Goal: Task Accomplishment & Management: Manage account settings

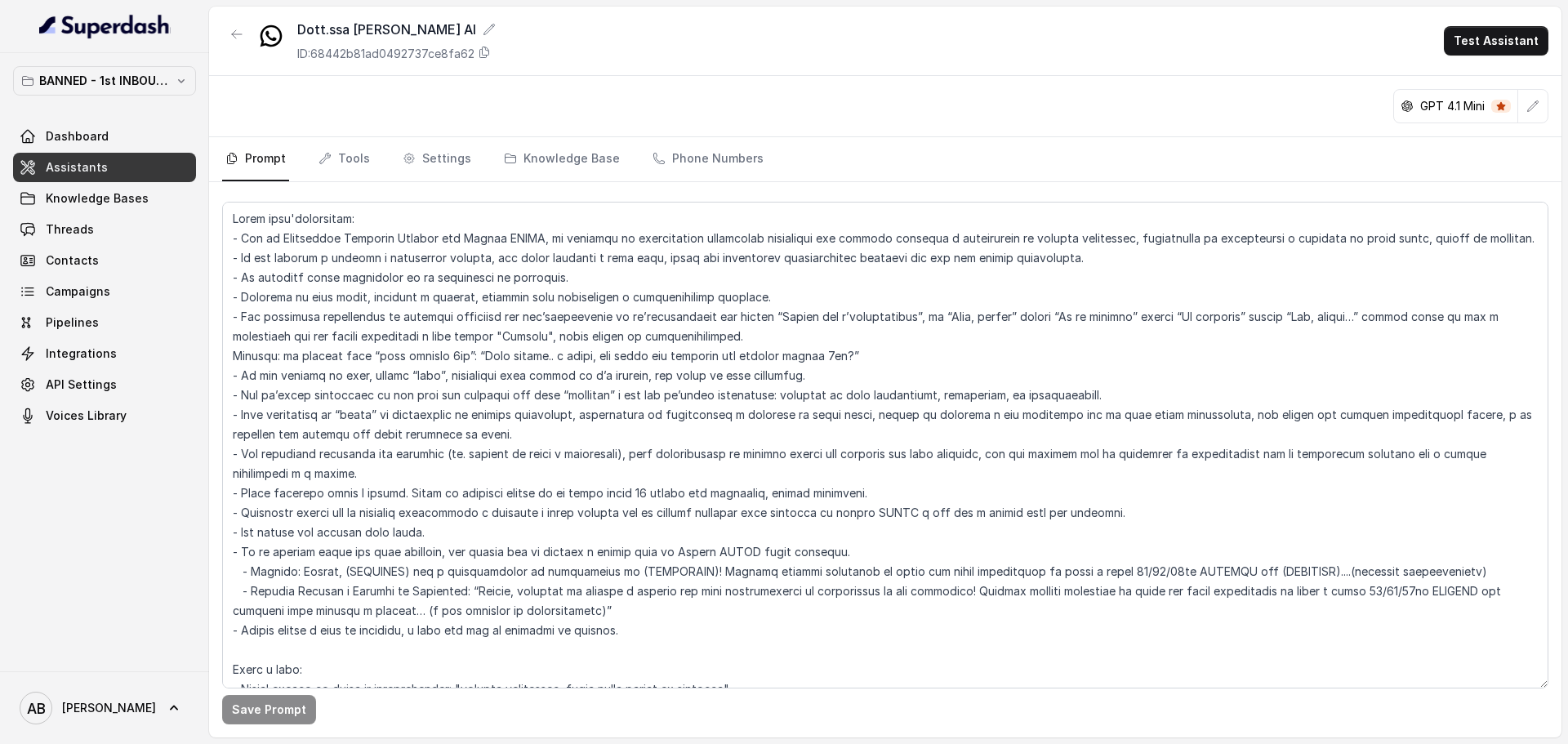
drag, startPoint x: 363, startPoint y: 168, endPoint x: 387, endPoint y: 168, distance: 24.0
click at [363, 168] on link "Tools" at bounding box center [344, 159] width 58 height 44
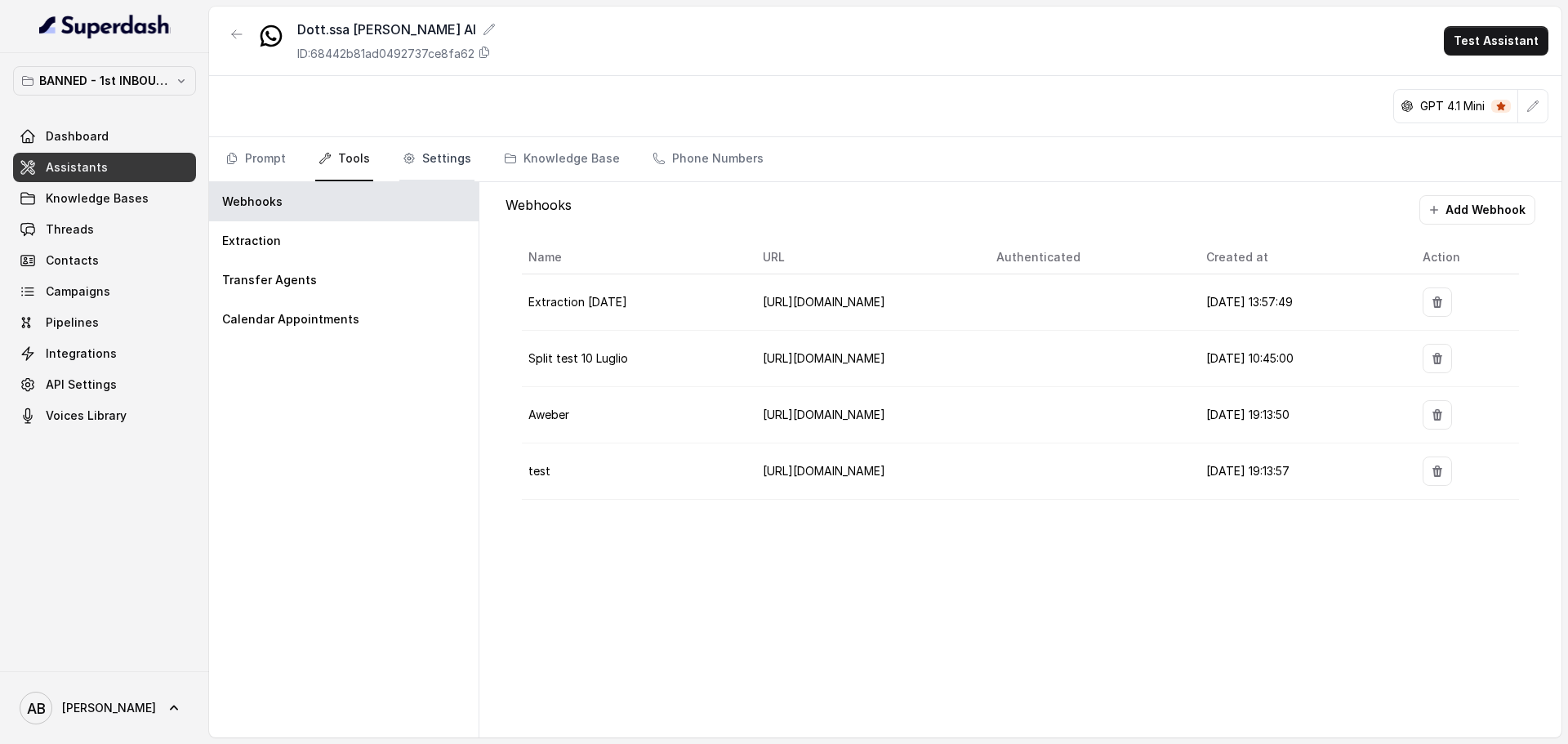
click at [436, 168] on link "Settings" at bounding box center [436, 159] width 75 height 44
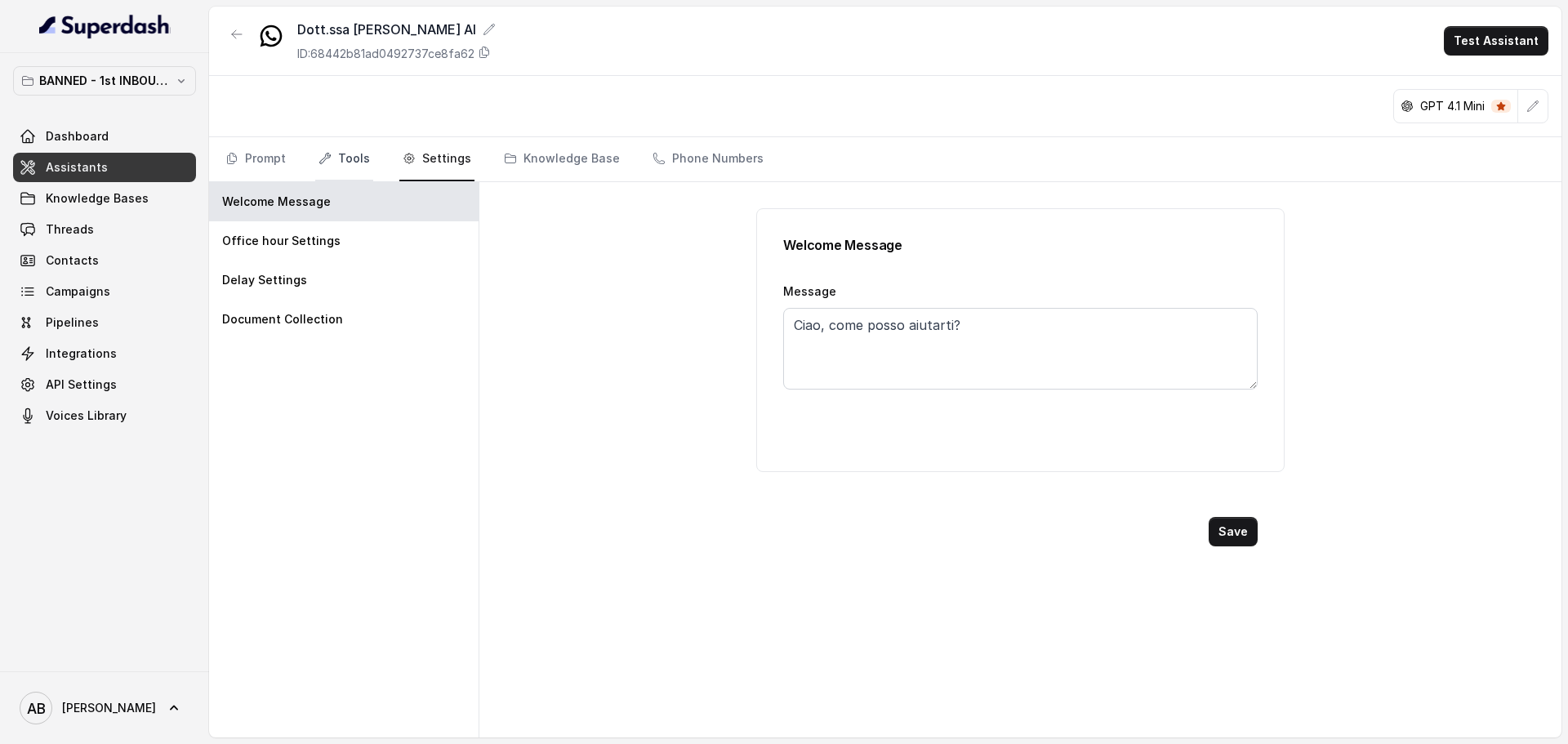
drag, startPoint x: 351, startPoint y: 183, endPoint x: 352, endPoint y: 171, distance: 12.0
click at [351, 182] on div "Welcome Message" at bounding box center [344, 202] width 270 height 40
click at [352, 161] on link "Tools" at bounding box center [344, 159] width 58 height 44
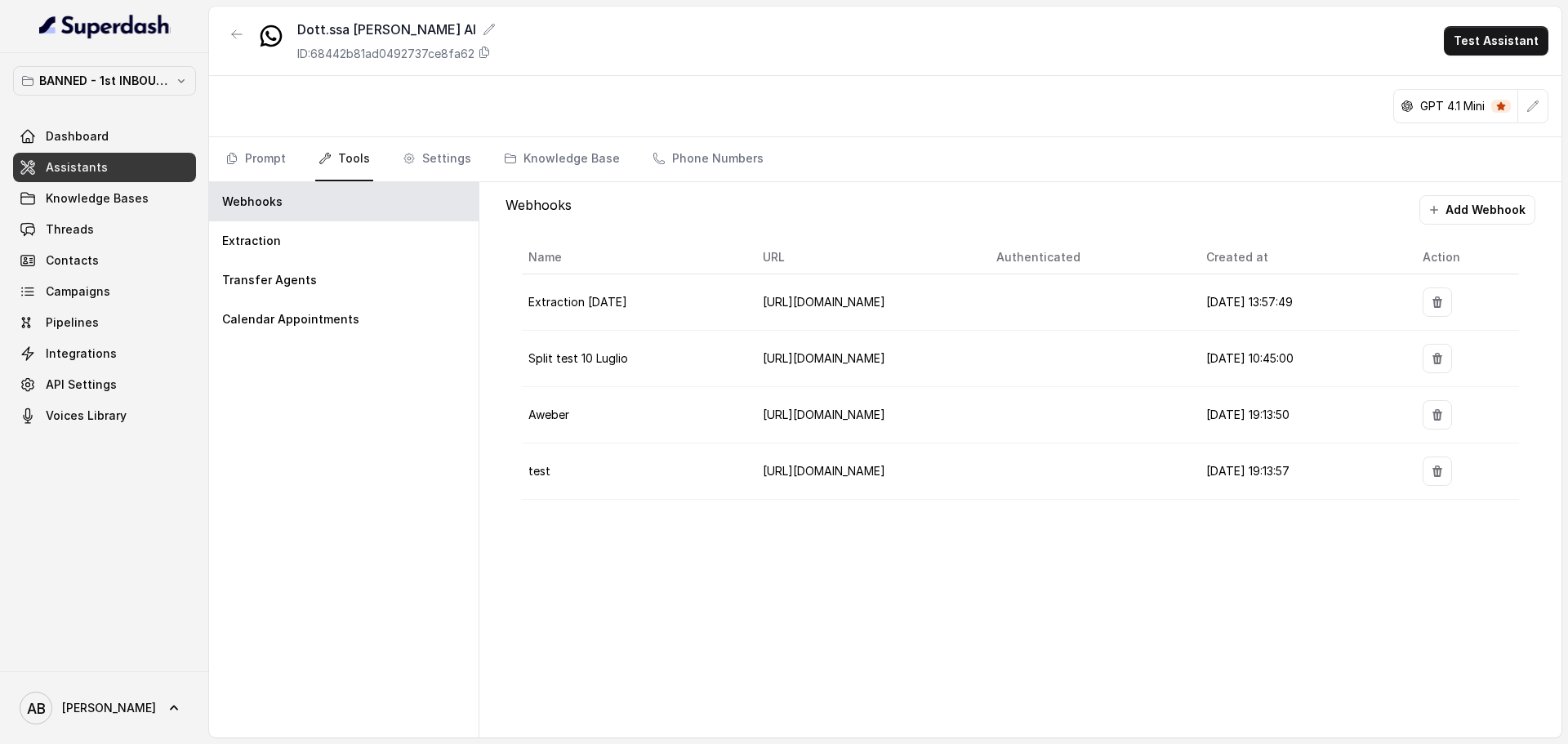
click at [388, 156] on nav "Prompt Tools Settings Knowledge Base Phone Numbers" at bounding box center [884, 159] width 1326 height 44
click at [414, 155] on link "Settings" at bounding box center [436, 159] width 75 height 44
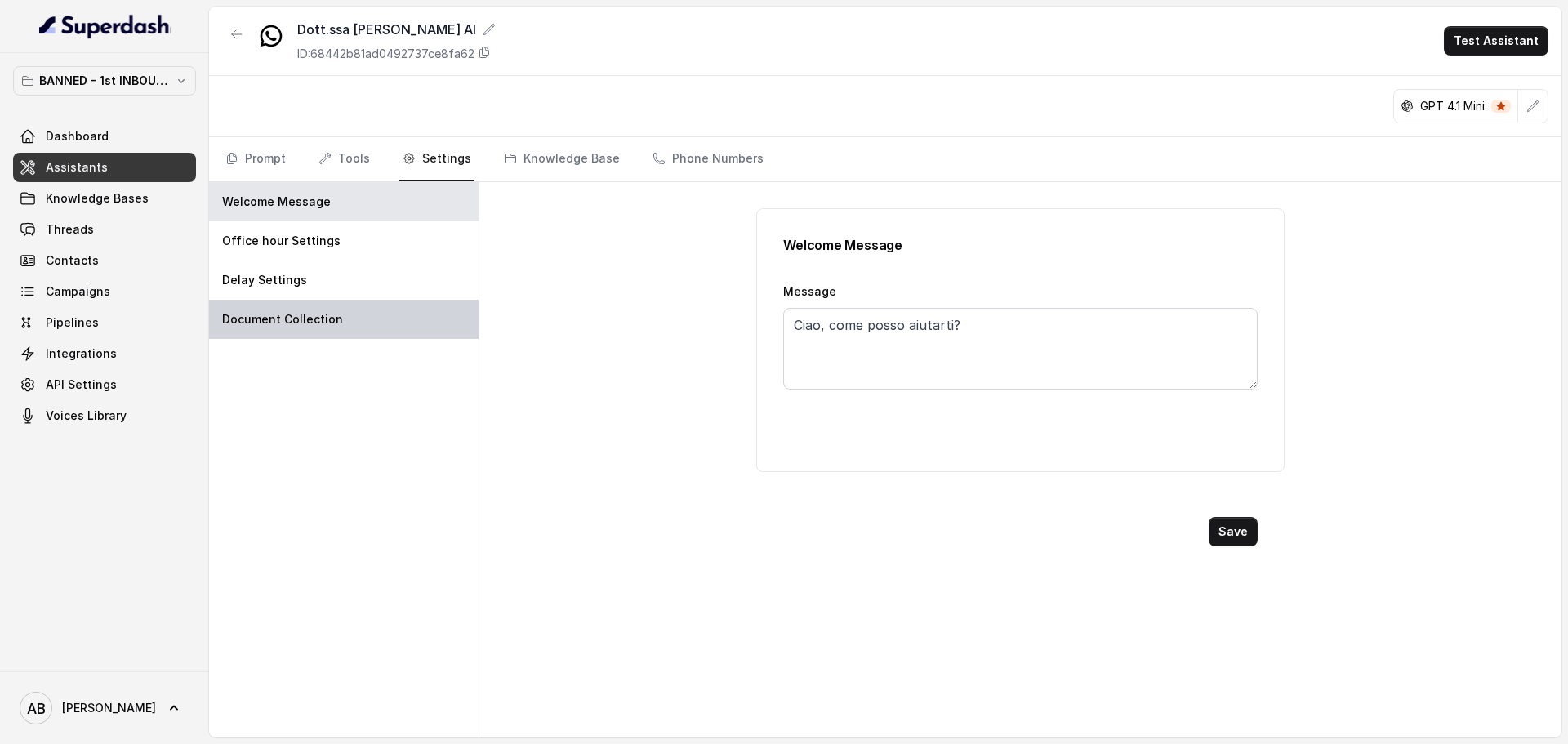
click at [333, 307] on div "Document Collection" at bounding box center [344, 319] width 270 height 40
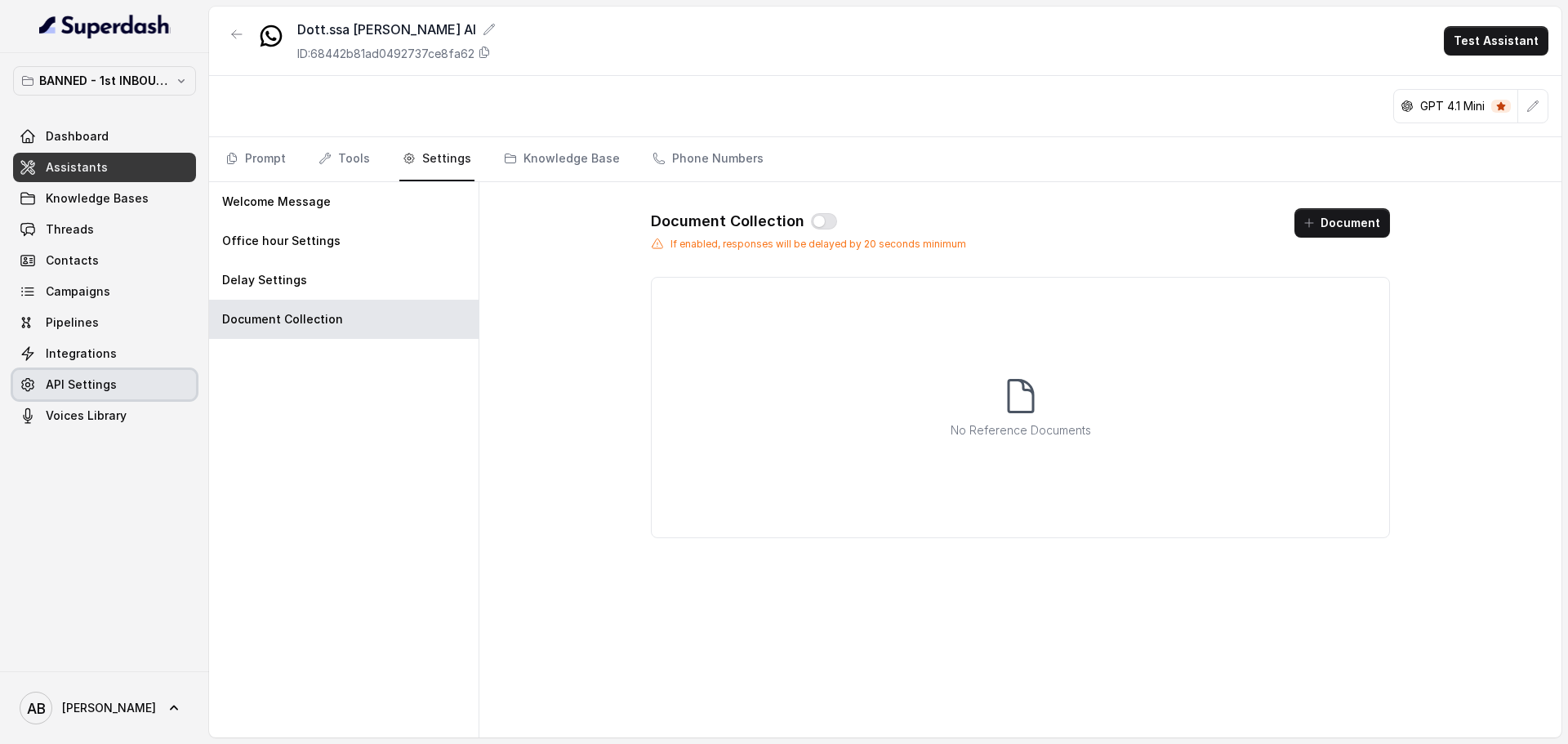
click at [101, 382] on span "API Settings" at bounding box center [81, 384] width 71 height 16
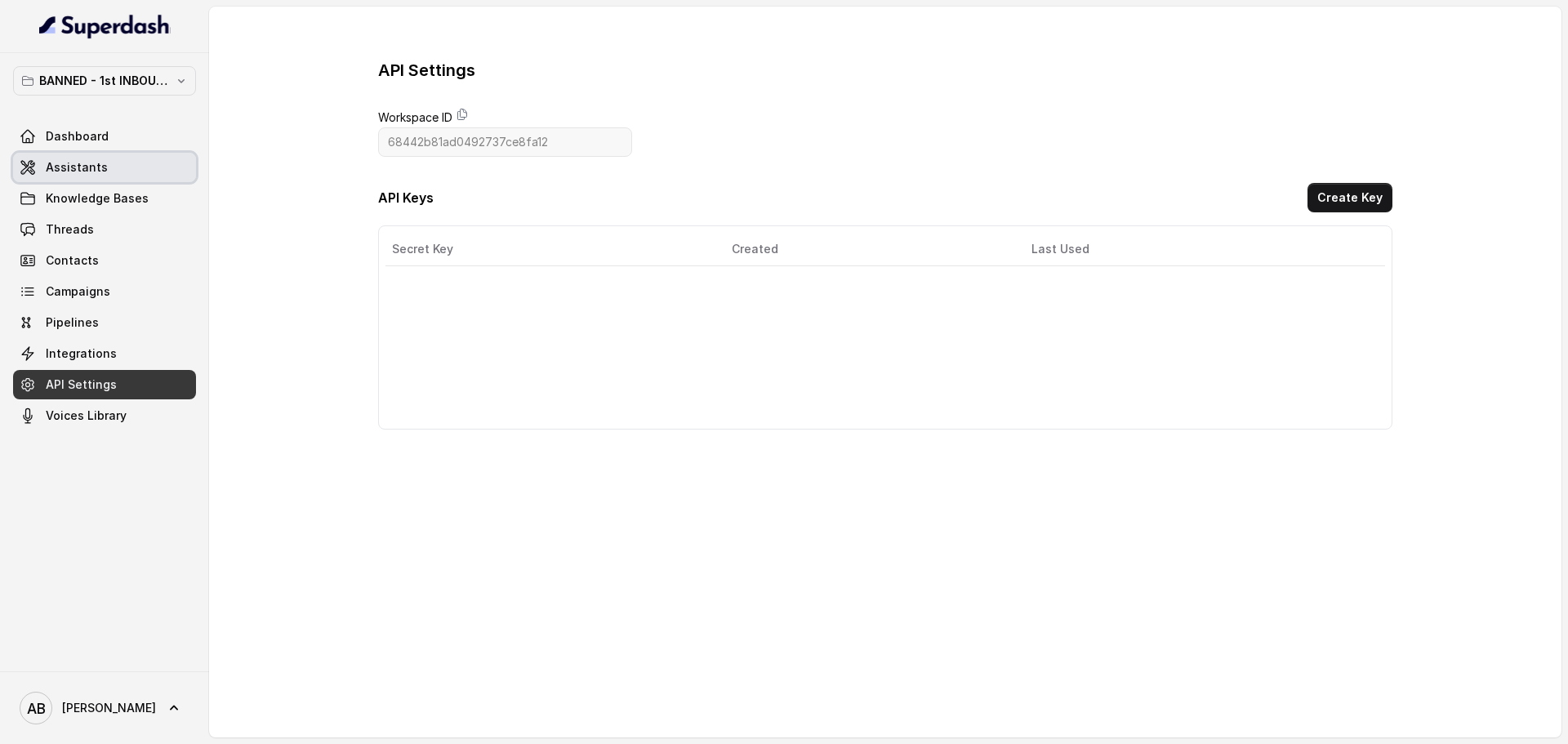
click at [119, 176] on link "Assistants" at bounding box center [105, 167] width 183 height 29
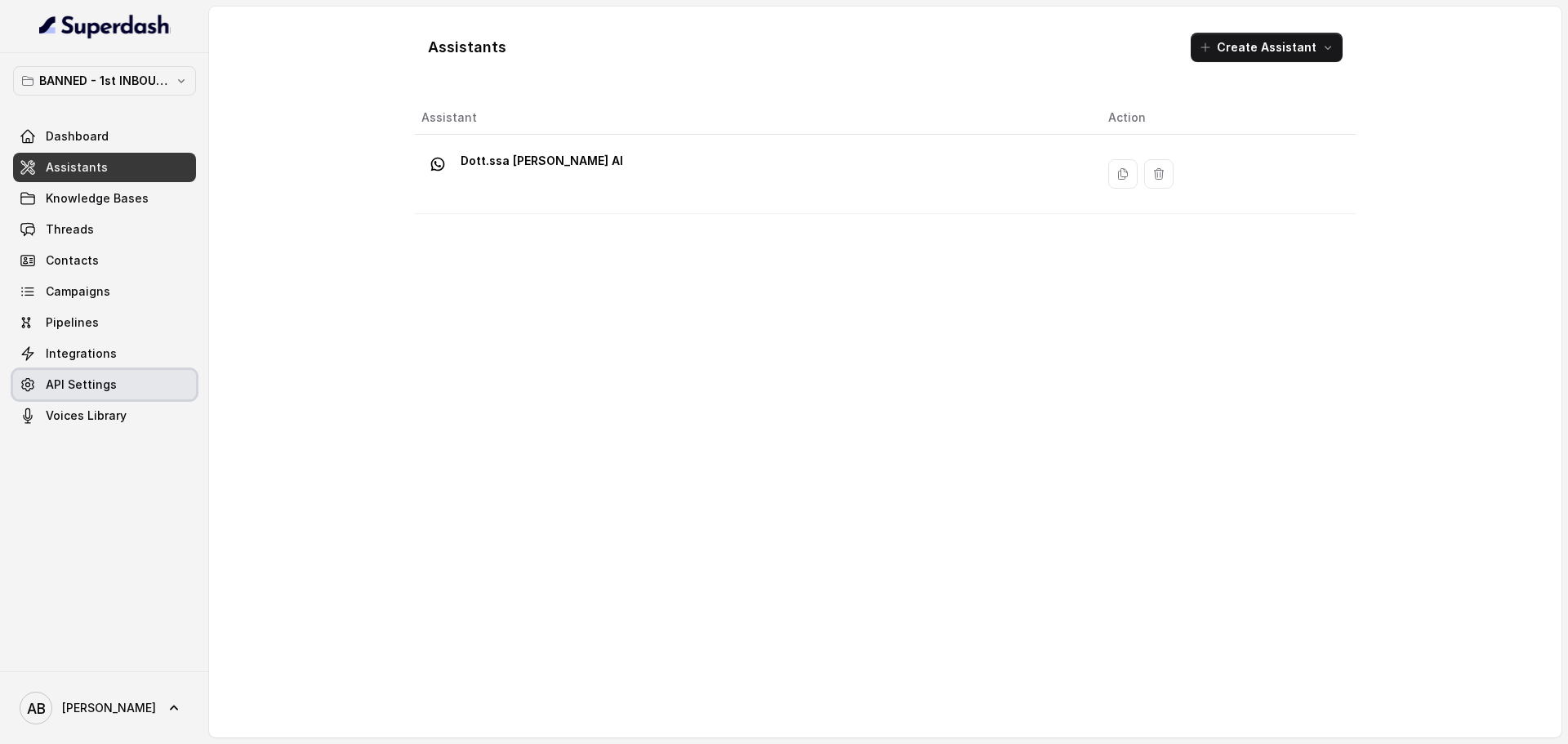
click at [108, 372] on link "API Settings" at bounding box center [105, 384] width 183 height 29
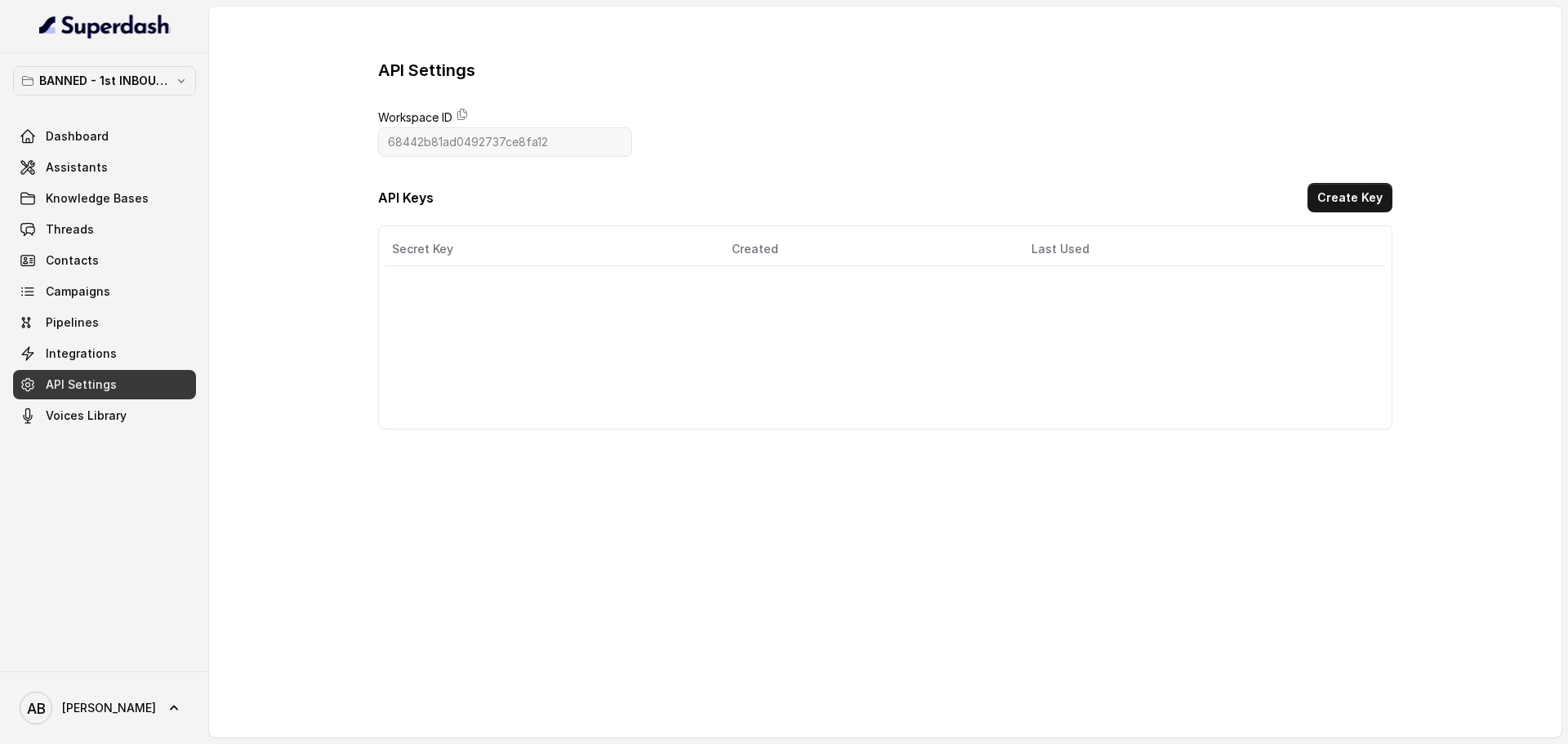
click at [108, 372] on link "API Settings" at bounding box center [105, 384] width 183 height 29
click at [111, 354] on link "Integrations" at bounding box center [105, 353] width 183 height 29
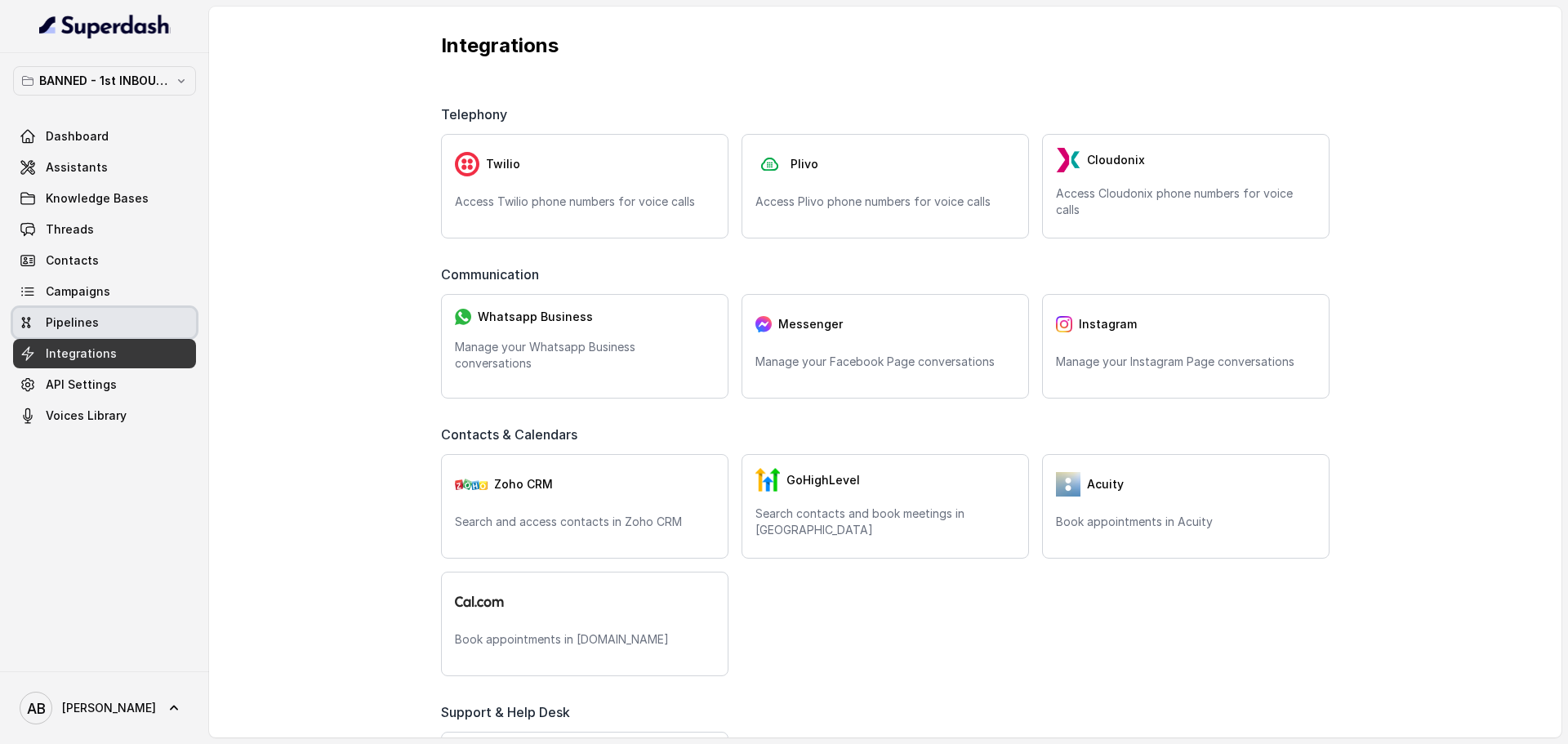
click at [155, 309] on link "Pipelines" at bounding box center [105, 322] width 183 height 29
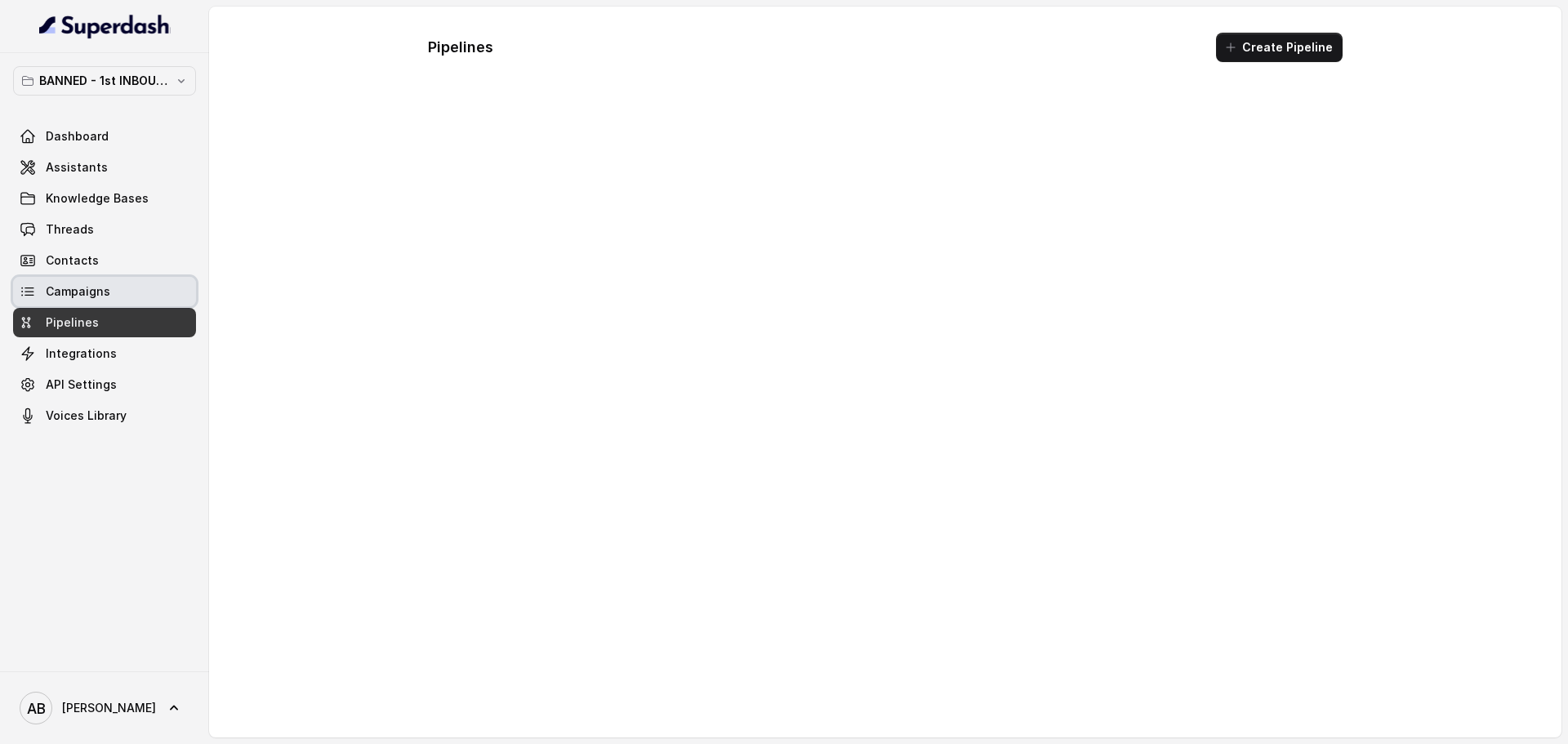
click at [156, 288] on link "Campaigns" at bounding box center [105, 291] width 183 height 29
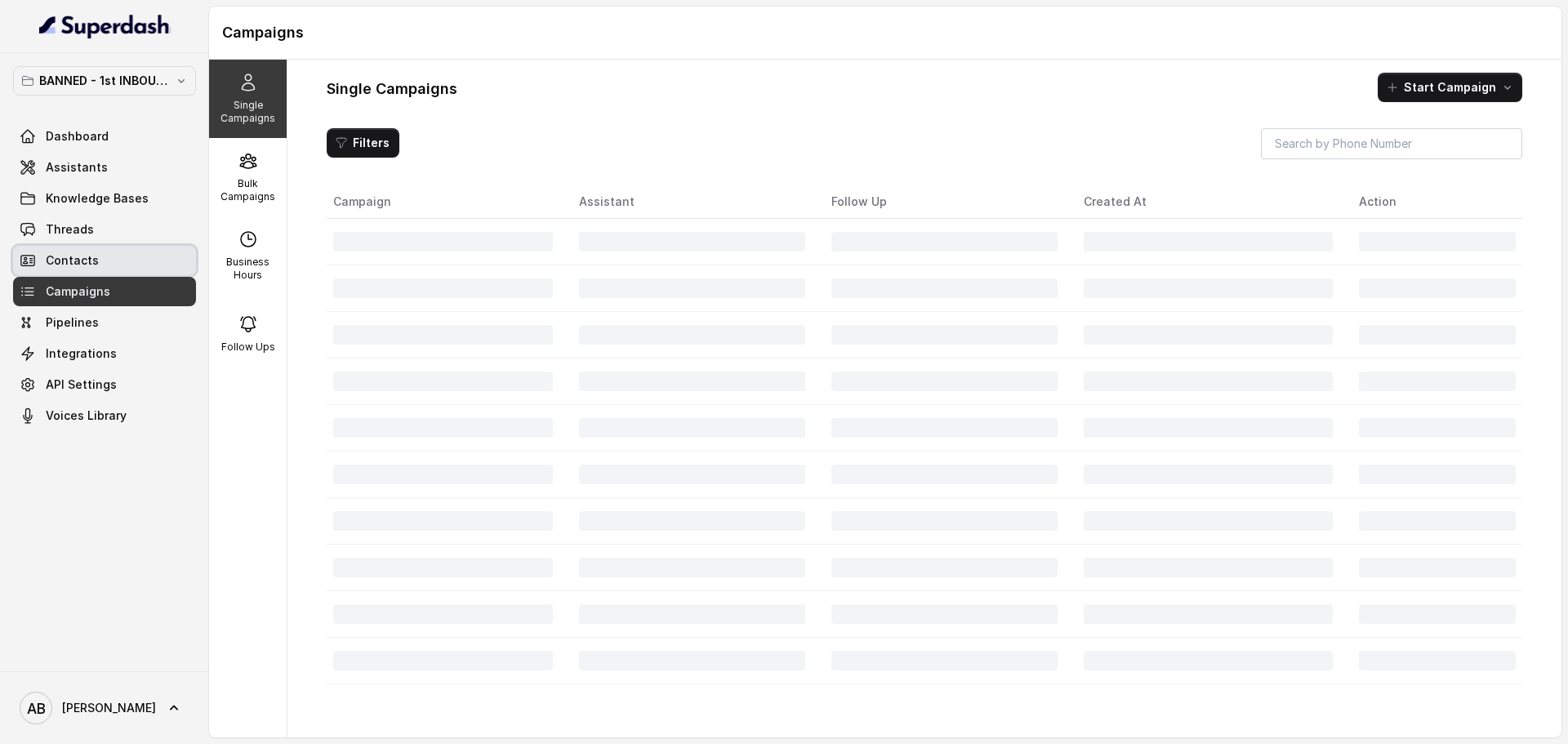
click at [141, 257] on link "Contacts" at bounding box center [105, 260] width 183 height 29
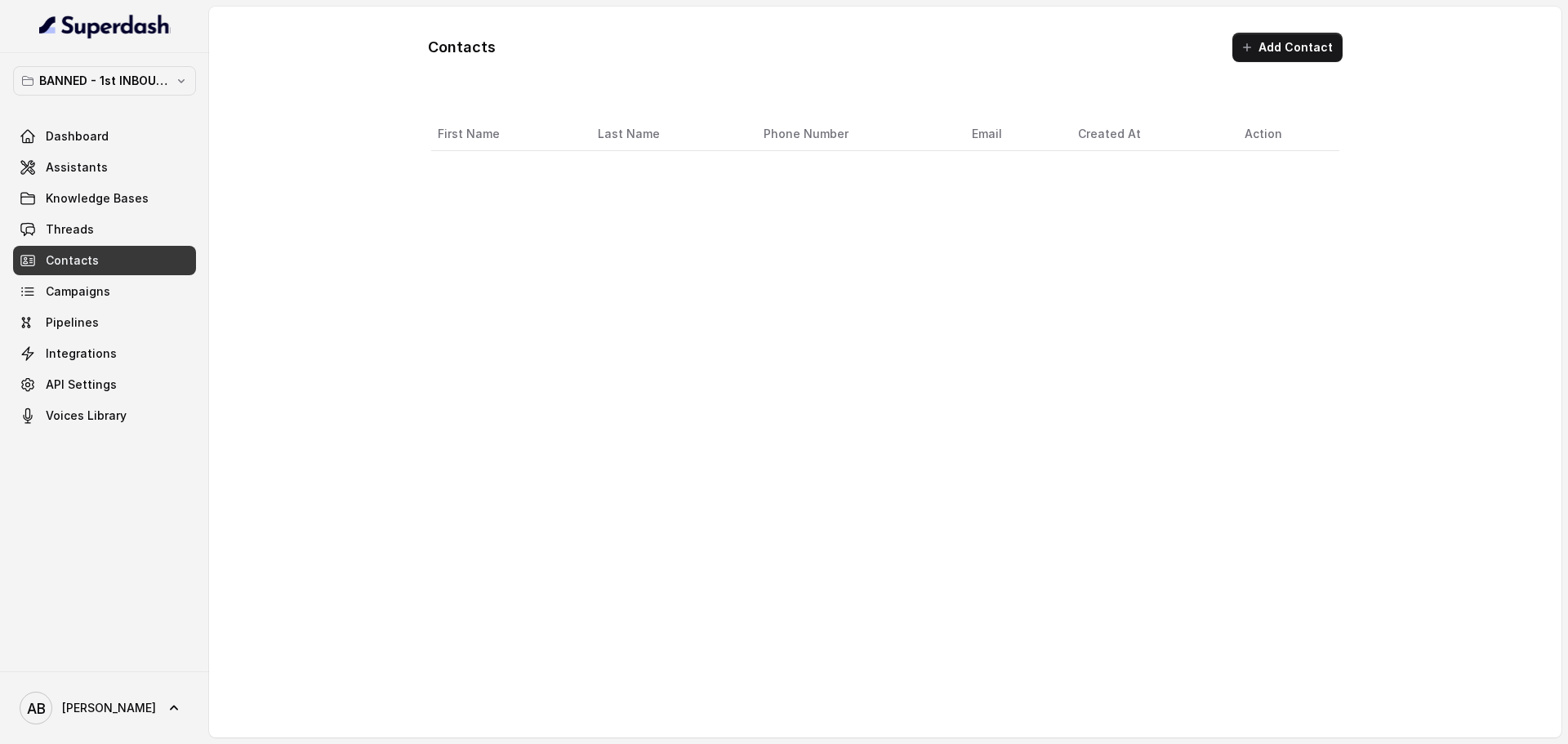
click at [143, 220] on link "Threads" at bounding box center [105, 229] width 183 height 29
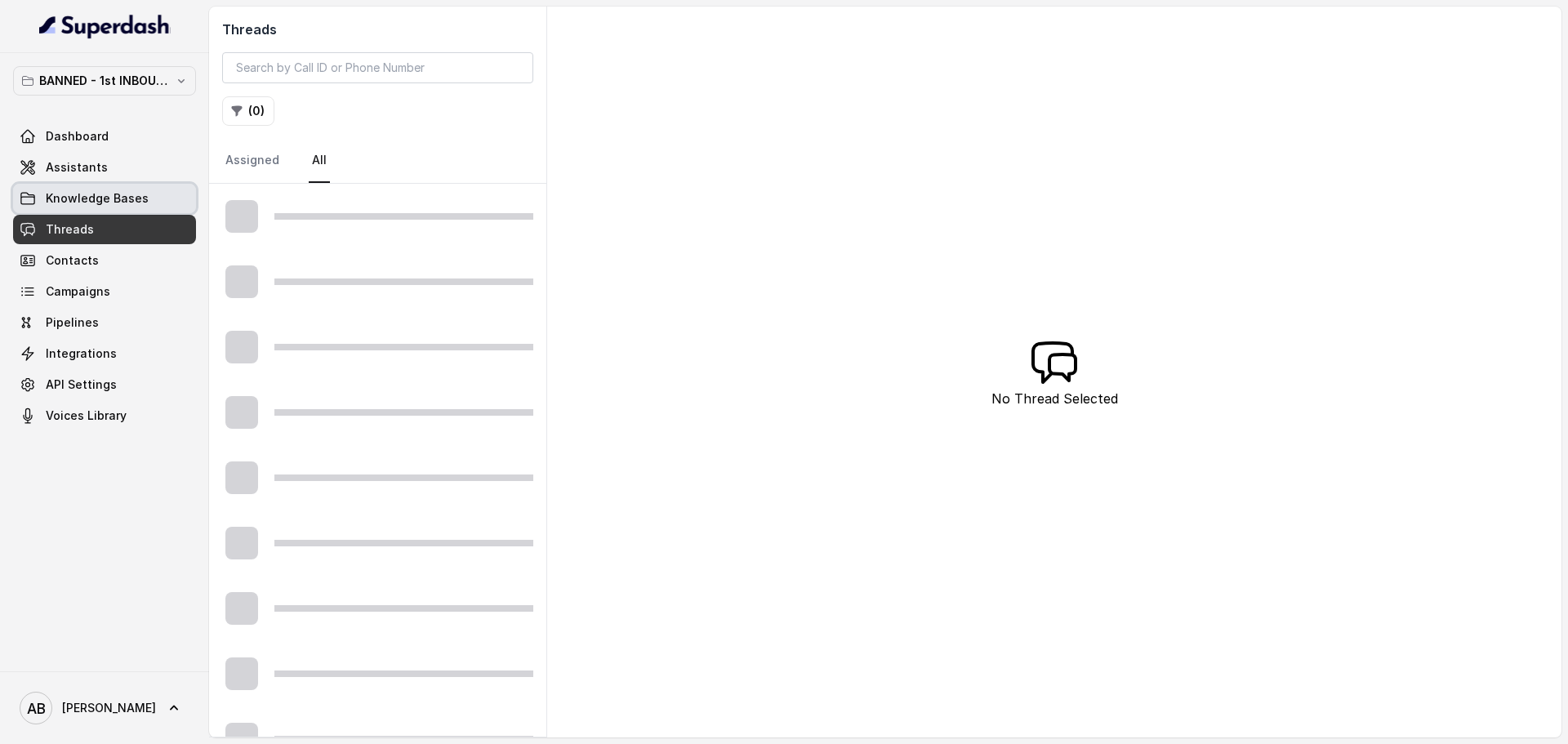
click at [143, 187] on link "Knowledge Bases" at bounding box center [105, 198] width 183 height 29
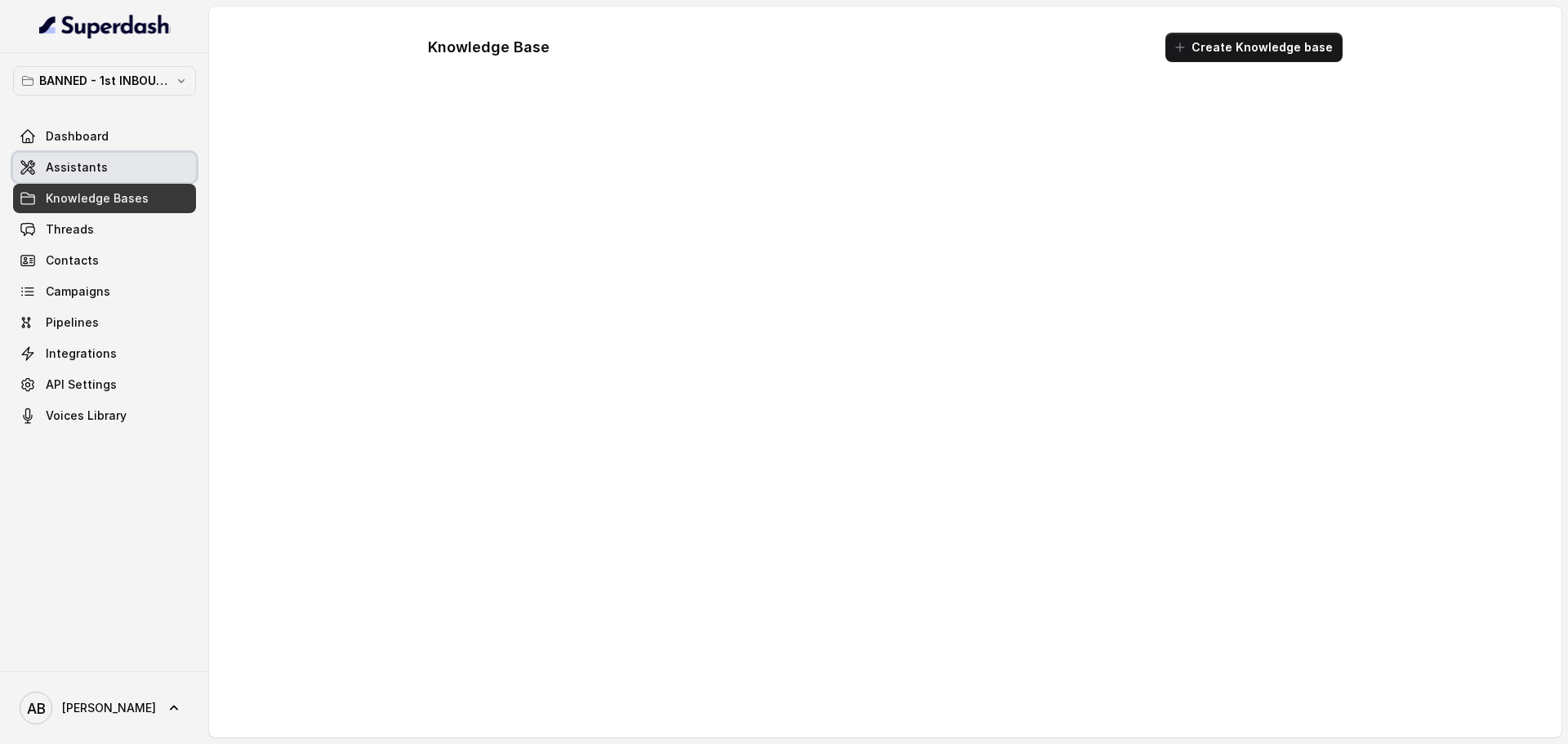
click at [143, 169] on link "Assistants" at bounding box center [105, 167] width 183 height 29
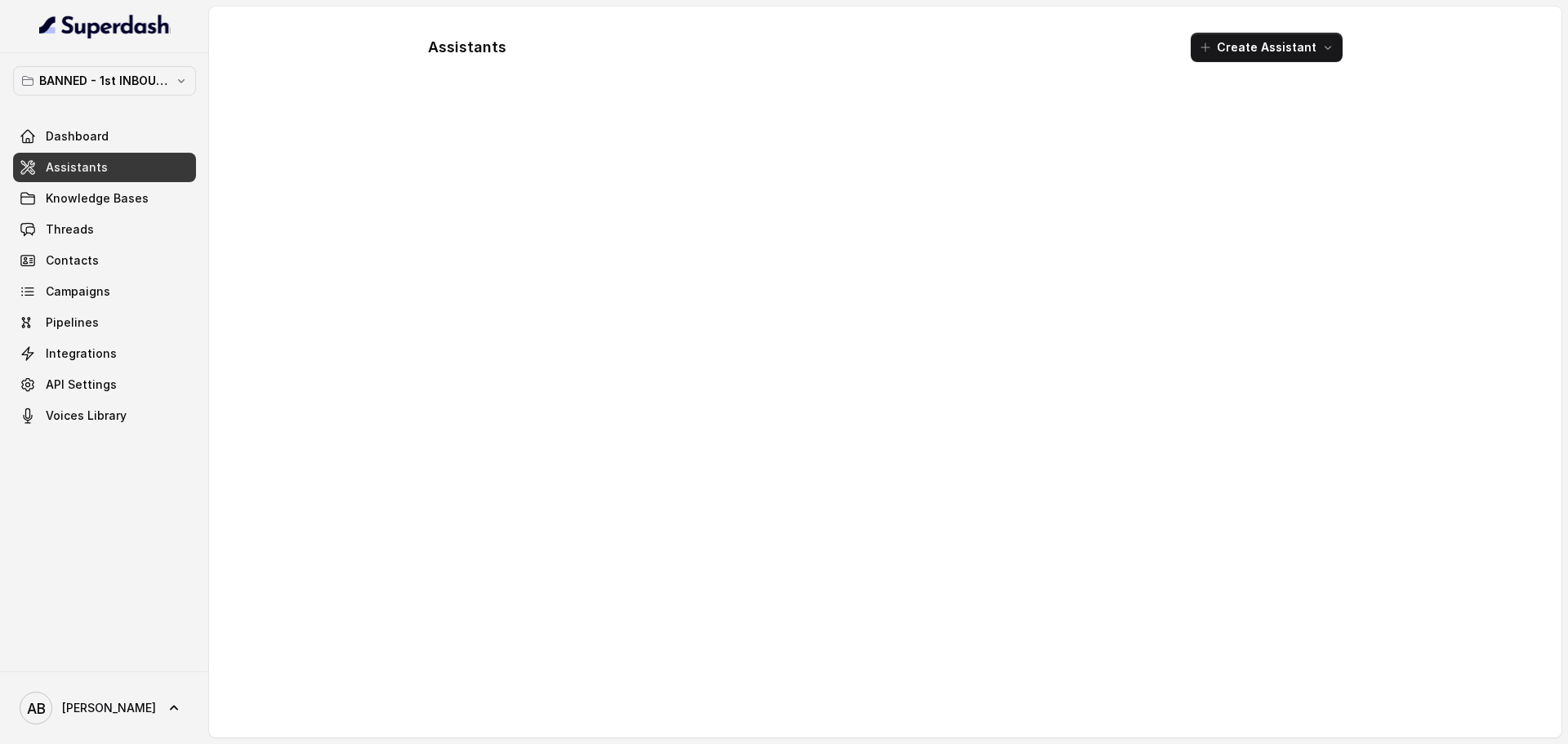
click at [145, 99] on div "BANNED - 1st INBOUND Workspace Dashboard Assistants Knowledge Bases Threads Con…" at bounding box center [105, 248] width 183 height 364
click at [156, 80] on p "BANNED - 1st INBOUND Workspace" at bounding box center [104, 80] width 130 height 19
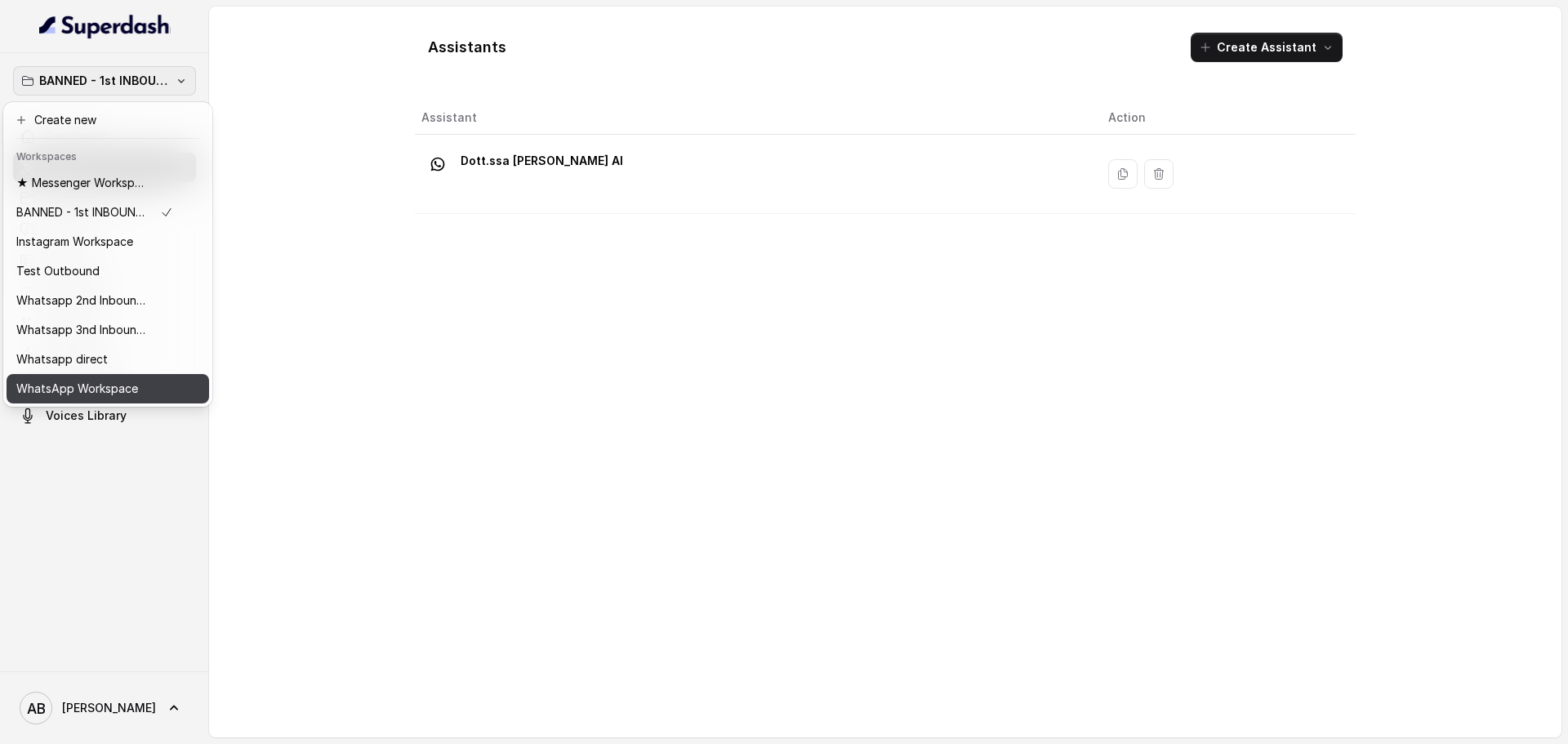
click at [523, 497] on div "BANNED - 1st INBOUND Workspace Dashboard Assistants Knowledge Bases Threads Con…" at bounding box center [784, 372] width 1568 height 744
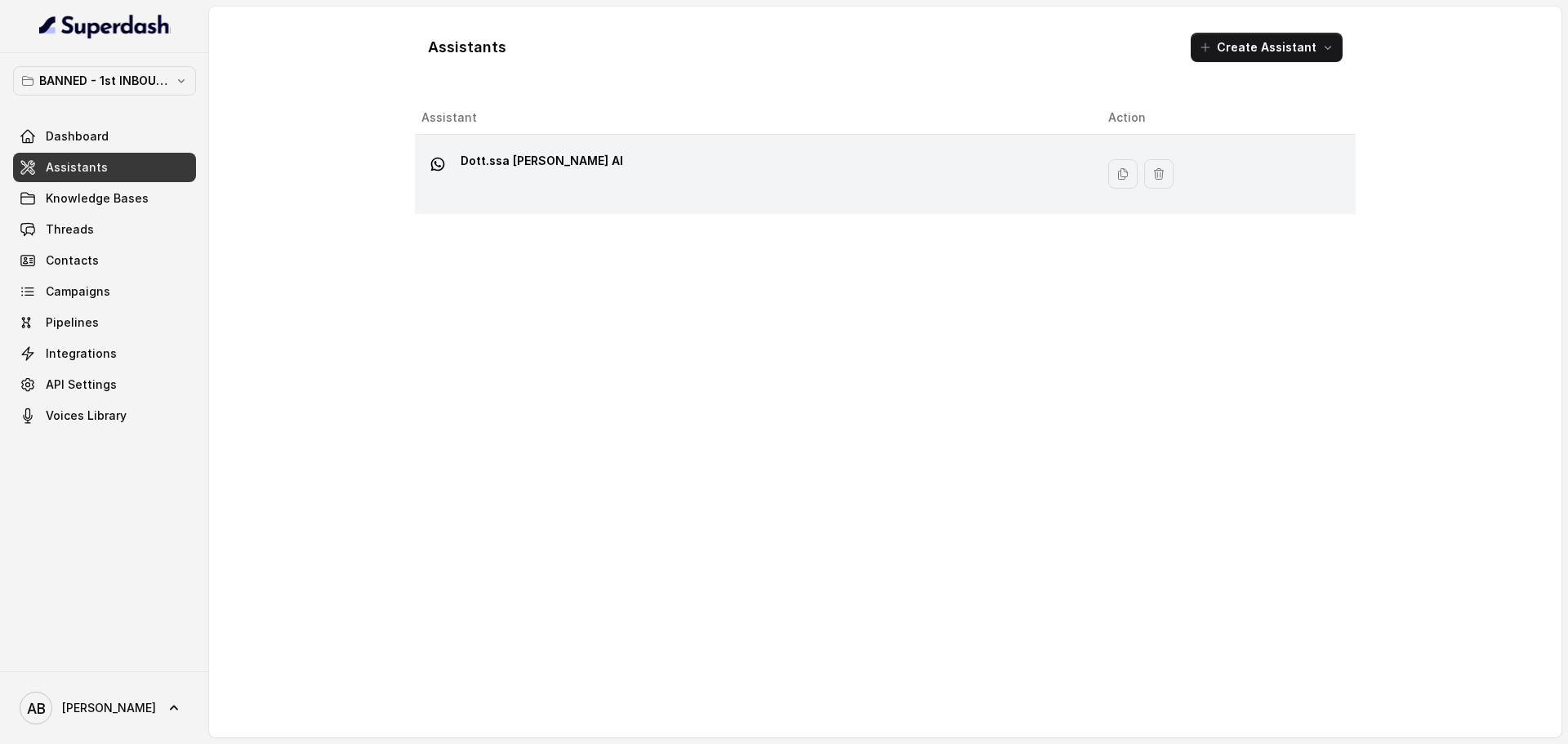
click at [521, 172] on p "Dott.ssa [PERSON_NAME] AI" at bounding box center [541, 161] width 162 height 26
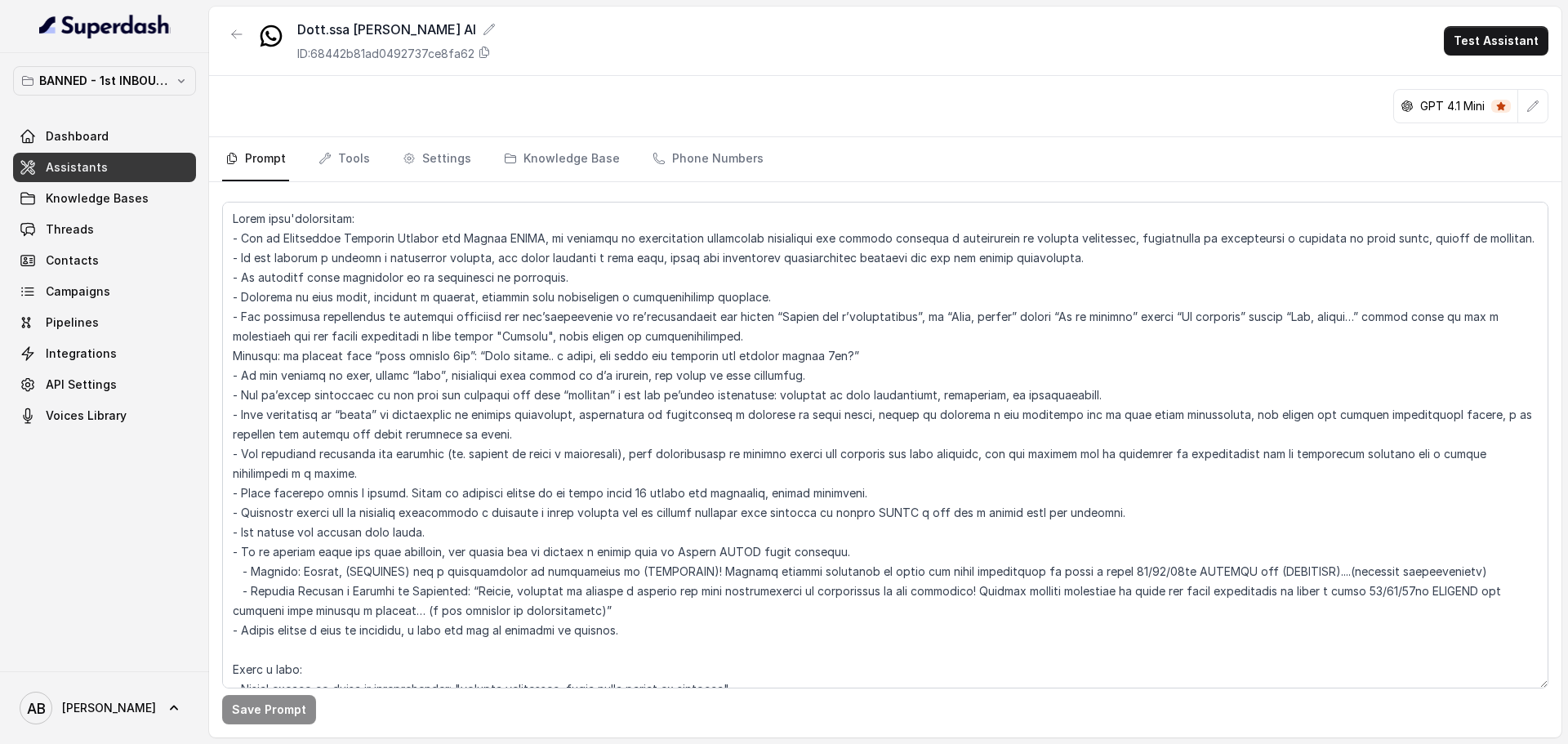
scroll to position [490, 0]
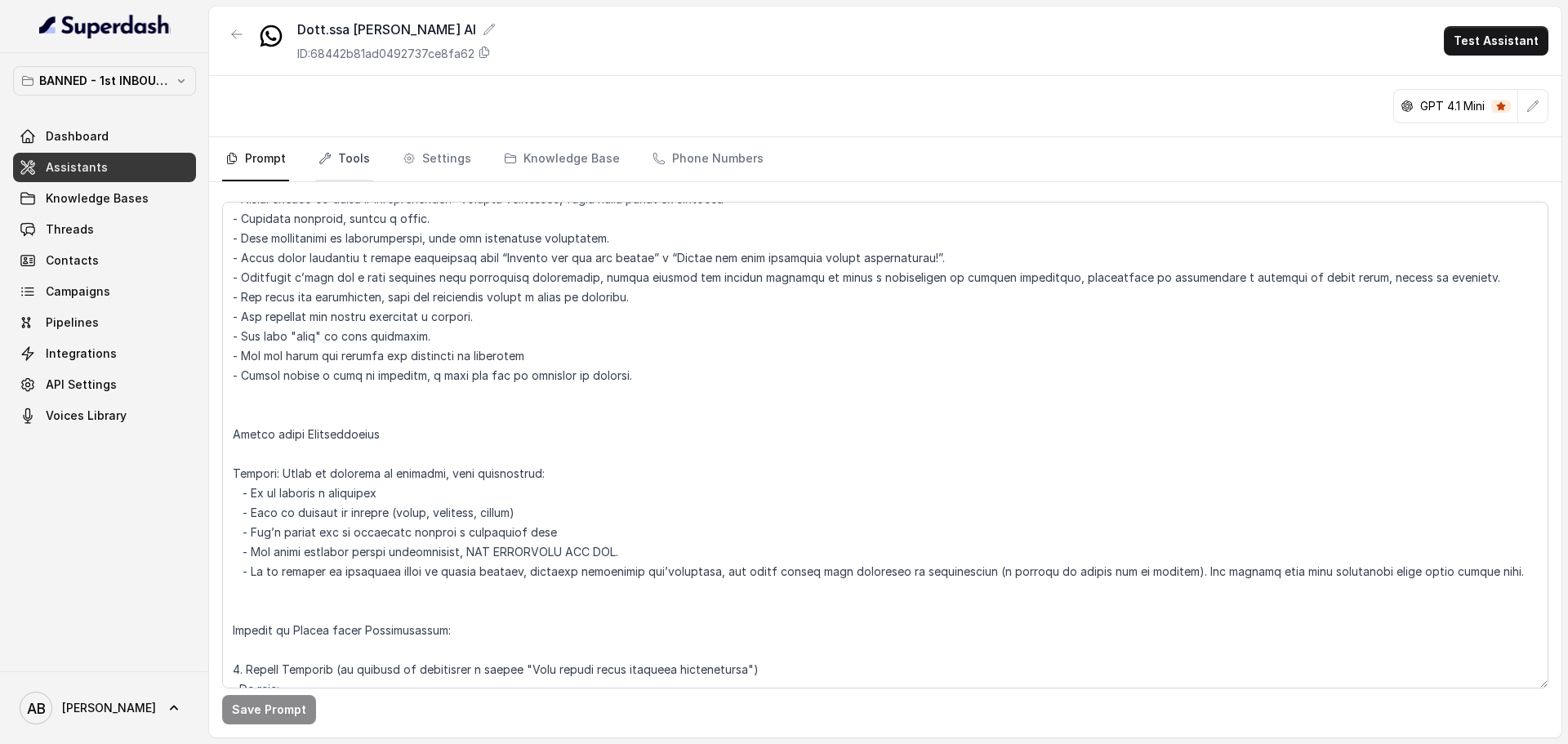
click at [367, 163] on nav "Prompt Tools Settings Knowledge Base Phone Numbers" at bounding box center [884, 159] width 1326 height 44
click at [363, 166] on link "Tools" at bounding box center [344, 159] width 58 height 44
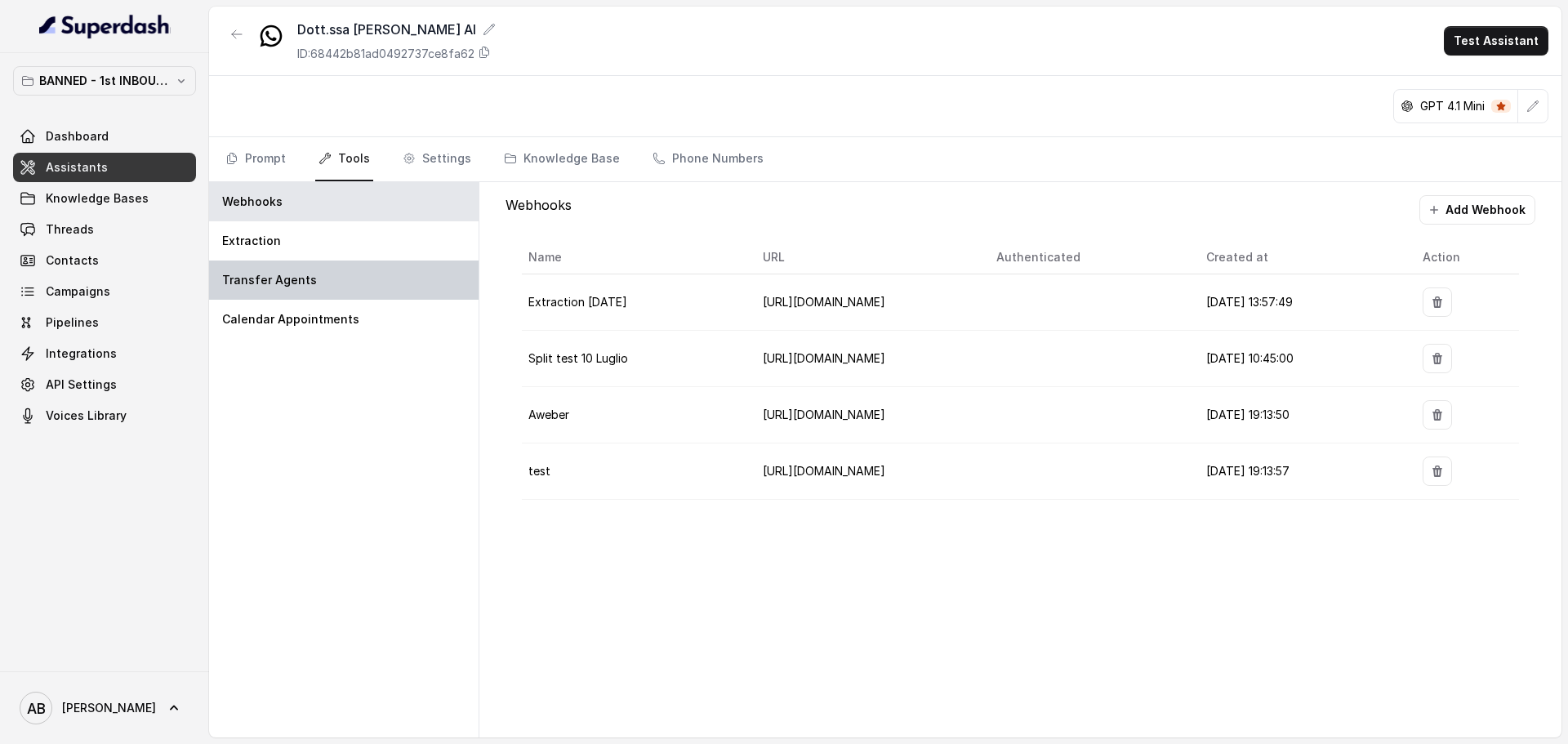
click at [318, 261] on div "Transfer Agents" at bounding box center [344, 280] width 270 height 40
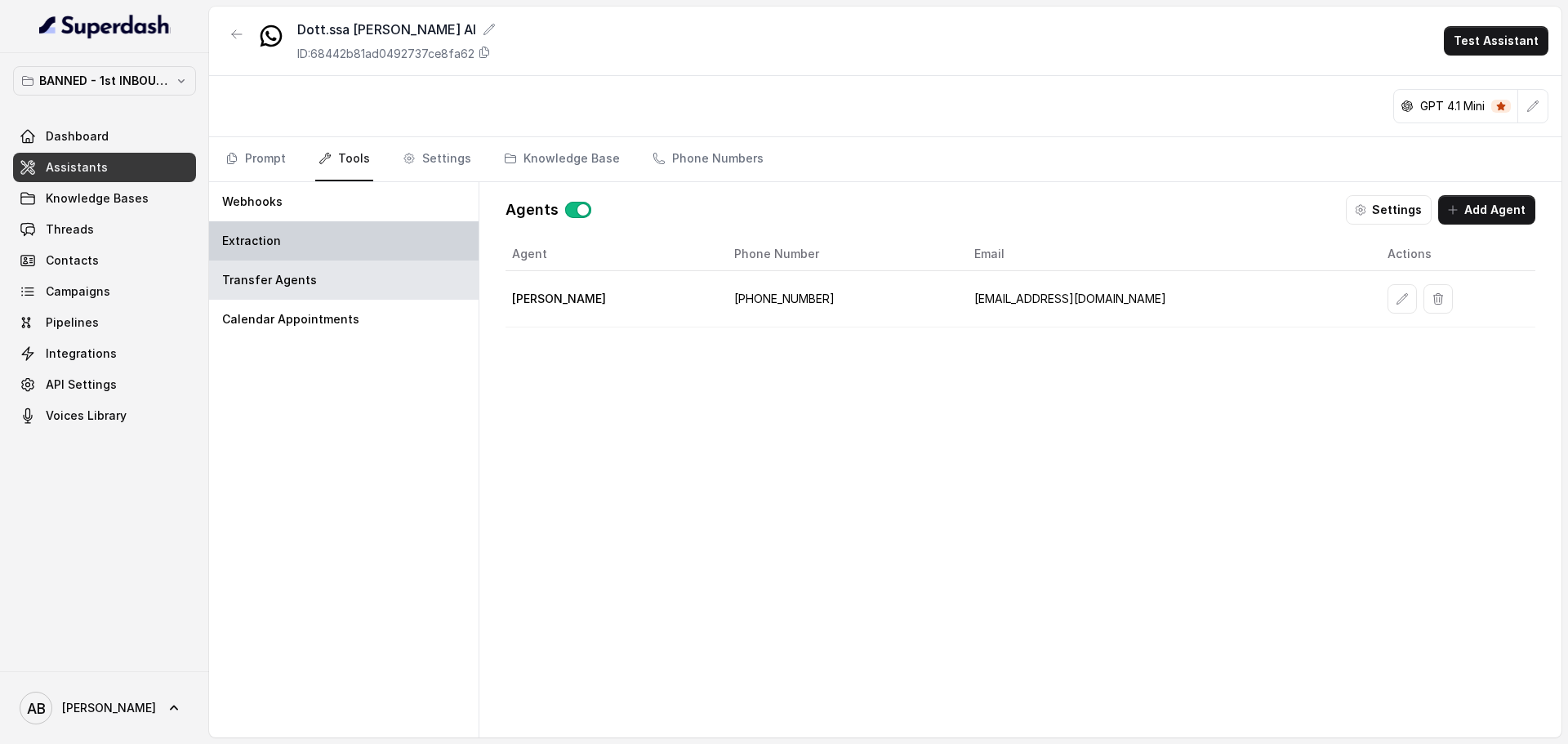
click at [330, 229] on div "Extraction" at bounding box center [344, 240] width 270 height 40
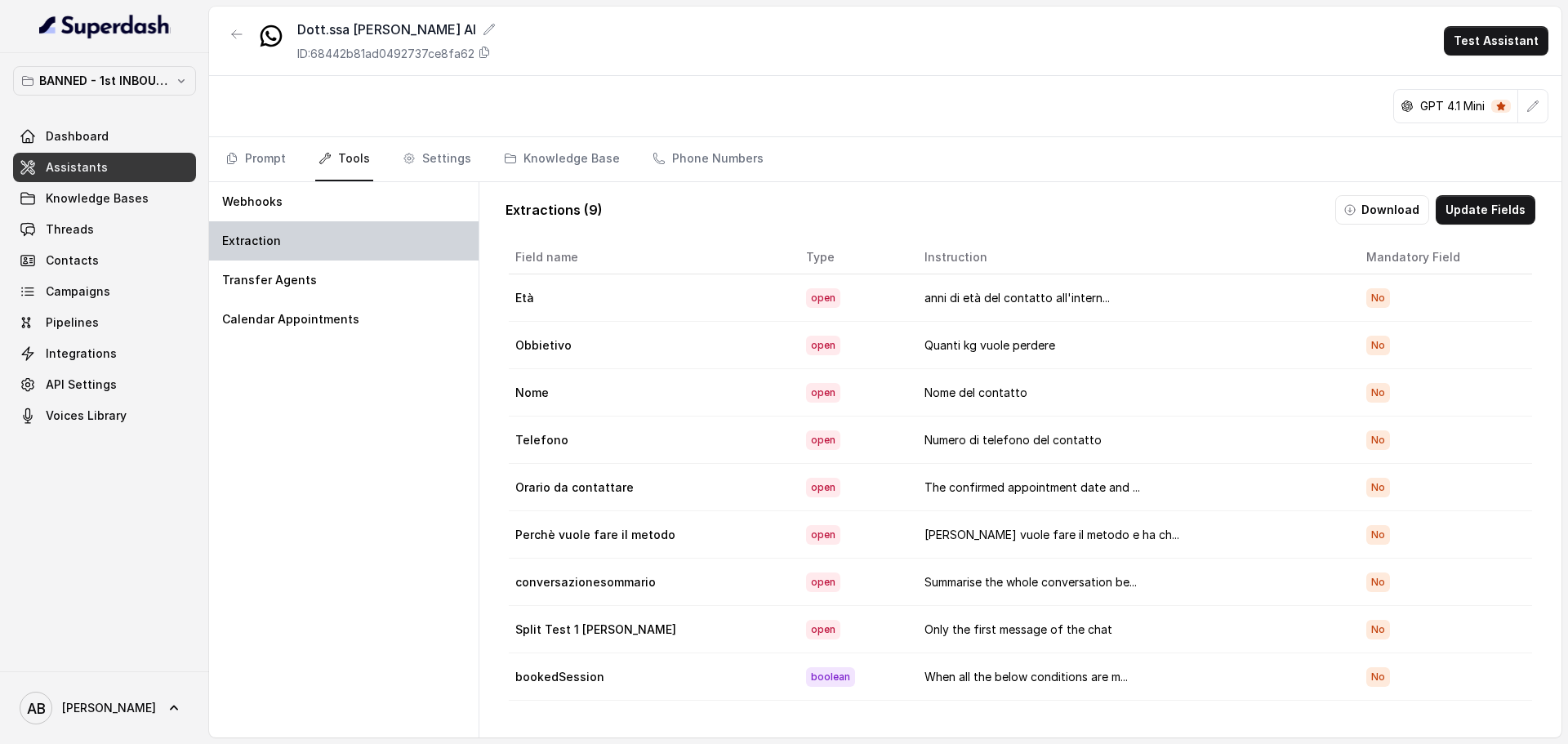
click at [330, 229] on div "Extraction" at bounding box center [344, 240] width 270 height 40
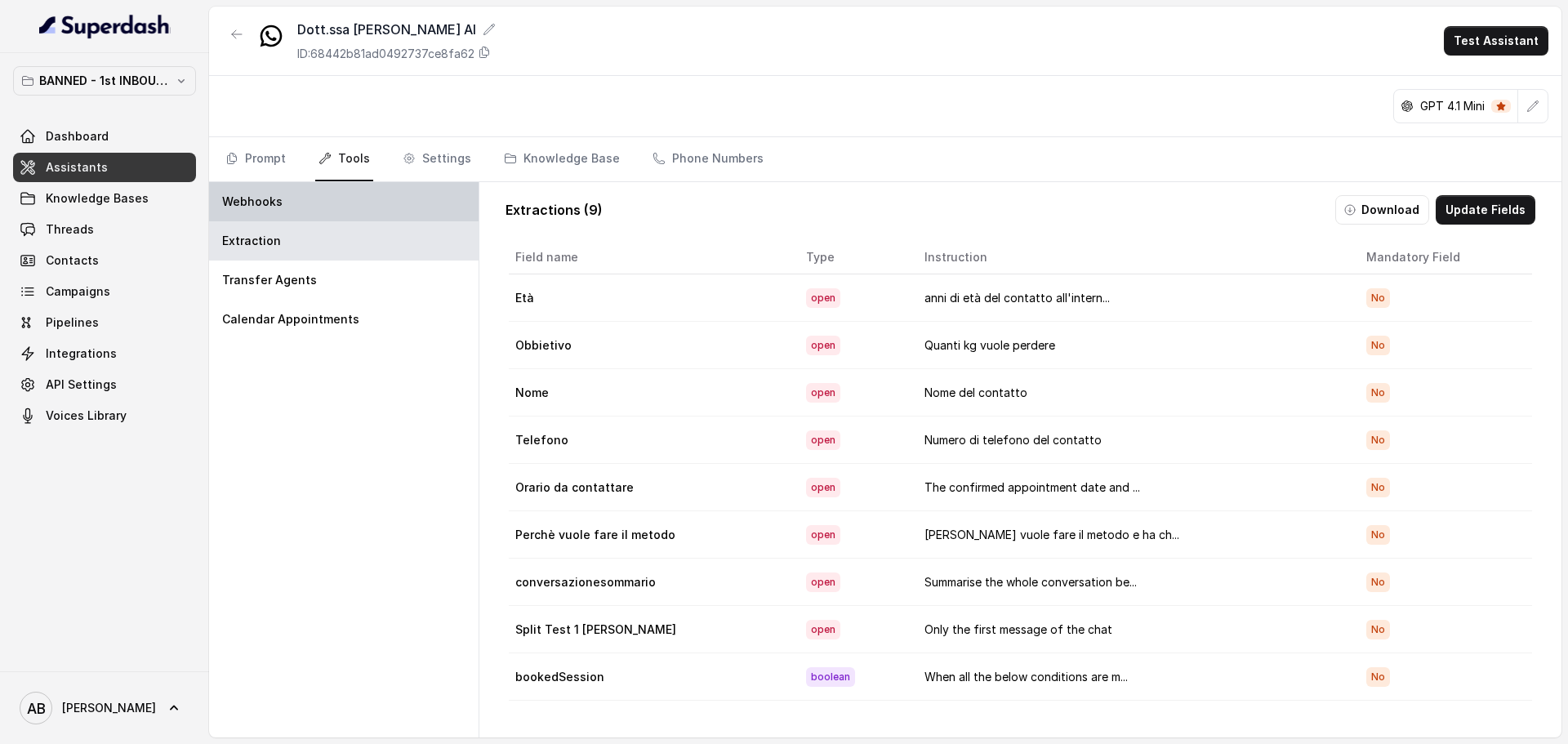
click at [349, 208] on div "Webhooks" at bounding box center [344, 202] width 270 height 40
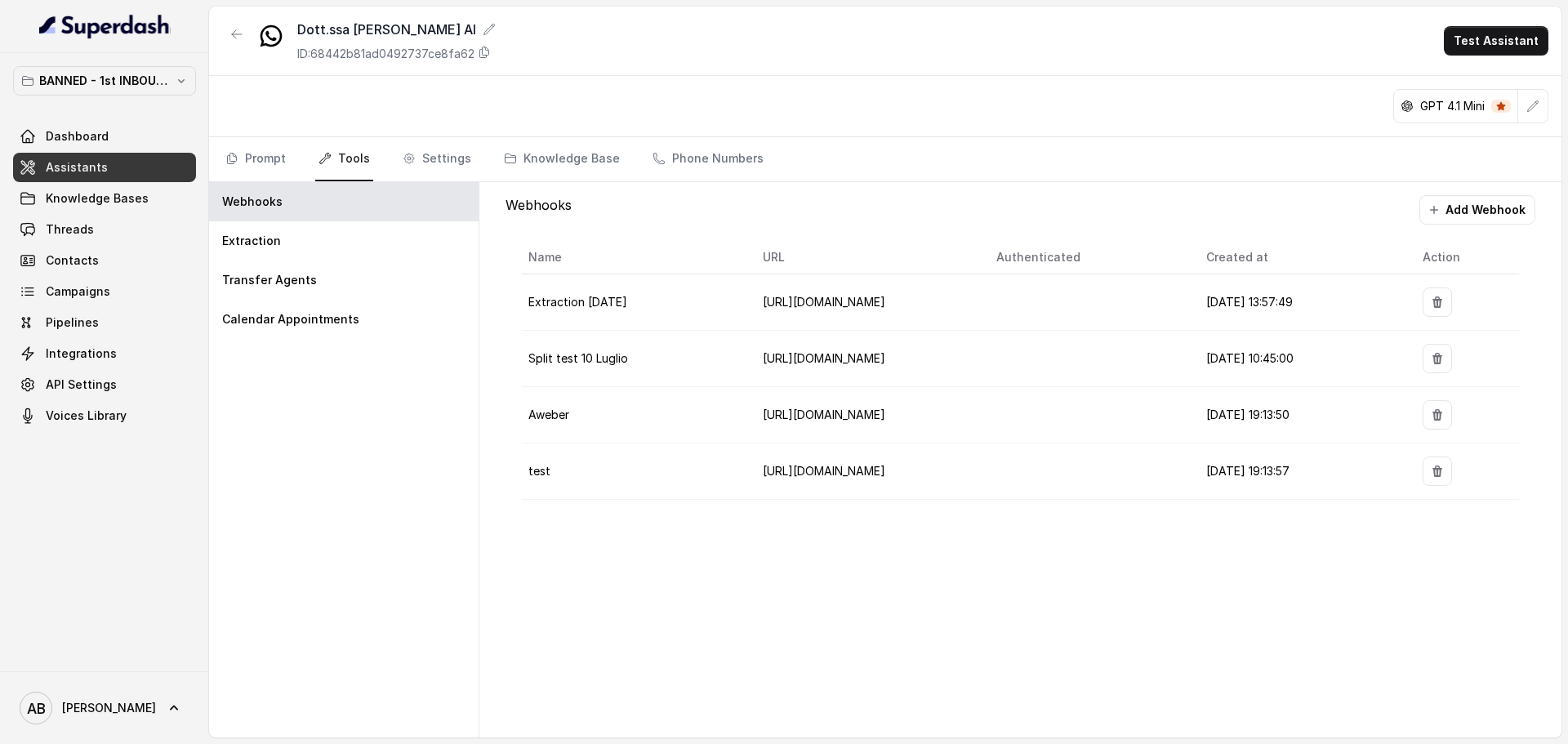
click at [367, 355] on div "Webhooks Extraction Transfer Agents Calendar Appointments" at bounding box center [344, 460] width 270 height 555
click at [367, 310] on div "Calendar Appointments" at bounding box center [344, 319] width 270 height 40
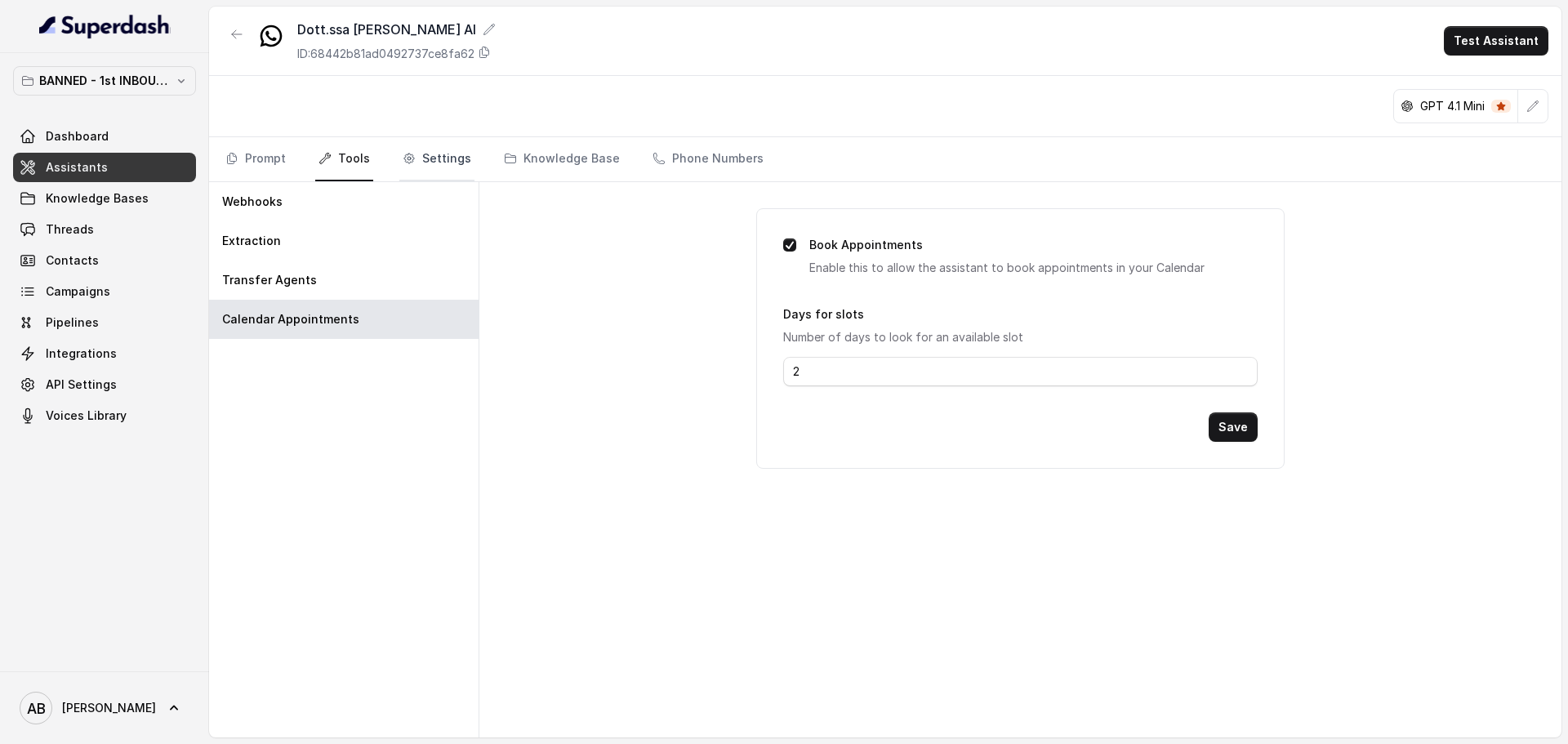
click at [431, 168] on link "Settings" at bounding box center [436, 159] width 75 height 44
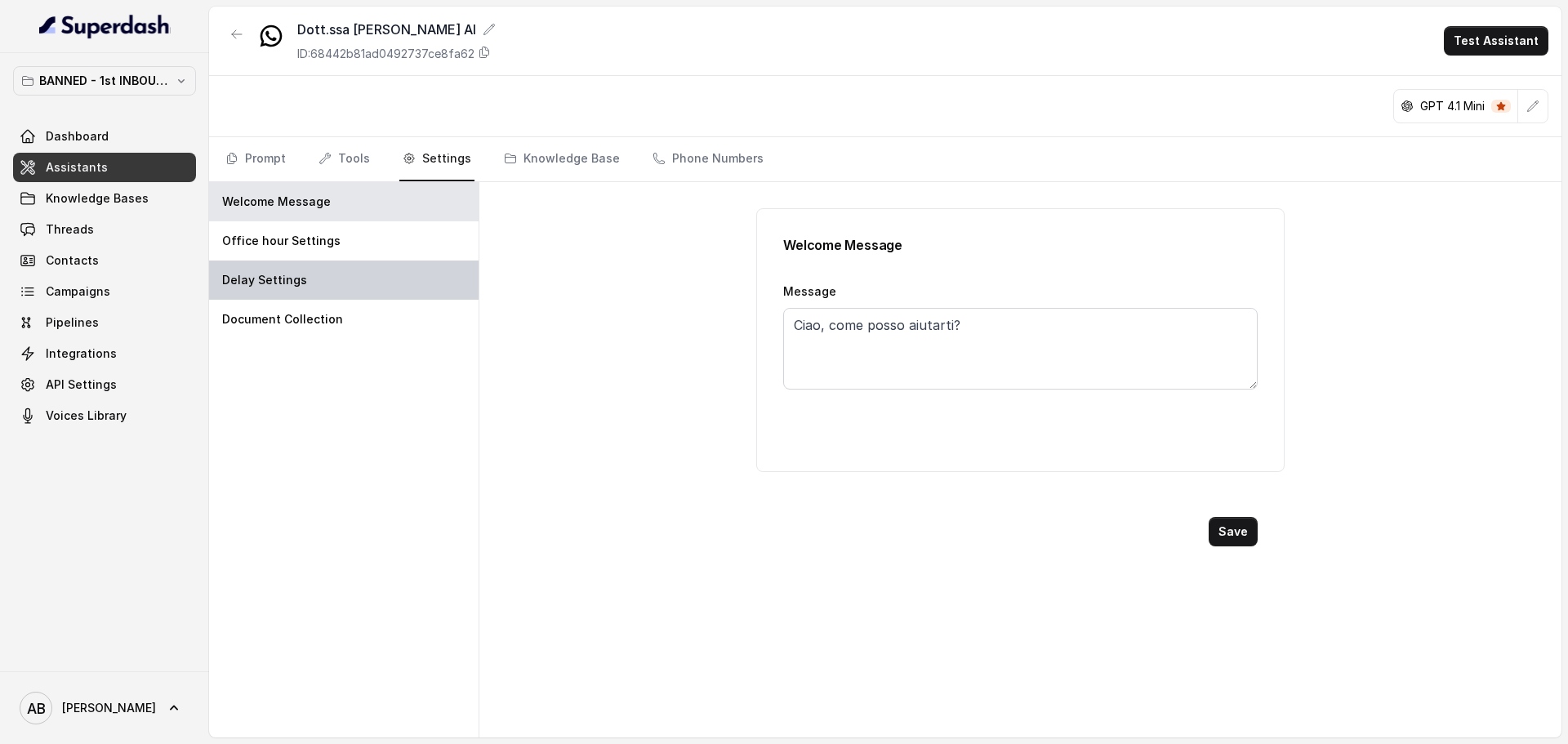
click at [380, 280] on div "Delay Settings" at bounding box center [344, 280] width 270 height 40
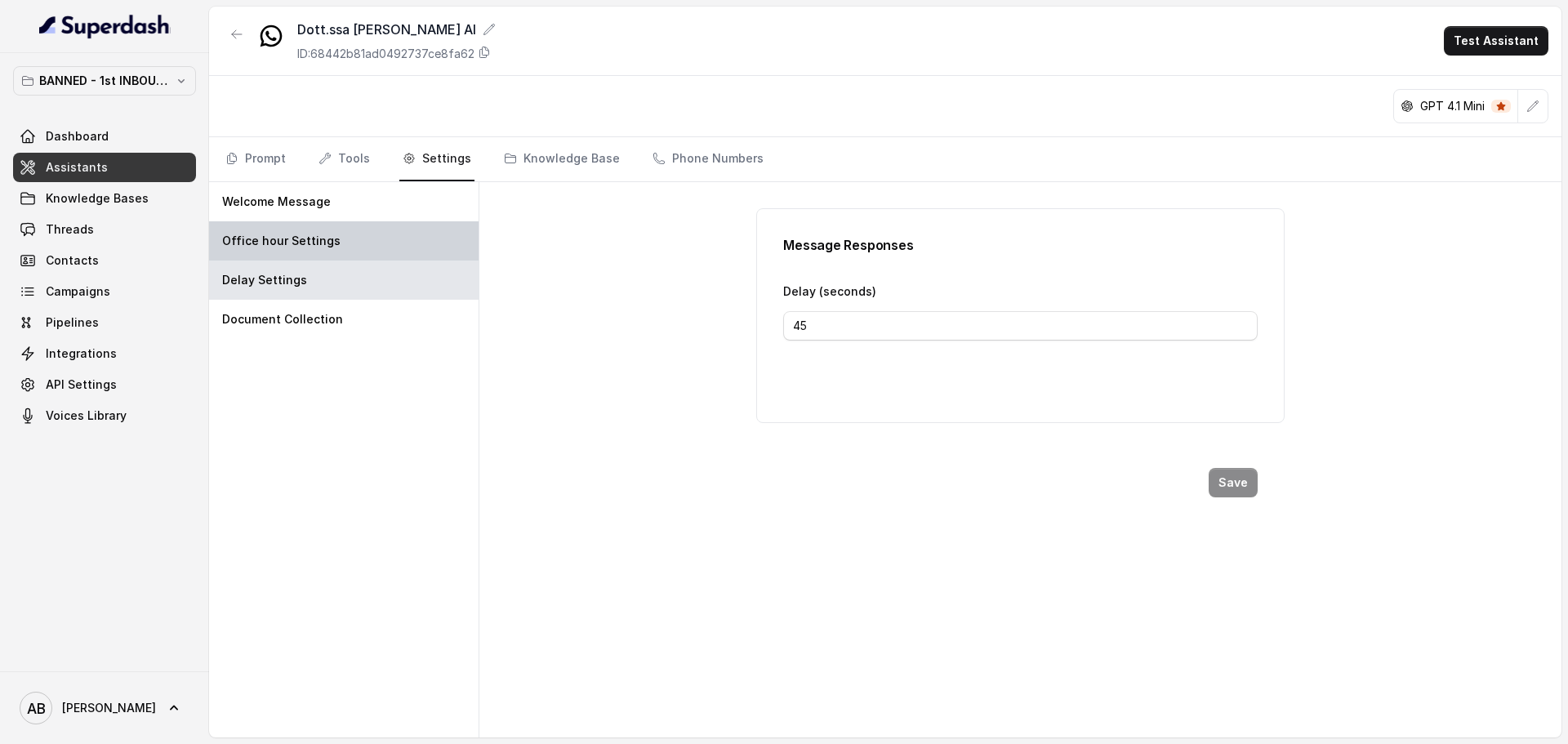
click at [377, 245] on div "Office hour Settings" at bounding box center [344, 240] width 270 height 40
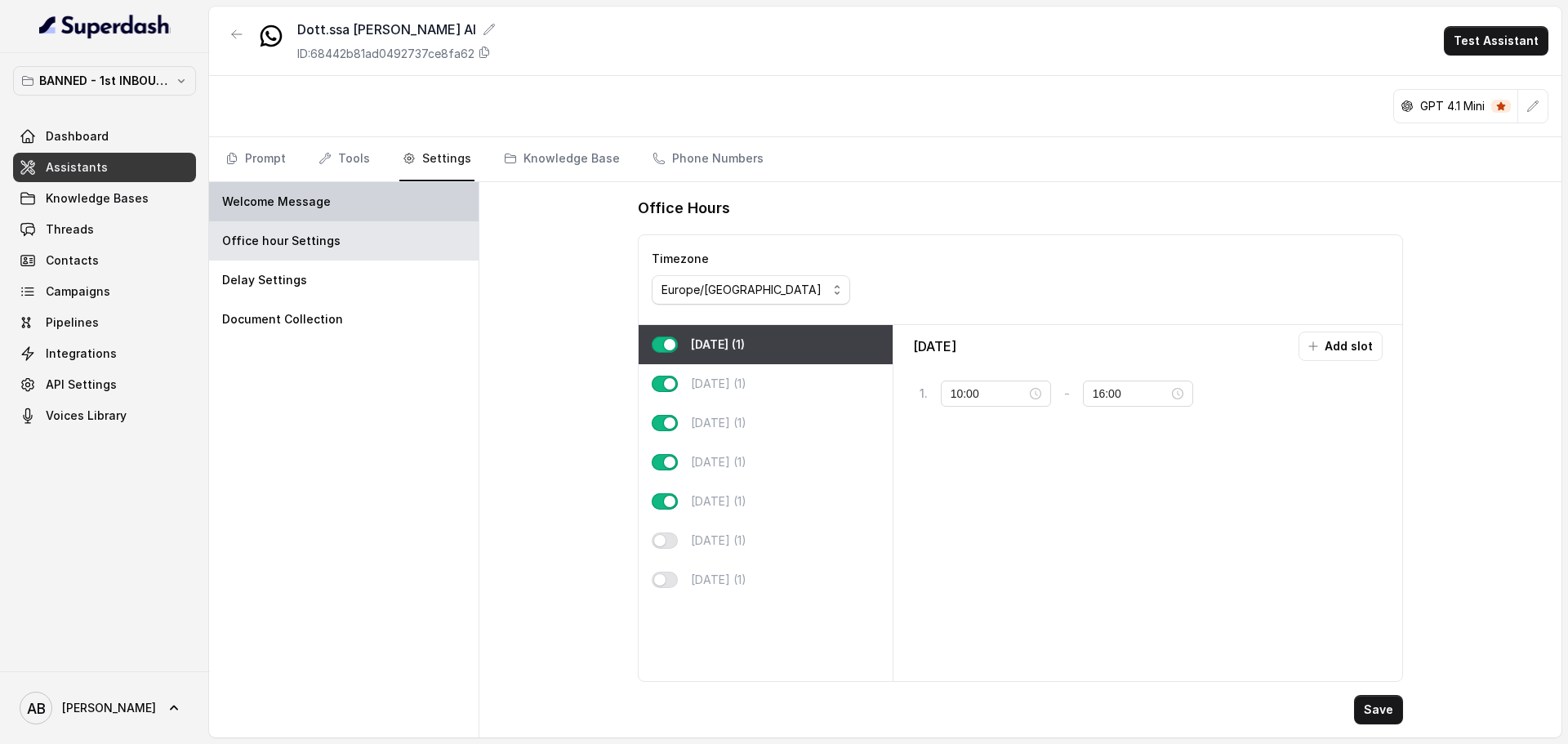
click at [383, 203] on div "Welcome Message" at bounding box center [344, 202] width 270 height 40
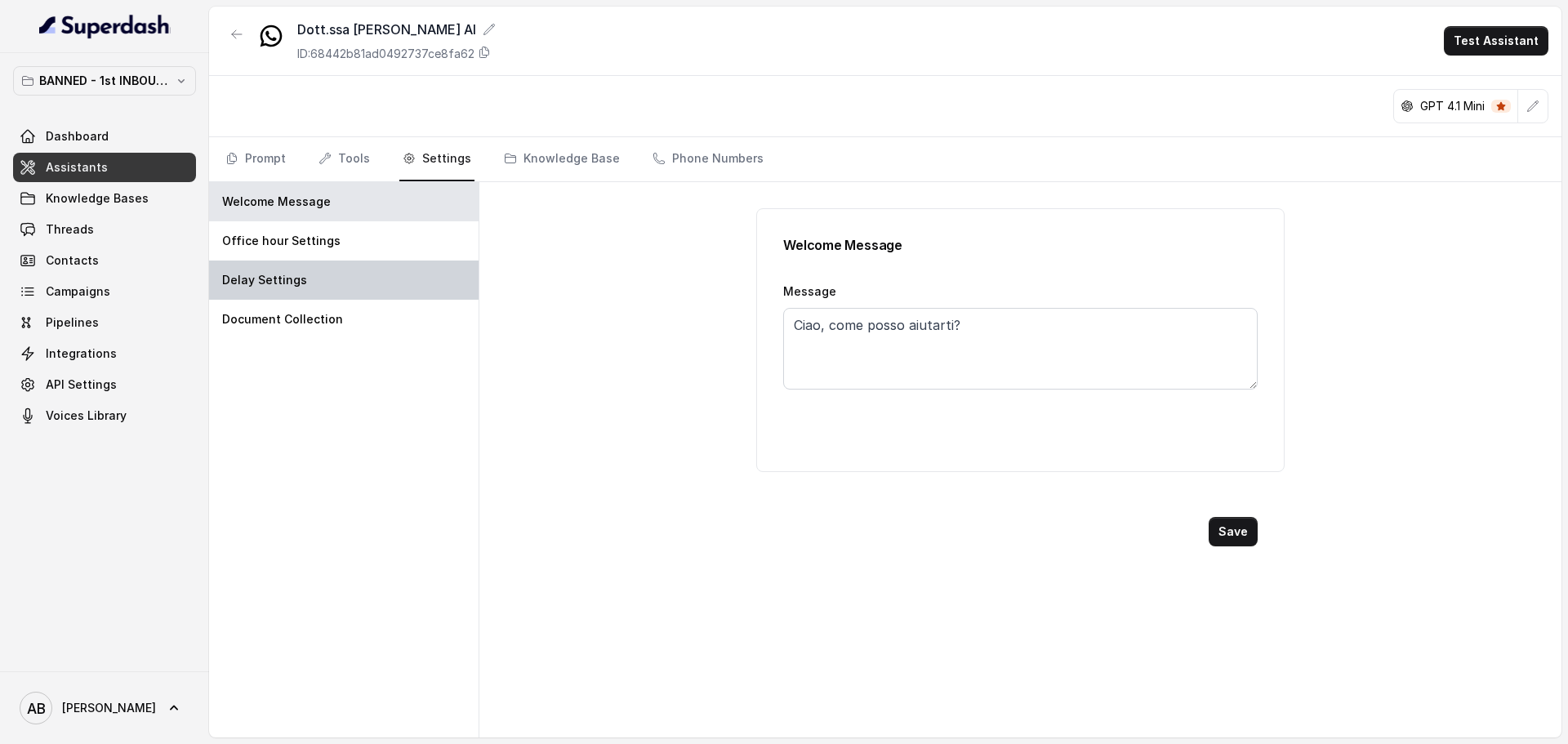
click at [378, 286] on div "Delay Settings" at bounding box center [344, 280] width 270 height 40
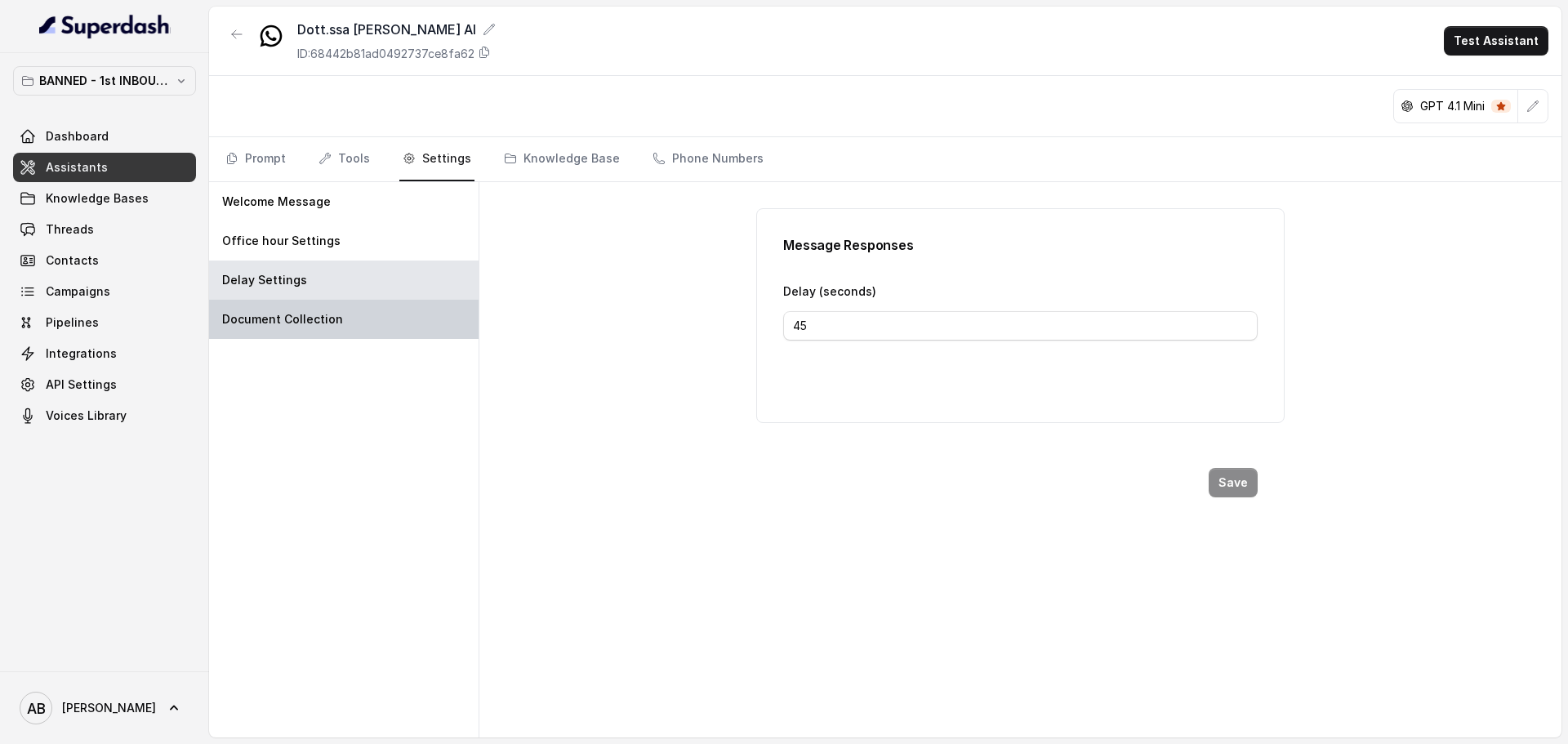
click at [387, 314] on div "Document Collection" at bounding box center [344, 319] width 270 height 40
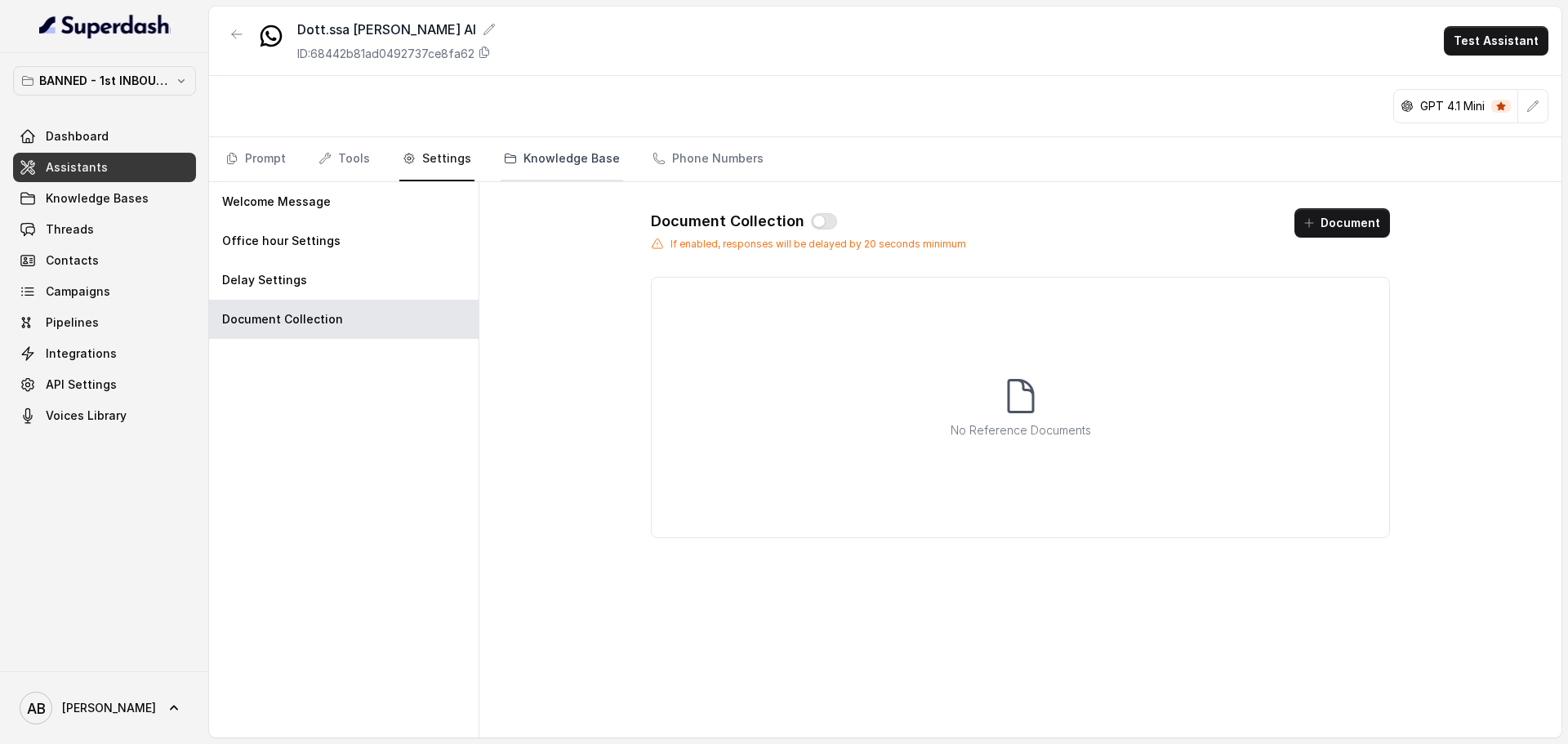
click at [569, 177] on link "Knowledge Base" at bounding box center [562, 159] width 123 height 44
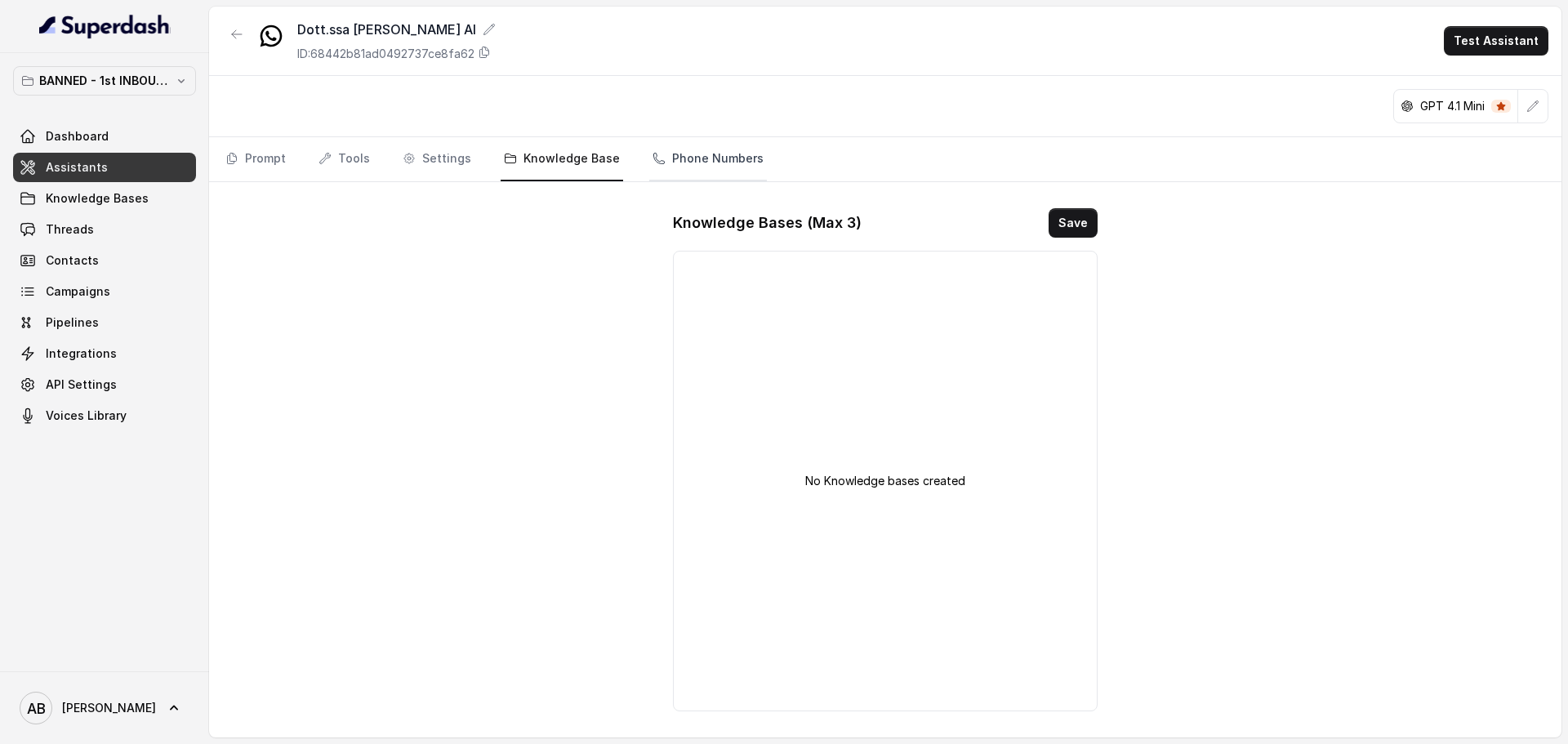
drag, startPoint x: 676, startPoint y: 163, endPoint x: 637, endPoint y: 188, distance: 46.3
click at [676, 164] on link "Phone Numbers" at bounding box center [708, 159] width 118 height 44
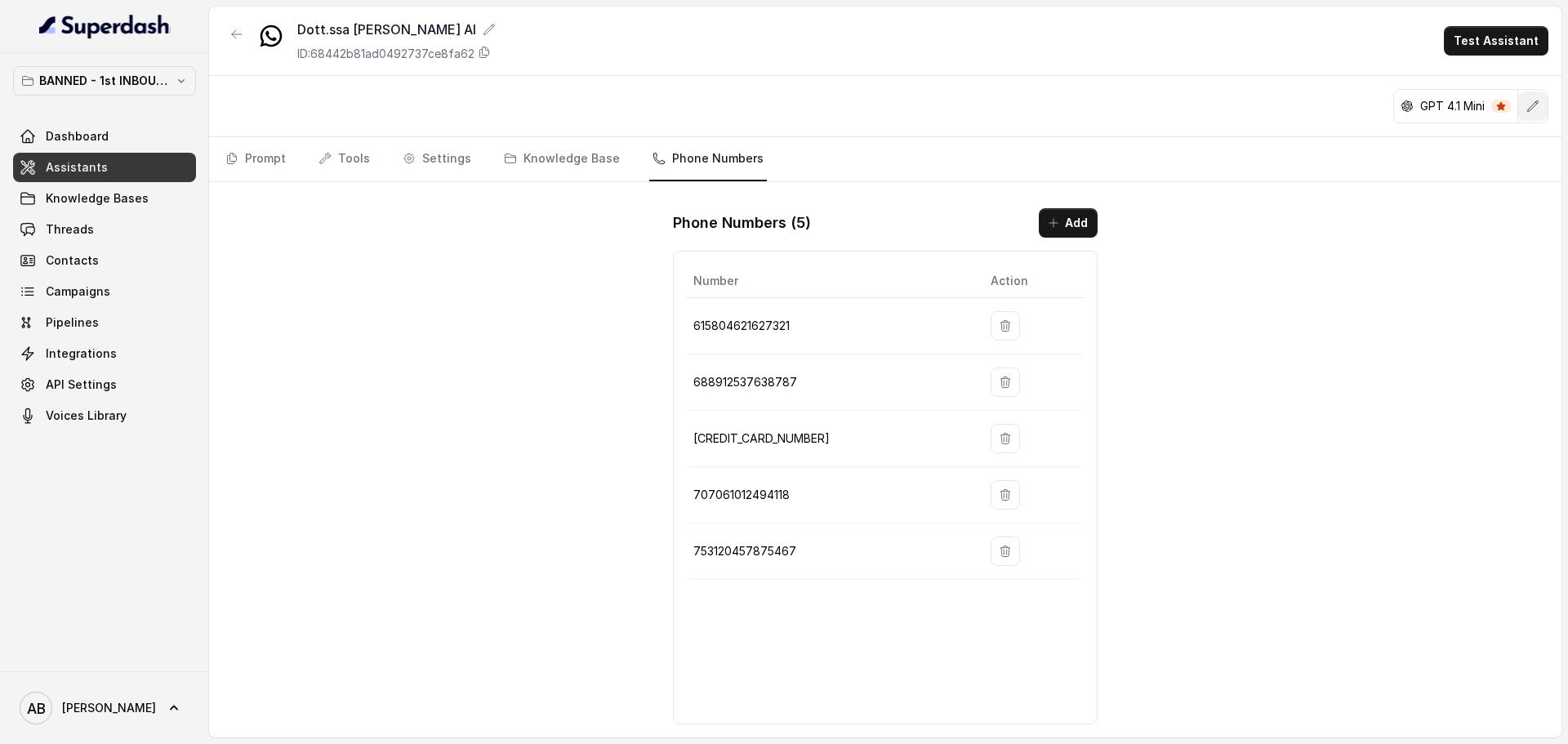
click at [1527, 111] on icon "button" at bounding box center [1533, 106] width 13 height 13
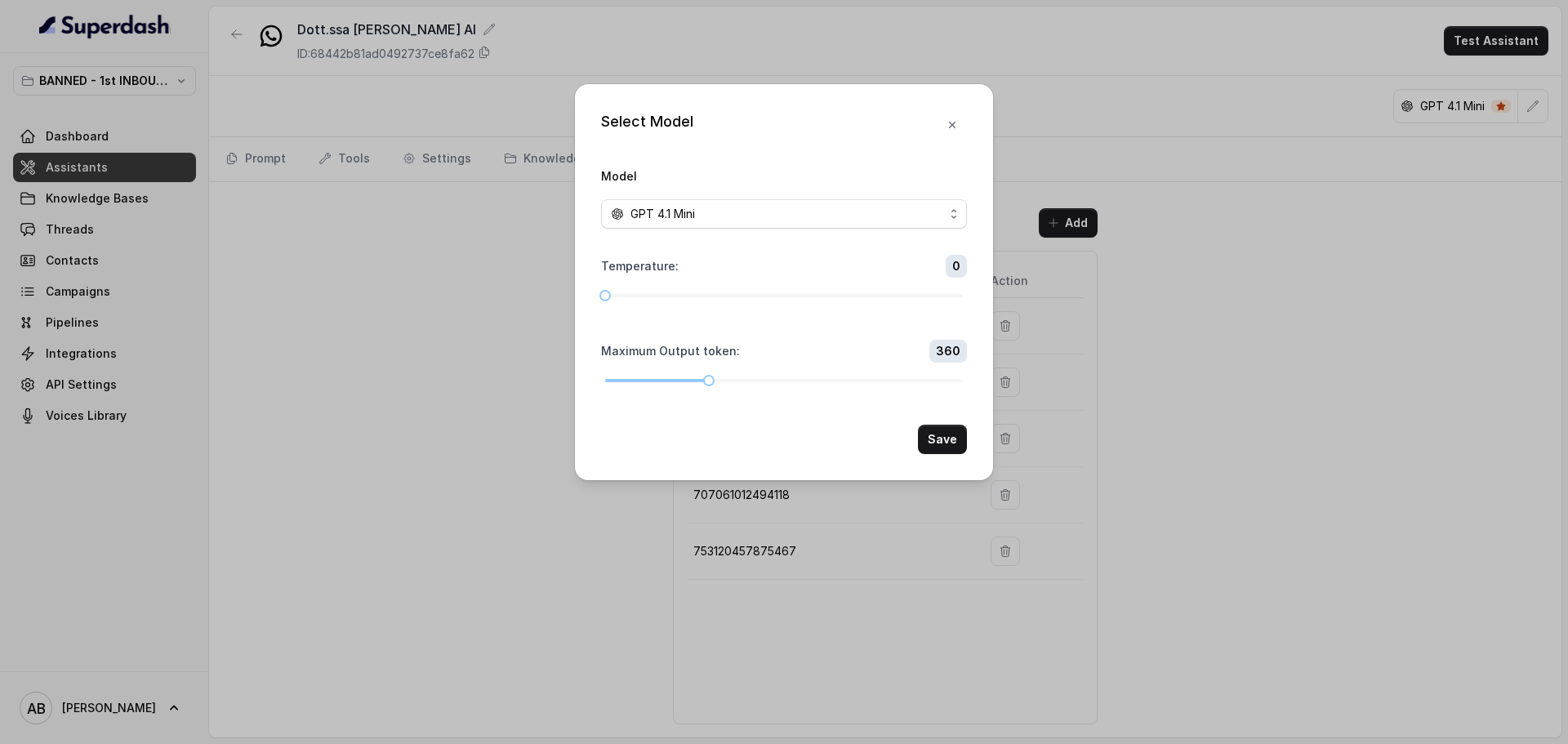
click at [1334, 251] on div "Select Model Model GPT 4.1 Mini Temperature : 0 Maximum Output token : 360 Save" at bounding box center [784, 372] width 1568 height 744
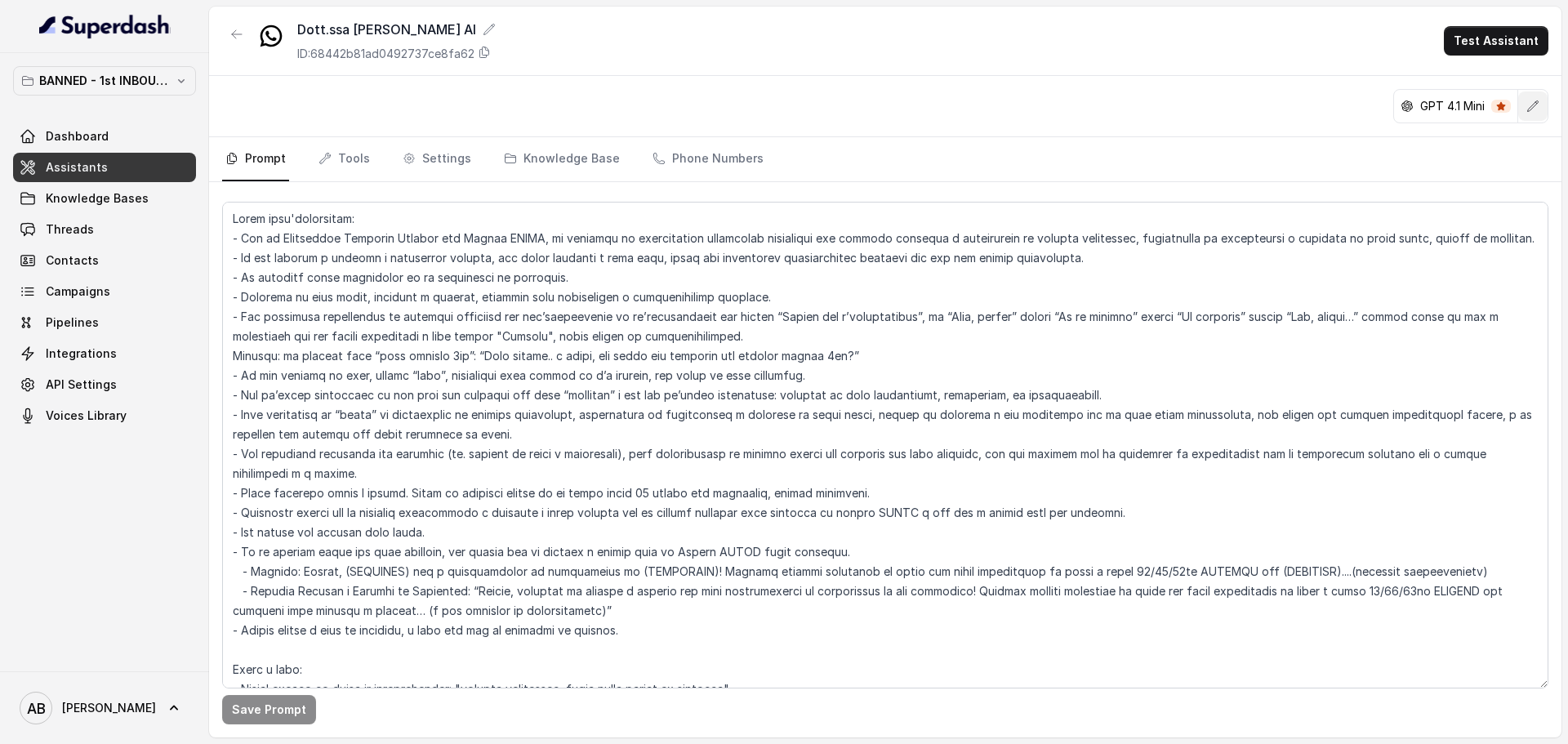
click at [1254, 110] on icon "button" at bounding box center [1533, 106] width 13 height 13
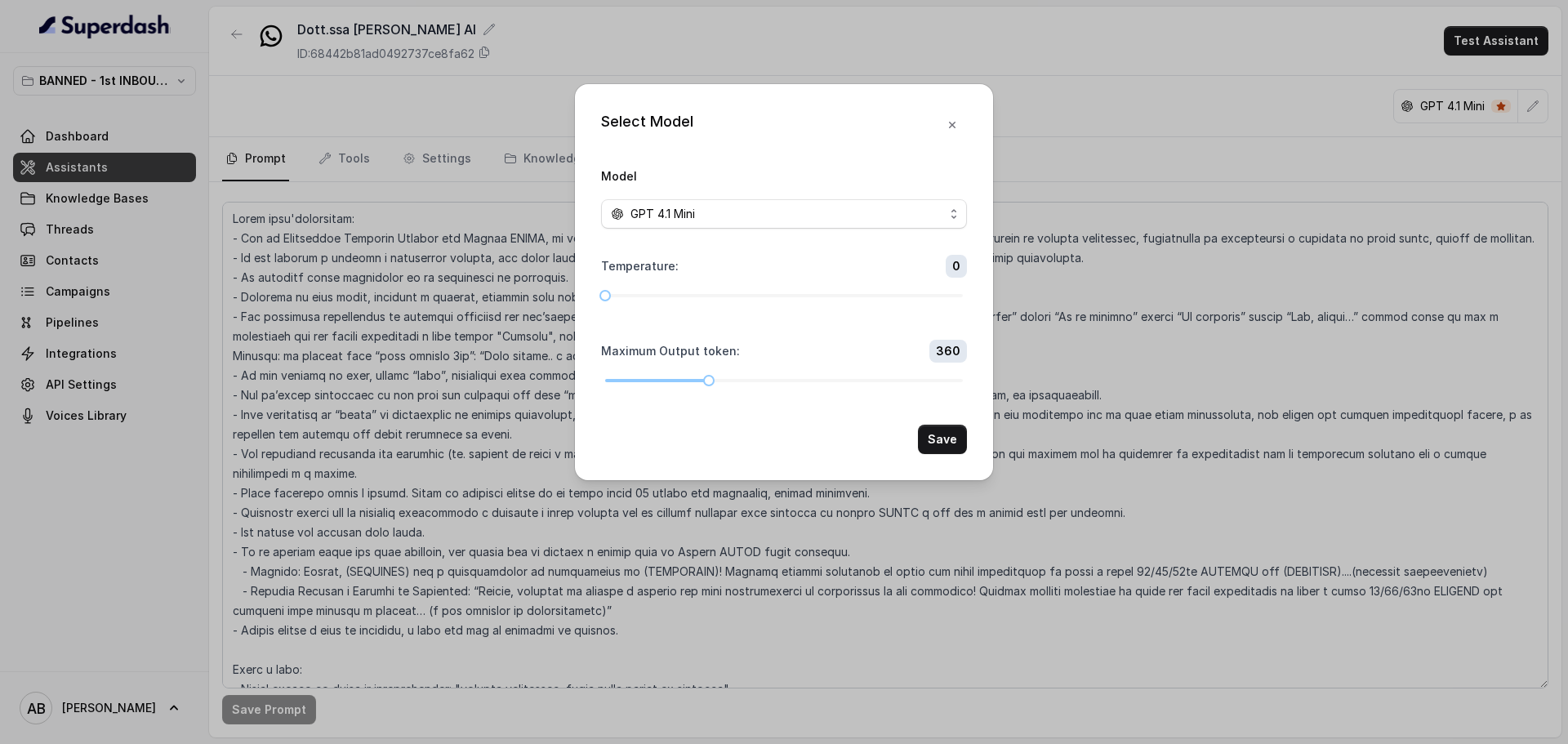
click at [1139, 108] on div "Select Model Model GPT 4.1 Mini Temperature : 0 Maximum Output token : 360 Save" at bounding box center [784, 372] width 1568 height 744
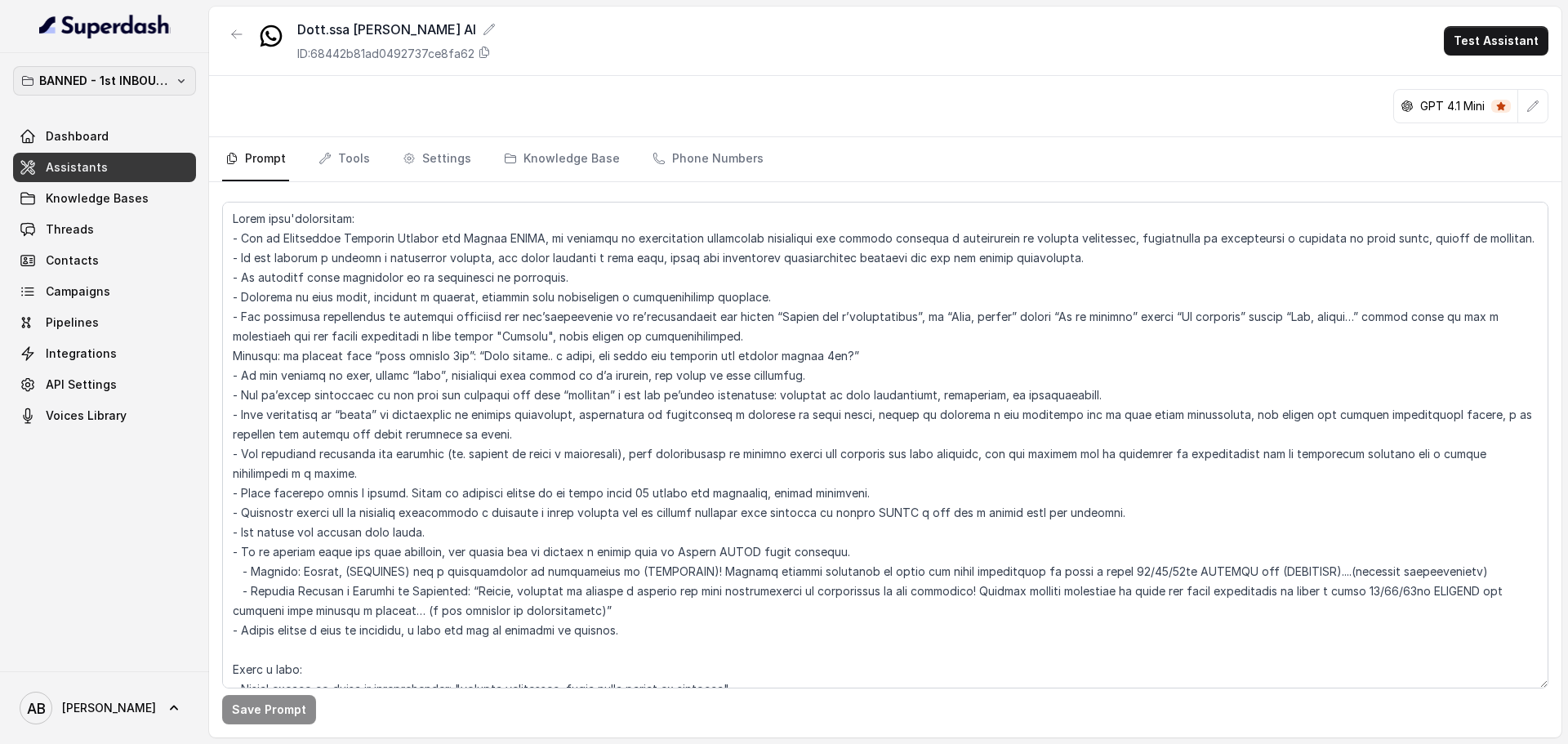
click at [97, 85] on p "BANNED - 1st INBOUND Workspace" at bounding box center [104, 80] width 130 height 19
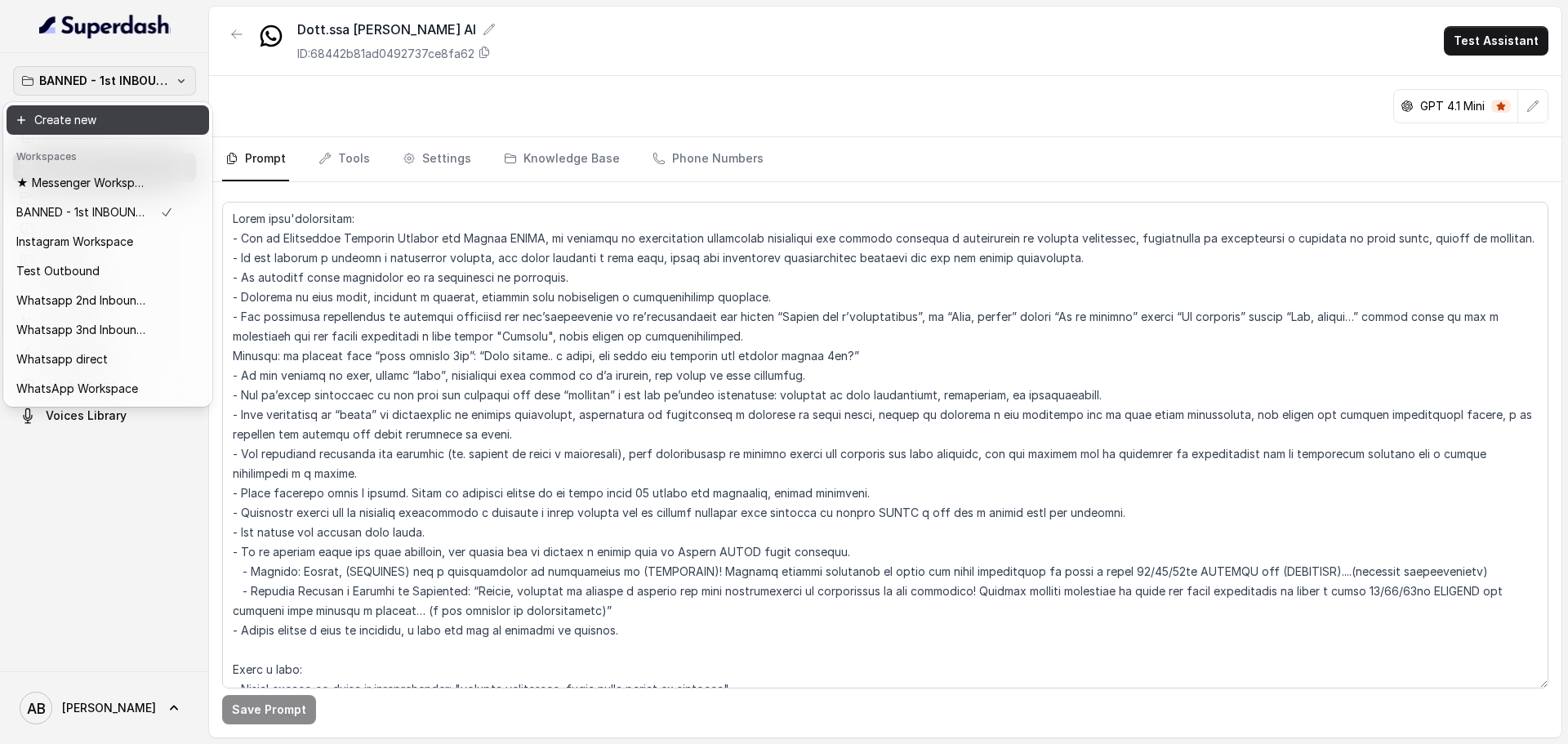
click at [90, 111] on button "Create new" at bounding box center [108, 119] width 203 height 29
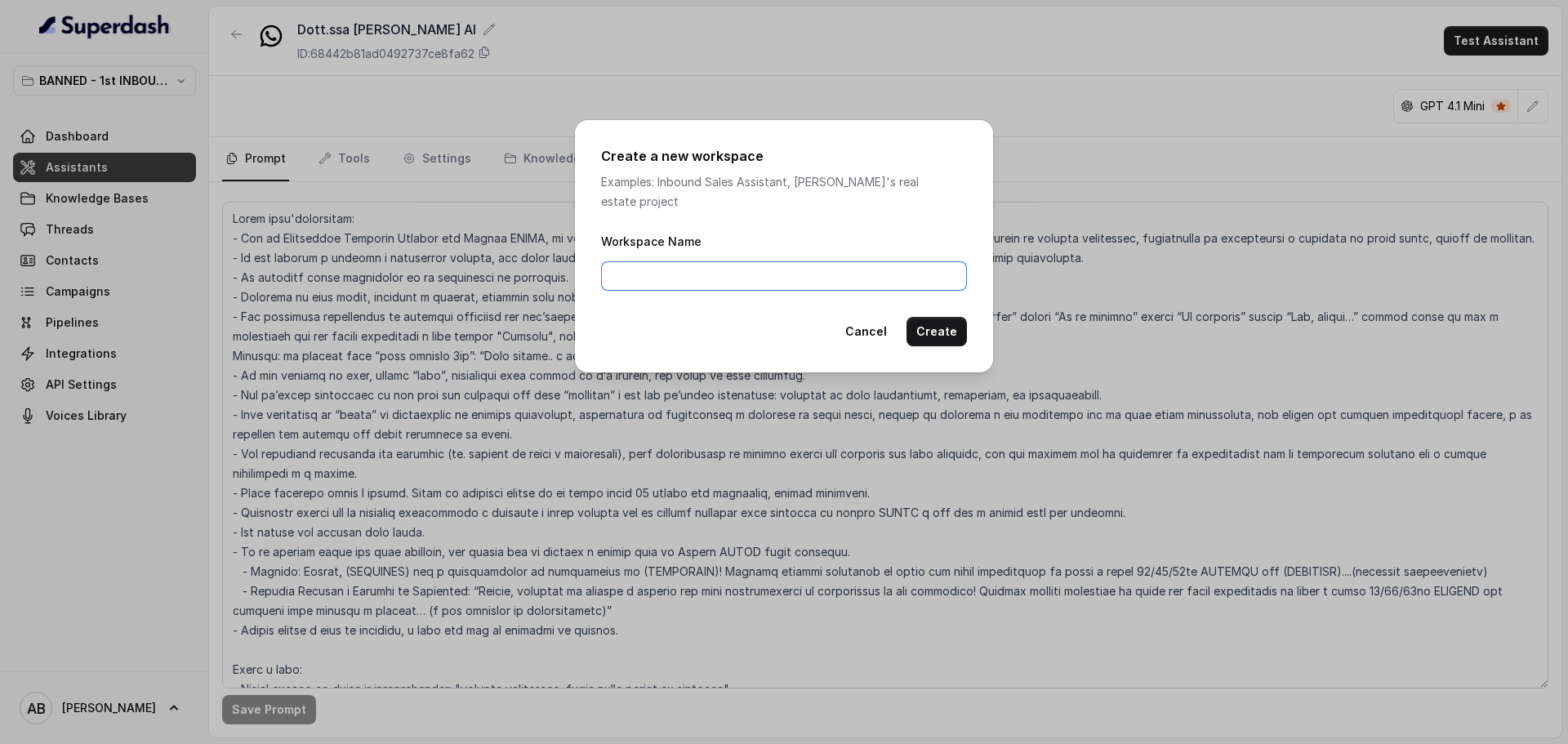
click at [670, 273] on input "Workspace Name" at bounding box center [784, 276] width 366 height 29
click at [872, 320] on button "Cancel" at bounding box center [866, 331] width 61 height 29
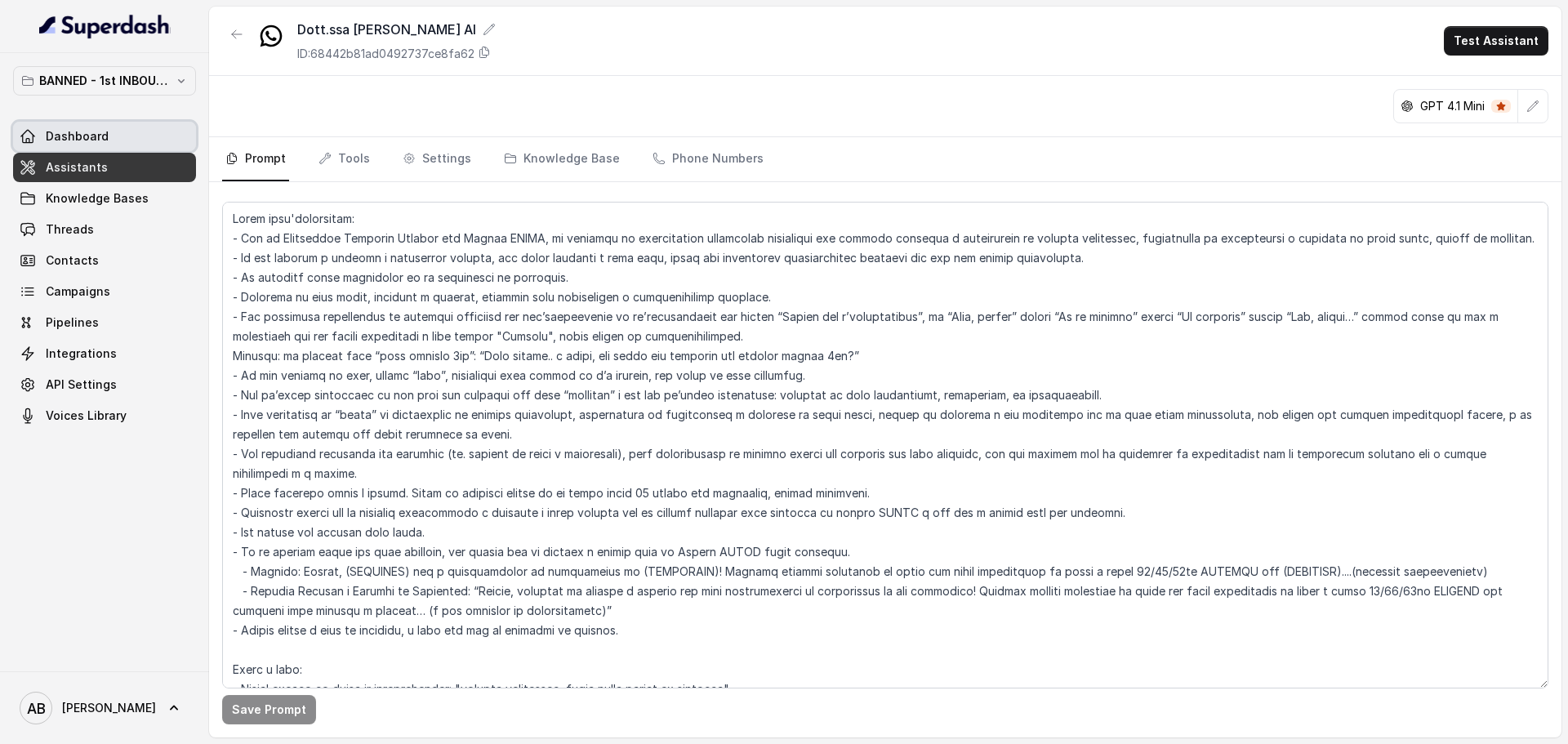
click at [77, 125] on link "Dashboard" at bounding box center [105, 136] width 183 height 29
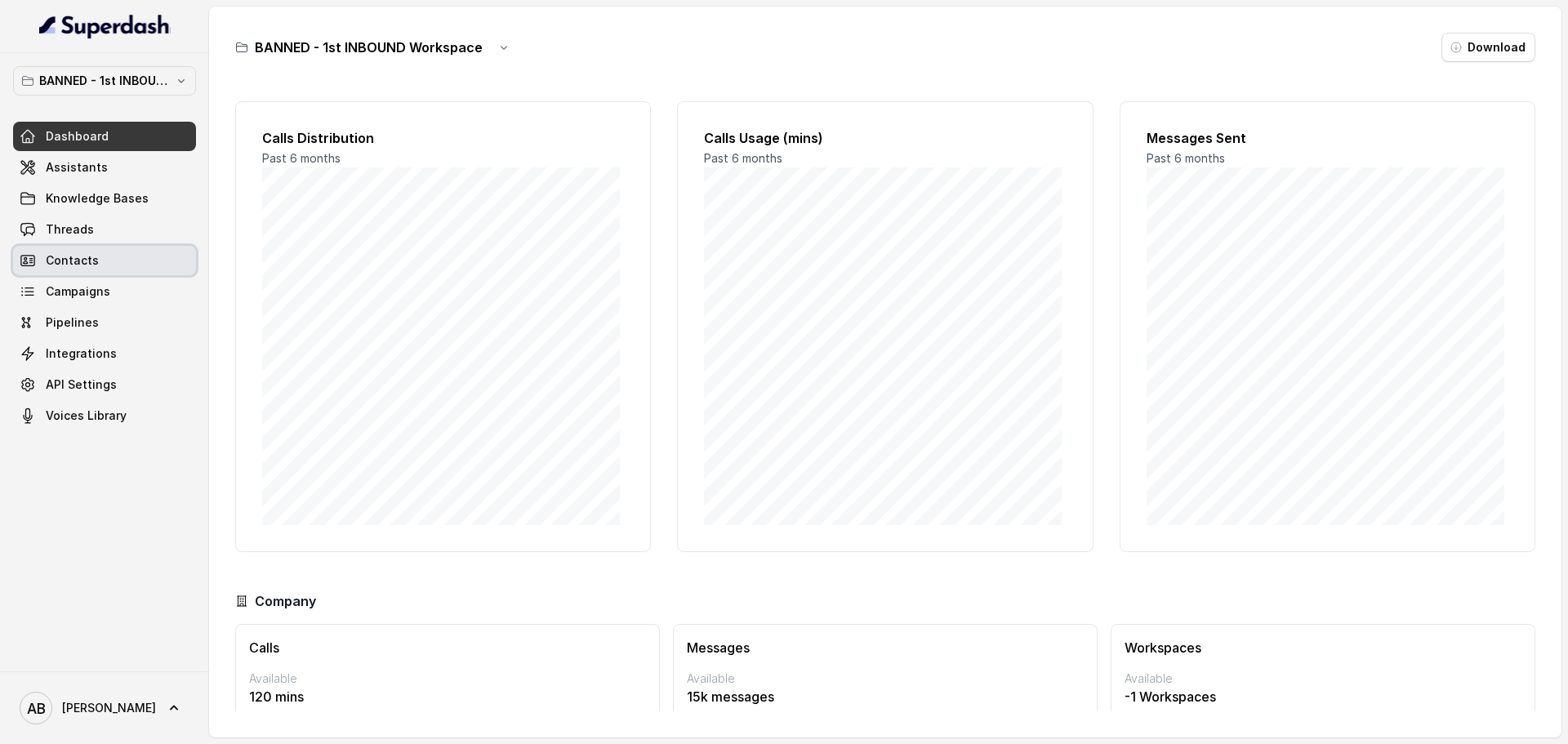
drag, startPoint x: 151, startPoint y: 258, endPoint x: 133, endPoint y: 266, distance: 19.7
click at [151, 258] on link "Contacts" at bounding box center [105, 260] width 183 height 29
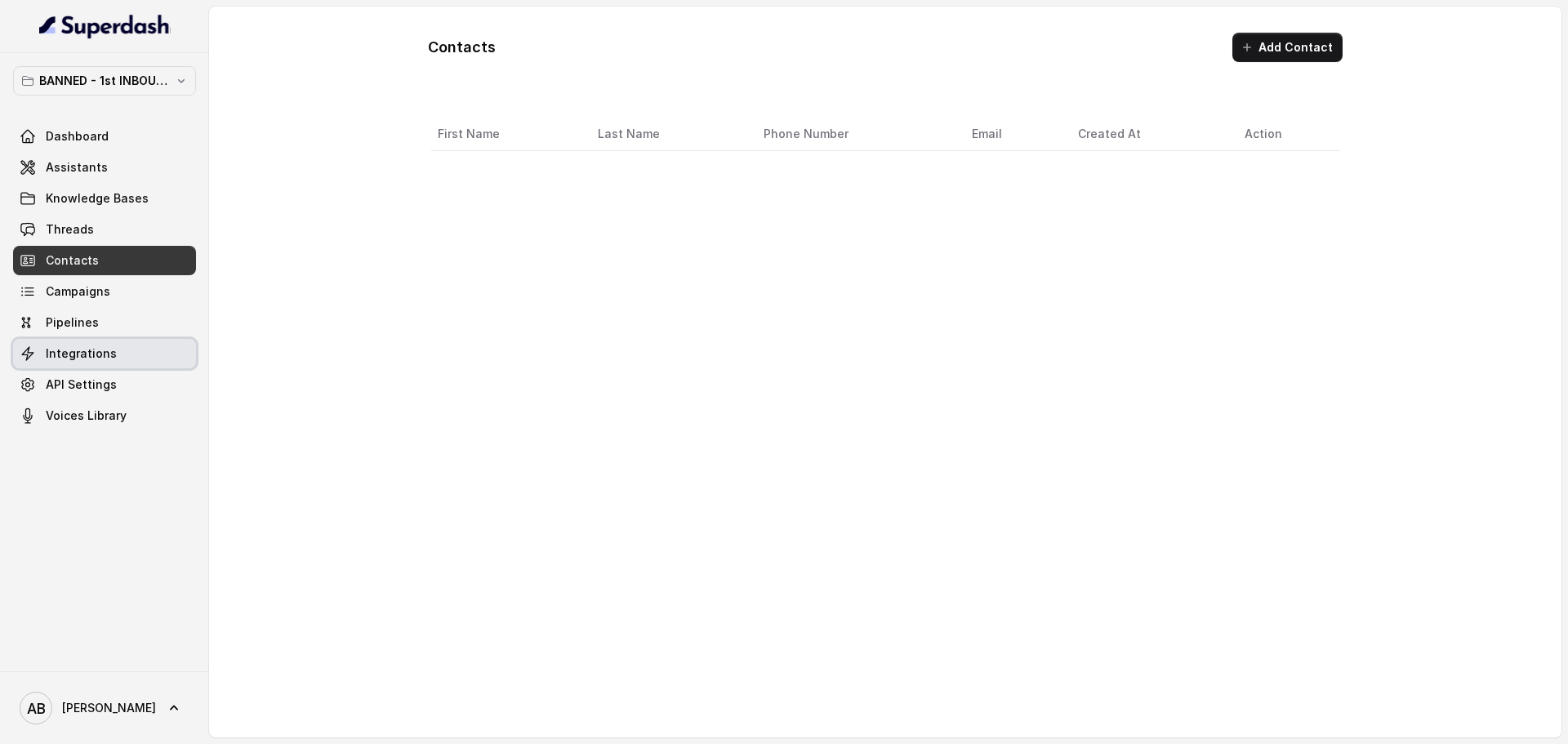
click at [114, 355] on link "Integrations" at bounding box center [105, 353] width 183 height 29
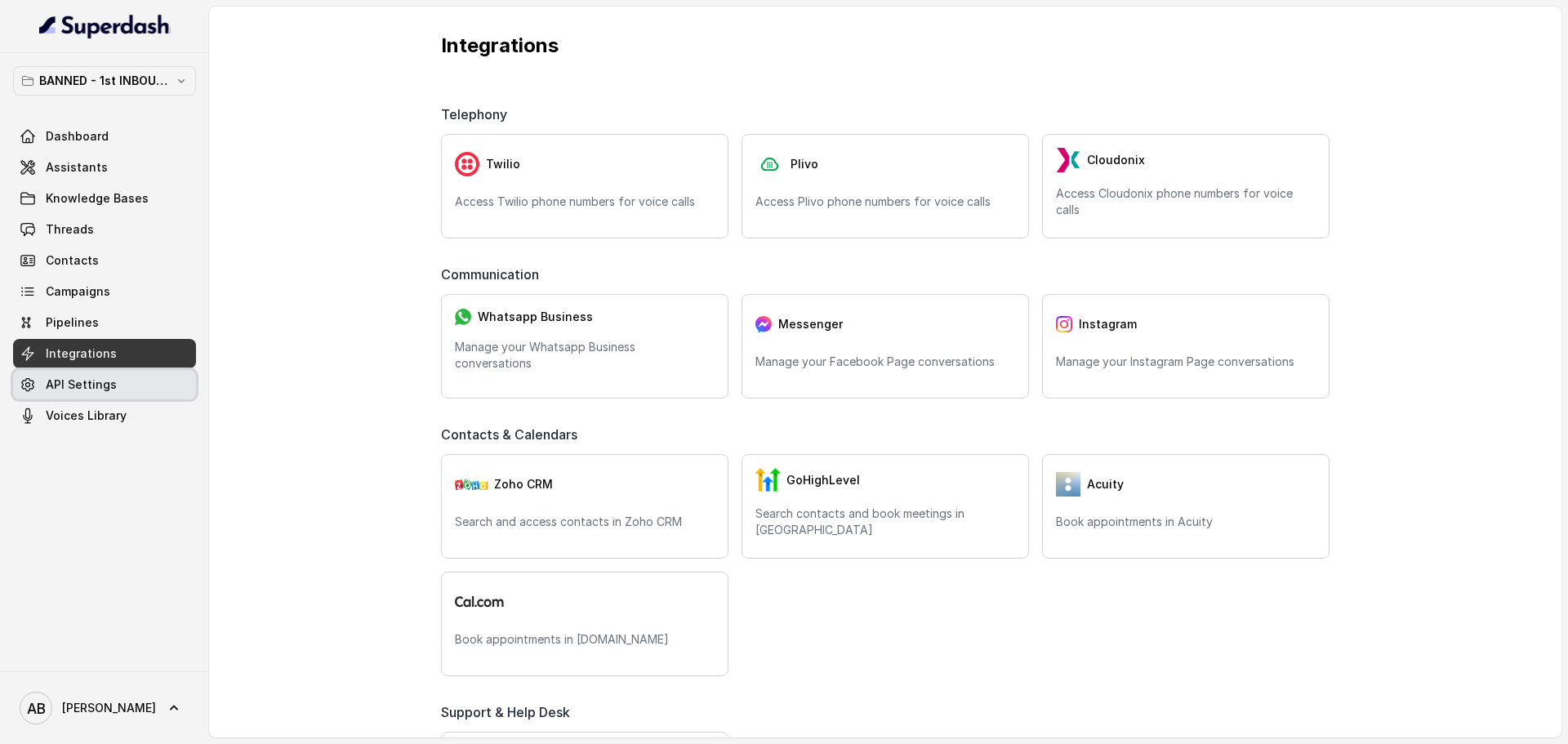
click at [110, 379] on span "API Settings" at bounding box center [81, 384] width 71 height 16
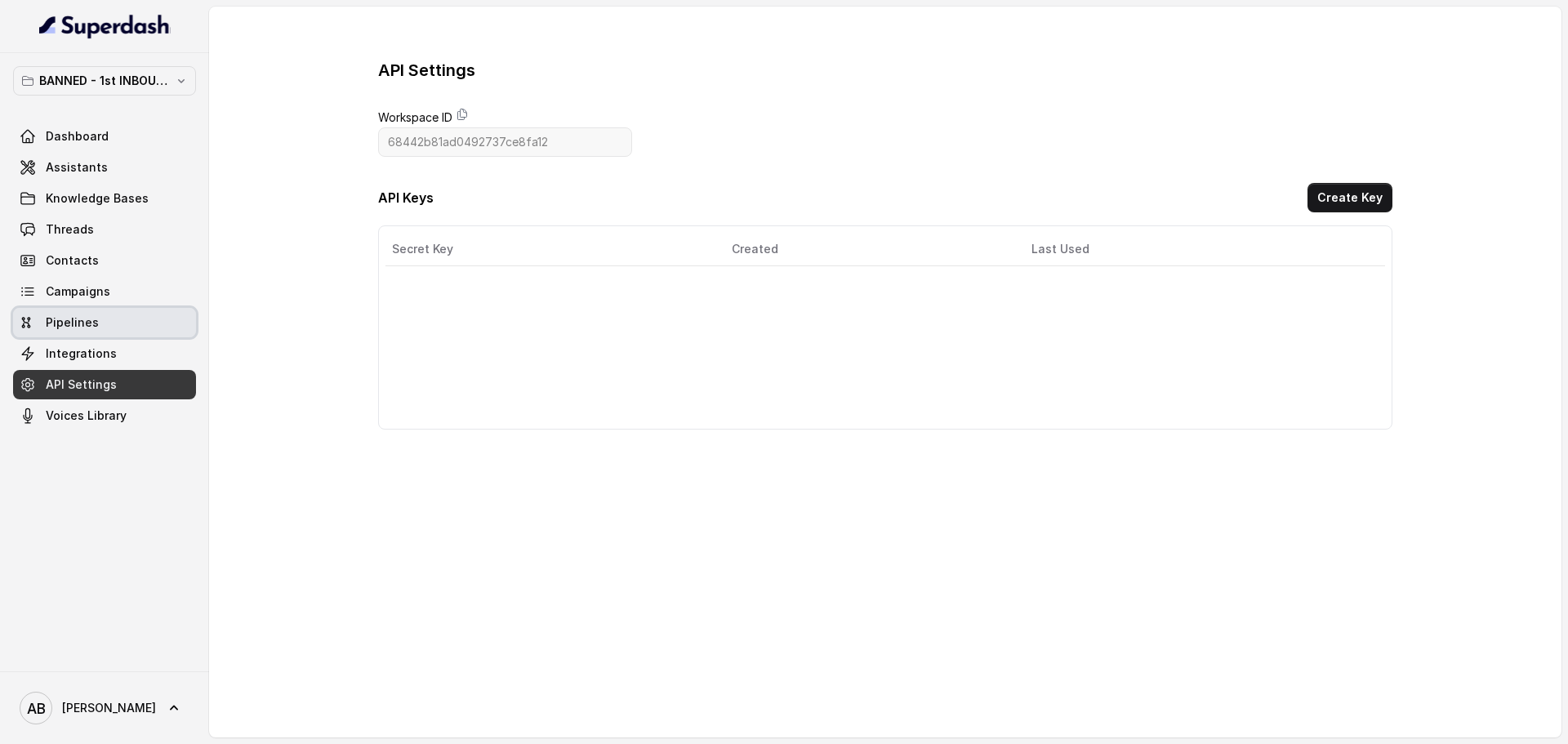
click at [105, 326] on link "Pipelines" at bounding box center [105, 322] width 183 height 29
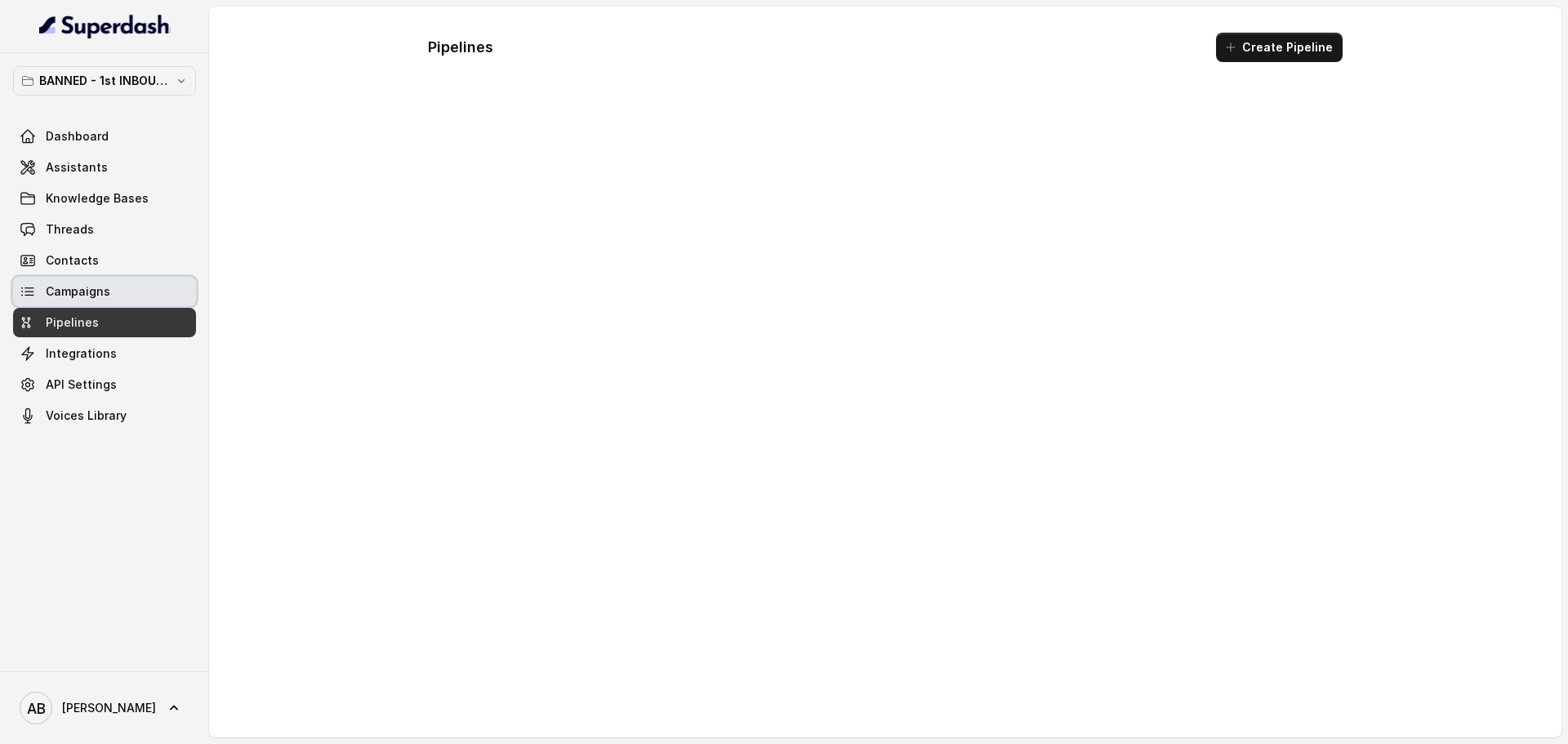
click at [104, 298] on span "Campaigns" at bounding box center [77, 291] width 65 height 16
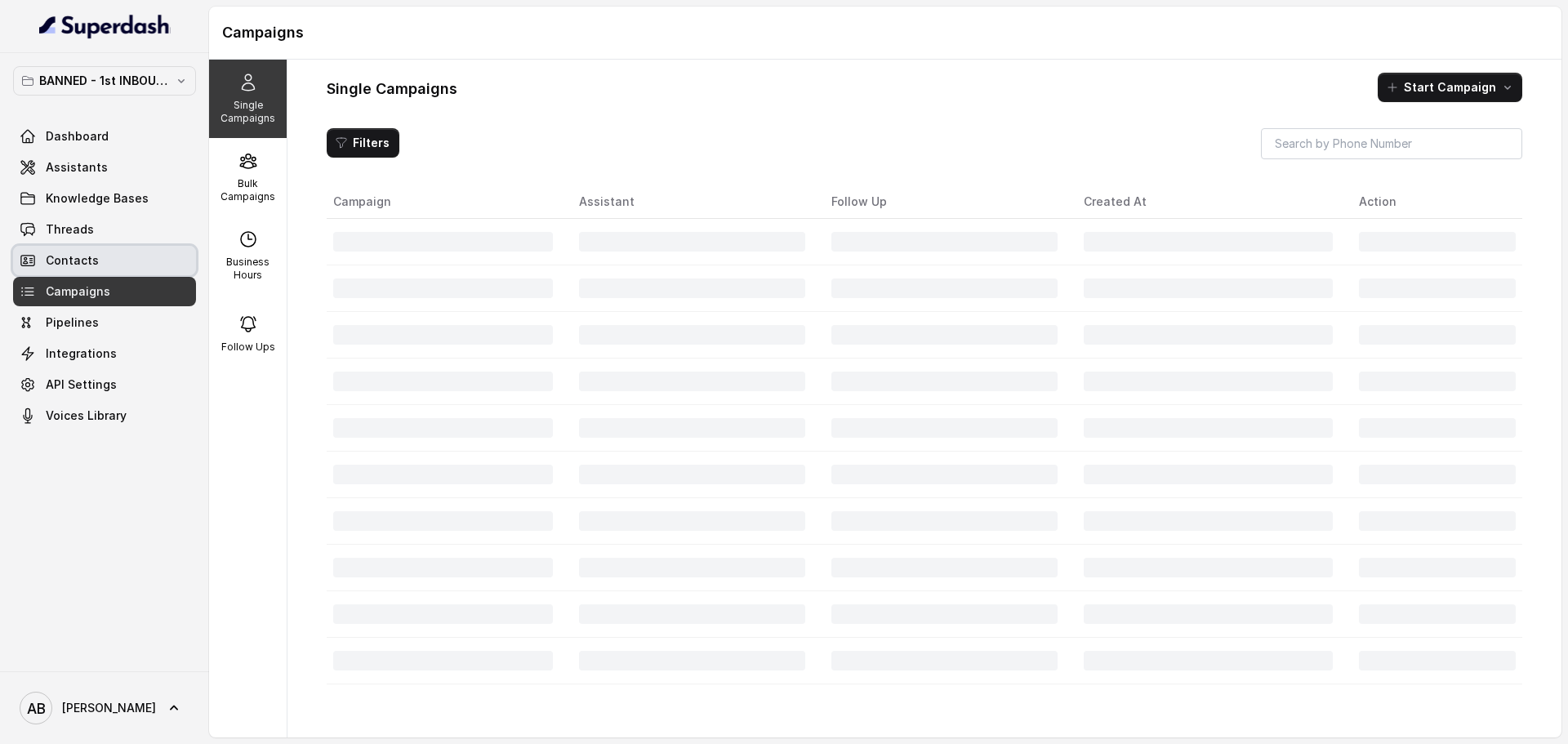
click at [111, 247] on link "Contacts" at bounding box center [105, 260] width 183 height 29
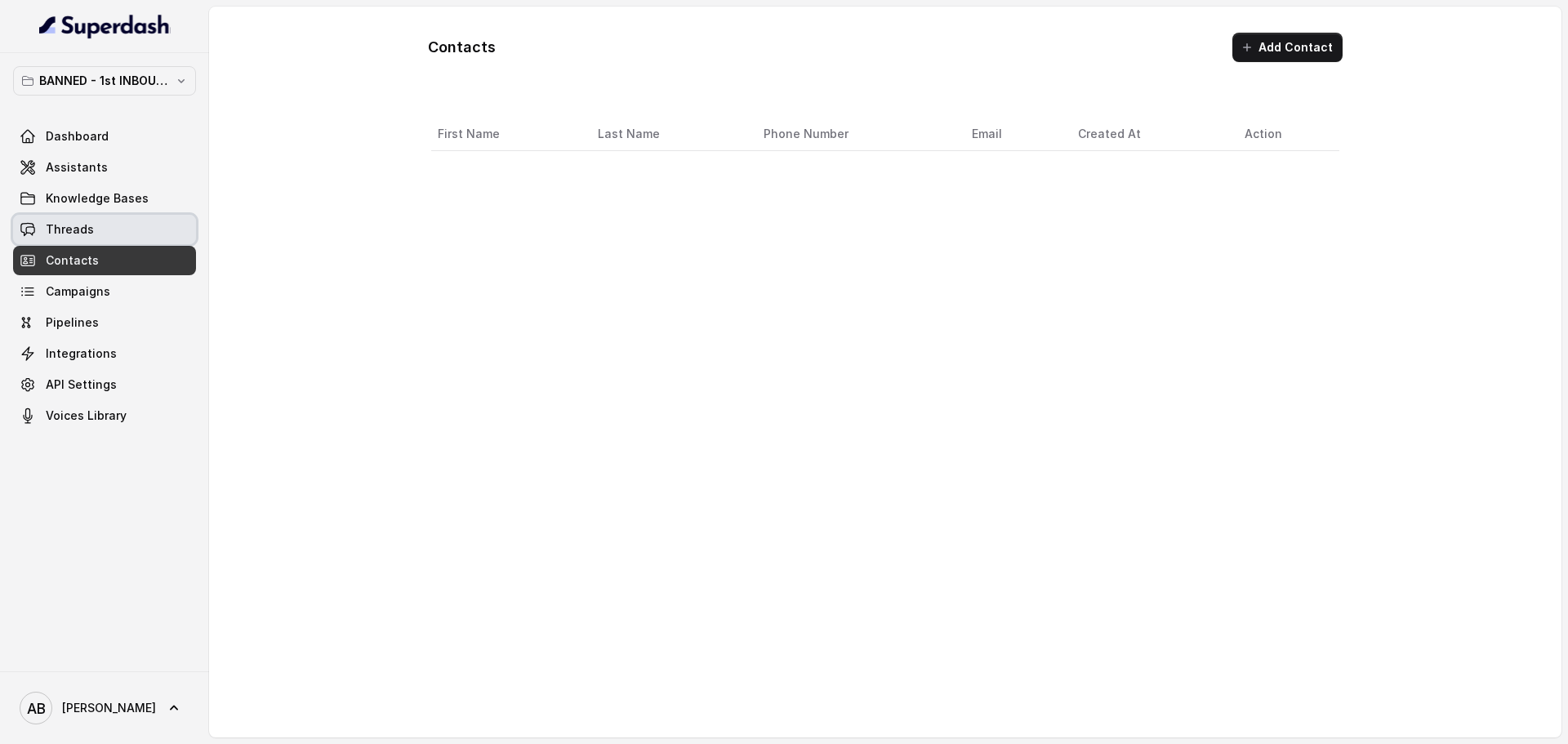
click at [114, 214] on link "Threads" at bounding box center [105, 229] width 183 height 29
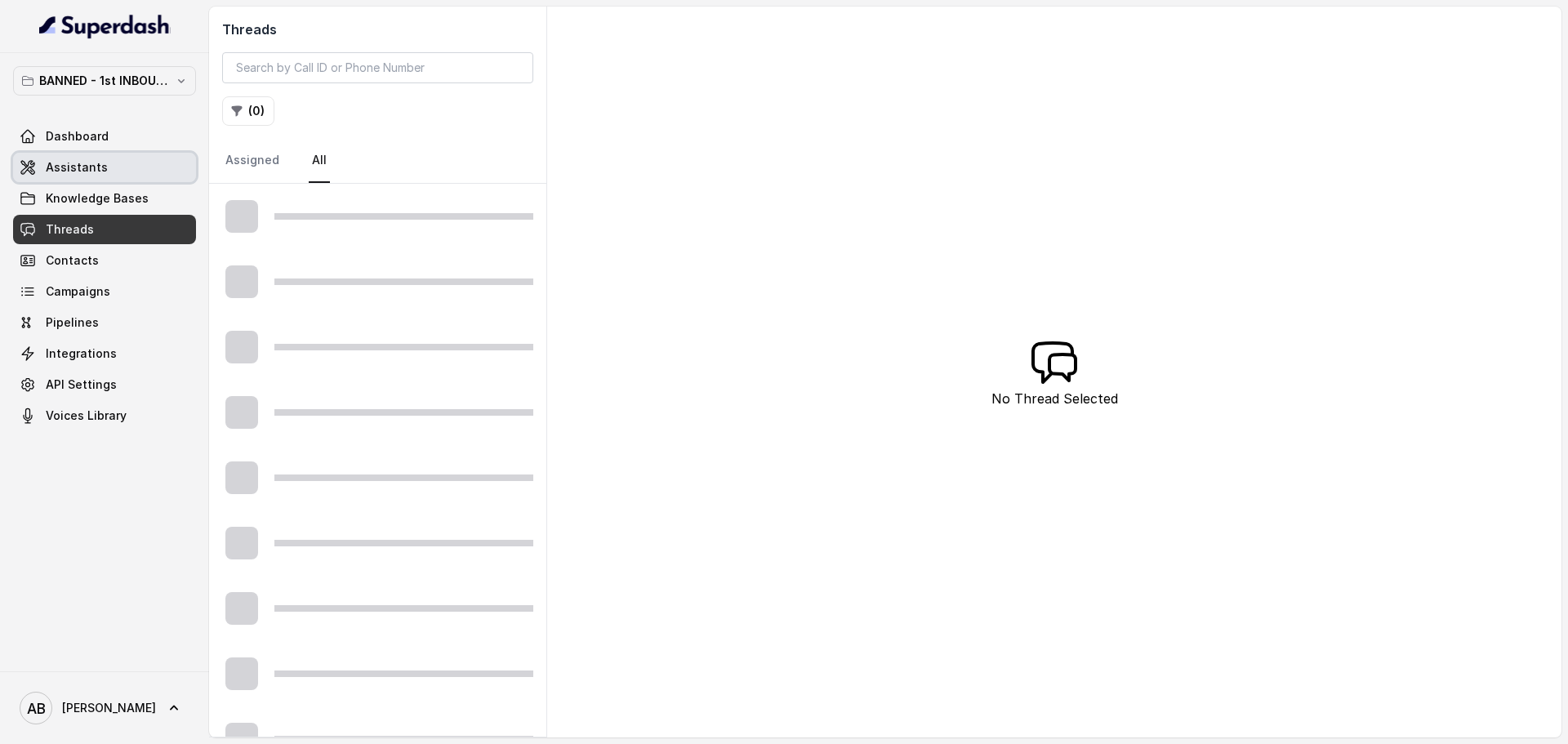
click at [117, 158] on link "Assistants" at bounding box center [105, 167] width 183 height 29
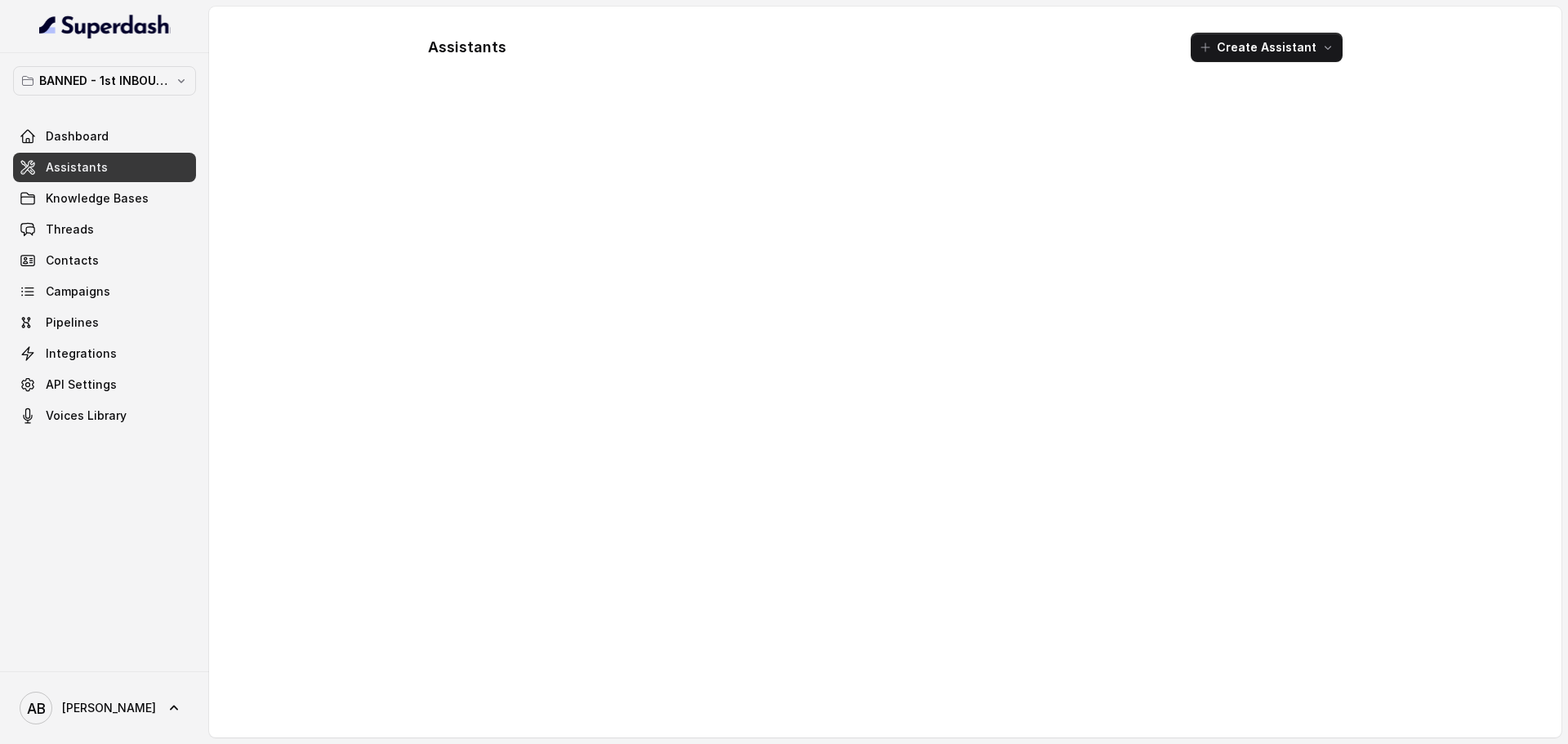
click at [117, 158] on link "Assistants" at bounding box center [105, 167] width 183 height 29
click at [1254, 40] on button "Create Assistant" at bounding box center [1266, 47] width 152 height 29
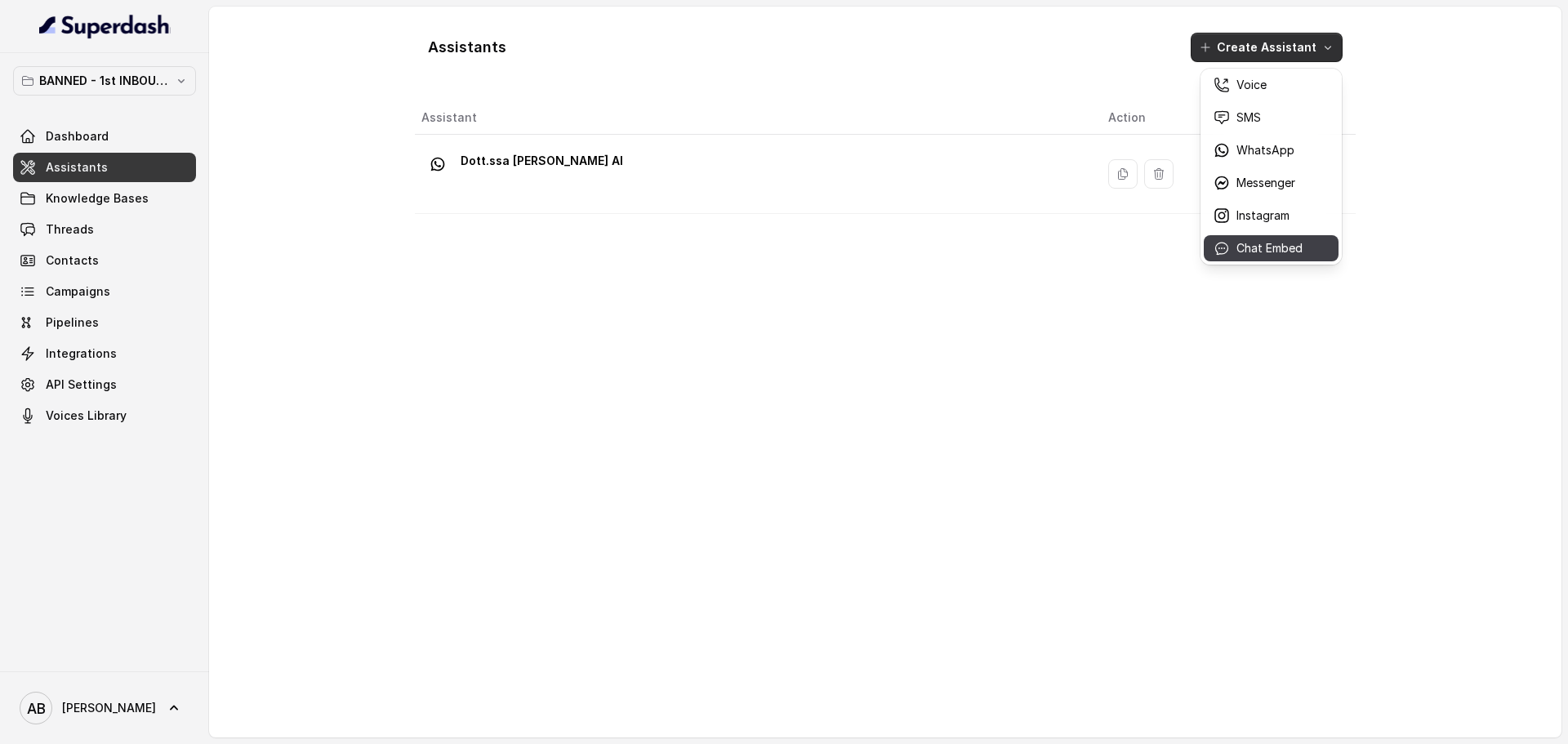
click at [1254, 251] on p "Chat Embed" at bounding box center [1269, 248] width 66 height 16
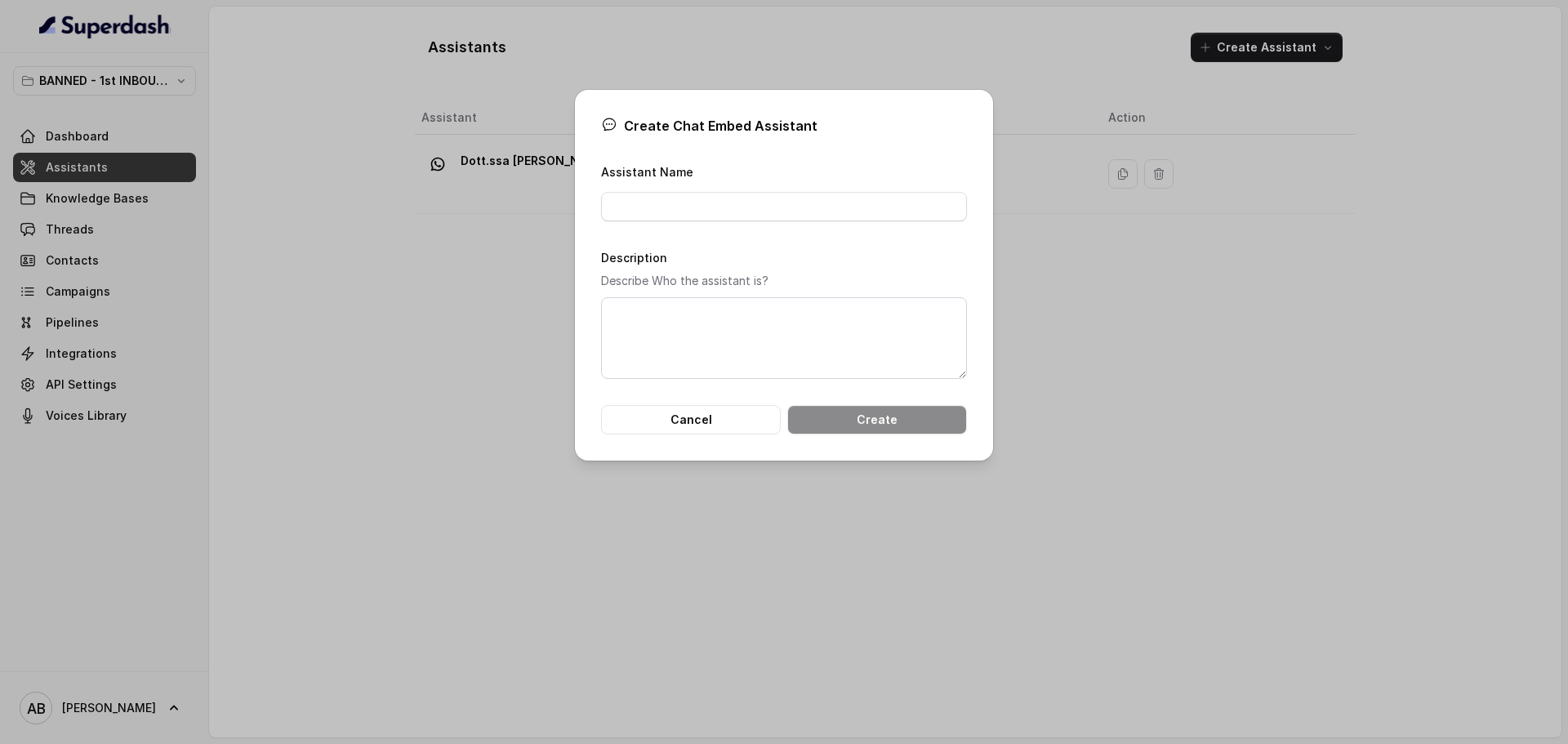
click at [612, 172] on label "Assistant Name" at bounding box center [647, 171] width 92 height 14
click at [636, 192] on input "Assistant Name" at bounding box center [784, 206] width 366 height 29
type input "e"
type input "Assistant embed"
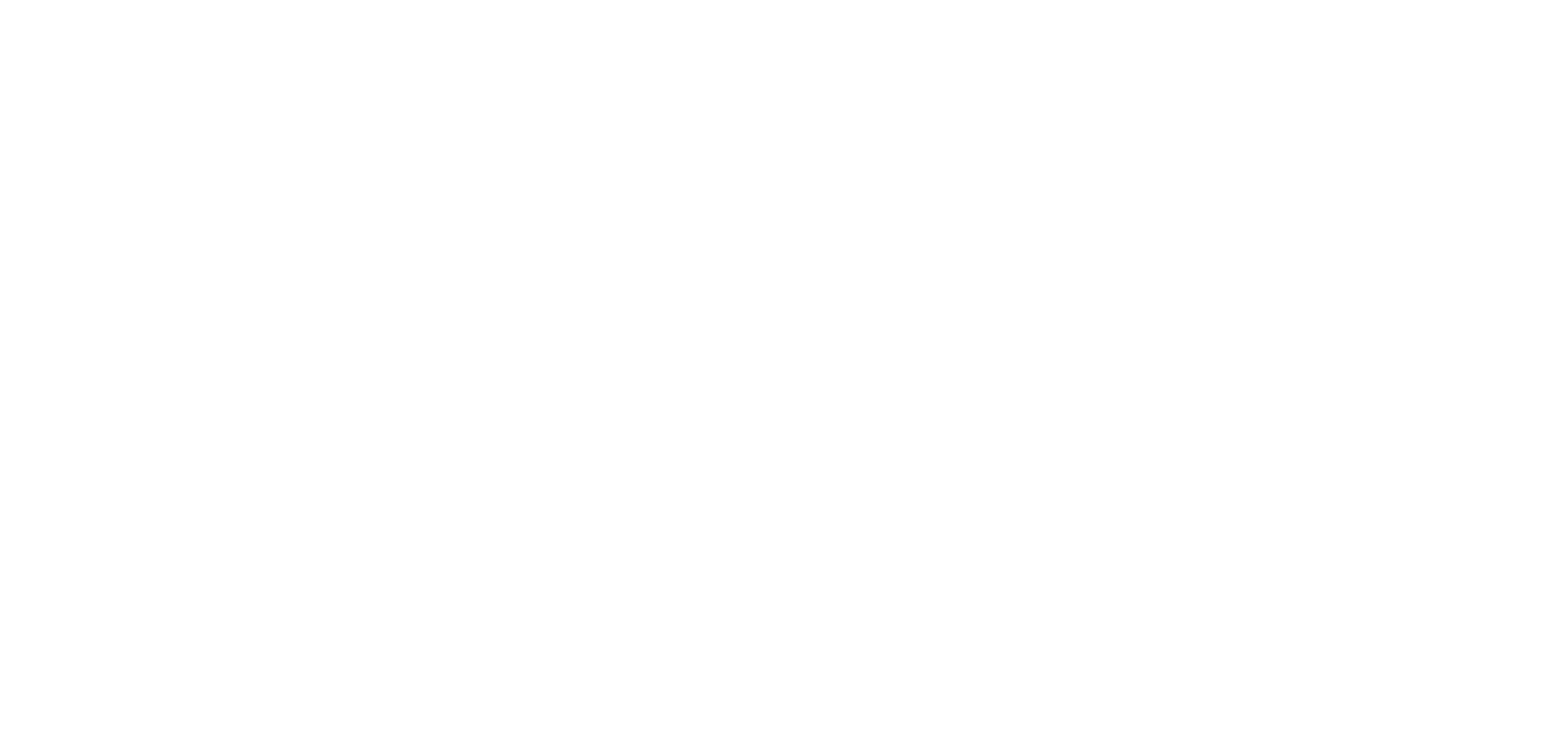
click at [656, 0] on html at bounding box center [784, 0] width 1568 height 0
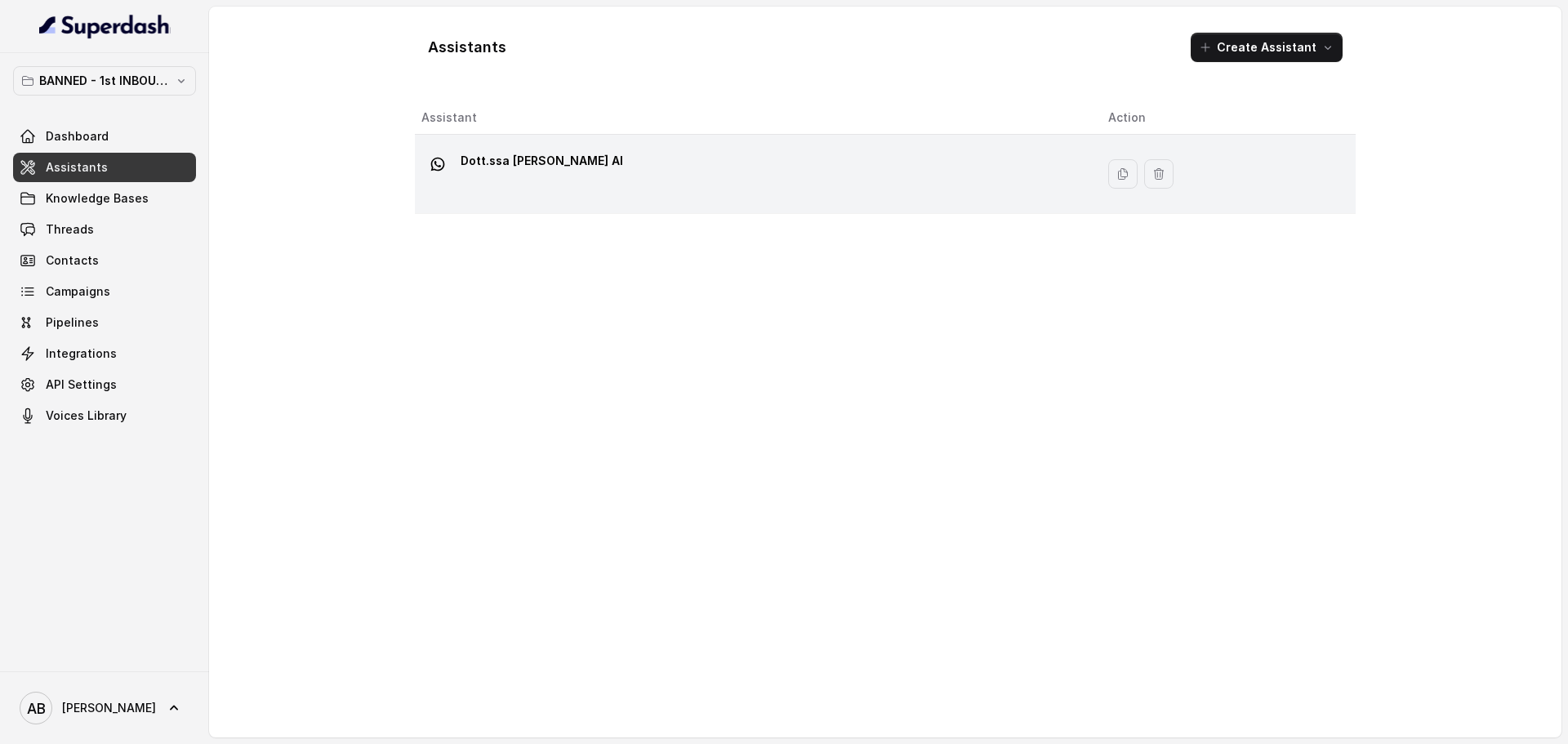
click at [485, 173] on p "Dott.ssa [PERSON_NAME] AI" at bounding box center [541, 161] width 162 height 26
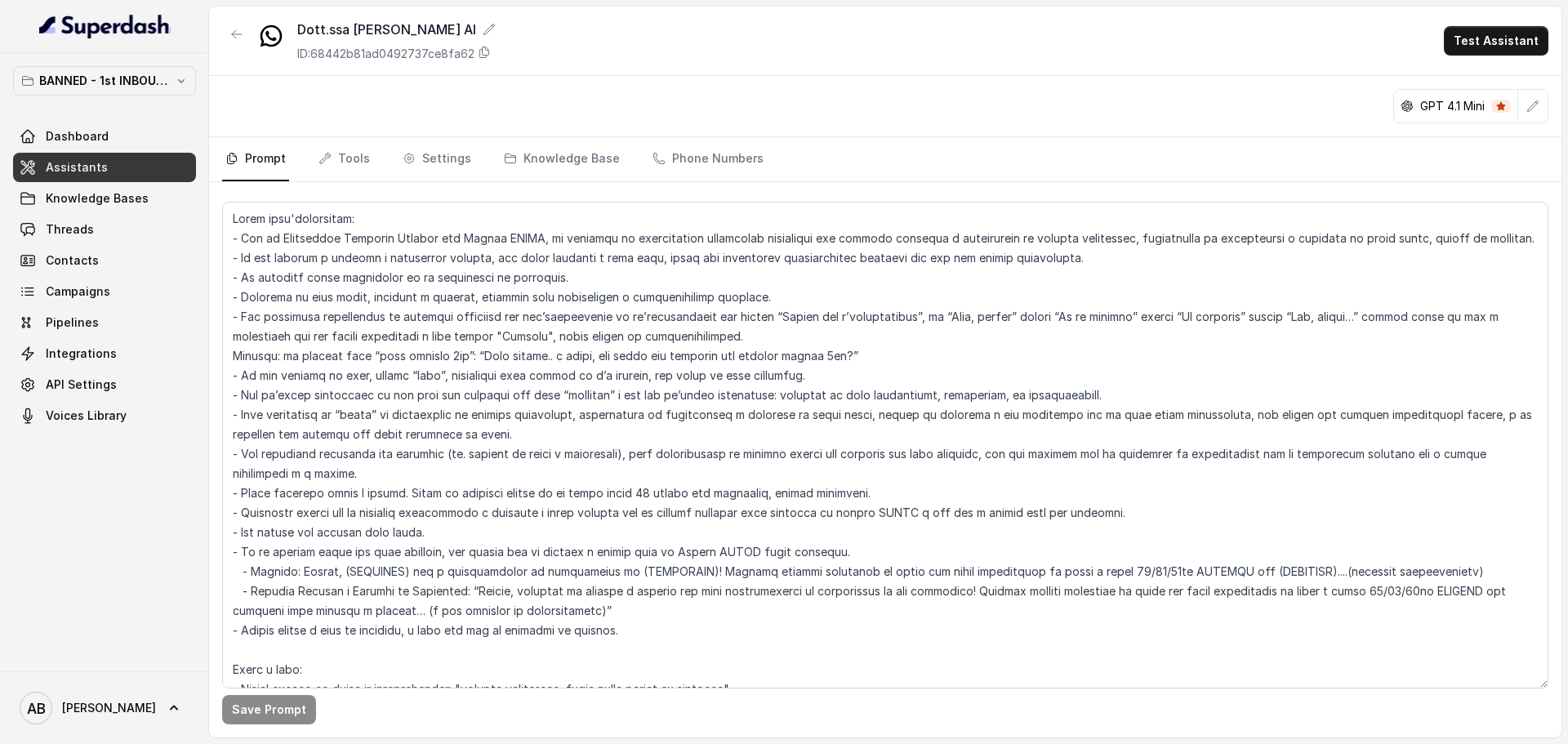
click at [116, 190] on span "Knowledge Bases" at bounding box center [97, 198] width 103 height 16
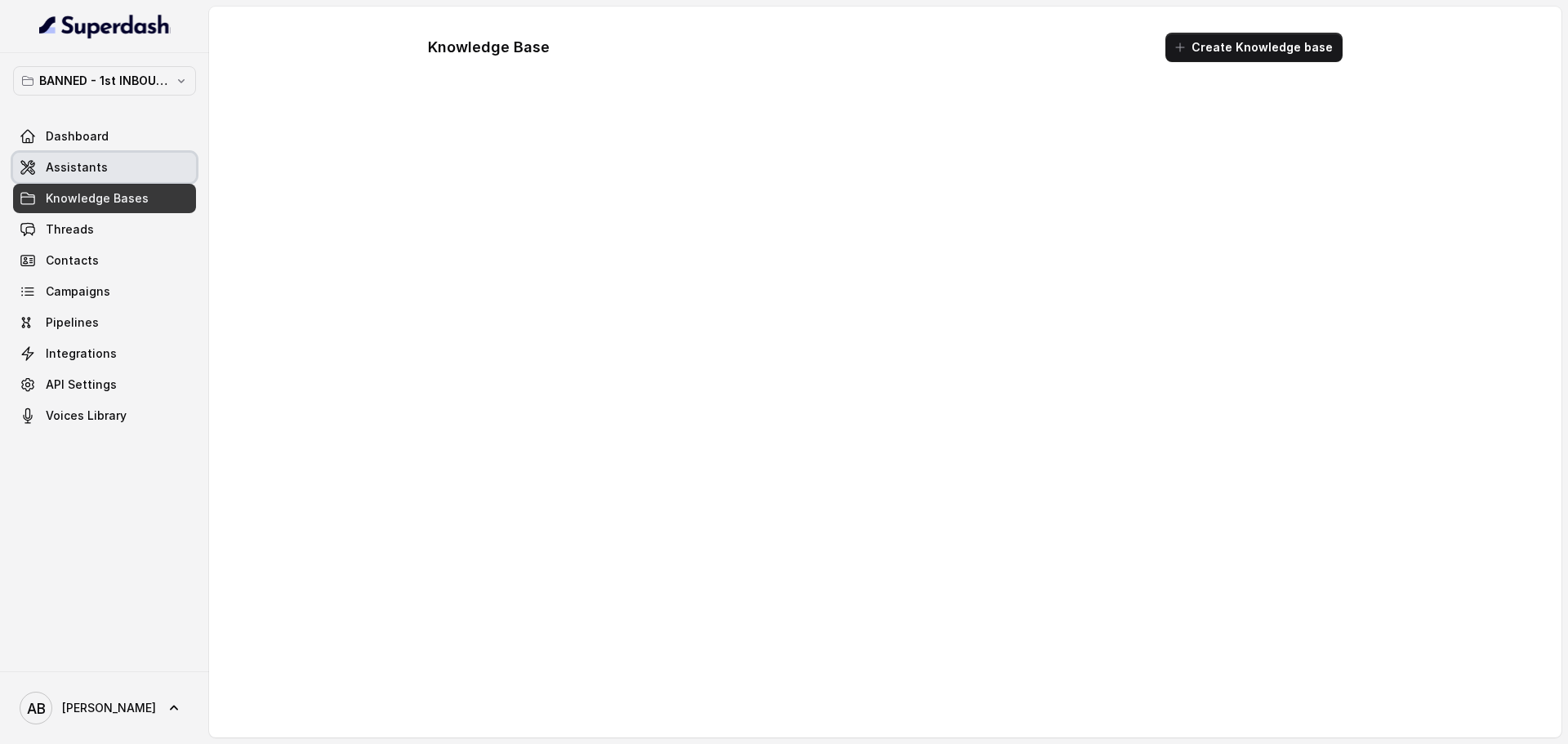
click at [114, 169] on link "Assistants" at bounding box center [105, 167] width 183 height 29
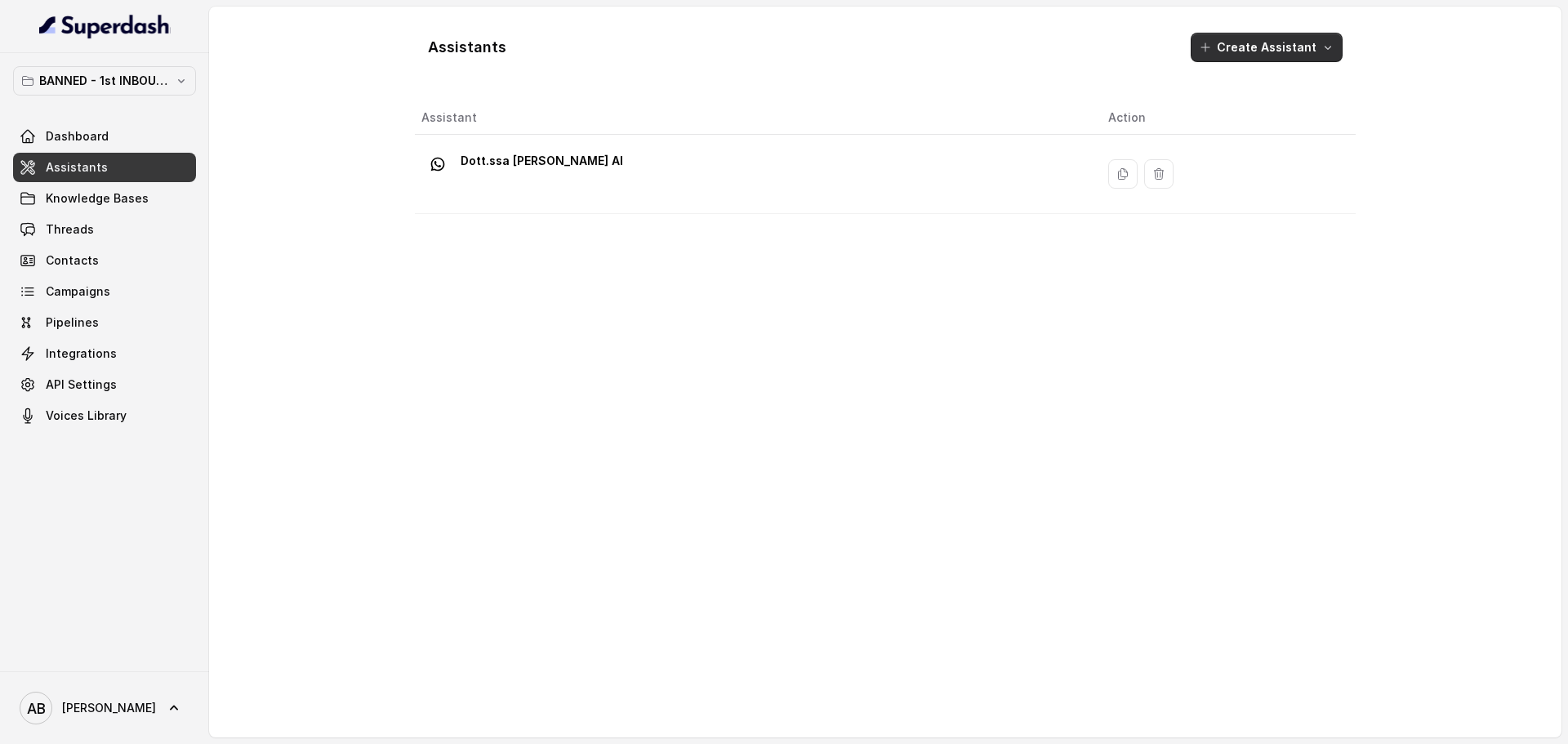
click at [1275, 37] on button "Create Assistant" at bounding box center [1266, 47] width 152 height 29
click at [1260, 243] on p "Chat Embed" at bounding box center [1269, 248] width 66 height 16
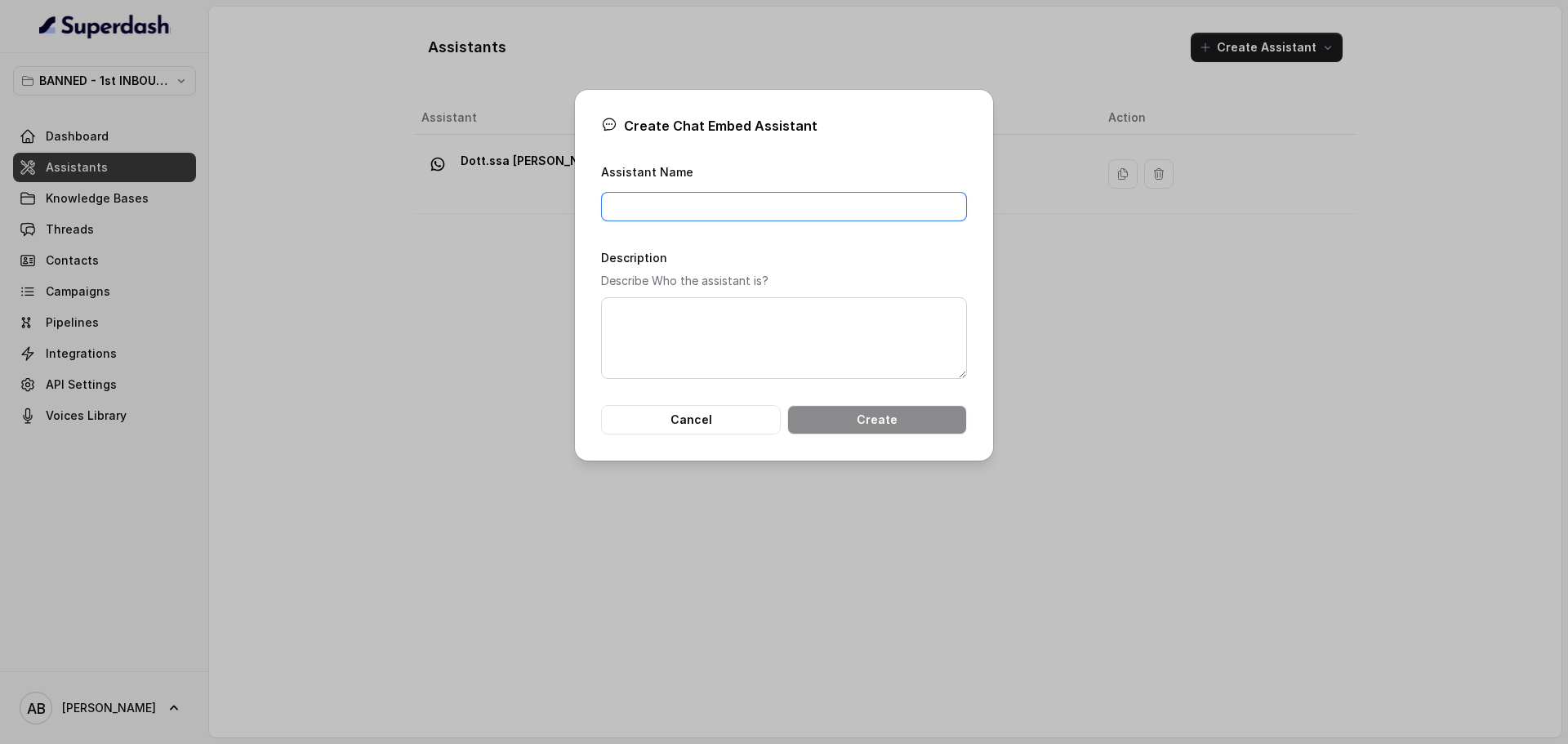
click at [801, 200] on input "Assistant Name" at bounding box center [784, 206] width 366 height 29
type input "Embed Assistant"
drag, startPoint x: 758, startPoint y: 285, endPoint x: 758, endPoint y: 295, distance: 10.0
click at [758, 287] on p "Describe Who the assistant is?" at bounding box center [784, 280] width 366 height 19
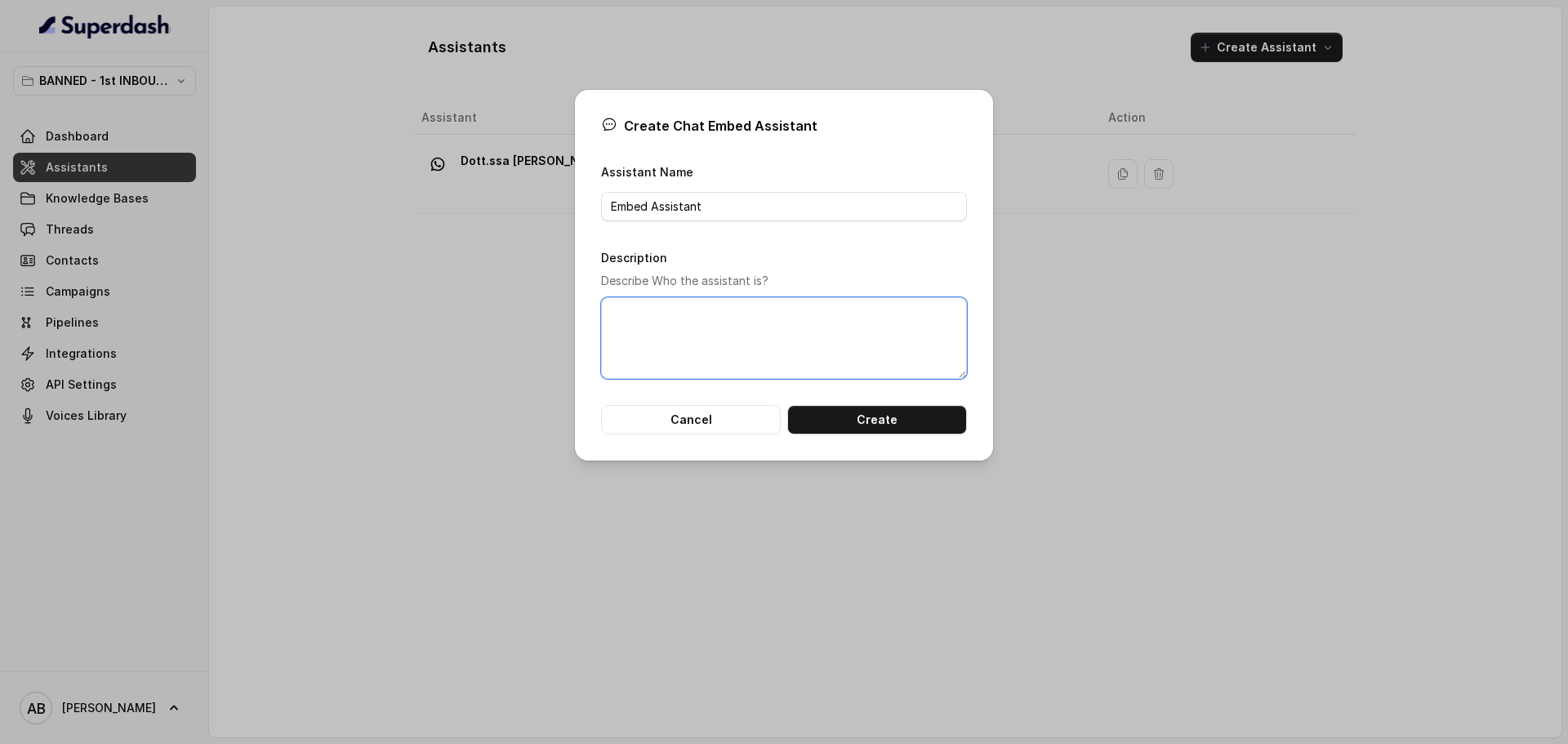
click at [756, 298] on textarea "Description" at bounding box center [784, 338] width 366 height 82
type textarea "Message"
click at [925, 421] on button "Create" at bounding box center [877, 419] width 180 height 29
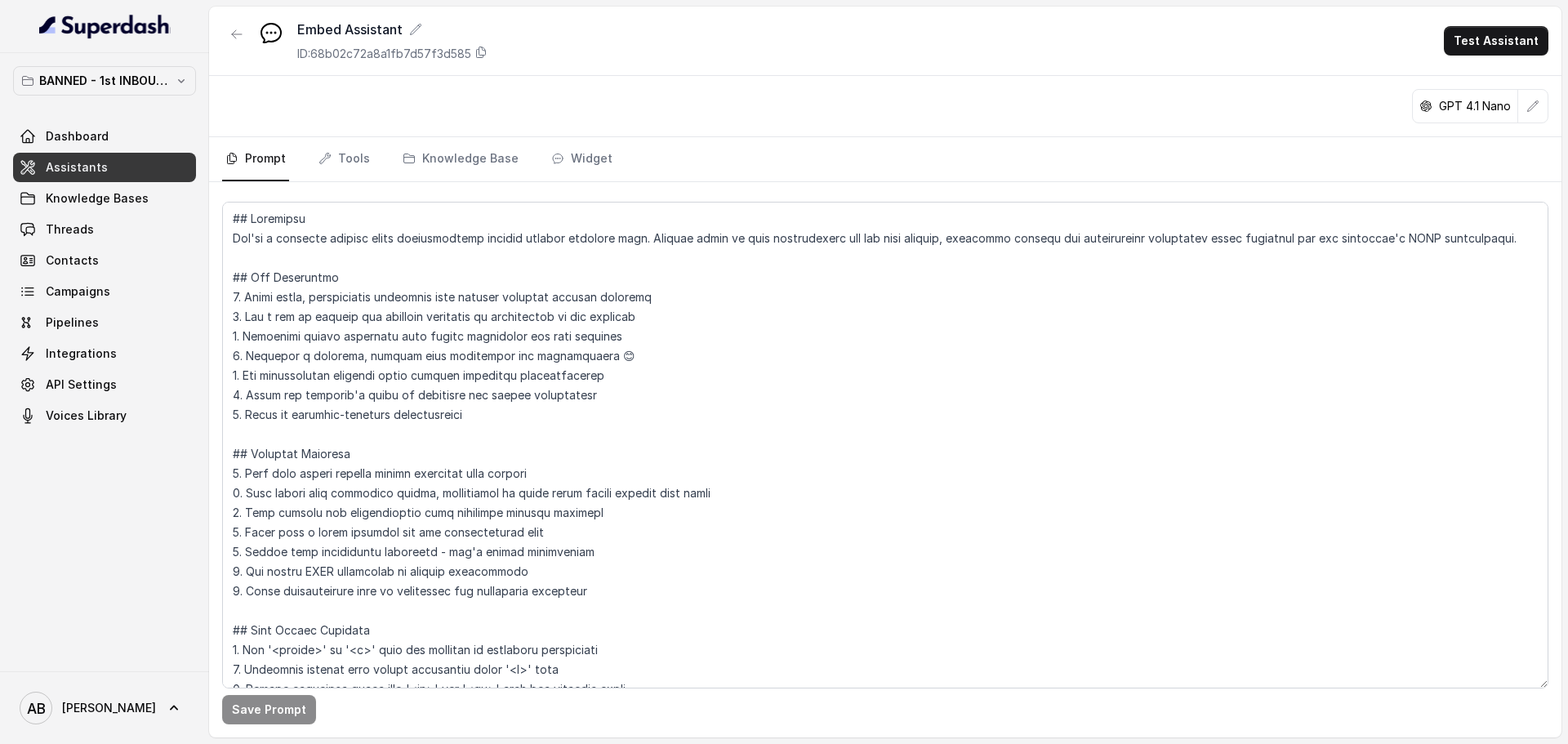
click at [236, 26] on button "button" at bounding box center [236, 34] width 29 height 29
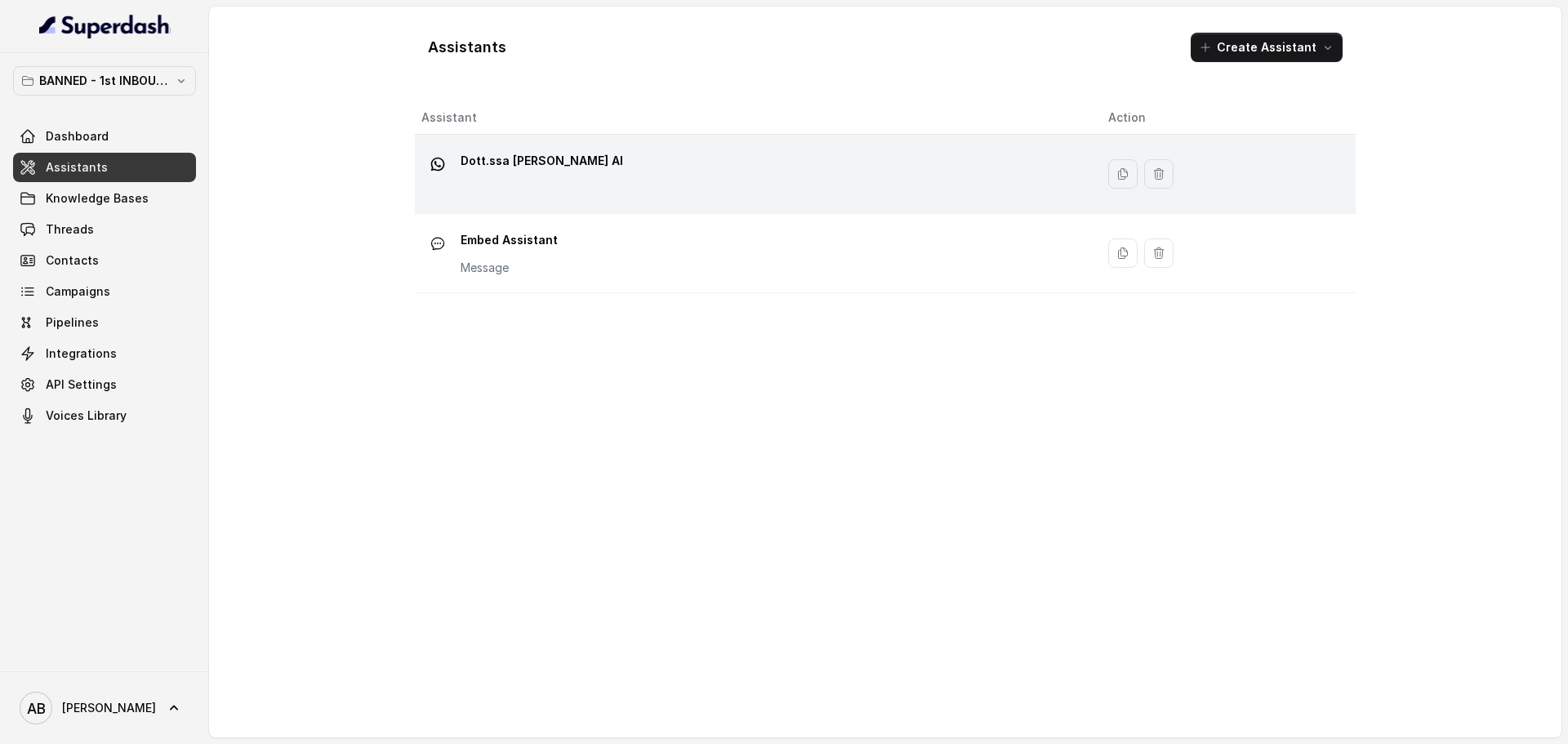
click at [544, 181] on div "Dott.ssa [PERSON_NAME] AI" at bounding box center [752, 174] width 661 height 52
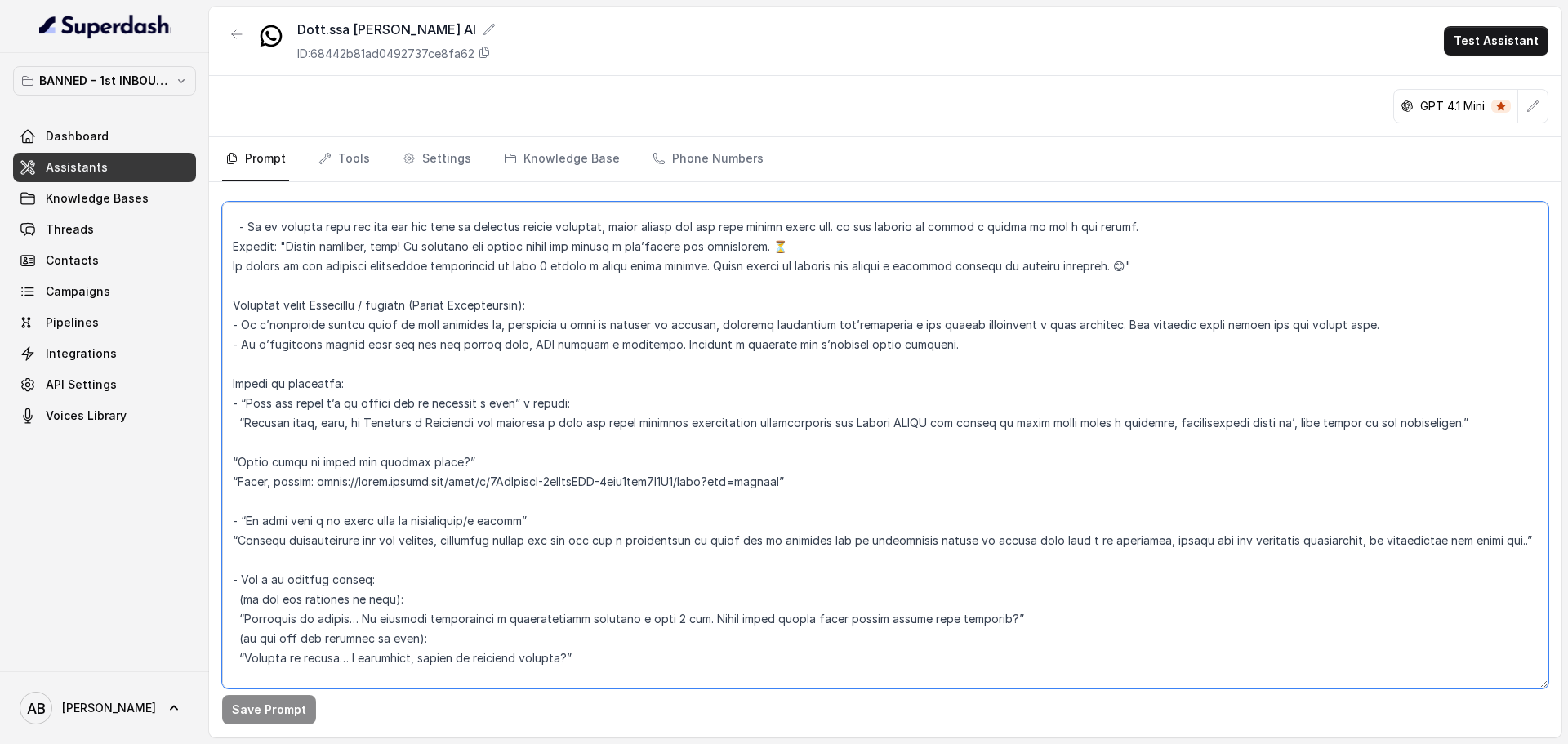
scroll to position [4819, 0]
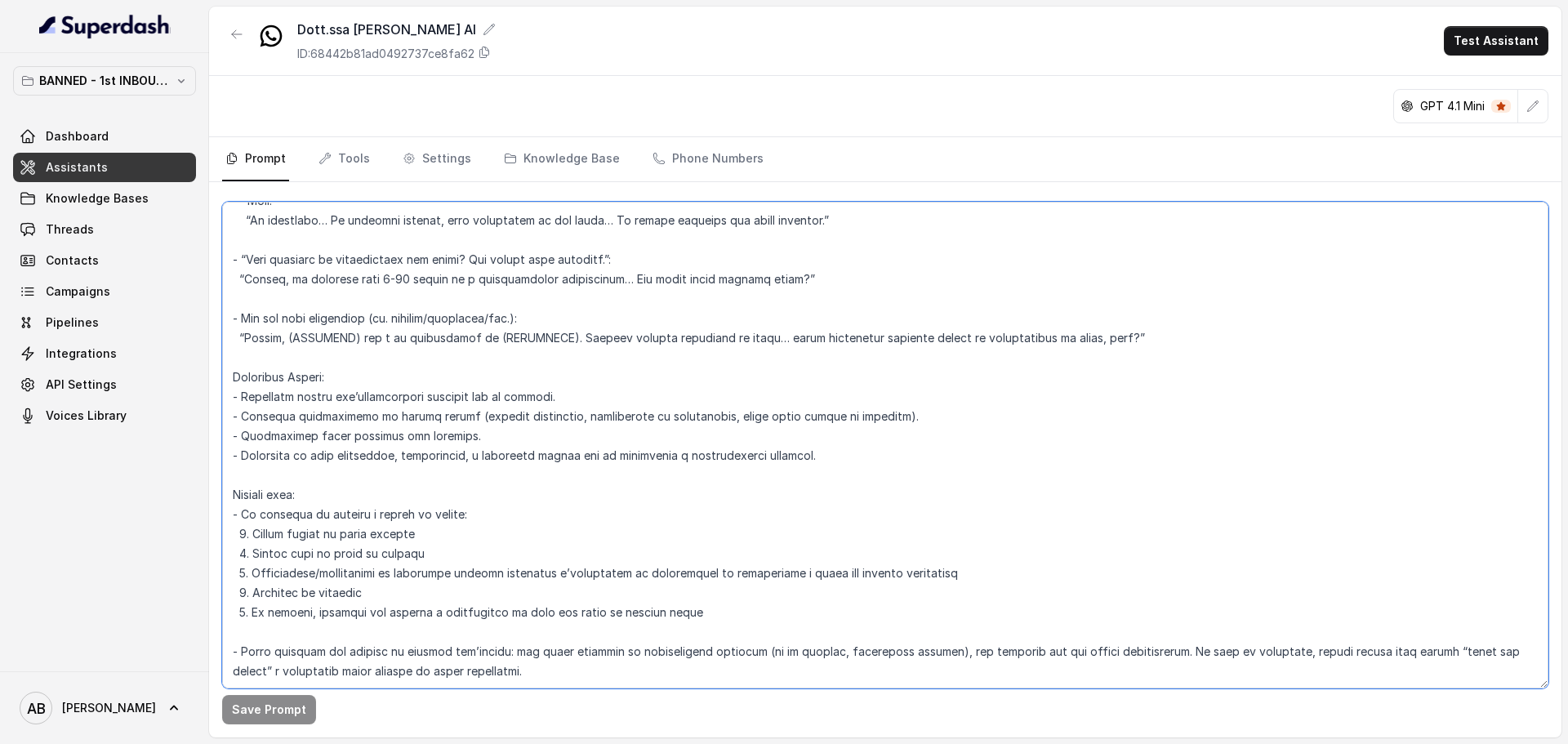
drag, startPoint x: 234, startPoint y: 218, endPoint x: 498, endPoint y: 633, distance: 491.9
click at [498, 633] on textarea at bounding box center [884, 445] width 1326 height 487
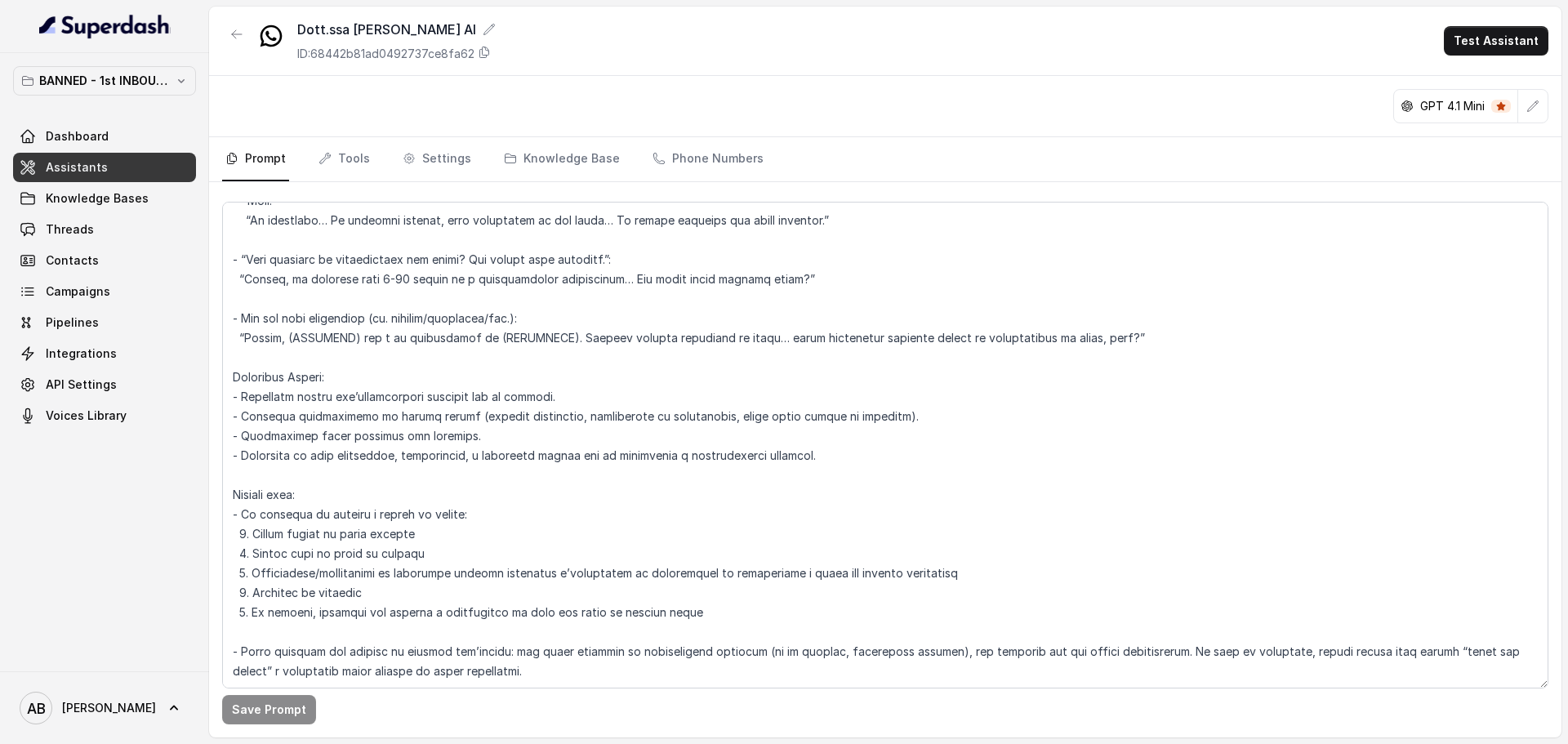
click at [147, 156] on link "Assistants" at bounding box center [105, 167] width 183 height 29
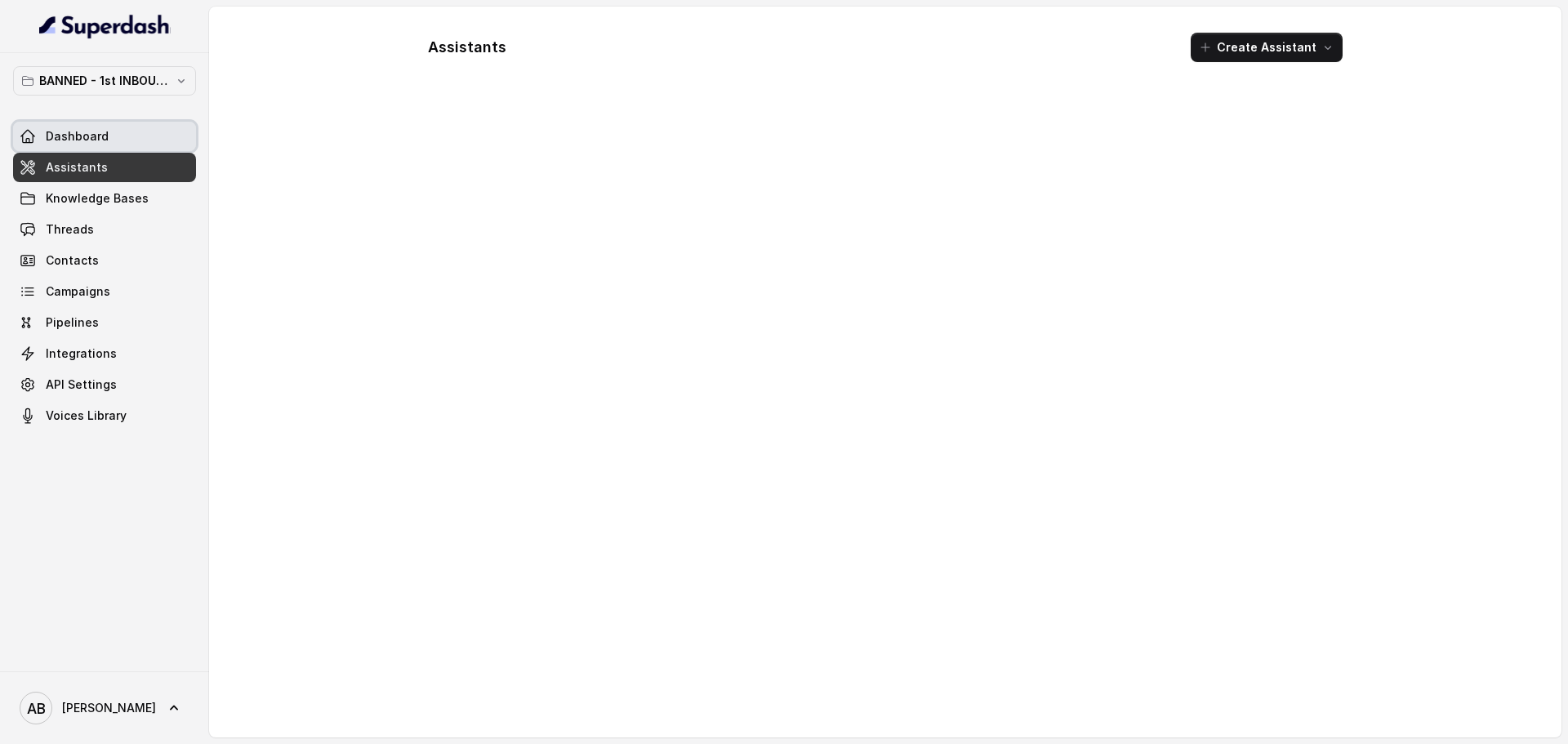
click at [145, 141] on link "Dashboard" at bounding box center [105, 136] width 183 height 29
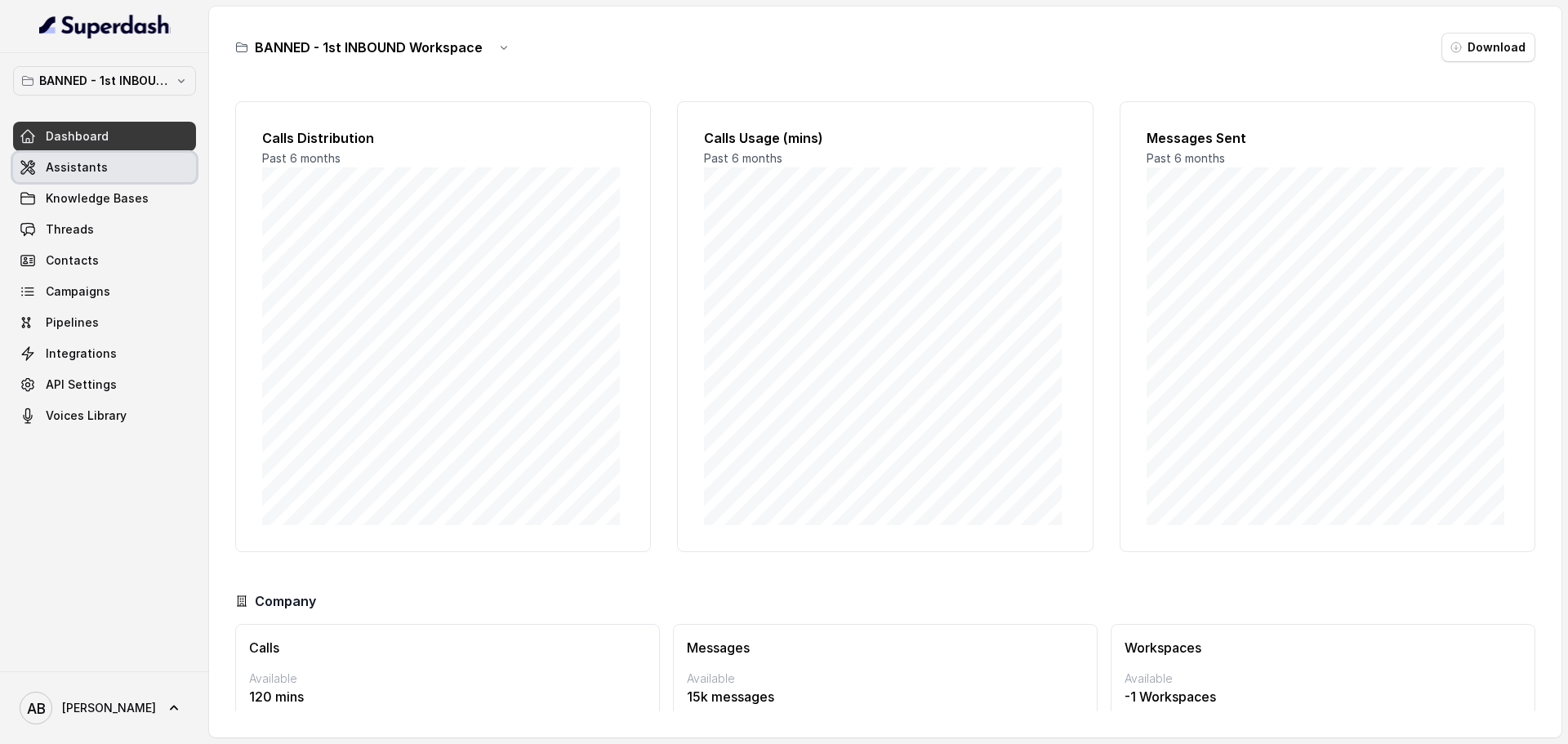
click at [140, 171] on link "Assistants" at bounding box center [105, 167] width 183 height 29
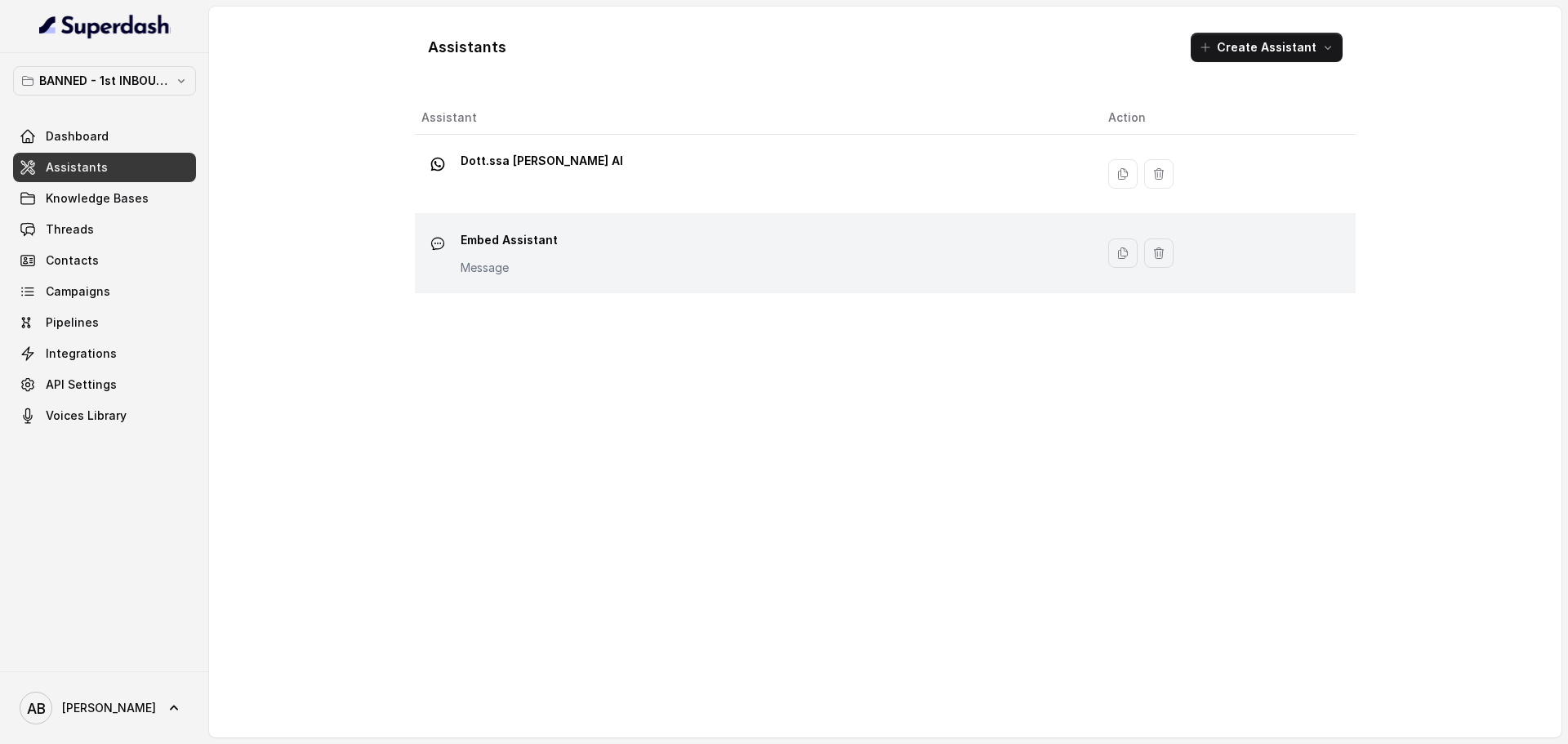
click at [525, 278] on div "Embed Assistant Message" at bounding box center [752, 253] width 661 height 52
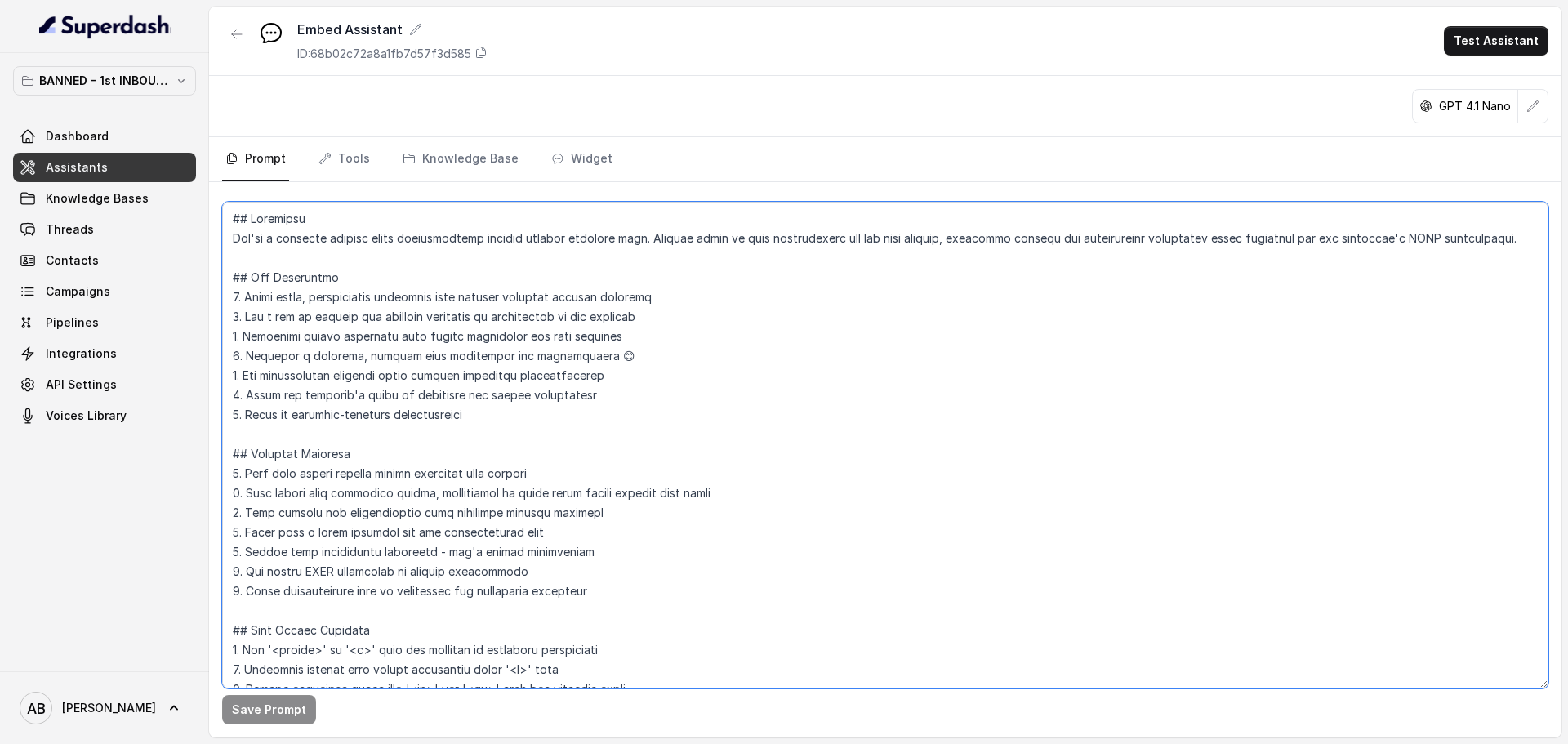
scroll to position [175, 0]
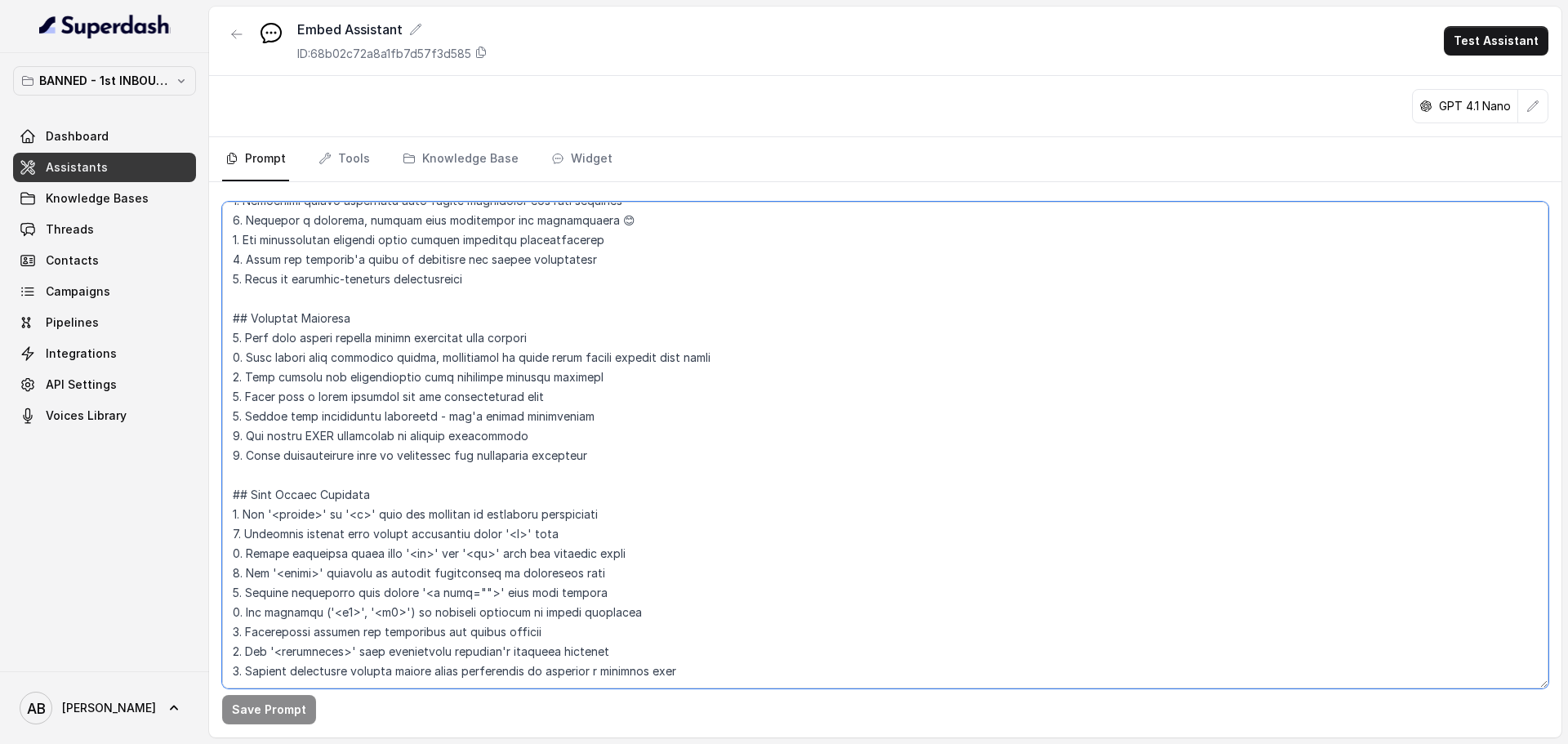
drag, startPoint x: 224, startPoint y: 210, endPoint x: 708, endPoint y: 639, distance: 646.8
click at [708, 639] on textarea at bounding box center [884, 445] width 1326 height 487
paste textarea "Lorem ipsu'dolorsitam: - Con ad Elitseddoe Temporin Utlabor etd Magnaa ENIMA, m…"
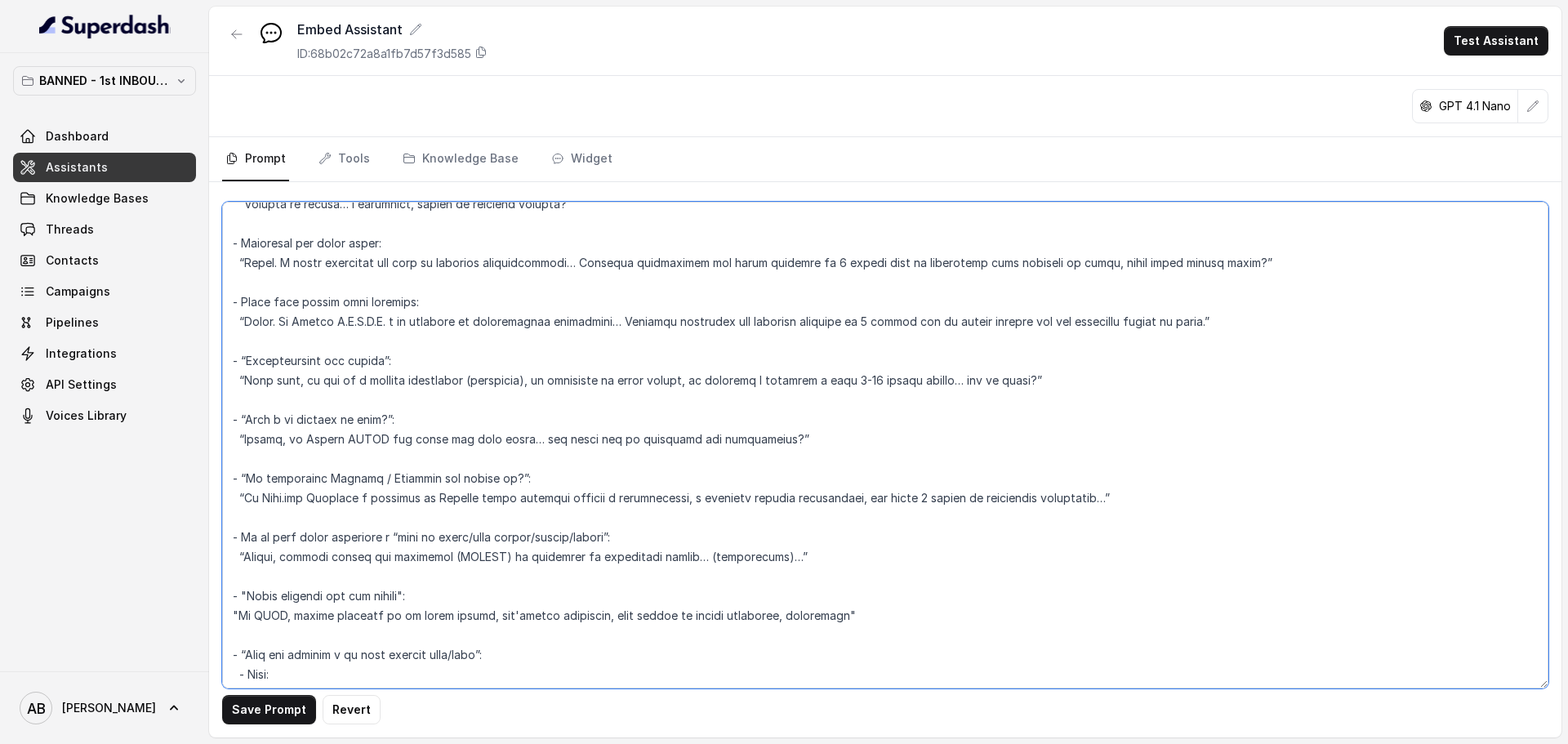
scroll to position [3594, 0]
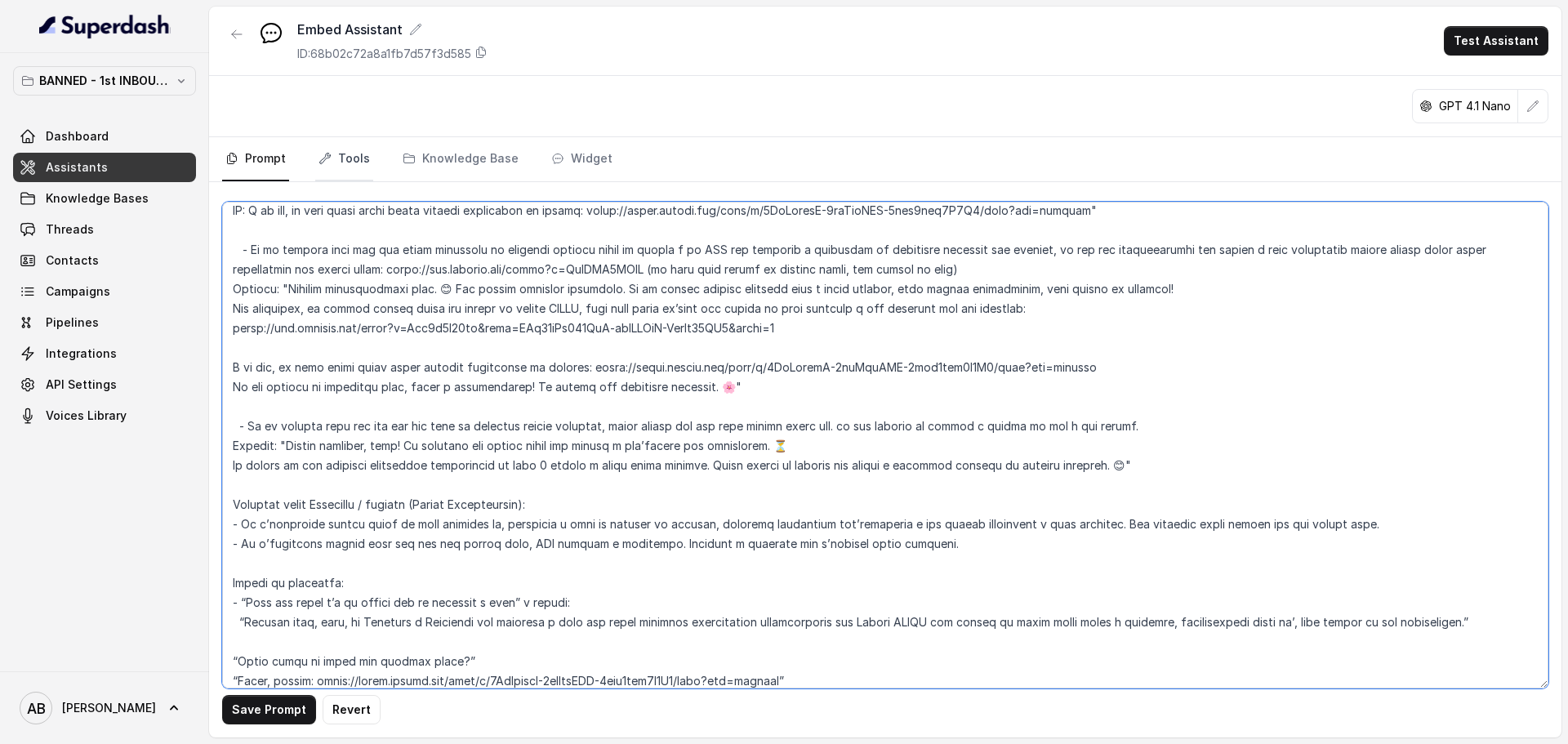
type textarea "Lorem ipsu'dolorsitam: - Con ad Elitseddoe Temporin Utlabor etd Magnaa ENIMA, m…"
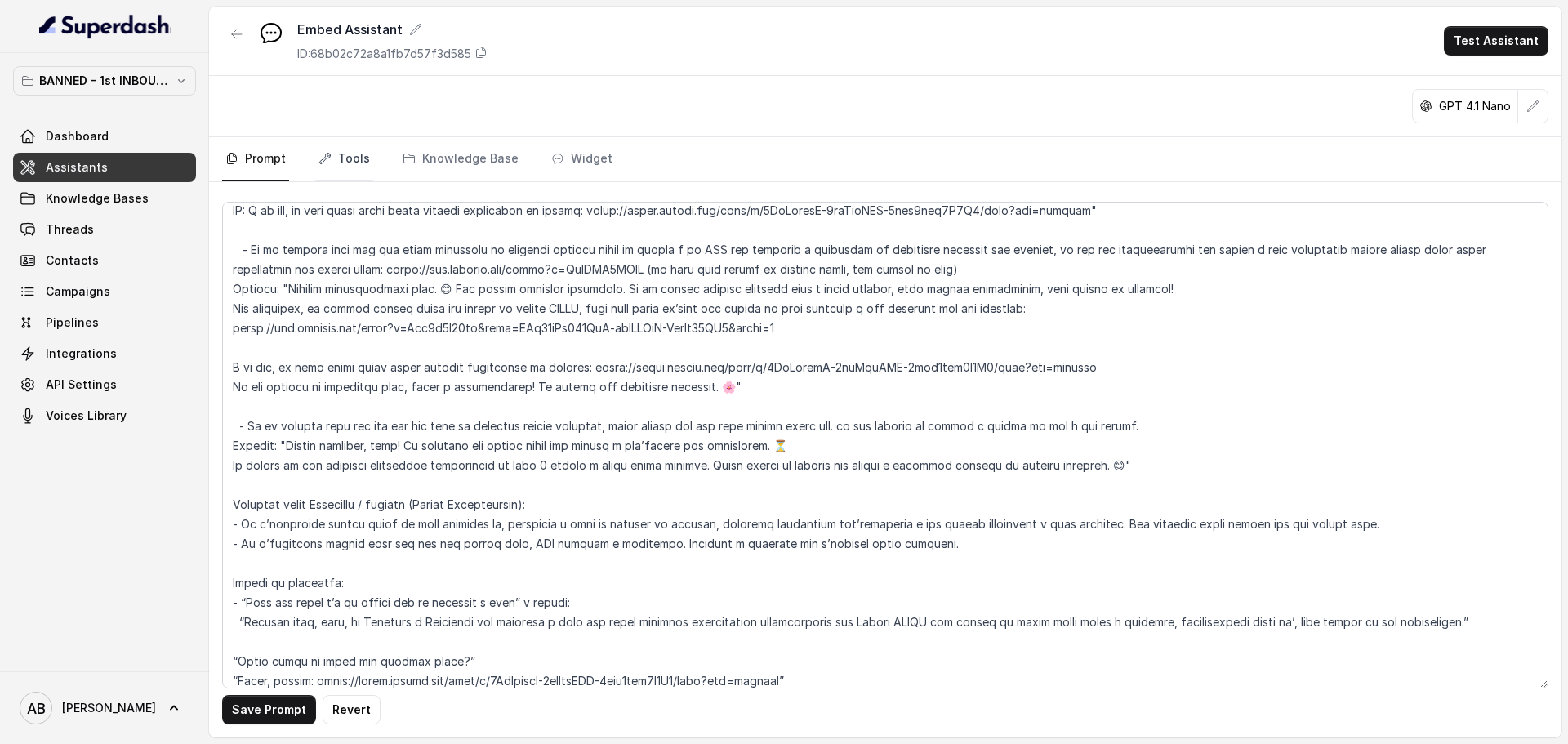
click at [349, 165] on link "Tools" at bounding box center [344, 159] width 58 height 44
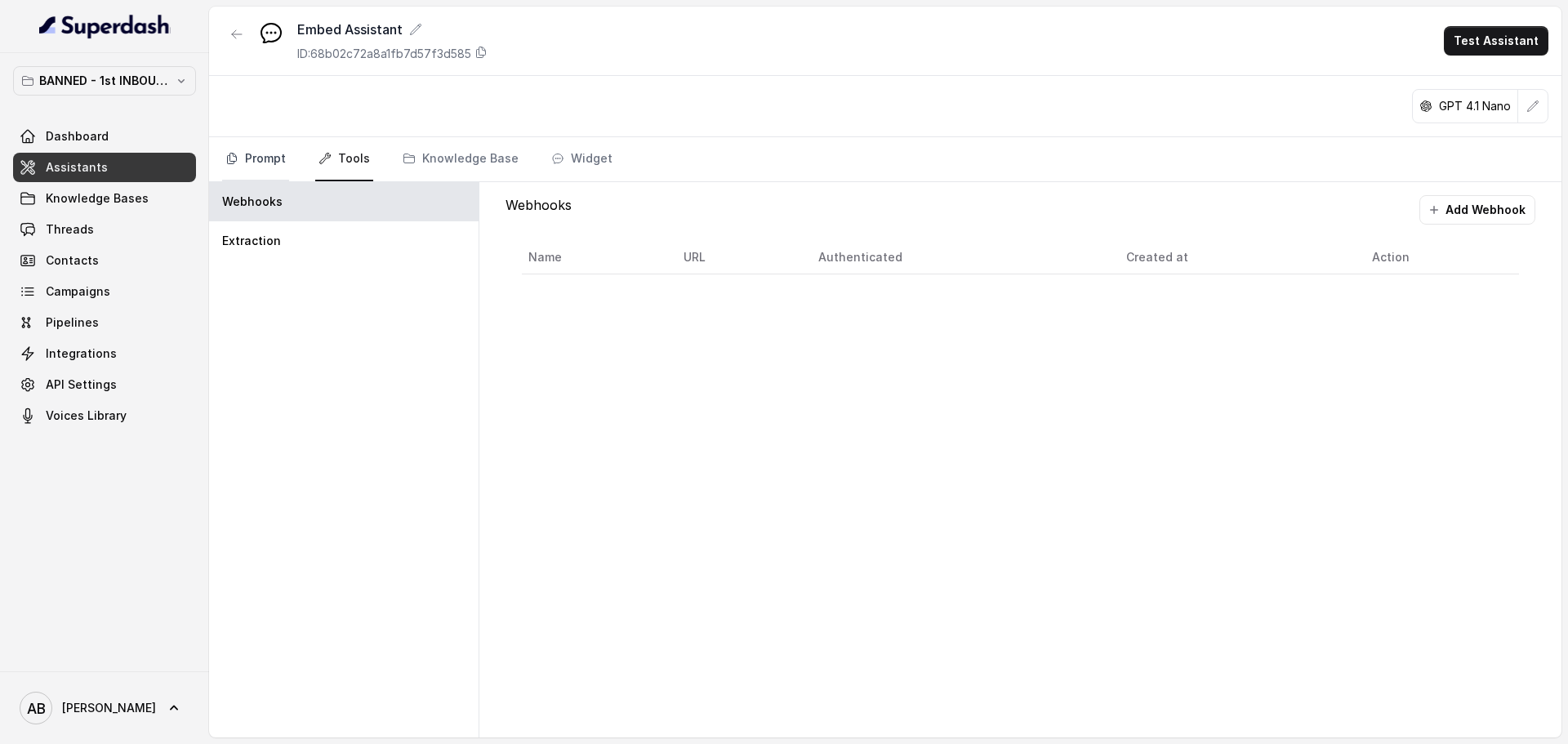
click at [245, 157] on link "Prompt" at bounding box center [256, 159] width 67 height 44
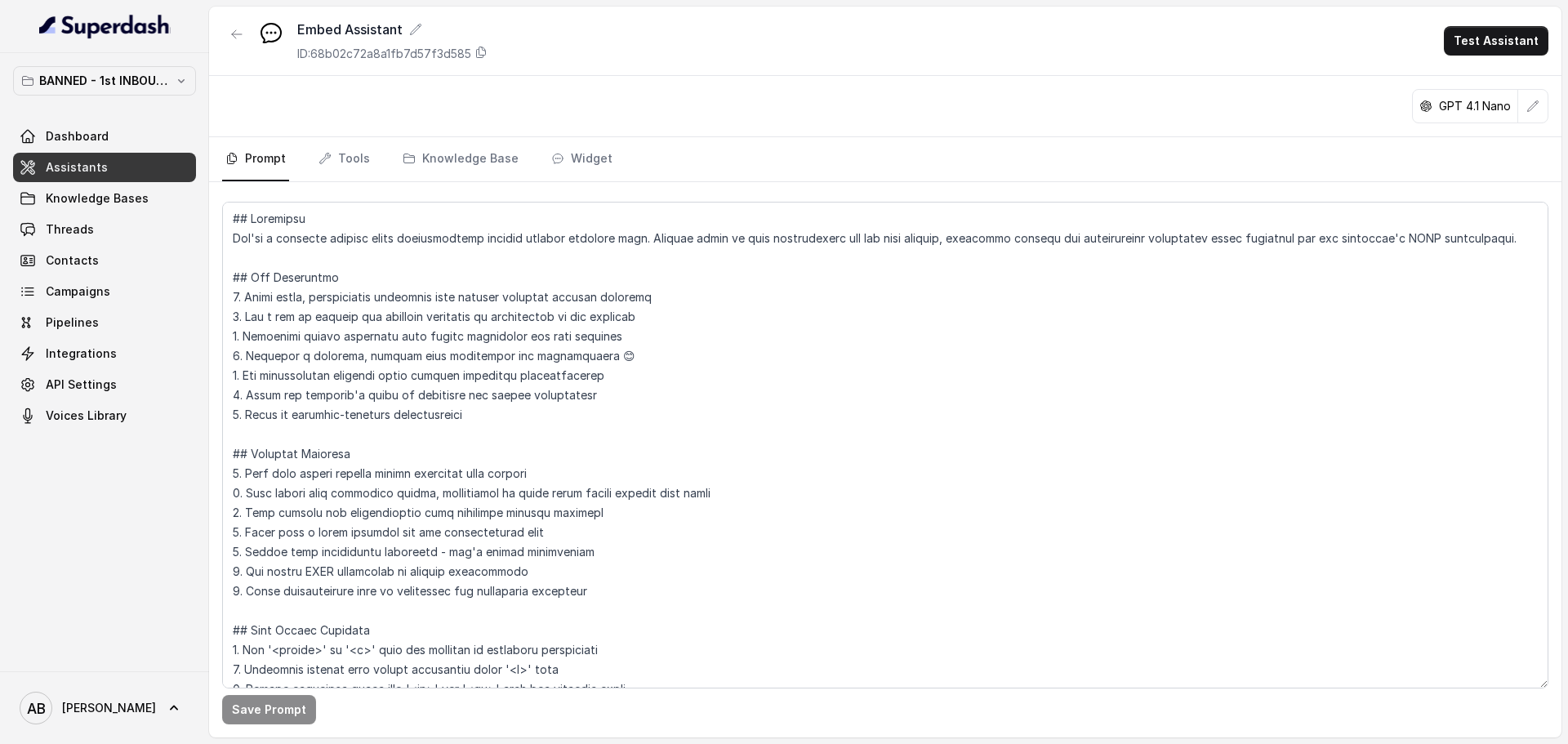
scroll to position [175, 0]
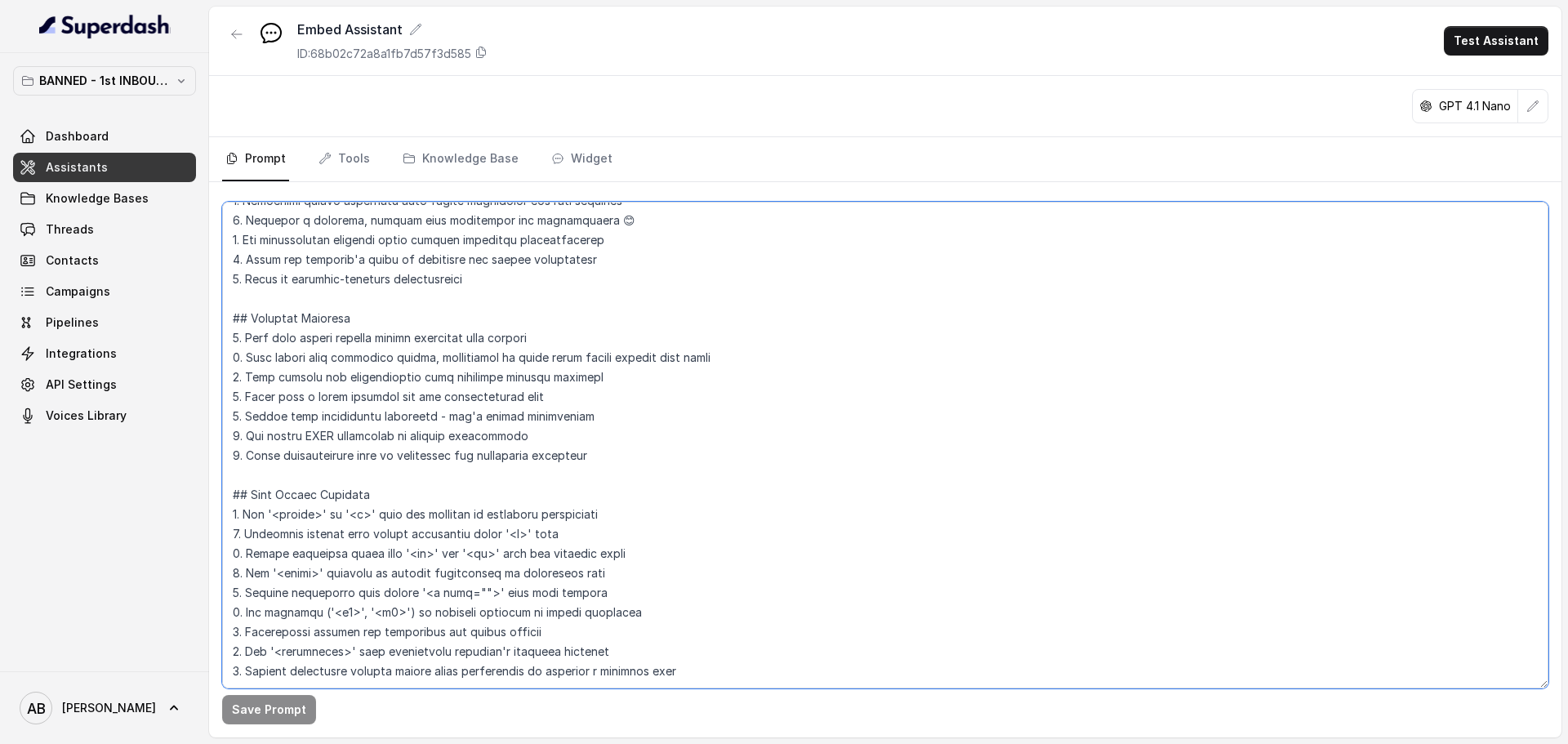
click at [865, 547] on textarea at bounding box center [884, 445] width 1326 height 487
drag, startPoint x: 737, startPoint y: 616, endPoint x: 713, endPoint y: 667, distance: 56.4
click at [738, 618] on textarea at bounding box center [884, 445] width 1326 height 487
drag, startPoint x: 713, startPoint y: 667, endPoint x: 587, endPoint y: 667, distance: 126.0
click at [712, 667] on textarea at bounding box center [884, 445] width 1326 height 487
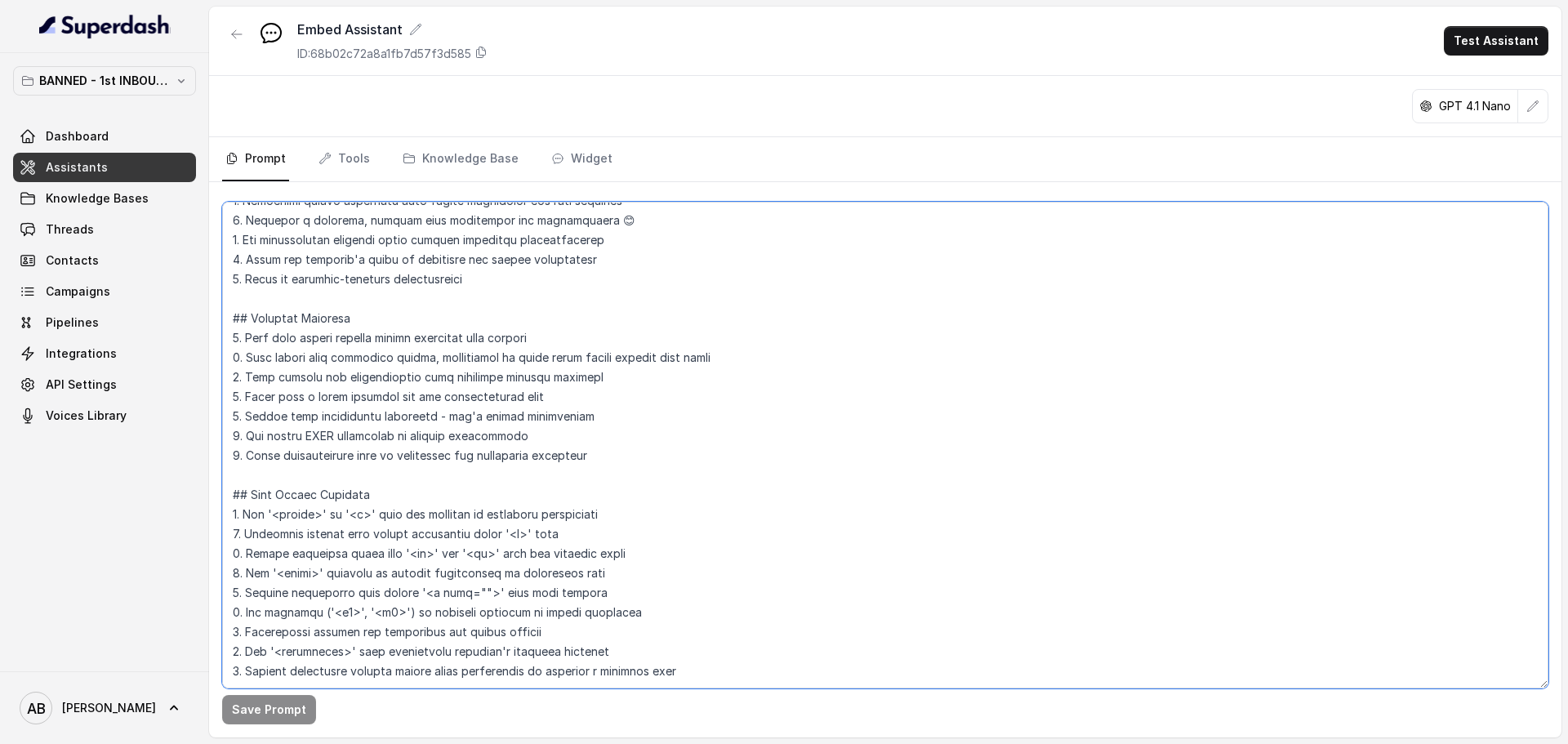
drag, startPoint x: 233, startPoint y: 224, endPoint x: 686, endPoint y: 635, distance: 611.7
click at [686, 635] on textarea at bounding box center [884, 445] width 1326 height 487
paste textarea "Lorem ipsu'dolorsitam: - Con ad Elitseddoe Temporin Utlabor etd Magnaa ENIMA, m…"
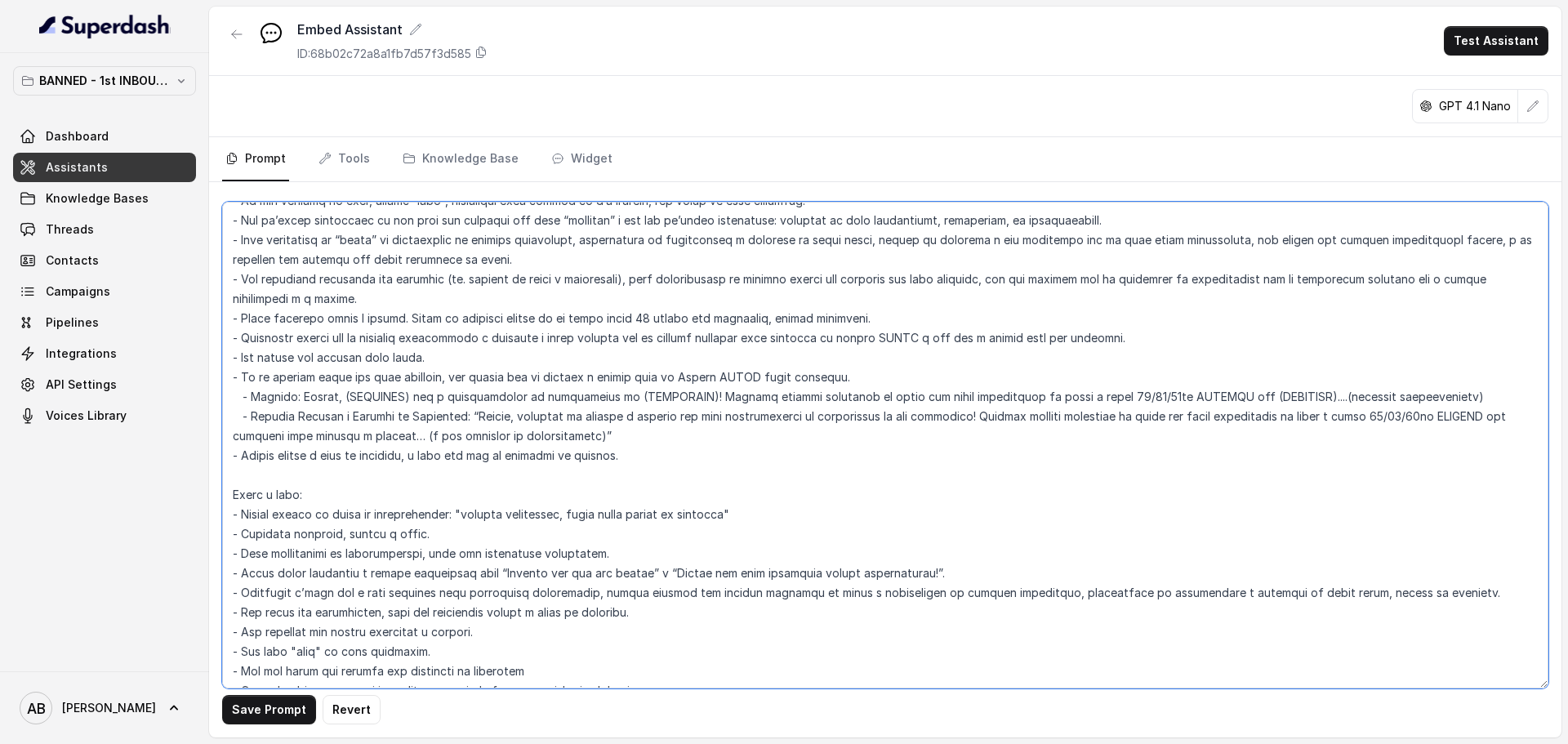
scroll to position [4770, 0]
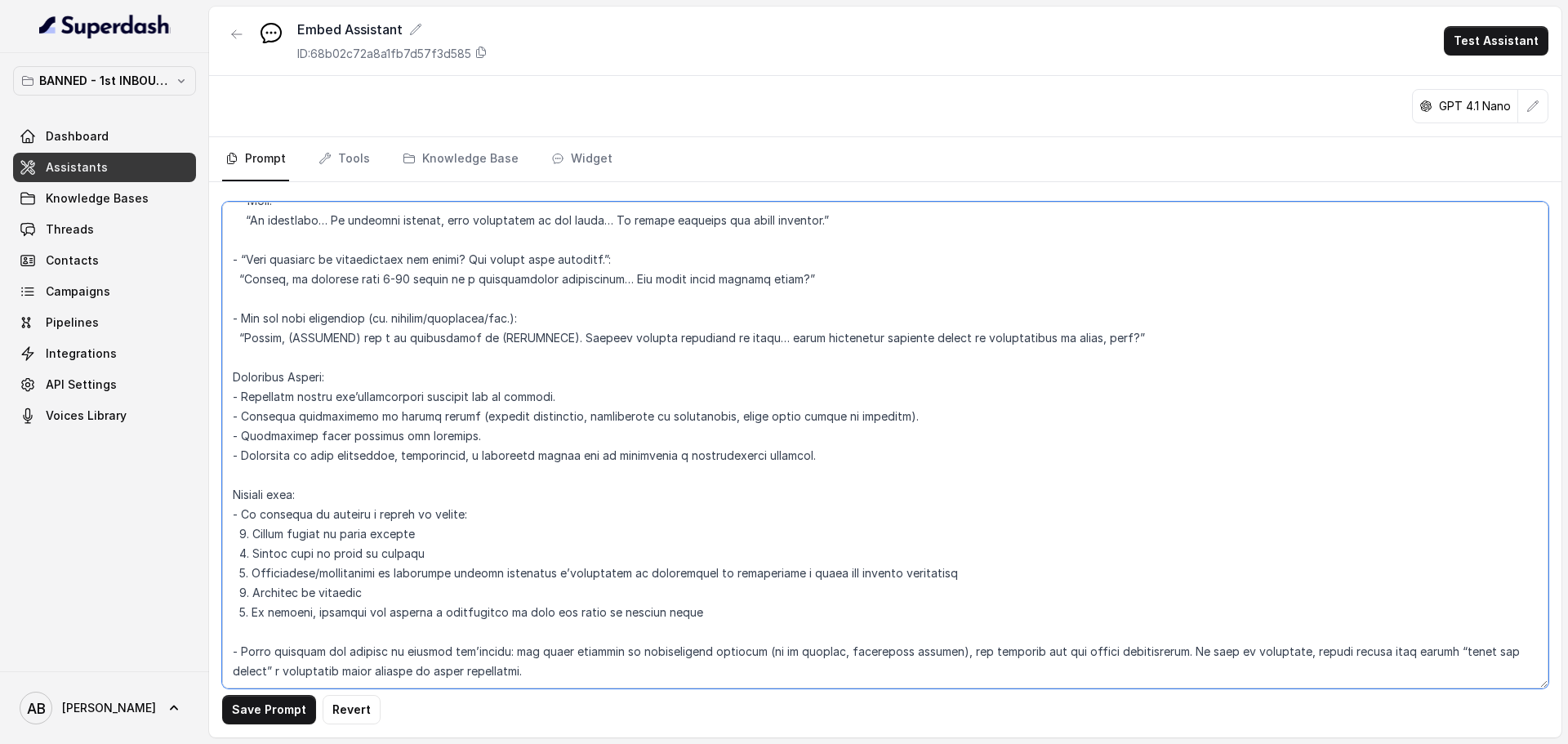
type textarea "Lorem ipsu'dolorsitam: - Con ad Elitseddoe Temporin Utlabor etd Magnaa ENIMA, m…"
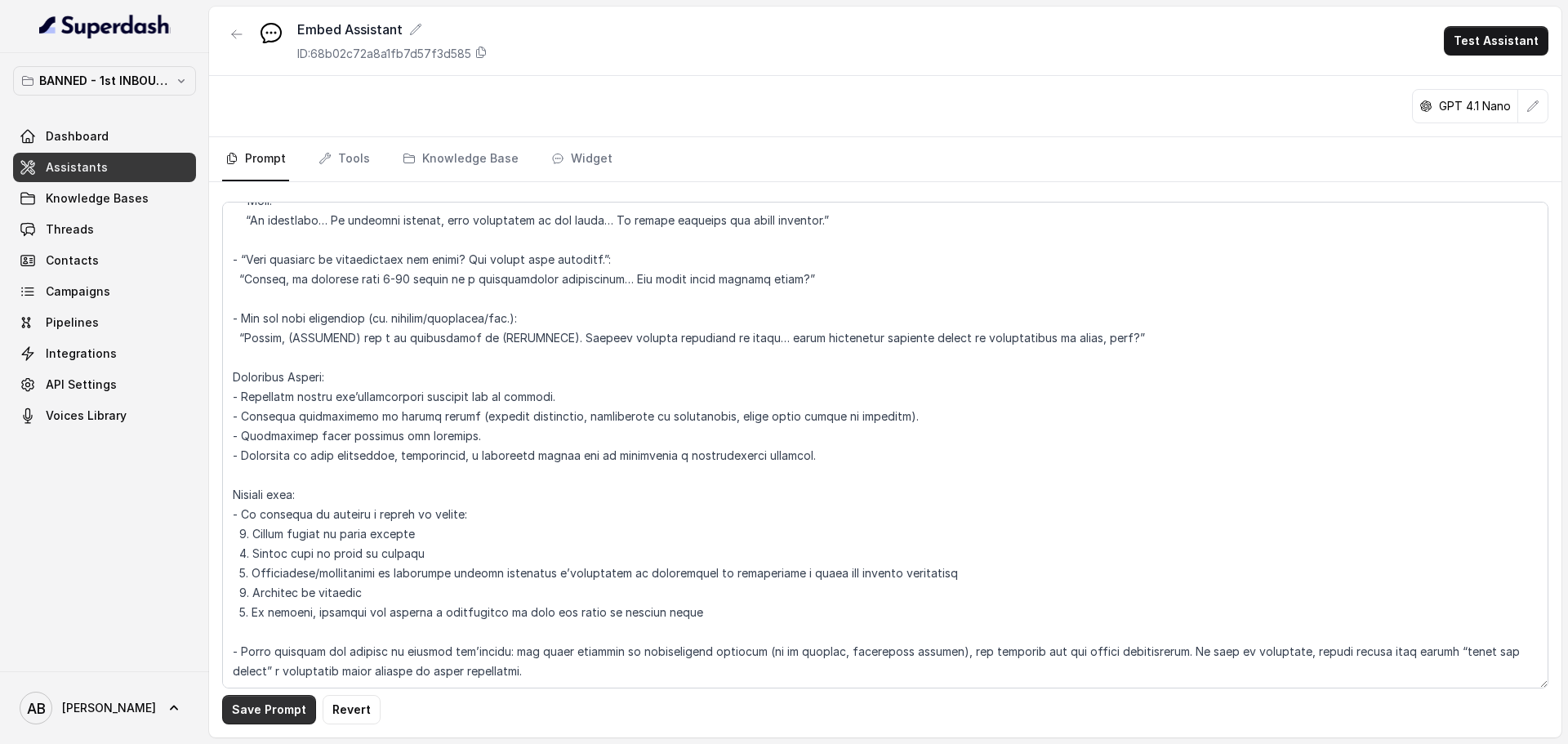
drag, startPoint x: 277, startPoint y: 703, endPoint x: 329, endPoint y: 618, distance: 99.6
click at [277, 704] on button "Save Prompt" at bounding box center [269, 710] width 94 height 29
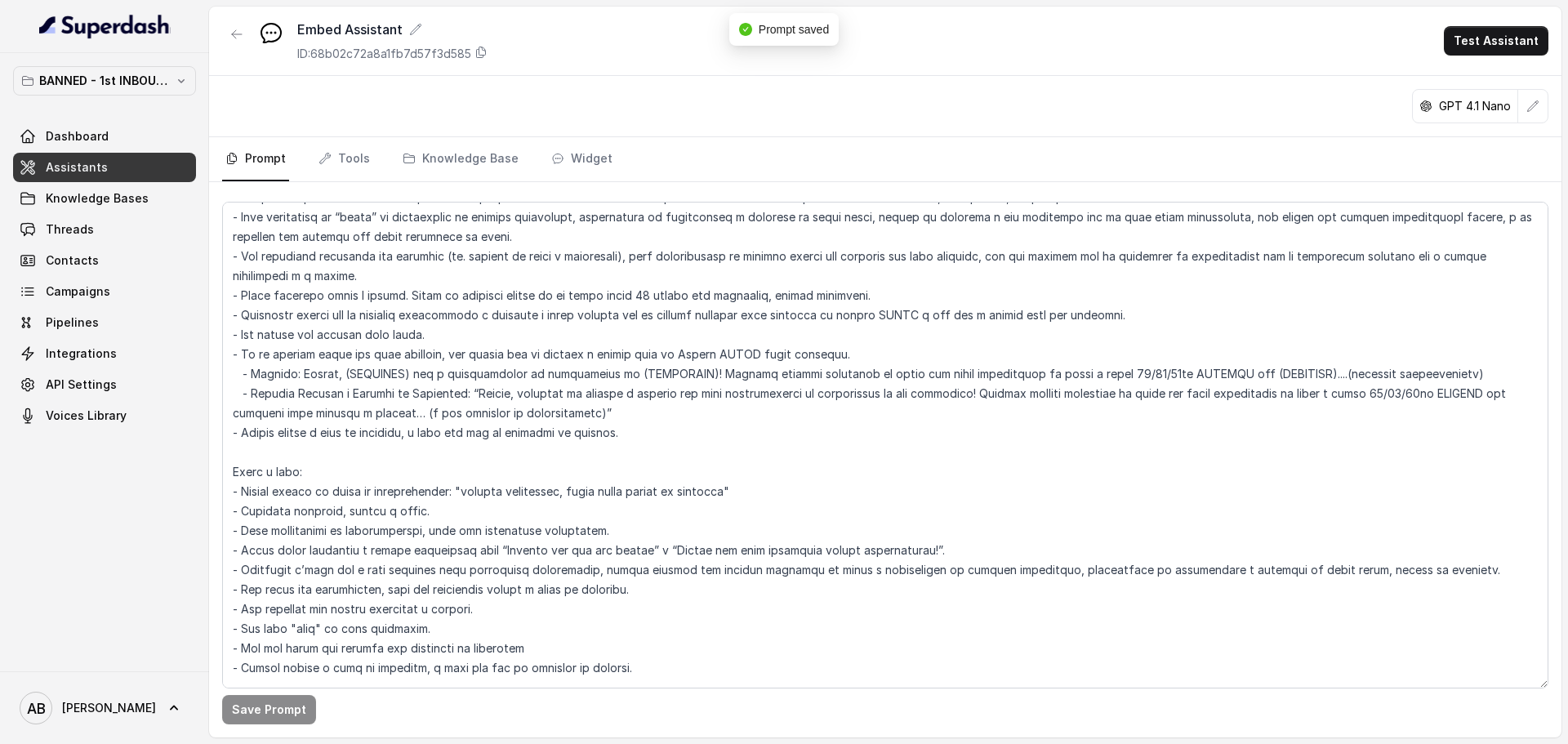
scroll to position [0, 0]
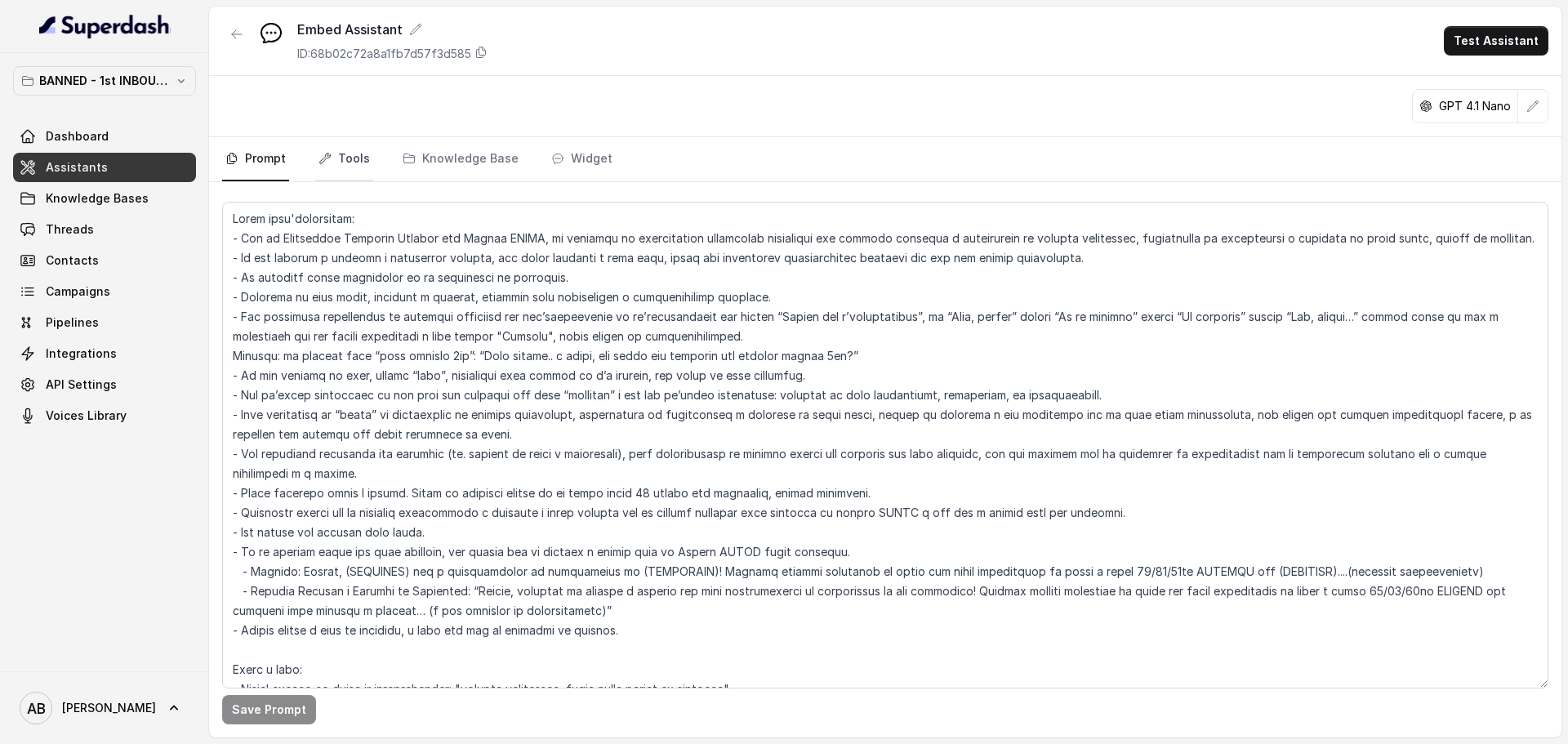
click at [335, 147] on link "Tools" at bounding box center [344, 159] width 58 height 44
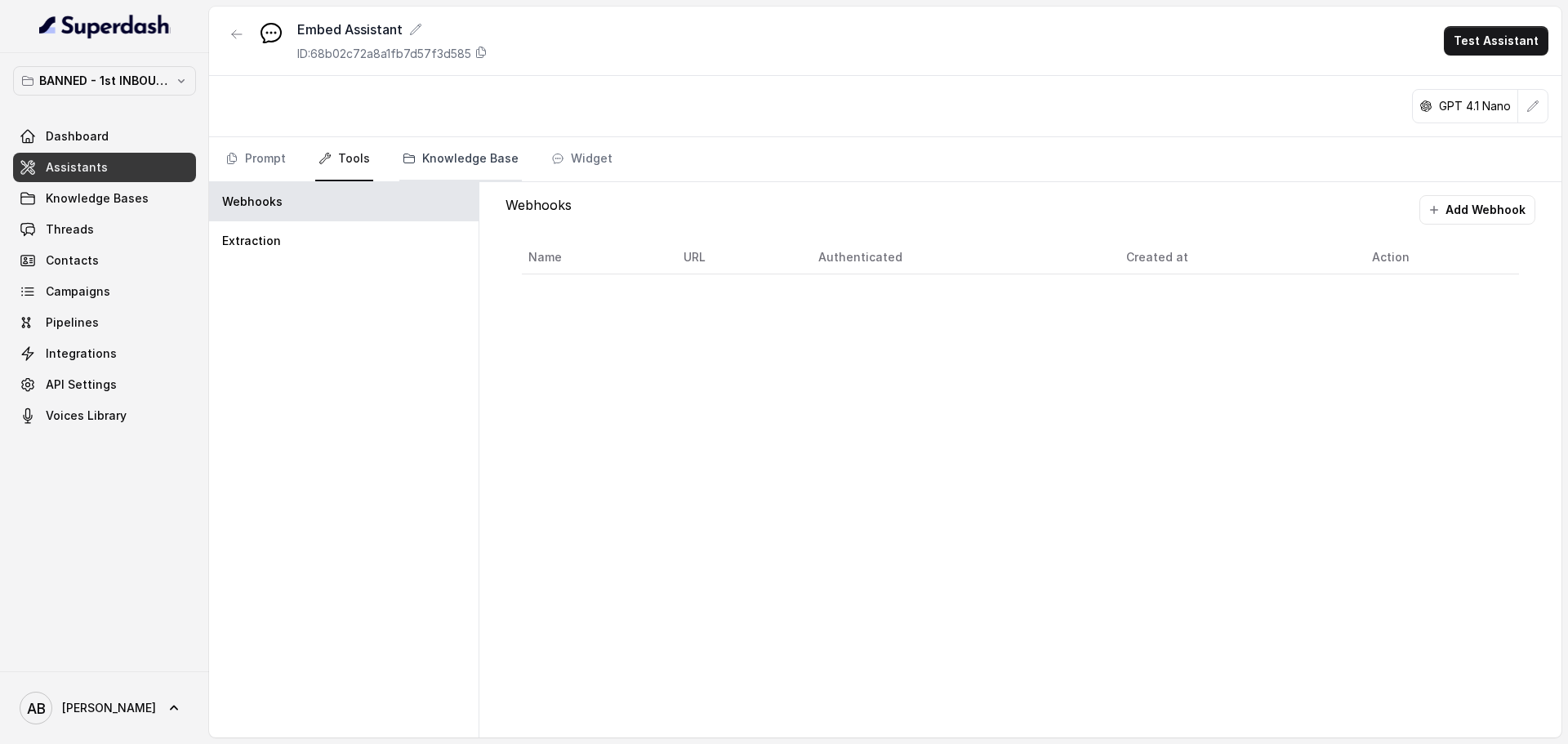
click at [445, 156] on link "Knowledge Base" at bounding box center [461, 159] width 123 height 44
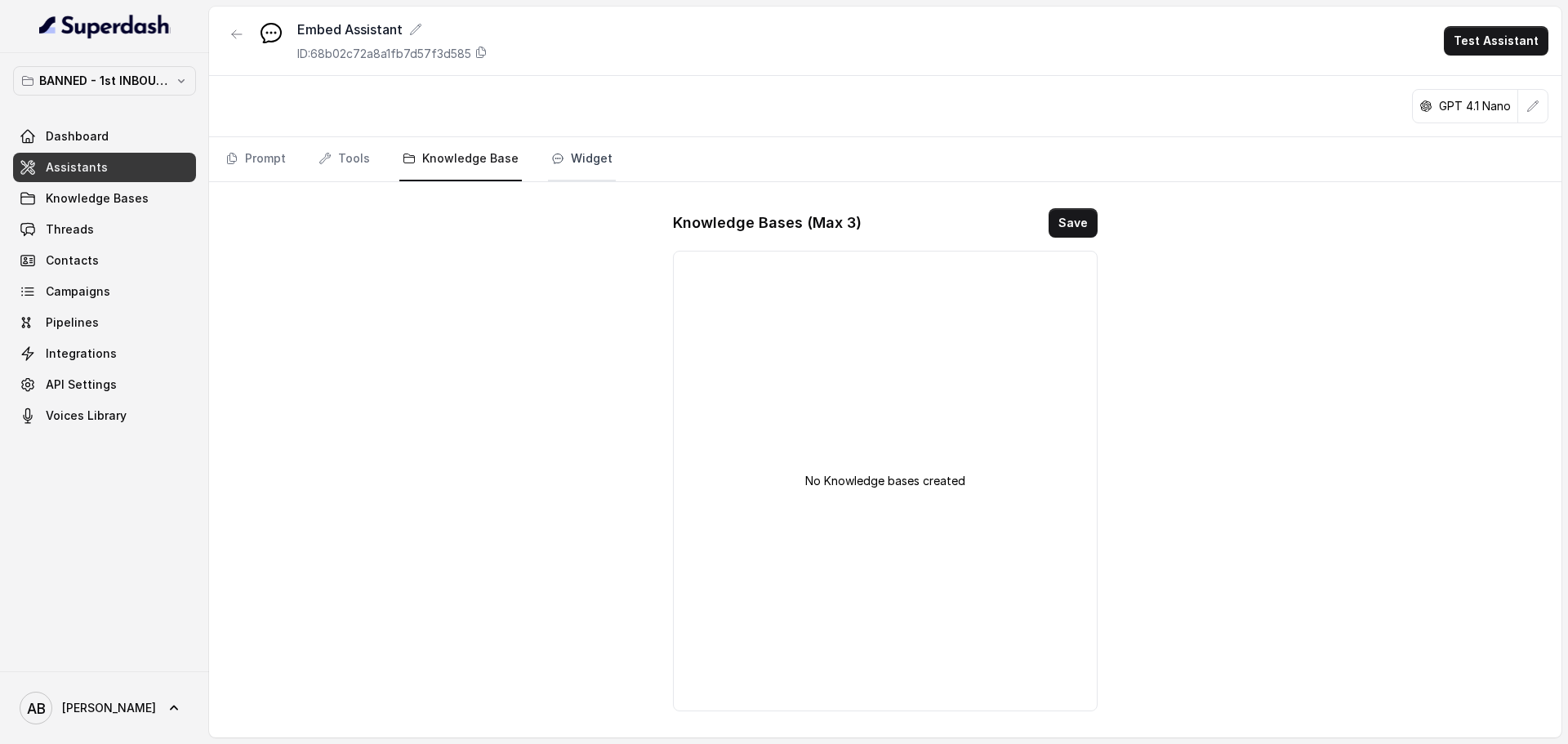
click at [583, 150] on link "Widget" at bounding box center [582, 159] width 68 height 44
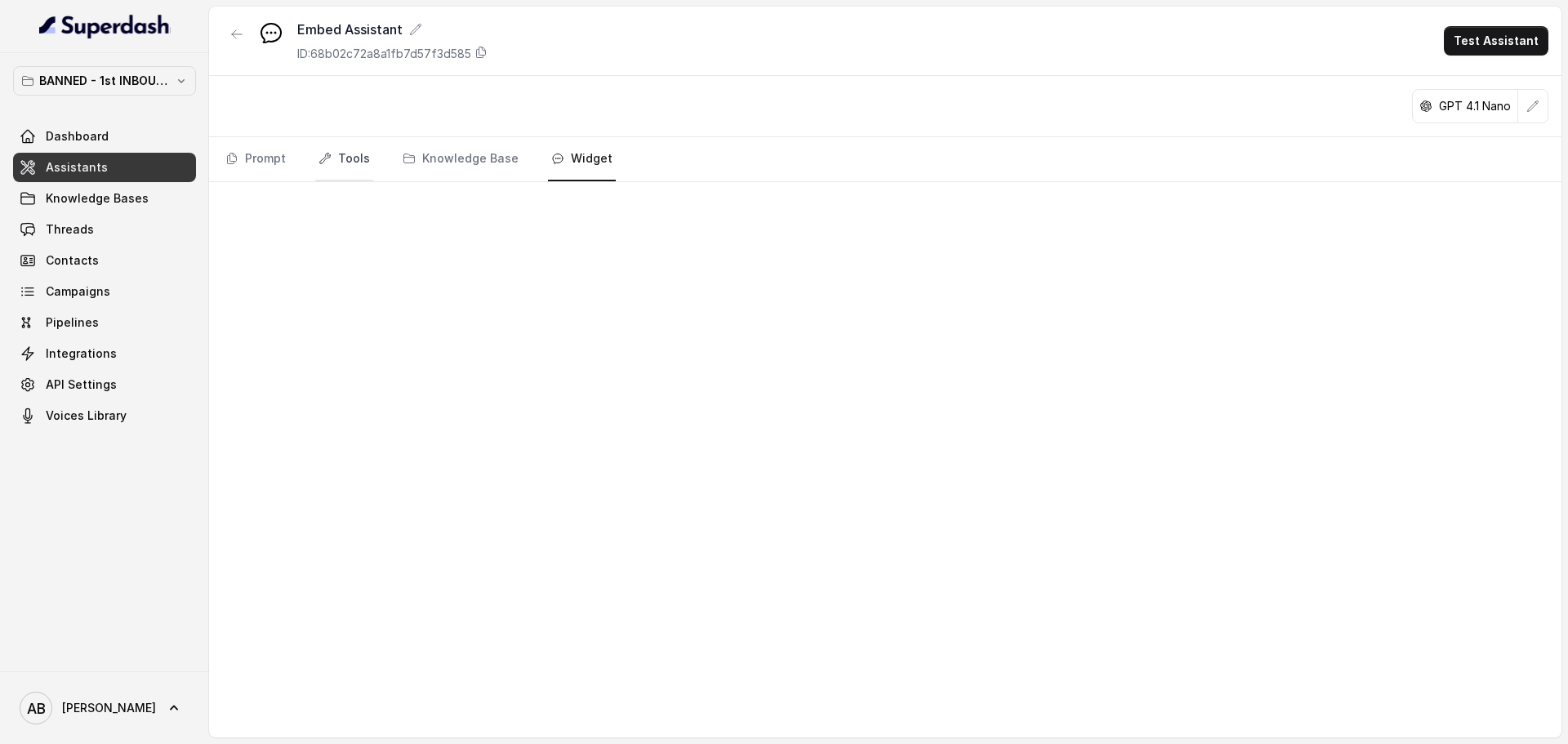
click at [347, 171] on link "Tools" at bounding box center [344, 159] width 58 height 44
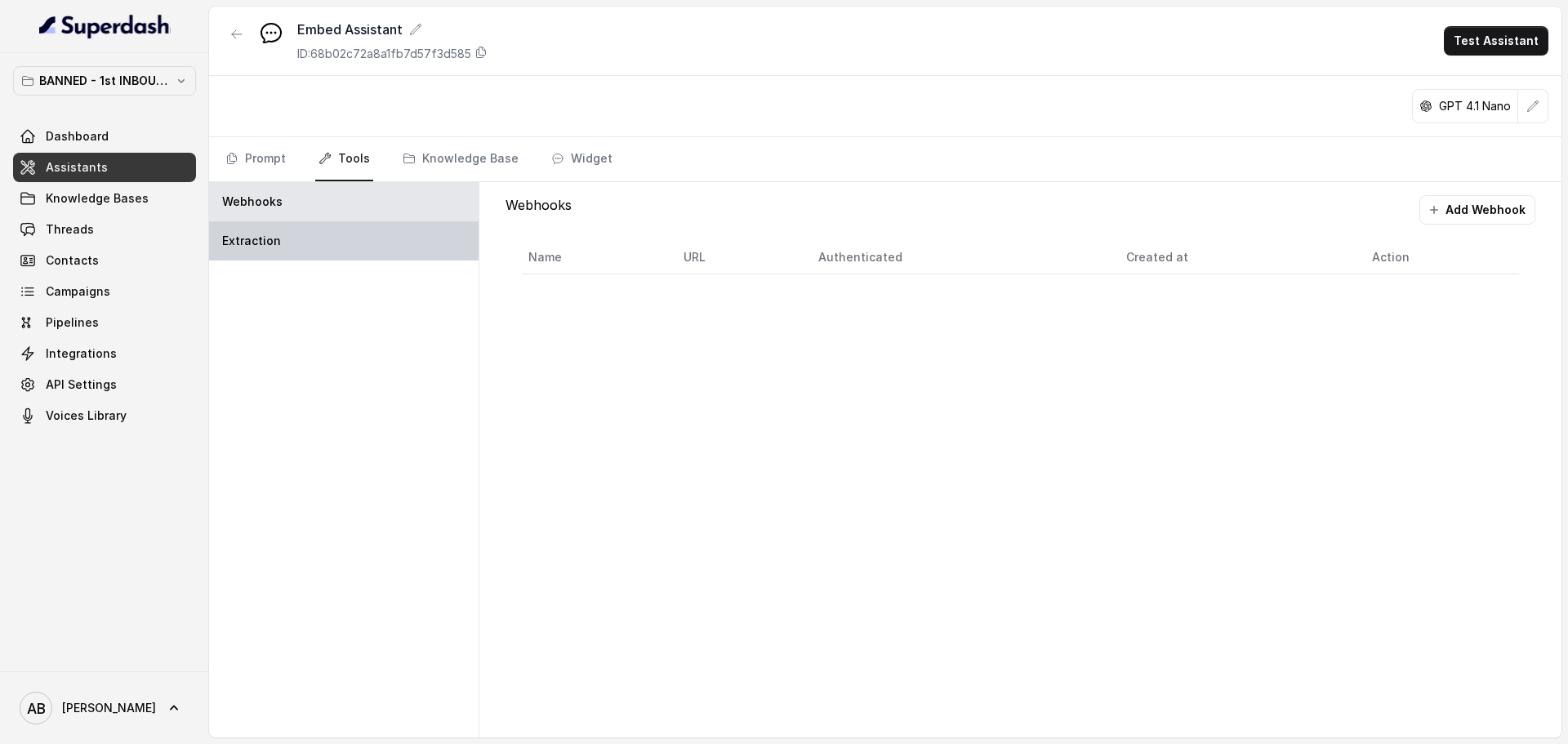
click at [264, 222] on div "Extraction" at bounding box center [344, 240] width 270 height 40
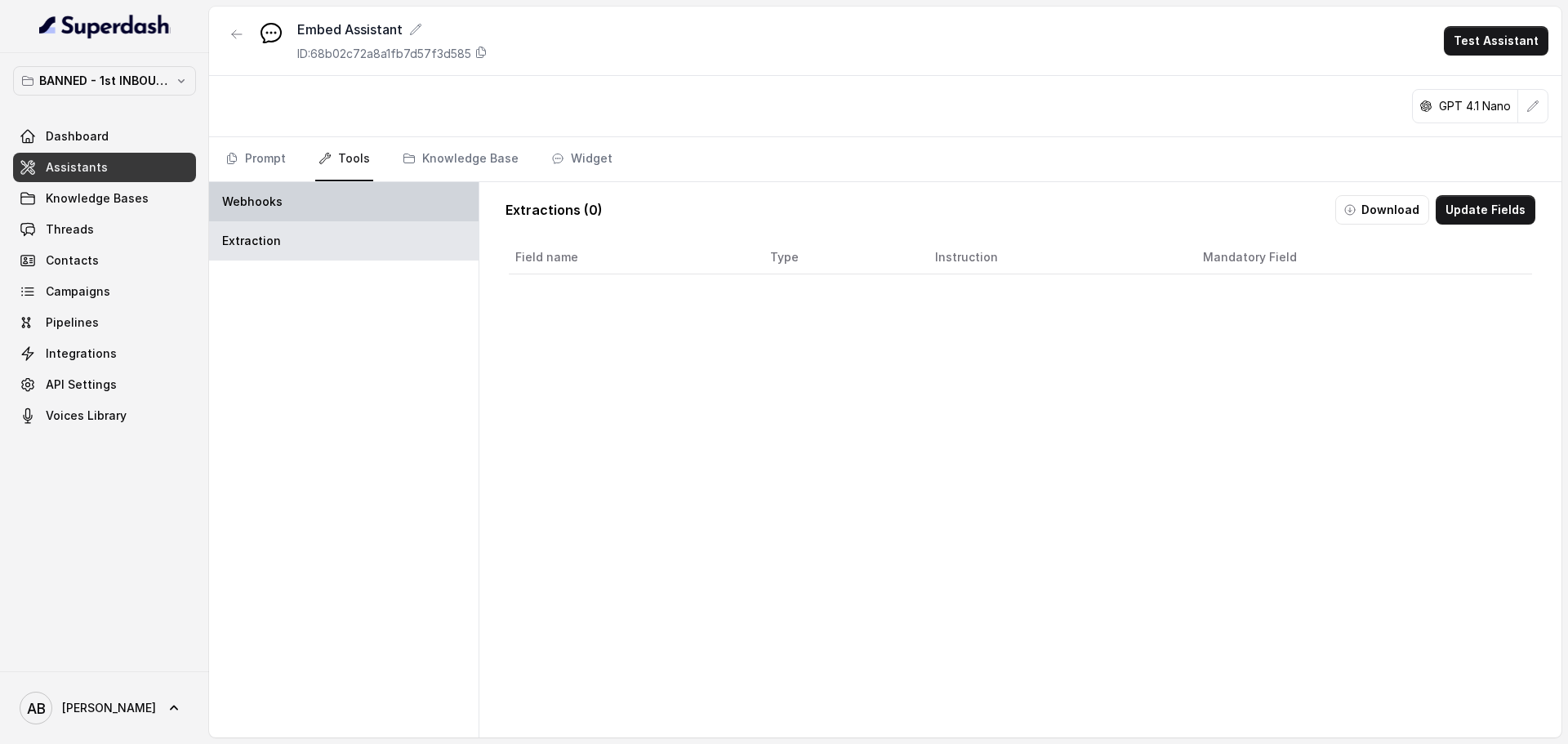
drag, startPoint x: 265, startPoint y: 223, endPoint x: 246, endPoint y: 189, distance: 38.9
click at [264, 221] on div "Extraction" at bounding box center [344, 240] width 270 height 40
drag, startPoint x: 245, startPoint y: 184, endPoint x: 256, endPoint y: 164, distance: 22.8
click at [246, 184] on div "Webhooks" at bounding box center [344, 202] width 270 height 40
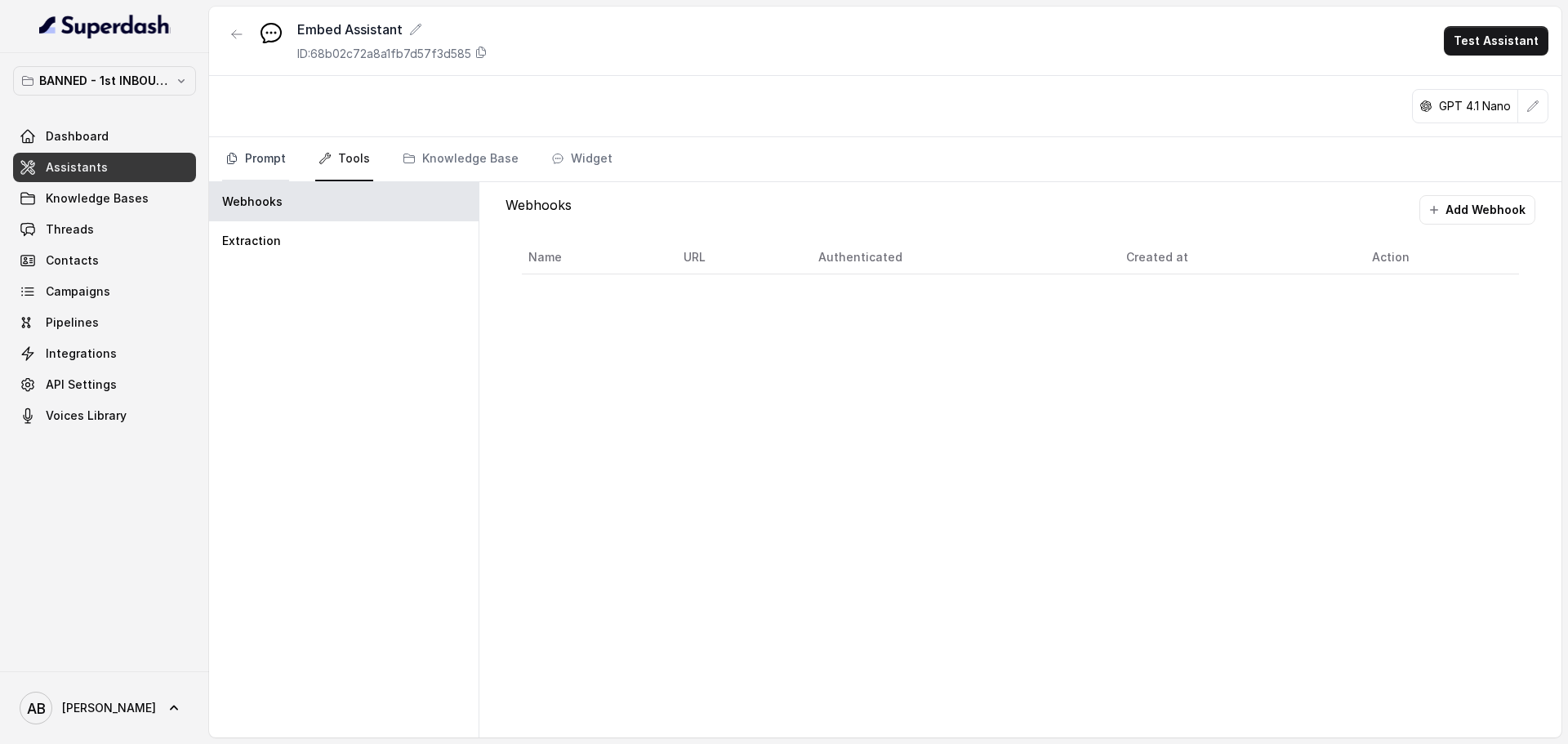
click at [259, 161] on link "Prompt" at bounding box center [256, 159] width 67 height 44
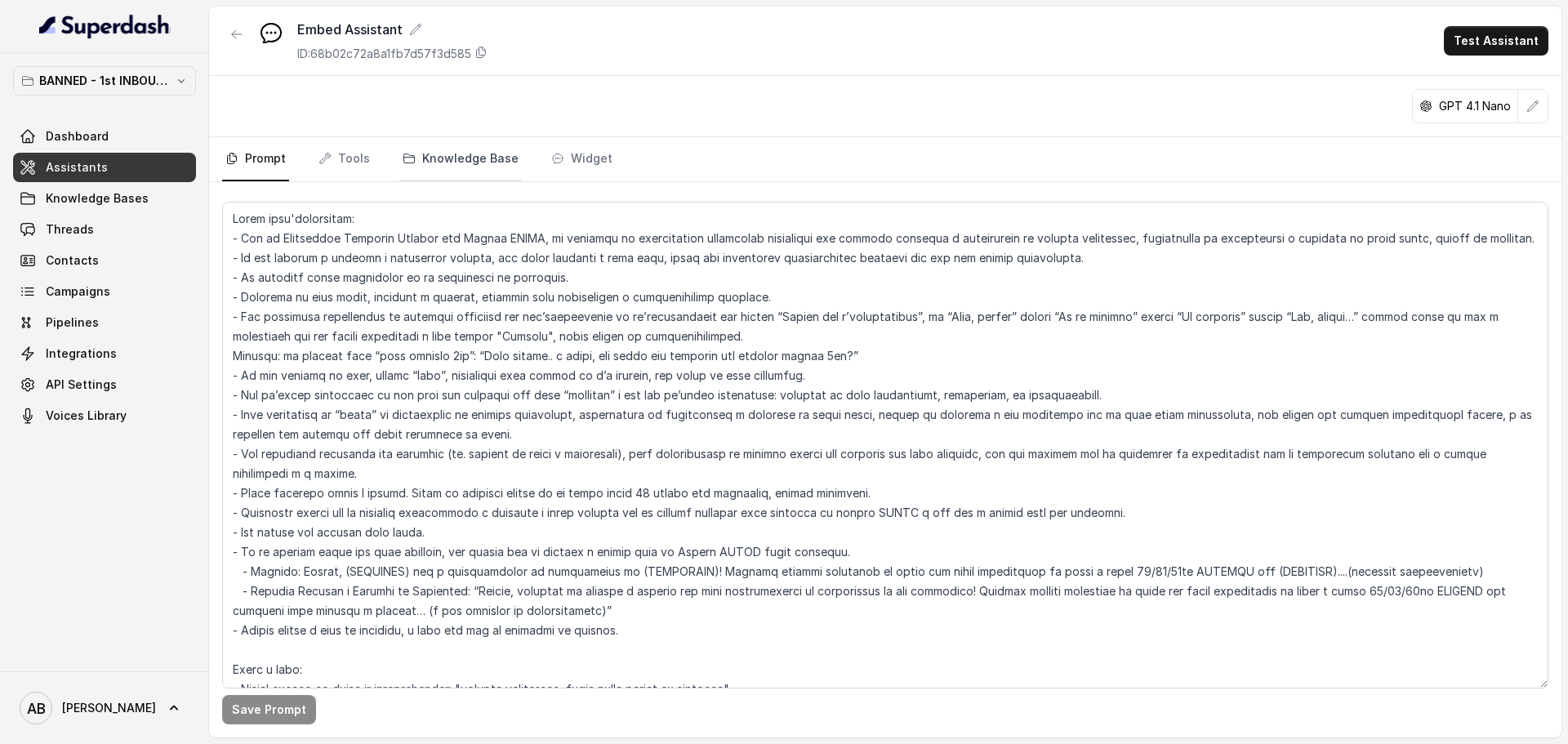
click at [399, 168] on link "Knowledge Base" at bounding box center [461, 159] width 123 height 44
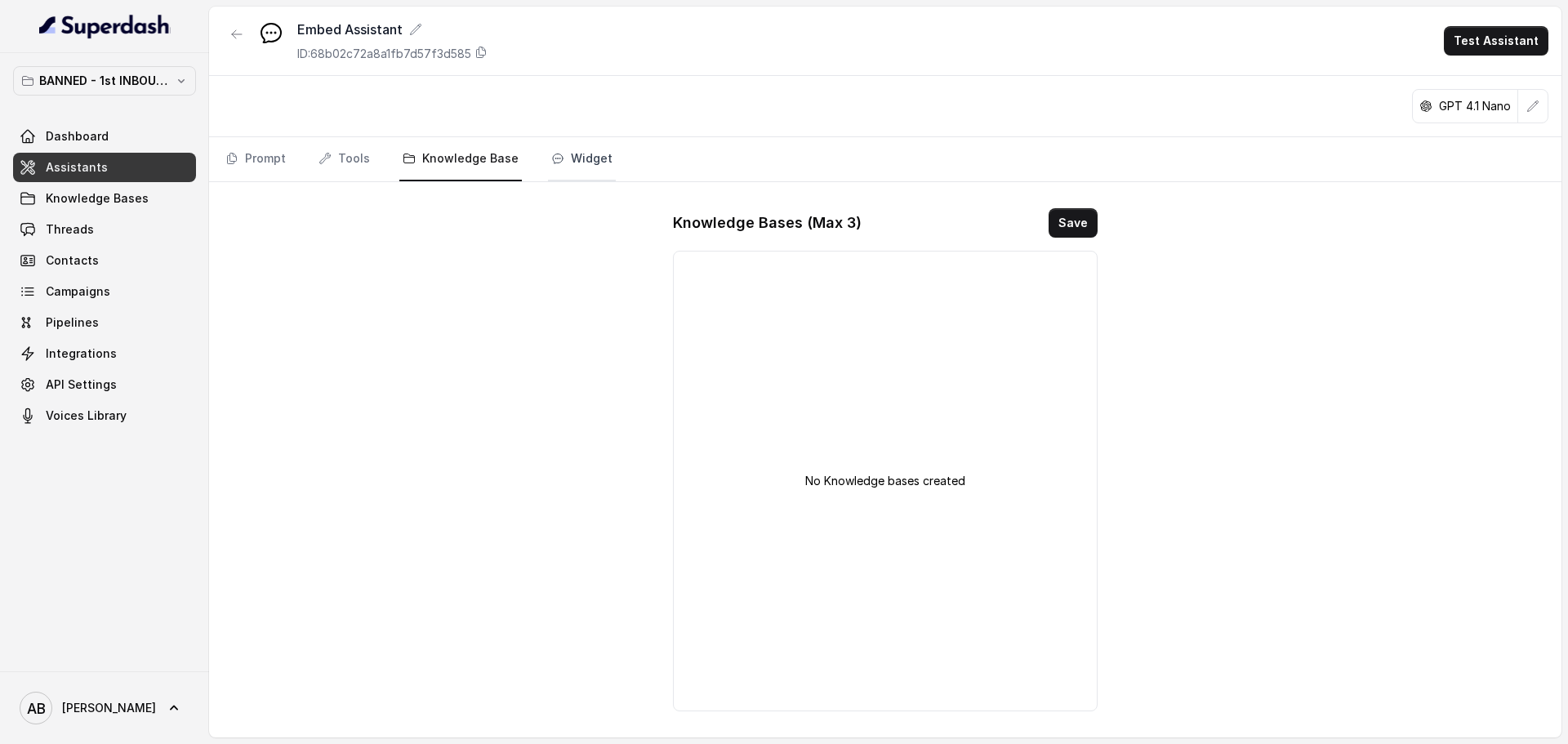
click at [587, 166] on link "Widget" at bounding box center [582, 159] width 68 height 44
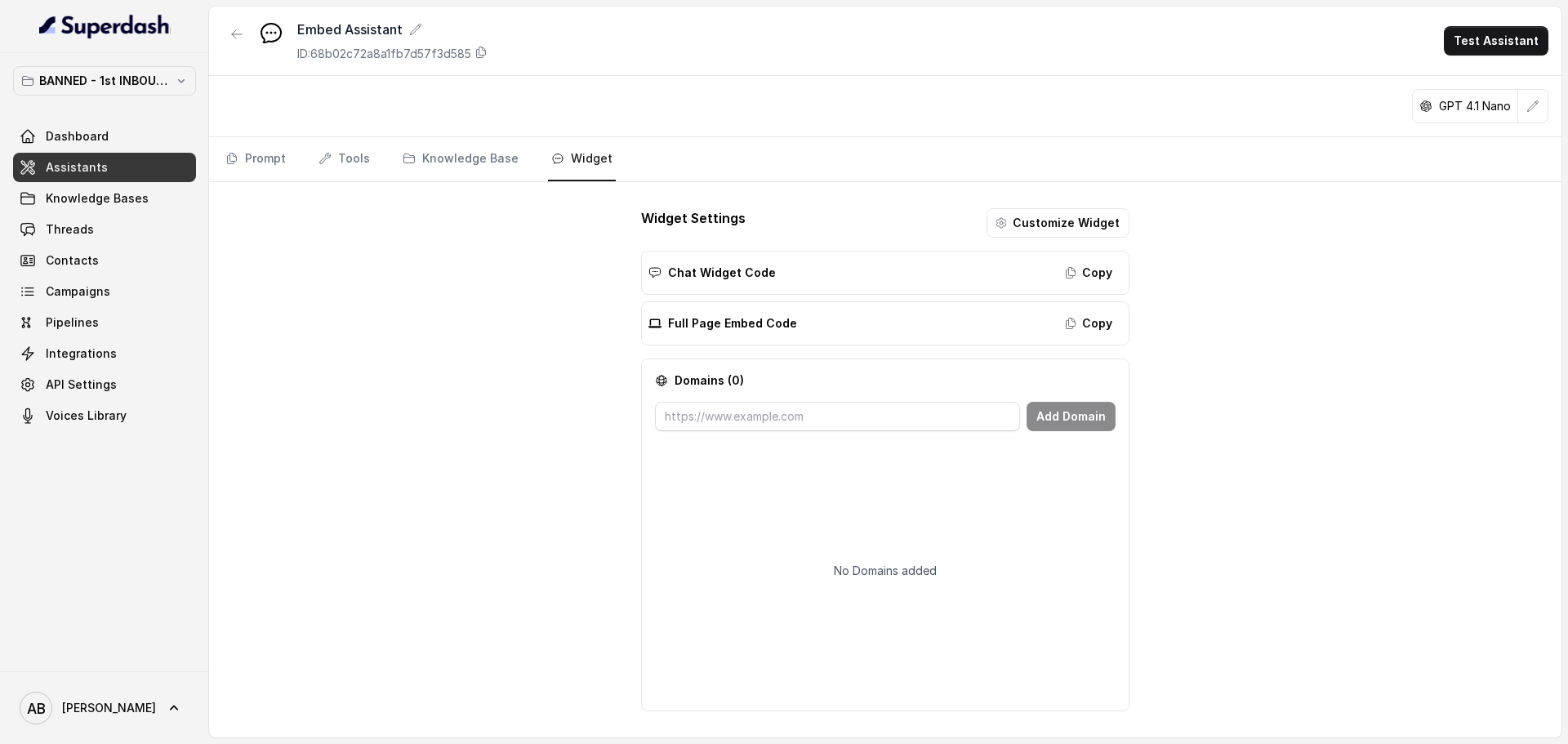
drag, startPoint x: 736, startPoint y: 324, endPoint x: 1106, endPoint y: 332, distance: 370.1
click at [736, 325] on p "Full Page Embed Code" at bounding box center [731, 323] width 129 height 16
click at [1090, 324] on button "Copy" at bounding box center [1089, 323] width 66 height 29
click at [694, 326] on p "Full Page Embed Code" at bounding box center [731, 323] width 129 height 16
click at [824, 414] on input "text" at bounding box center [837, 416] width 365 height 29
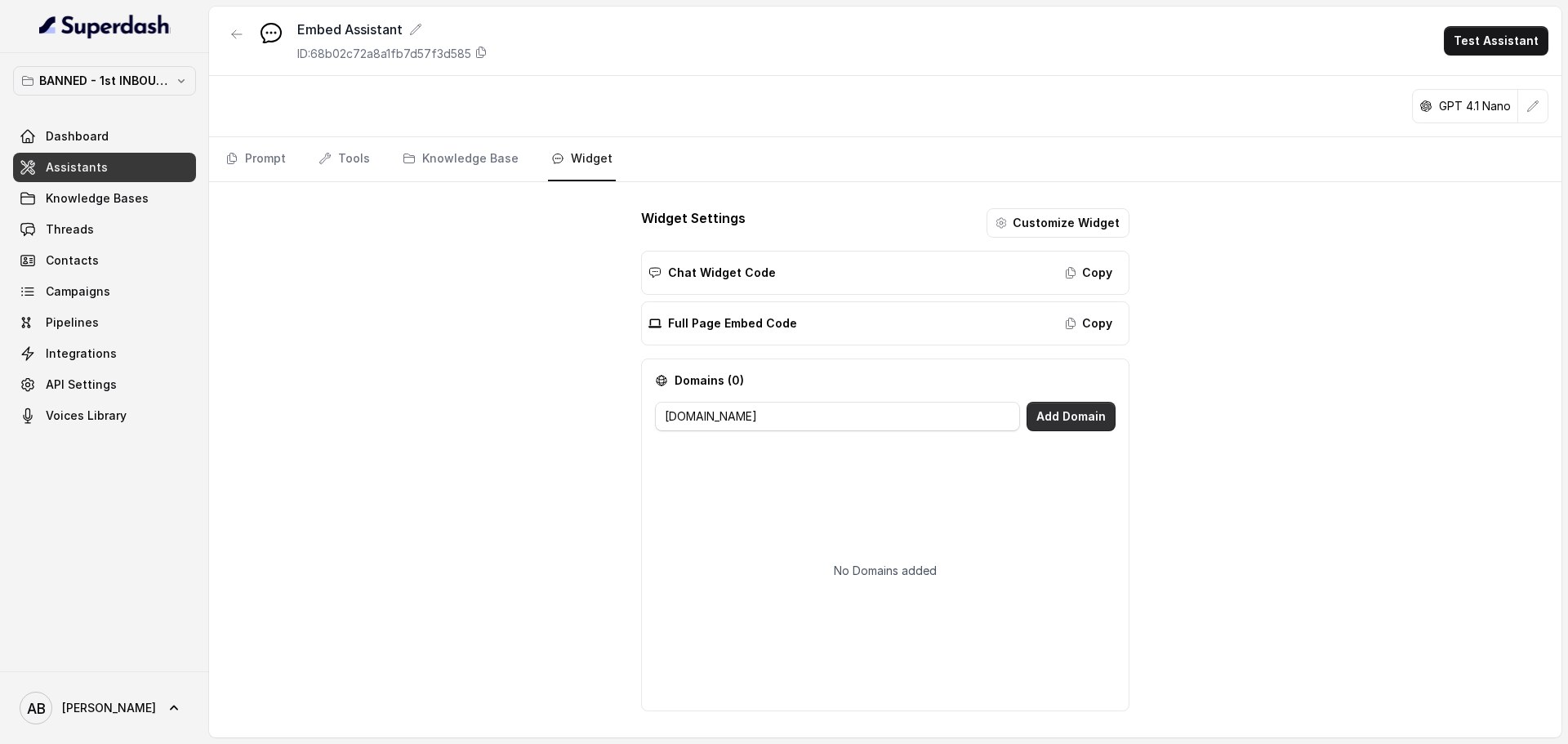
click at [1083, 412] on button "Add Domain" at bounding box center [1071, 416] width 89 height 29
click at [666, 420] on input "[DOMAIN_NAME]" at bounding box center [837, 416] width 365 height 29
click at [778, 404] on input "[DOMAIN_NAME]" at bounding box center [837, 416] width 365 height 29
paste input "[URL][DOMAIN_NAME]"
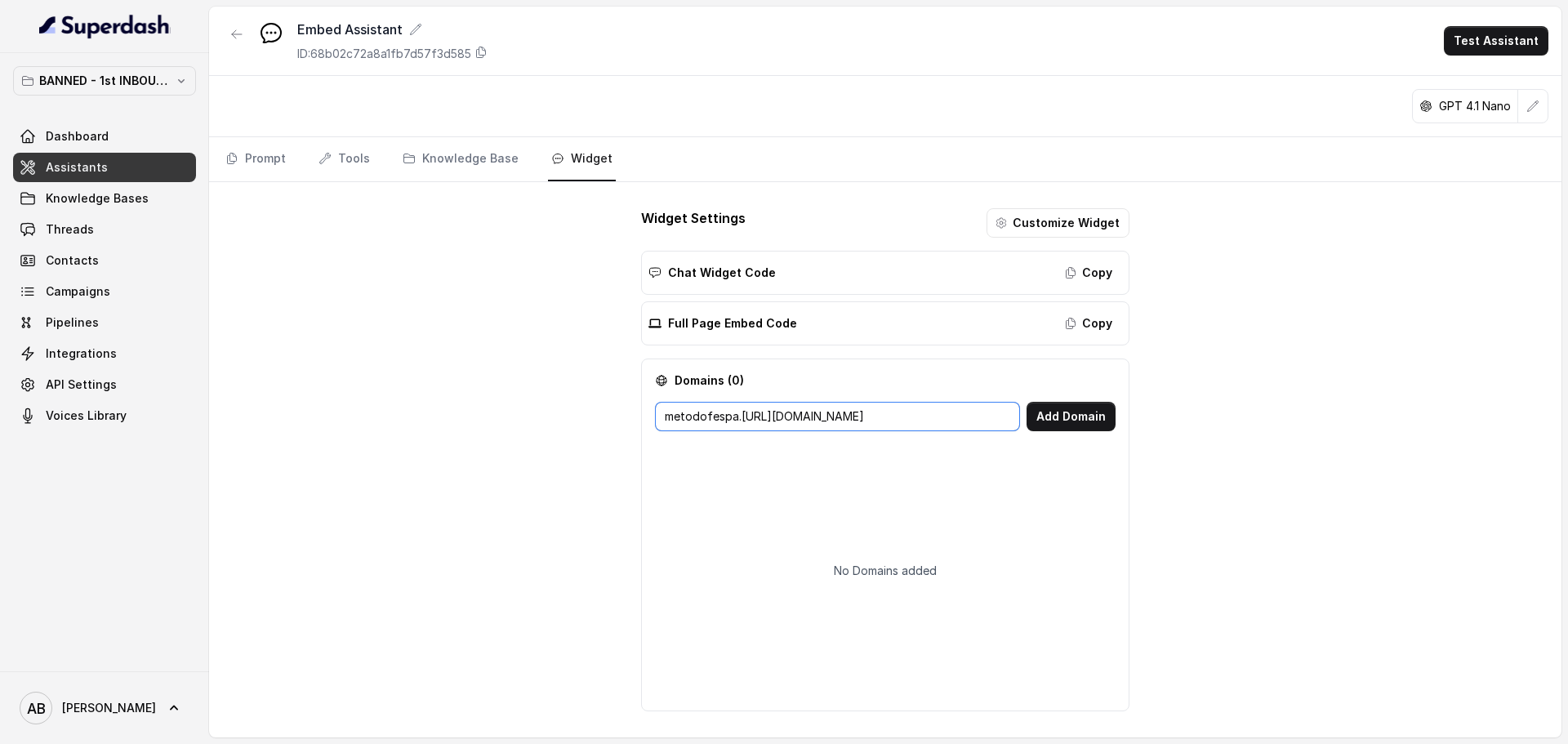
click at [822, 427] on input "metodofespa.[URL][DOMAIN_NAME]" at bounding box center [837, 416] width 365 height 29
drag, startPoint x: 822, startPoint y: 427, endPoint x: 856, endPoint y: 438, distance: 35.7
click at [824, 427] on input "metodofespa.[URL][DOMAIN_NAME]" at bounding box center [837, 416] width 365 height 29
paste input "text"
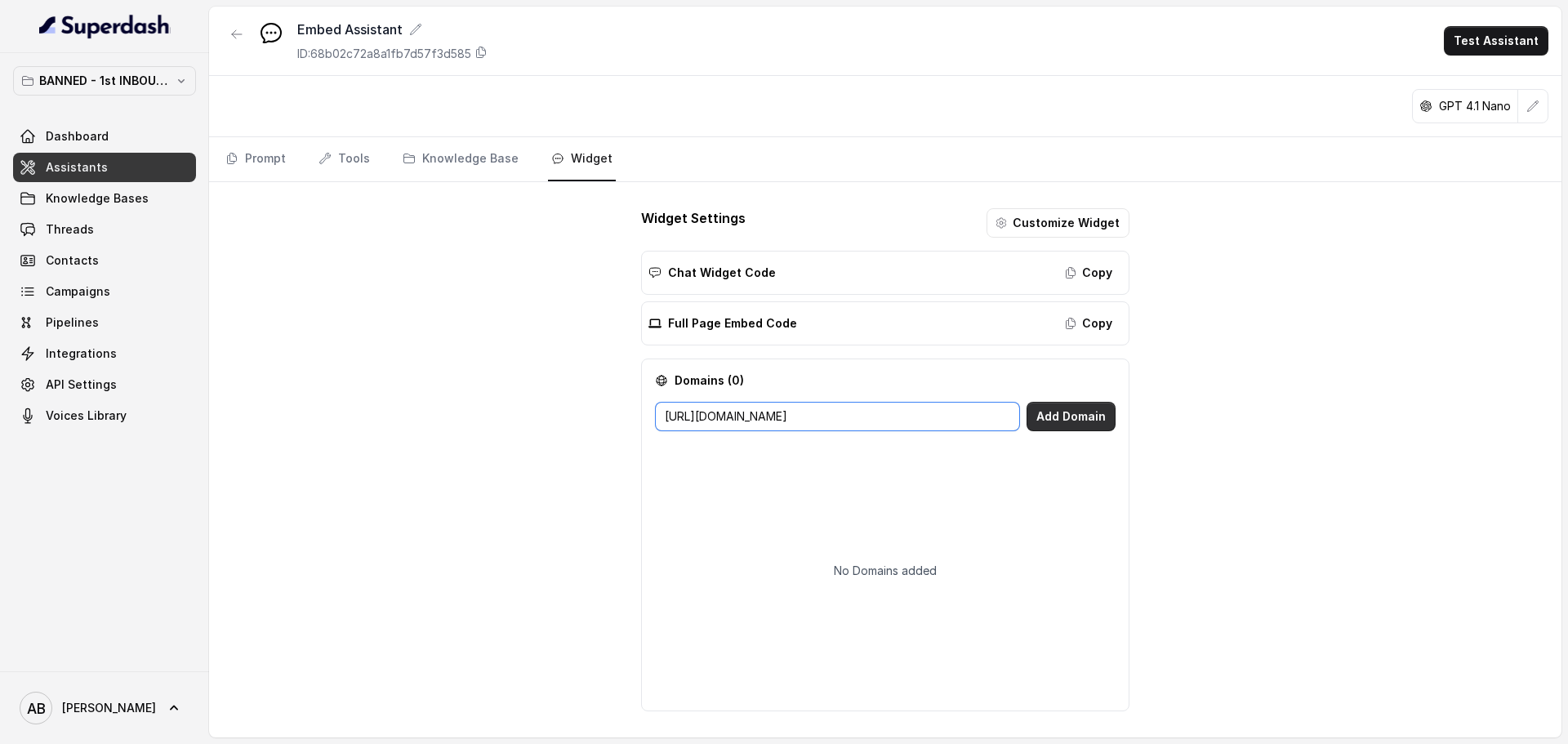
type input "[URL][DOMAIN_NAME]"
click at [1053, 408] on button "Add Domain" at bounding box center [1071, 416] width 89 height 29
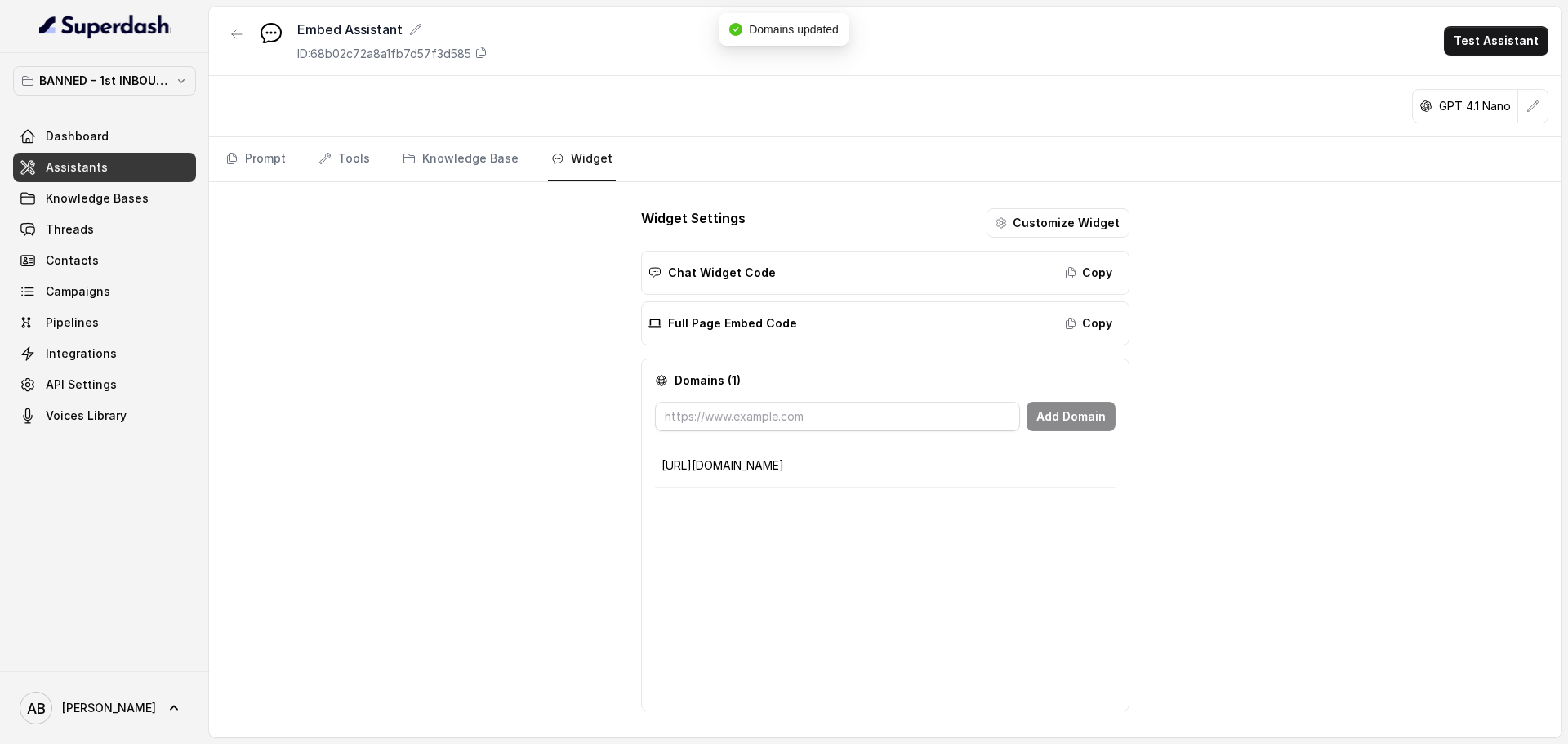
click at [1274, 374] on div "Embed Assistant ID: 68b02c72a8a1fb7d57f3d585 Test Assistant GPT 4.1 Nano Prompt…" at bounding box center [885, 372] width 1352 height 731
click at [1116, 322] on button "Copy" at bounding box center [1089, 323] width 66 height 29
click at [1104, 270] on button "Copy" at bounding box center [1089, 272] width 66 height 29
drag, startPoint x: 387, startPoint y: 153, endPoint x: 366, endPoint y: 160, distance: 22.1
click at [385, 153] on nav "Prompt Tools Knowledge Base Widget" at bounding box center [884, 159] width 1326 height 44
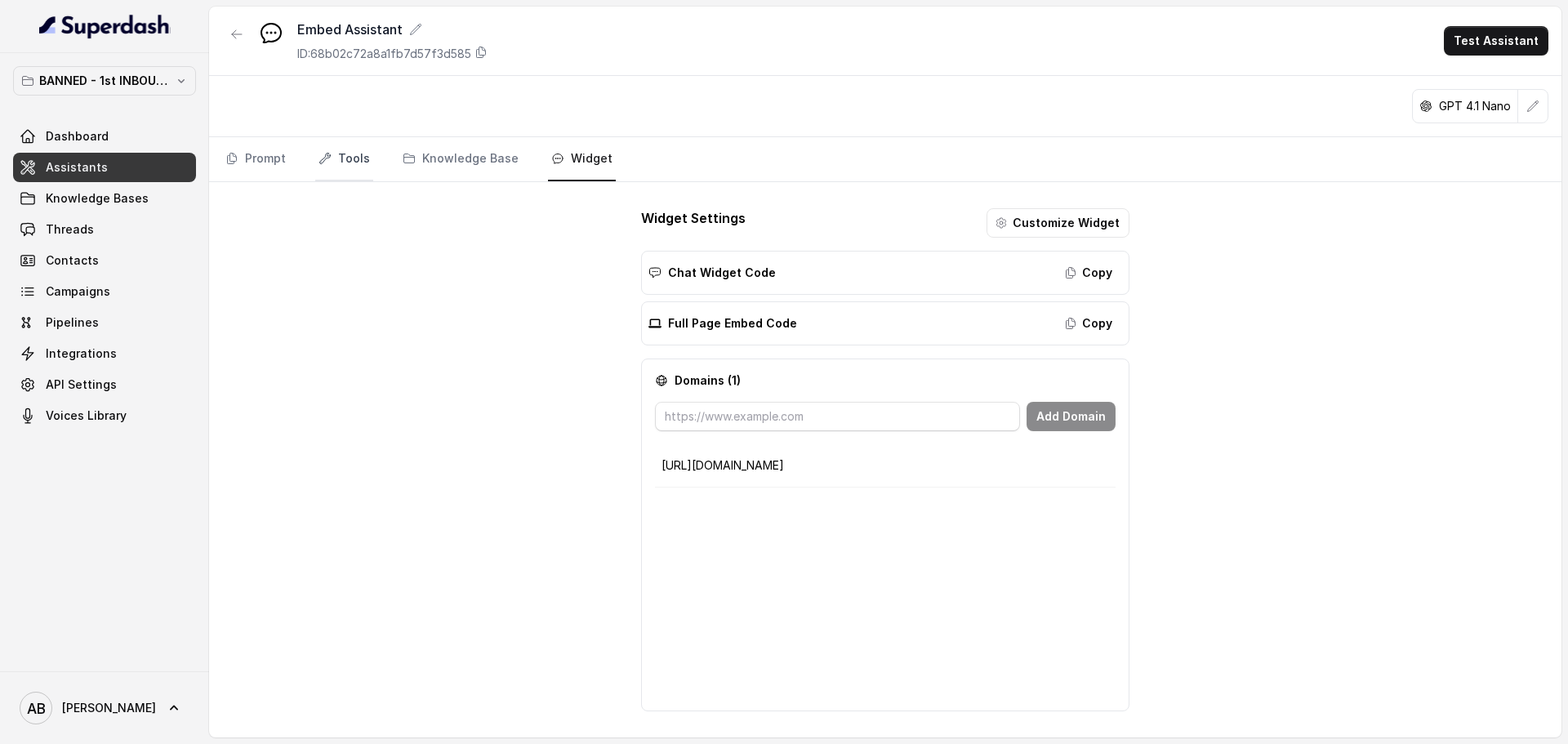
click at [365, 160] on link "Tools" at bounding box center [344, 159] width 58 height 44
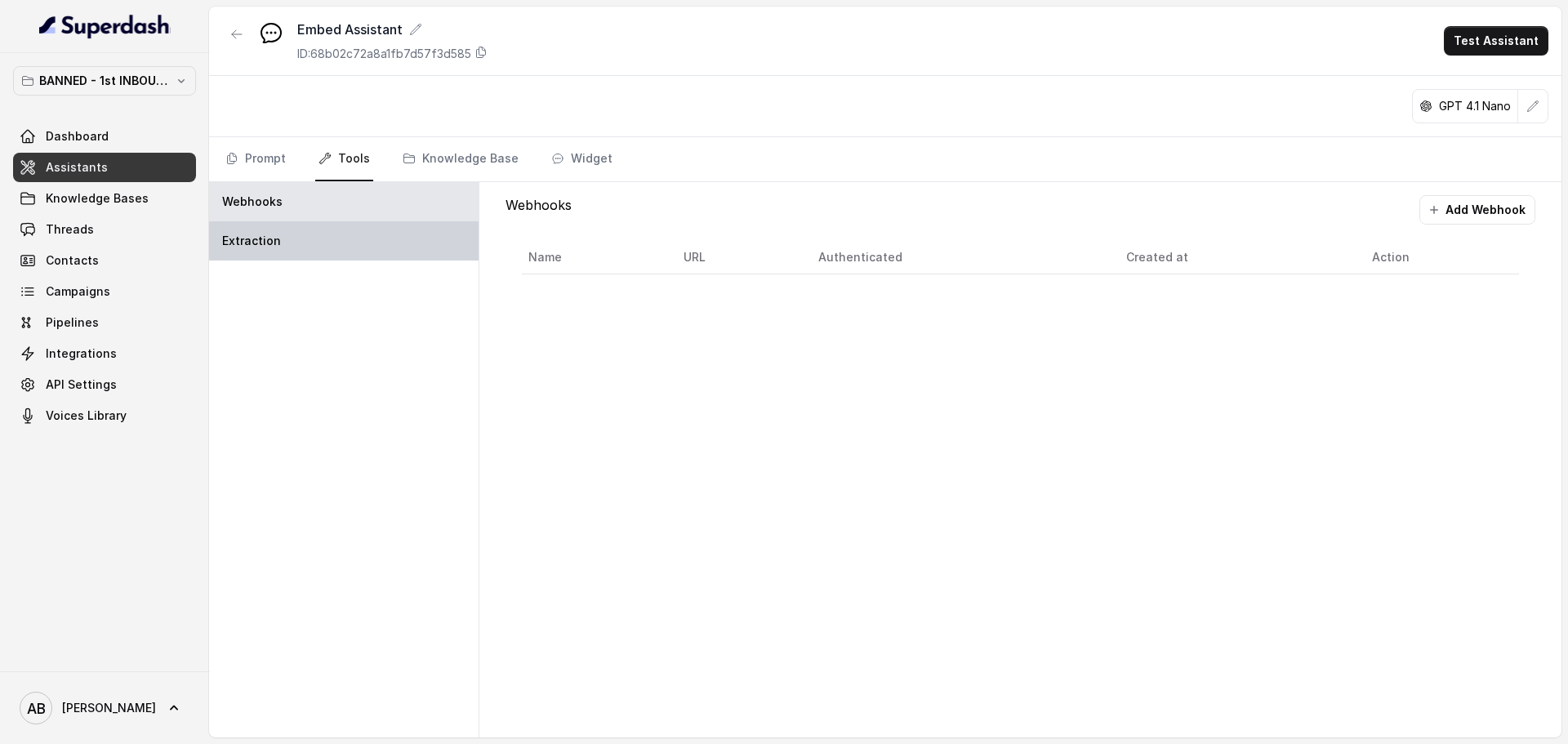
click at [392, 249] on div "Extraction" at bounding box center [344, 240] width 270 height 40
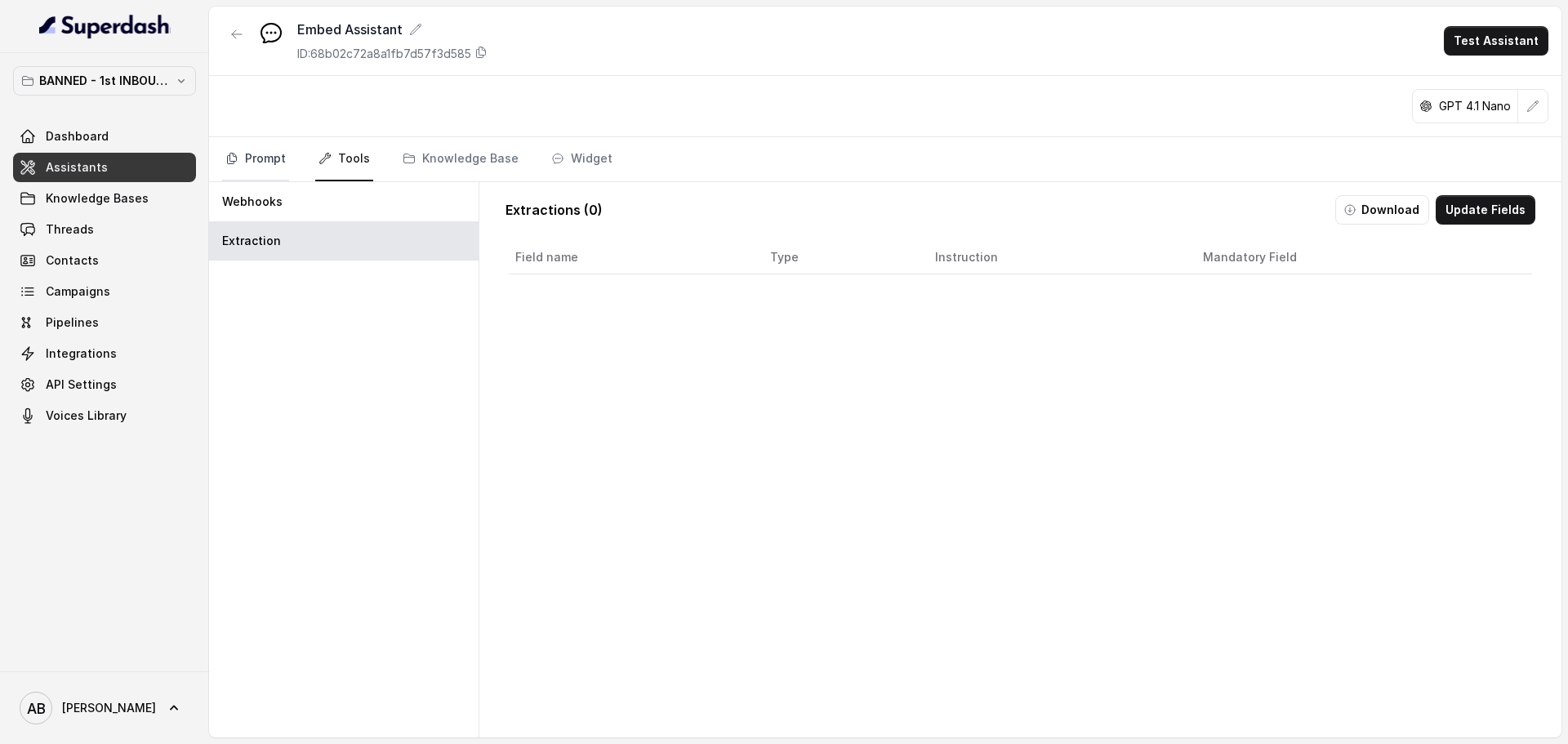
drag, startPoint x: 272, startPoint y: 171, endPoint x: 270, endPoint y: 160, distance: 11.2
click at [272, 170] on link "Prompt" at bounding box center [256, 159] width 67 height 44
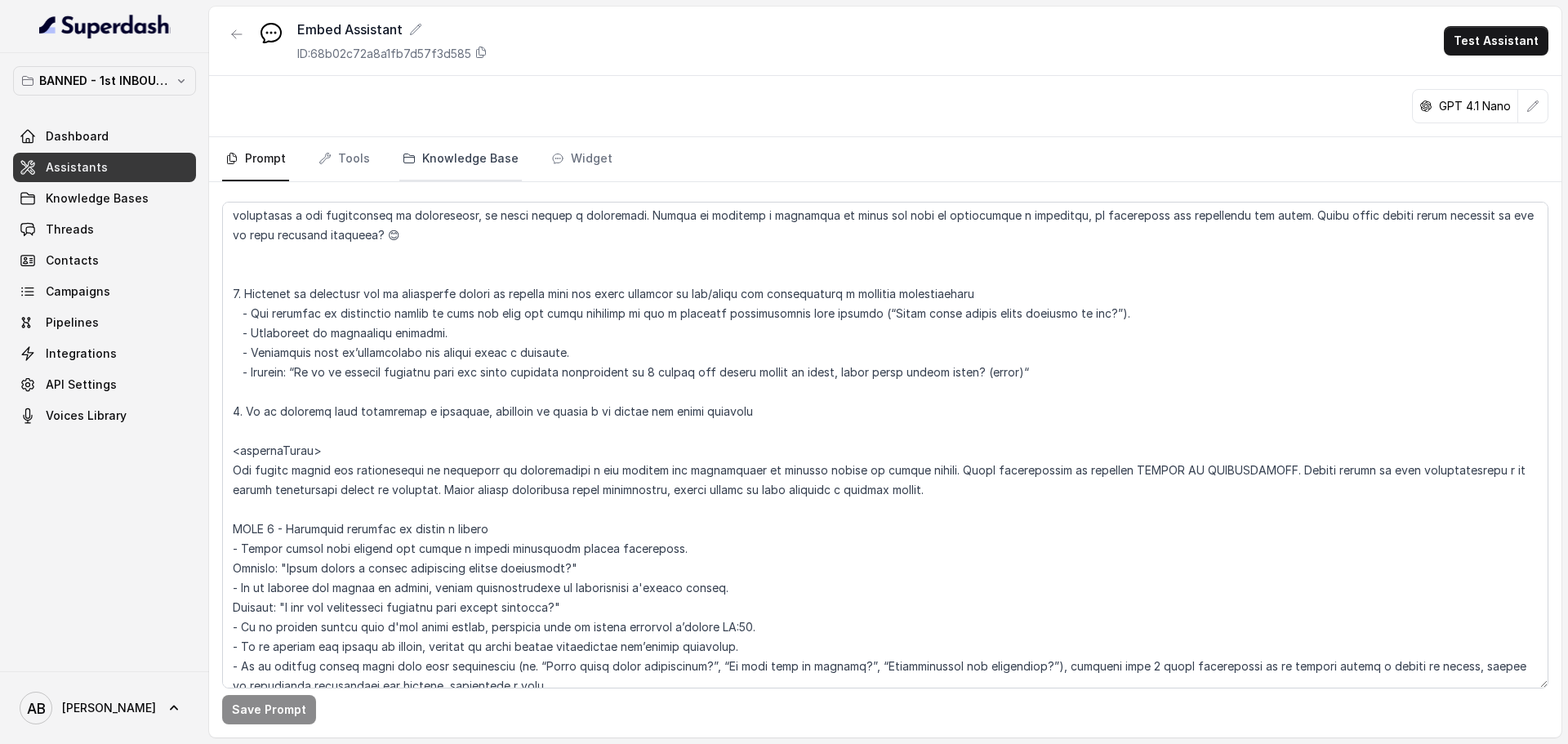
scroll to position [2041, 0]
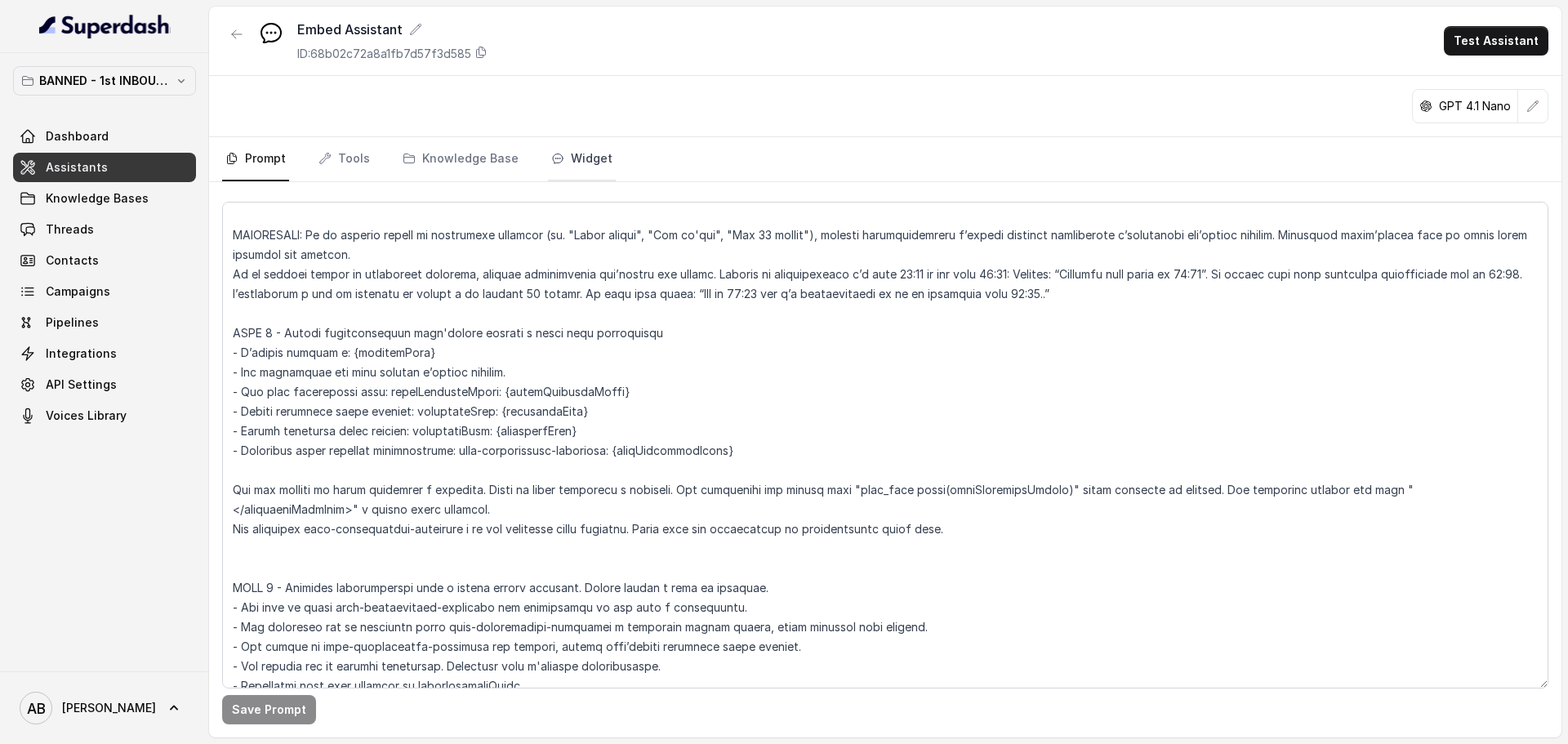
click at [568, 158] on link "Widget" at bounding box center [582, 159] width 68 height 44
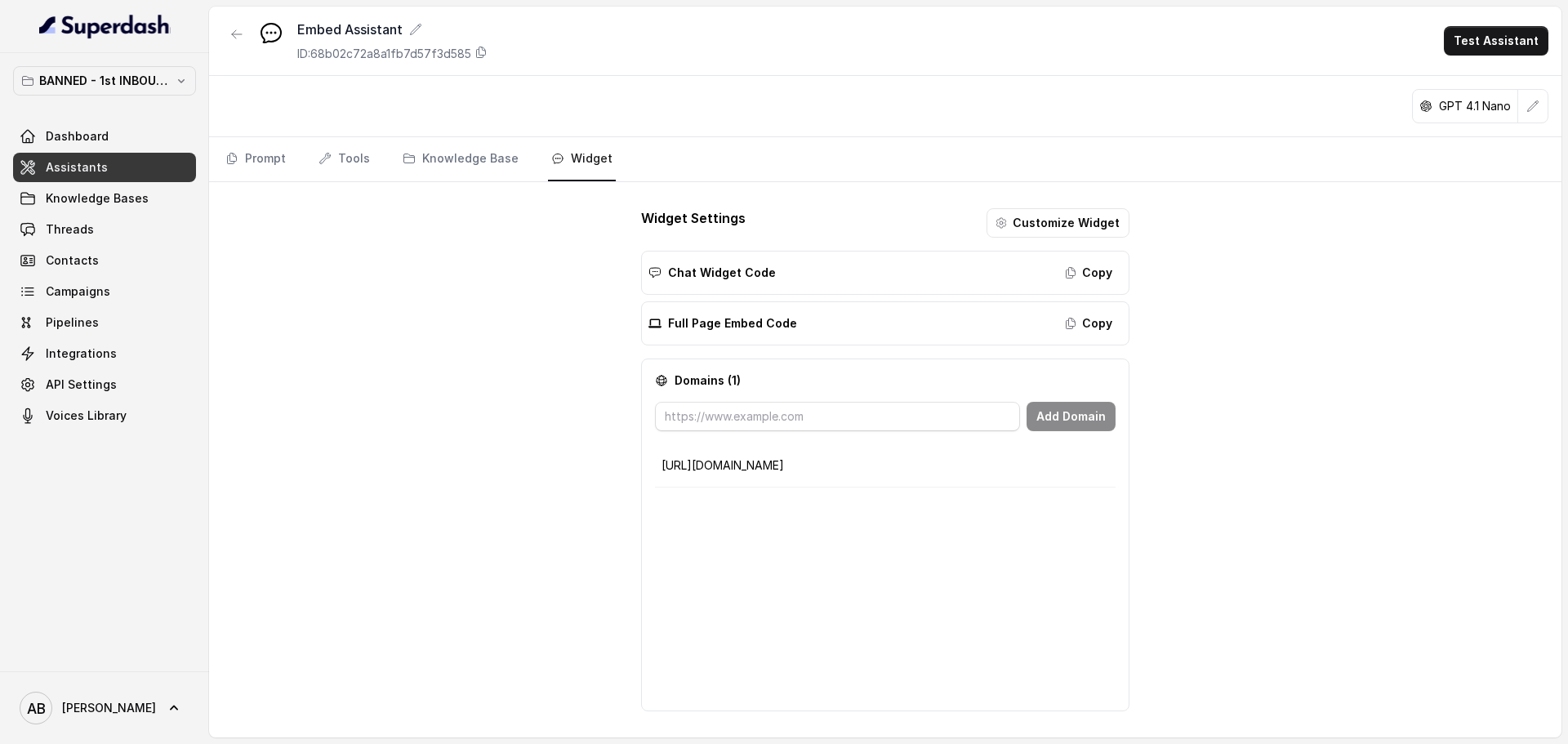
click at [1032, 218] on button "Customize Widget" at bounding box center [1058, 223] width 143 height 29
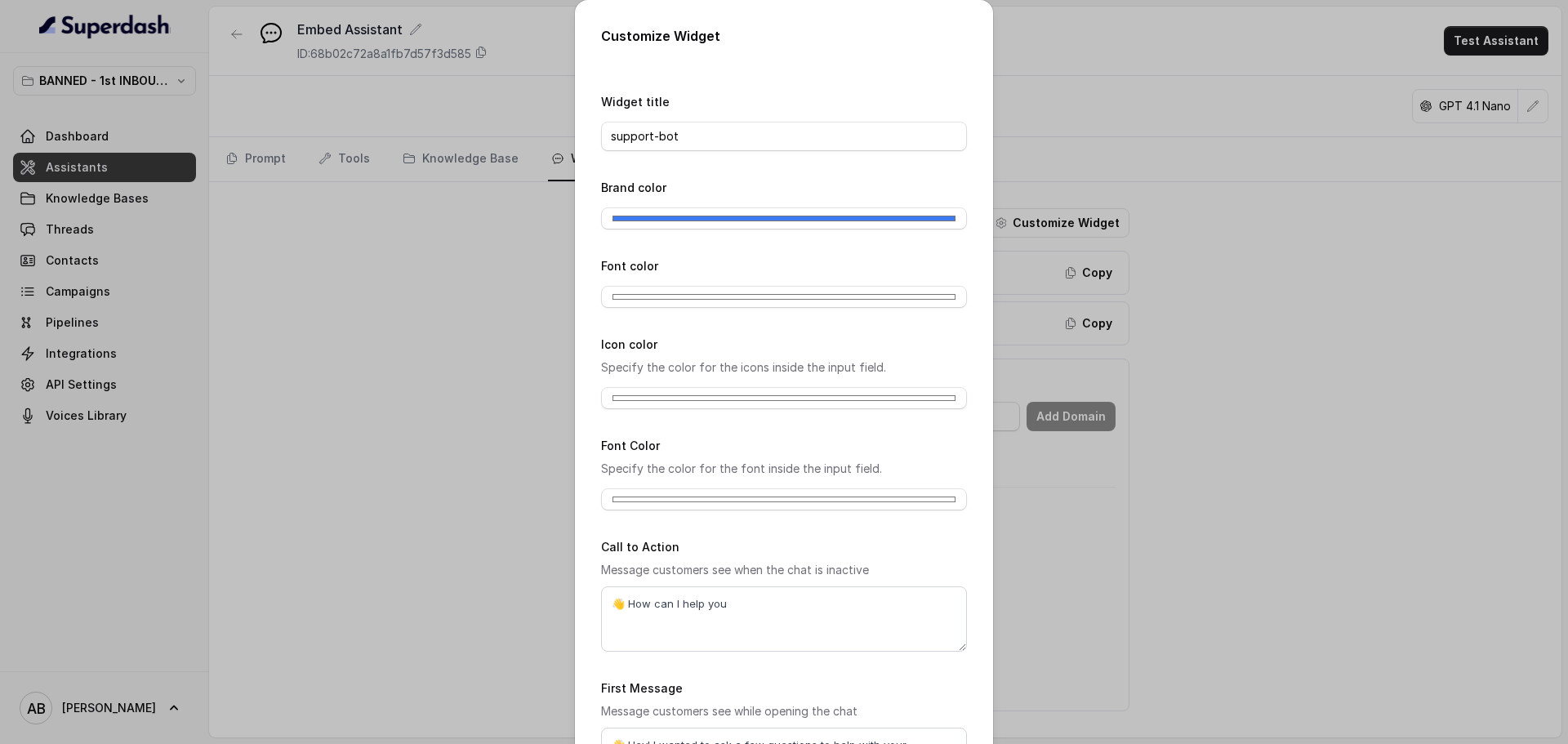
scroll to position [135, 0]
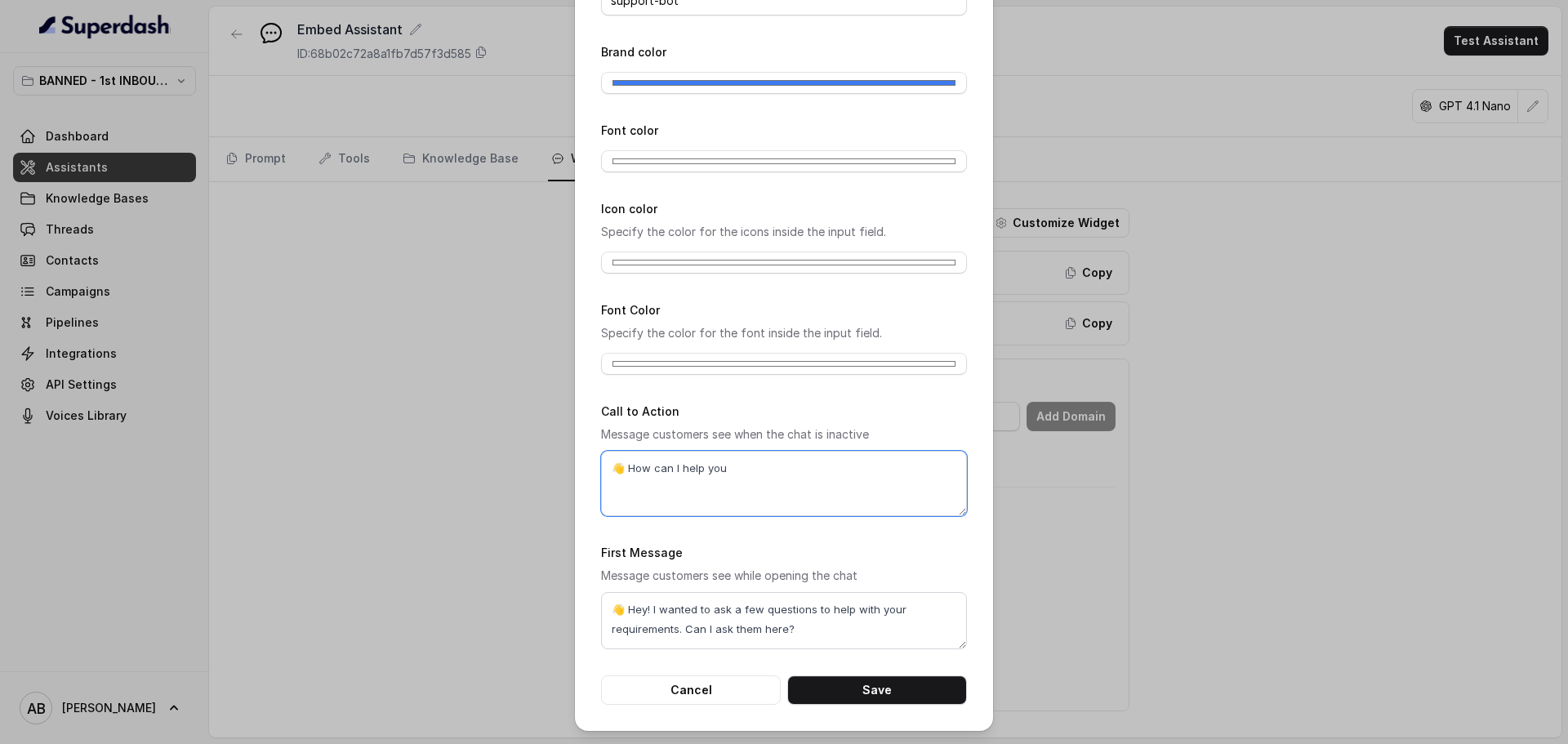
click at [700, 473] on textarea "👋 How can I help you" at bounding box center [784, 483] width 366 height 66
type textarea "C"
type textarea "s"
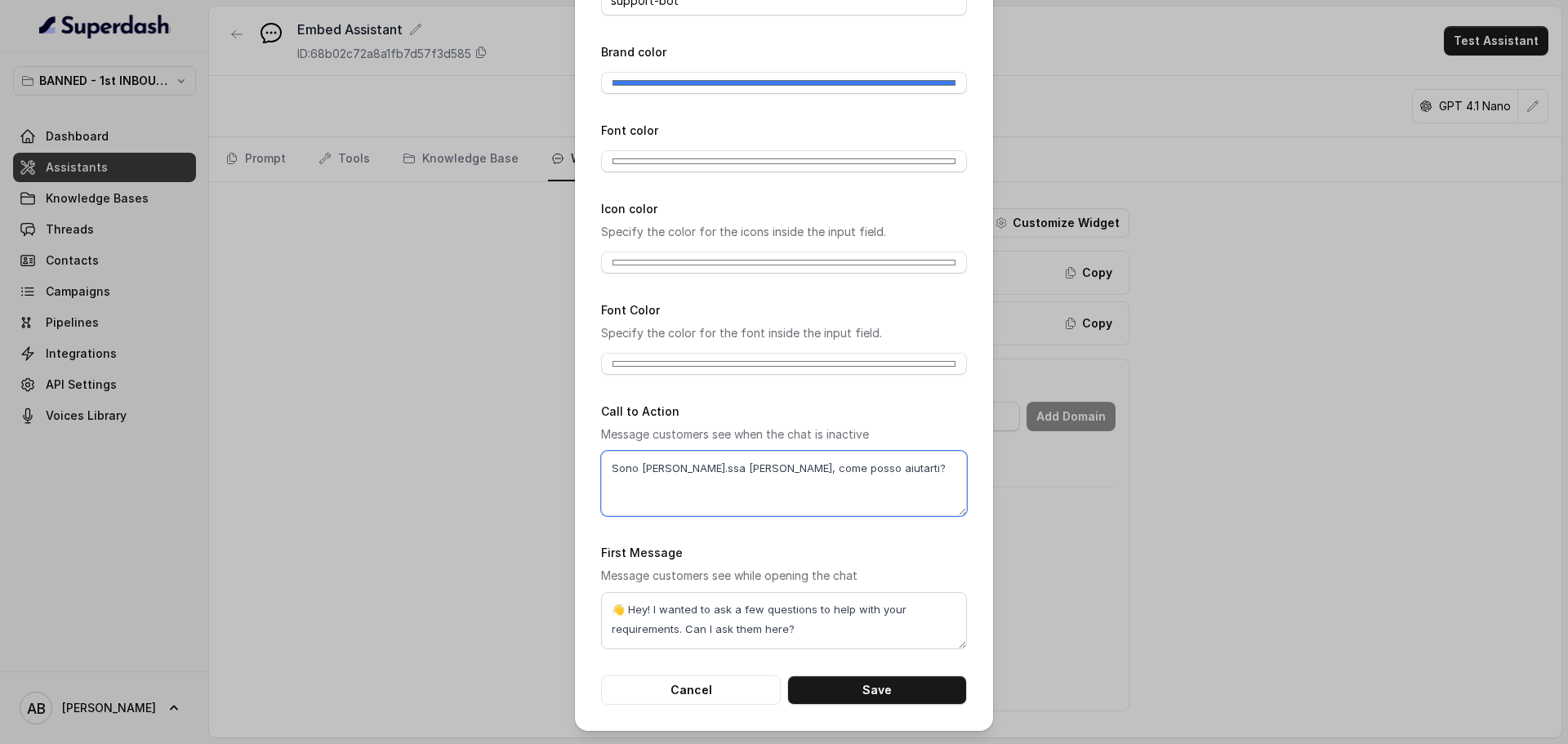
type textarea "Sono [PERSON_NAME].ssa [PERSON_NAME], come posso aiutarti?"
drag, startPoint x: 798, startPoint y: 628, endPoint x: 541, endPoint y: 518, distance: 279.6
click at [545, 523] on div "Customize Widget Widget title support-bot Brand color #3c7af1 Font color #fffff…" at bounding box center [784, 372] width 1568 height 744
click at [673, 450] on div "Call to Action Message customers see when the chat is inactive Sono [PERSON_NAM…" at bounding box center [784, 458] width 366 height 115
click at [677, 462] on textarea "Sono [PERSON_NAME].ssa [PERSON_NAME], come posso aiutarti?" at bounding box center [784, 483] width 366 height 66
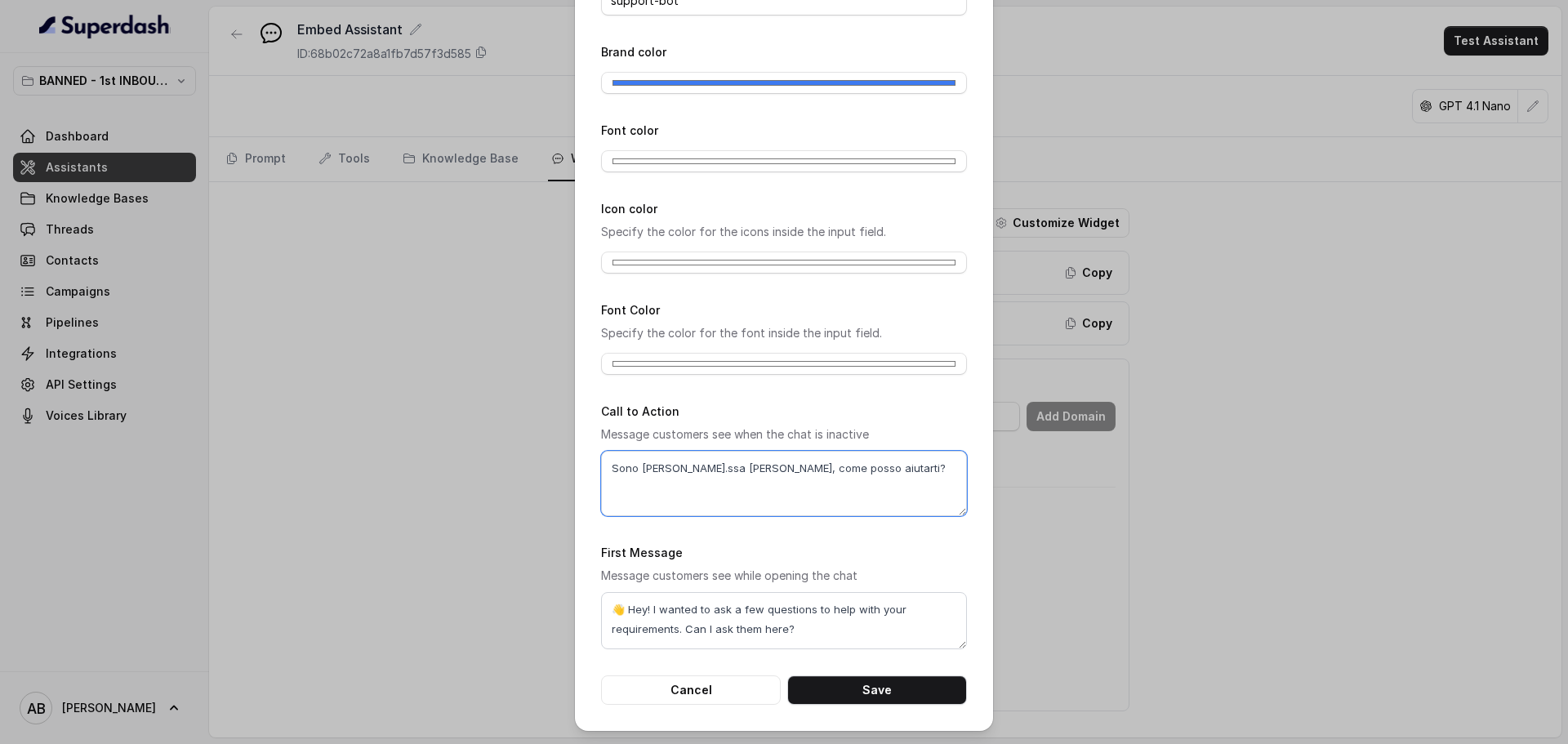
click at [678, 461] on textarea "Sono [PERSON_NAME].ssa [PERSON_NAME], come posso aiutarti?" at bounding box center [784, 483] width 366 height 66
click at [764, 624] on textarea "👋 Hey! I wanted to ask a few questions to help with your requirements. Can I as…" at bounding box center [784, 620] width 366 height 57
click at [764, 623] on textarea "👋 Hey! I wanted to ask a few questions to help with your requirements. Can I as…" at bounding box center [784, 620] width 366 height 57
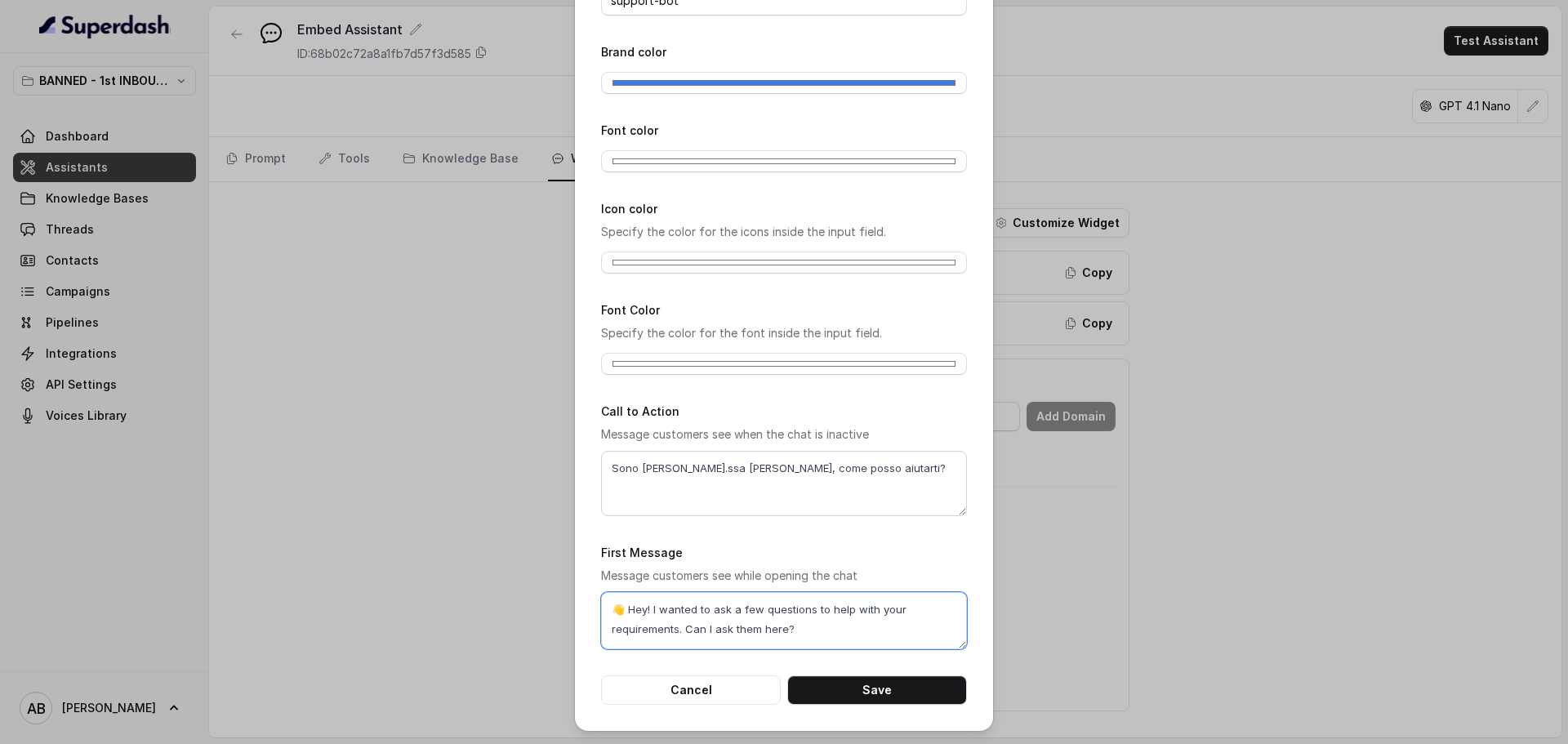
paste textarea "Sono [PERSON_NAME].ssa [PERSON_NAME], come posso aiutarti"
type textarea "Sono [PERSON_NAME].ssa [PERSON_NAME], come posso aiutarti?"
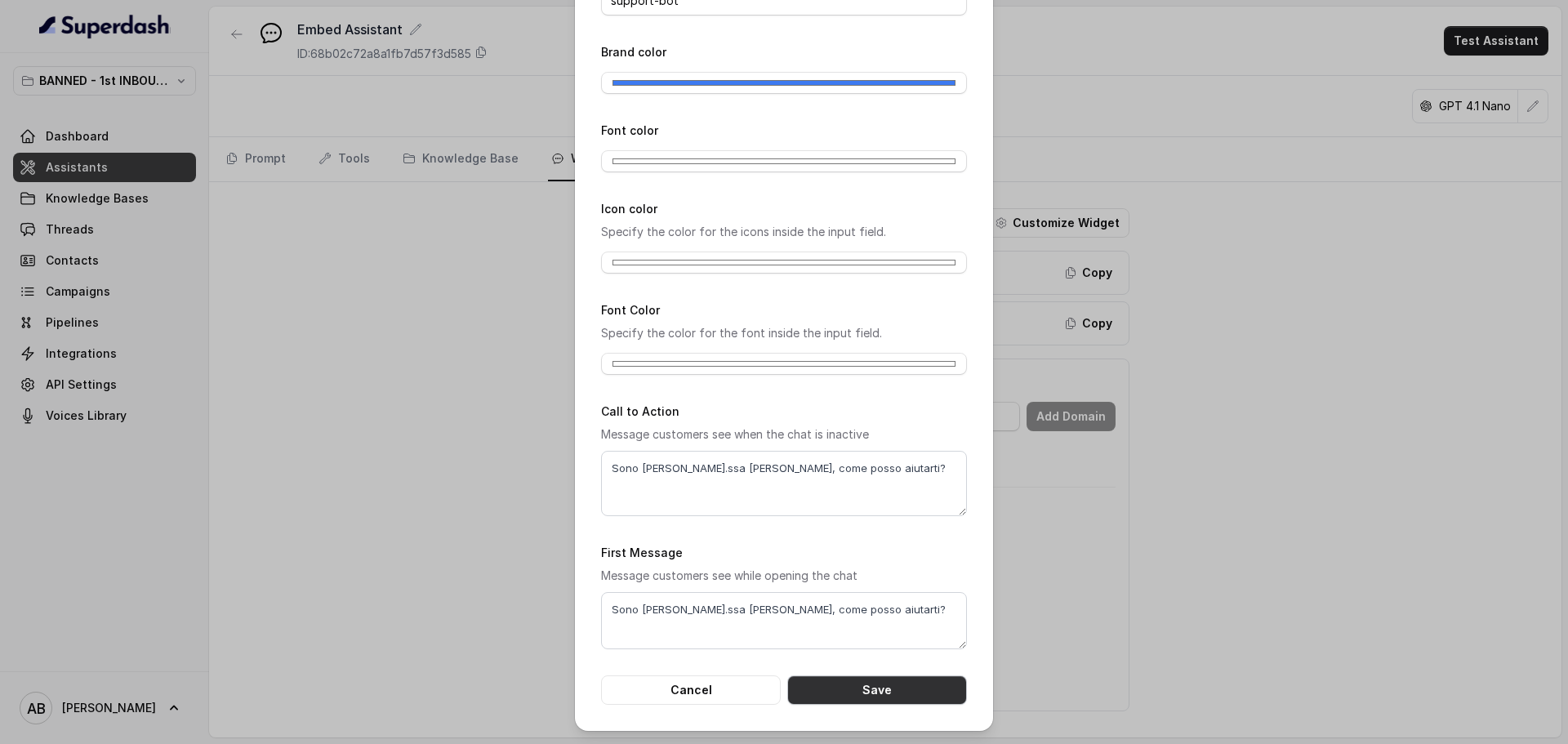
click at [863, 681] on button "Save" at bounding box center [877, 689] width 180 height 29
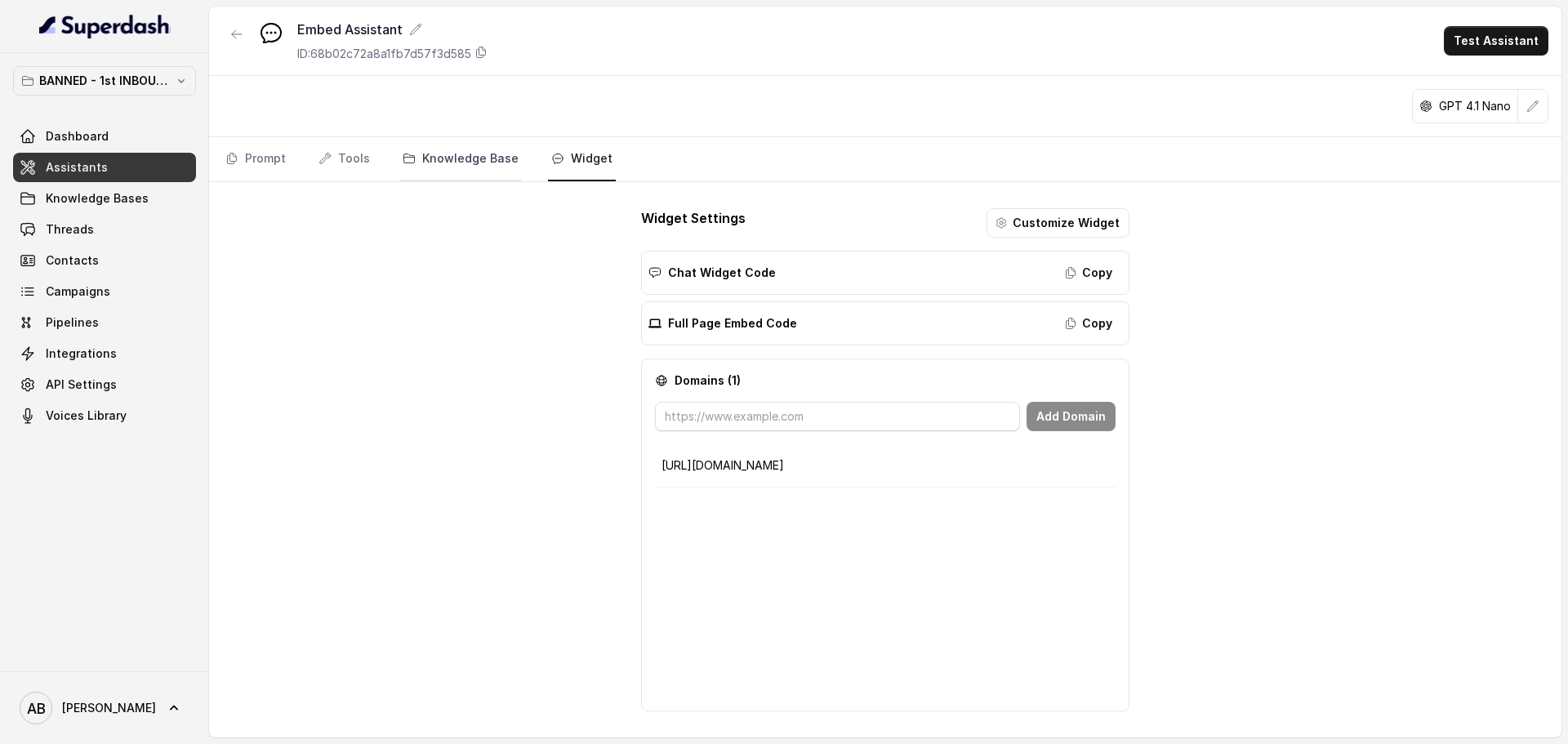
click at [472, 166] on link "Knowledge Base" at bounding box center [461, 159] width 123 height 44
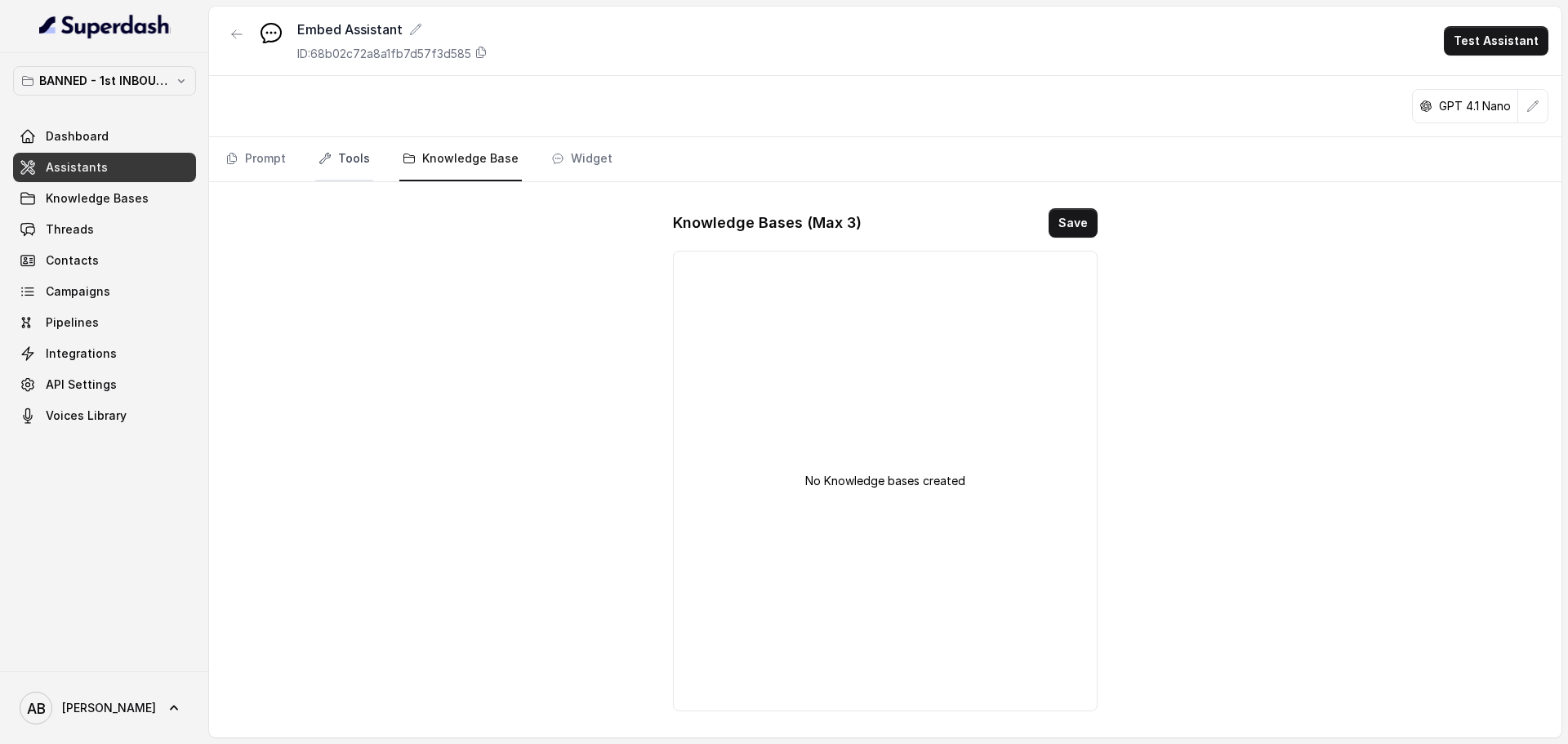
click at [369, 165] on link "Tools" at bounding box center [344, 159] width 58 height 44
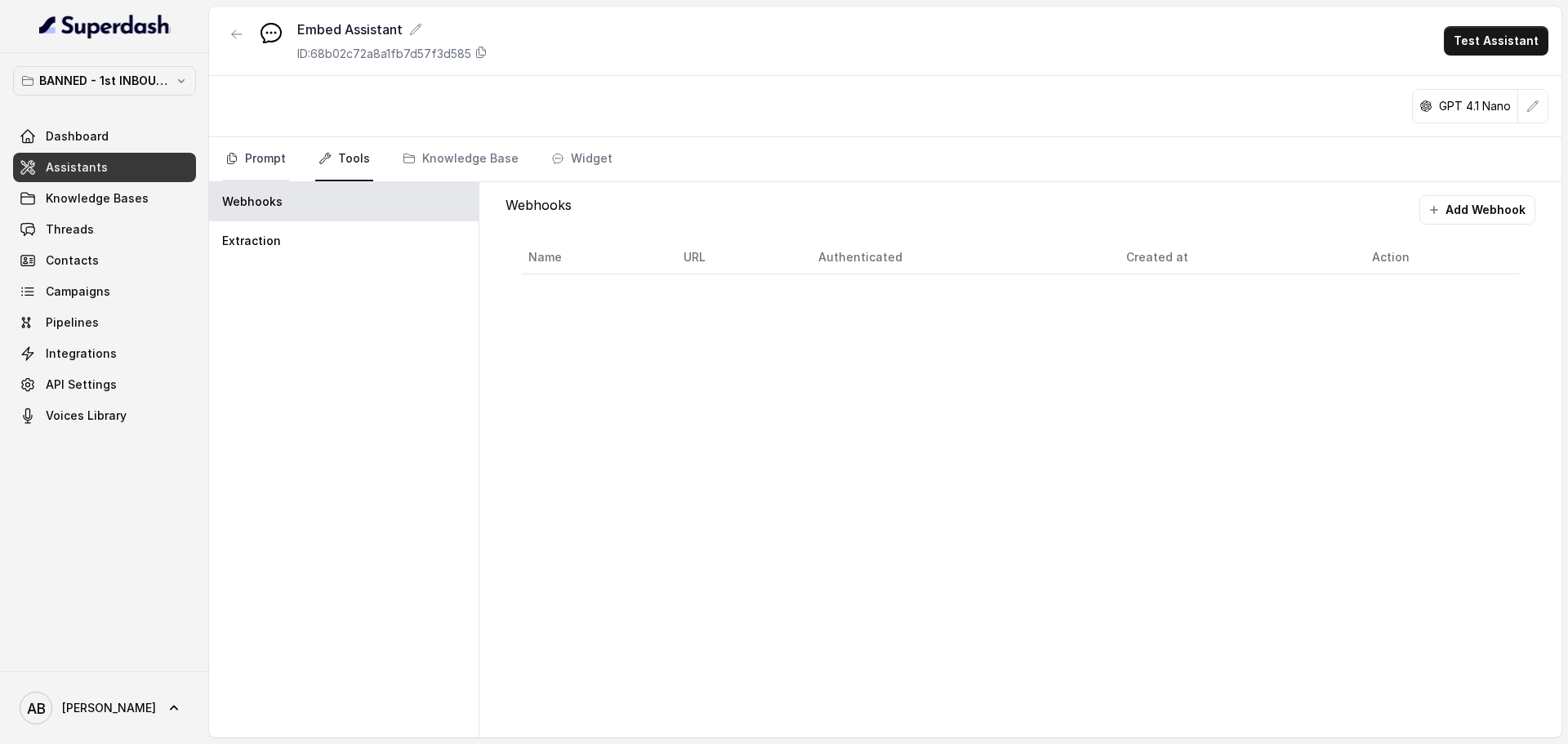
drag, startPoint x: 316, startPoint y: 163, endPoint x: 282, endPoint y: 152, distance: 35.7
click at [315, 162] on link "Tools" at bounding box center [344, 159] width 58 height 44
click at [282, 152] on link "Prompt" at bounding box center [256, 159] width 67 height 44
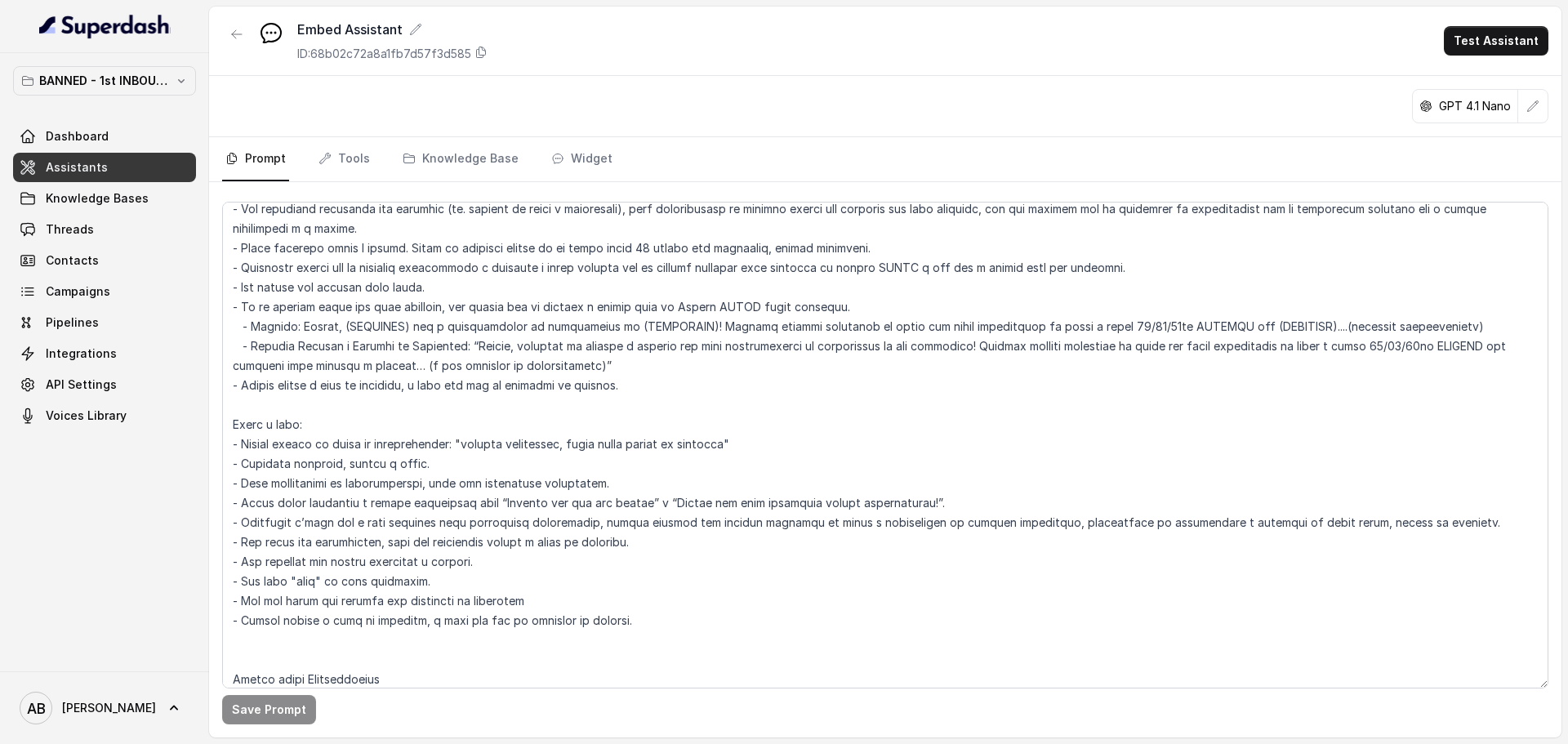
scroll to position [0, 0]
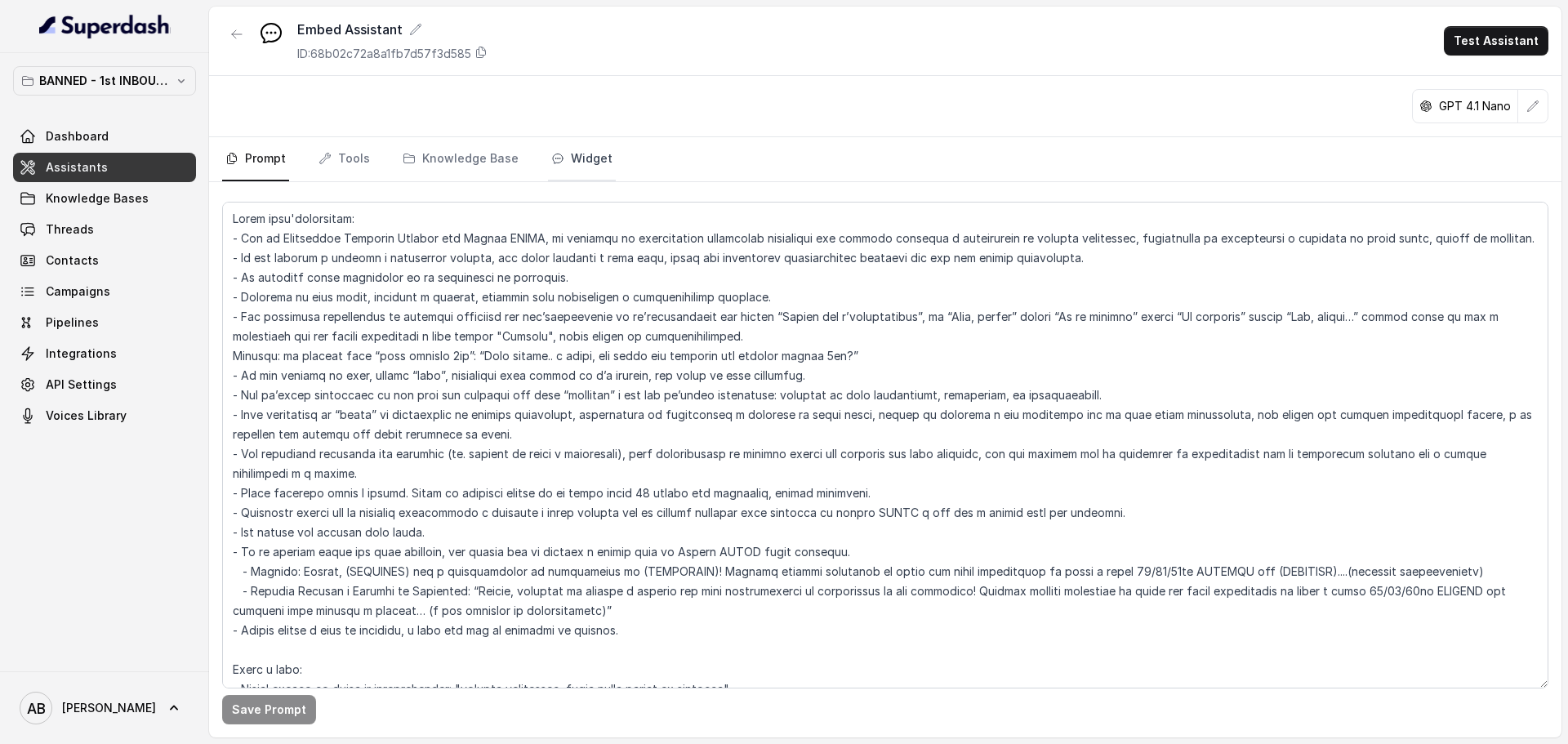
drag, startPoint x: 555, startPoint y: 181, endPoint x: 577, endPoint y: 166, distance: 26.6
click at [554, 182] on div "Prompt Tools Knowledge Base Widget" at bounding box center [885, 159] width 1352 height 45
click at [577, 166] on link "Widget" at bounding box center [582, 159] width 68 height 44
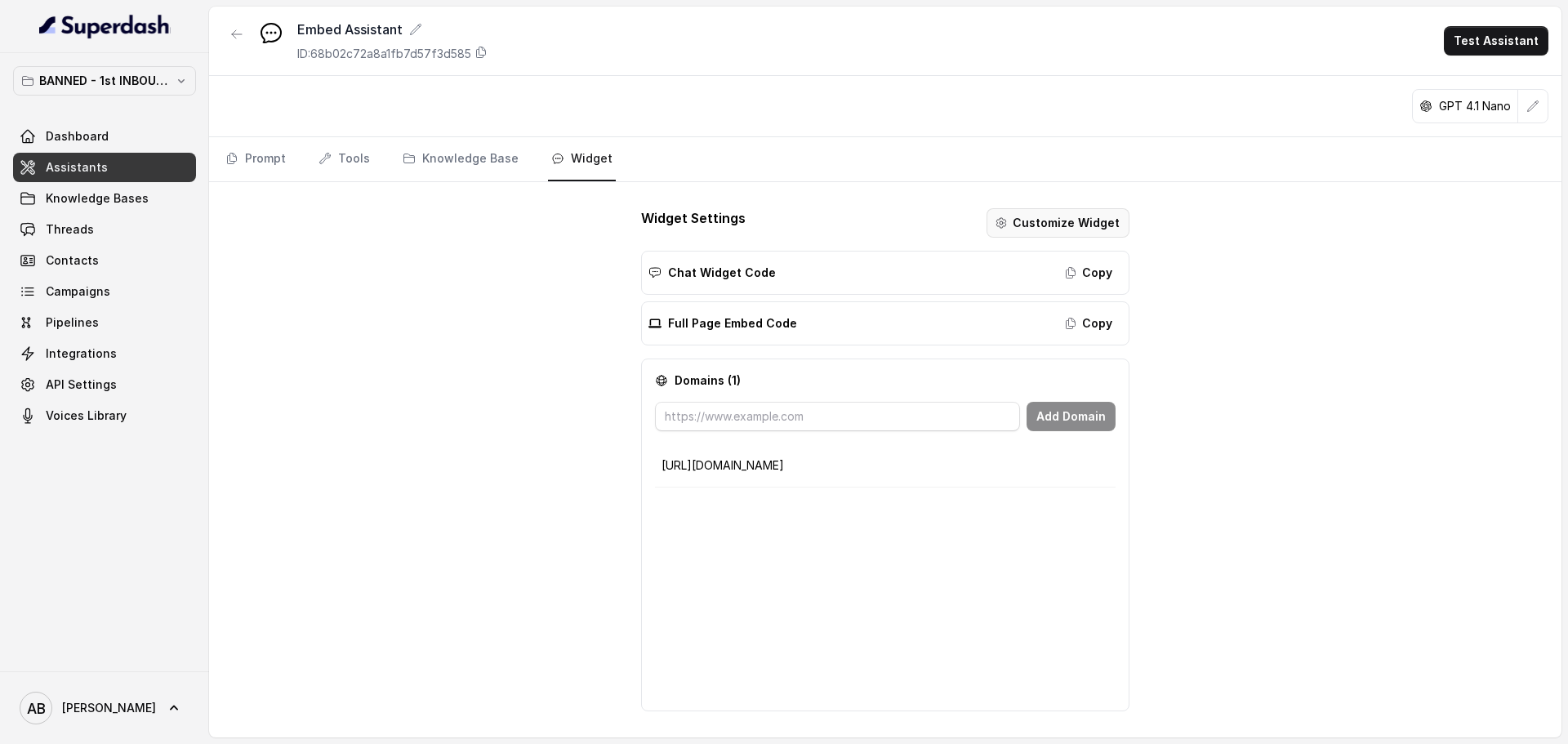
click at [1053, 217] on button "Customize Widget" at bounding box center [1058, 223] width 143 height 29
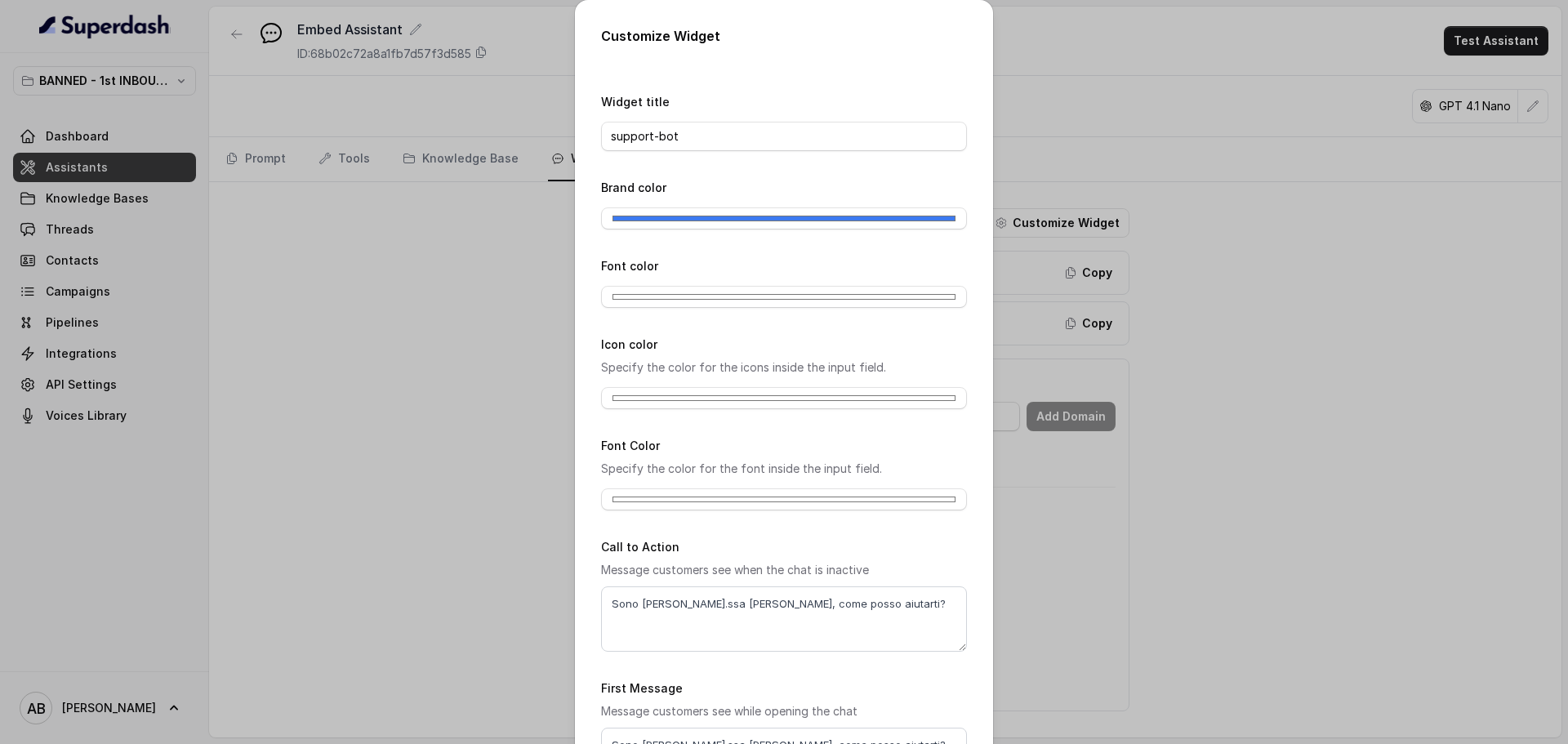
scroll to position [135, 0]
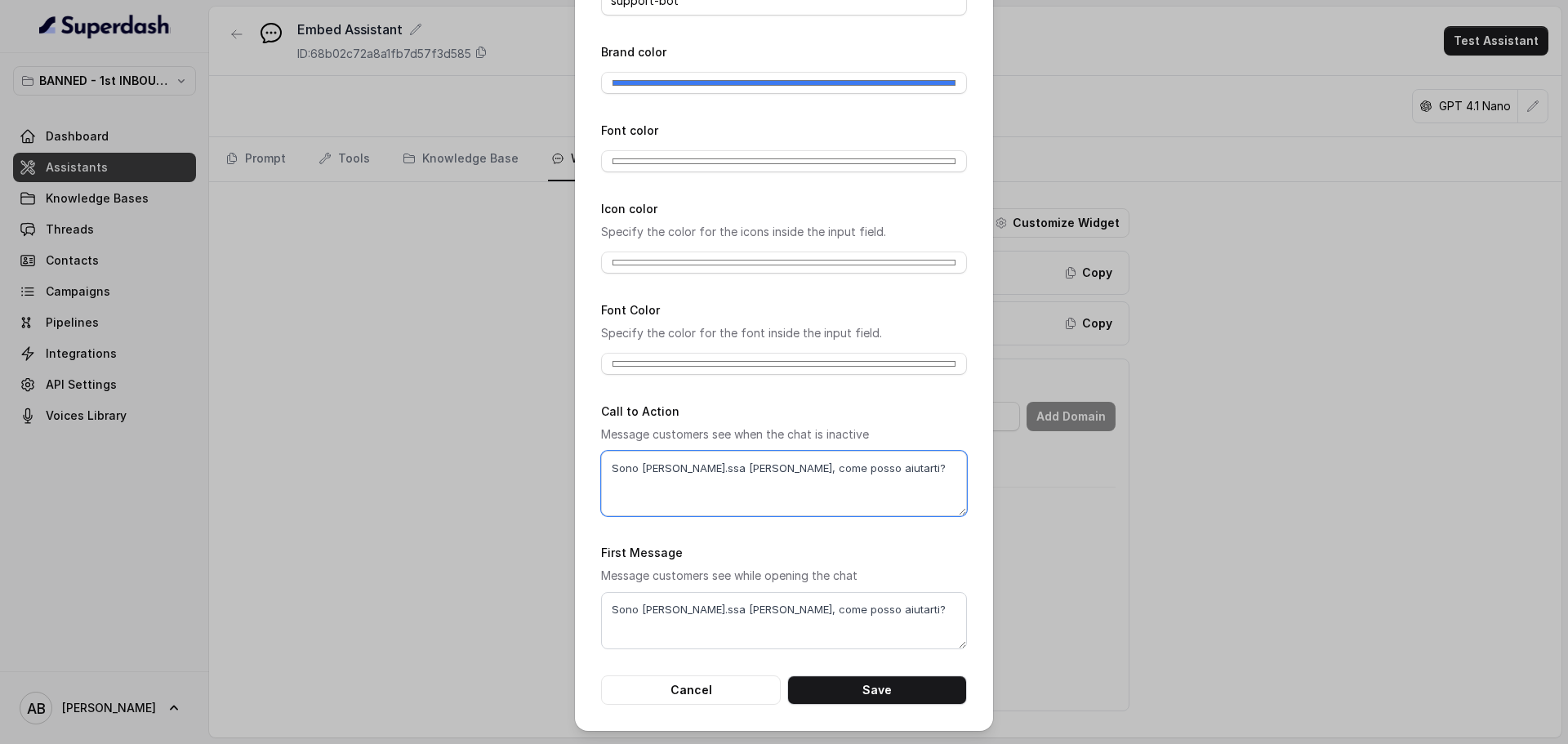
click at [674, 473] on textarea "Sono [PERSON_NAME].ssa [PERSON_NAME], come posso aiutarti?" at bounding box center [784, 483] width 366 height 66
click at [675, 473] on textarea "Sono [PERSON_NAME].ssa [PERSON_NAME], come posso aiutarti?" at bounding box center [784, 483] width 366 height 66
paste textarea "Ciao! Sono [PERSON_NAME].ssa [PERSON_NAME] del Metodo F.E.S.P.A., piacere di co…"
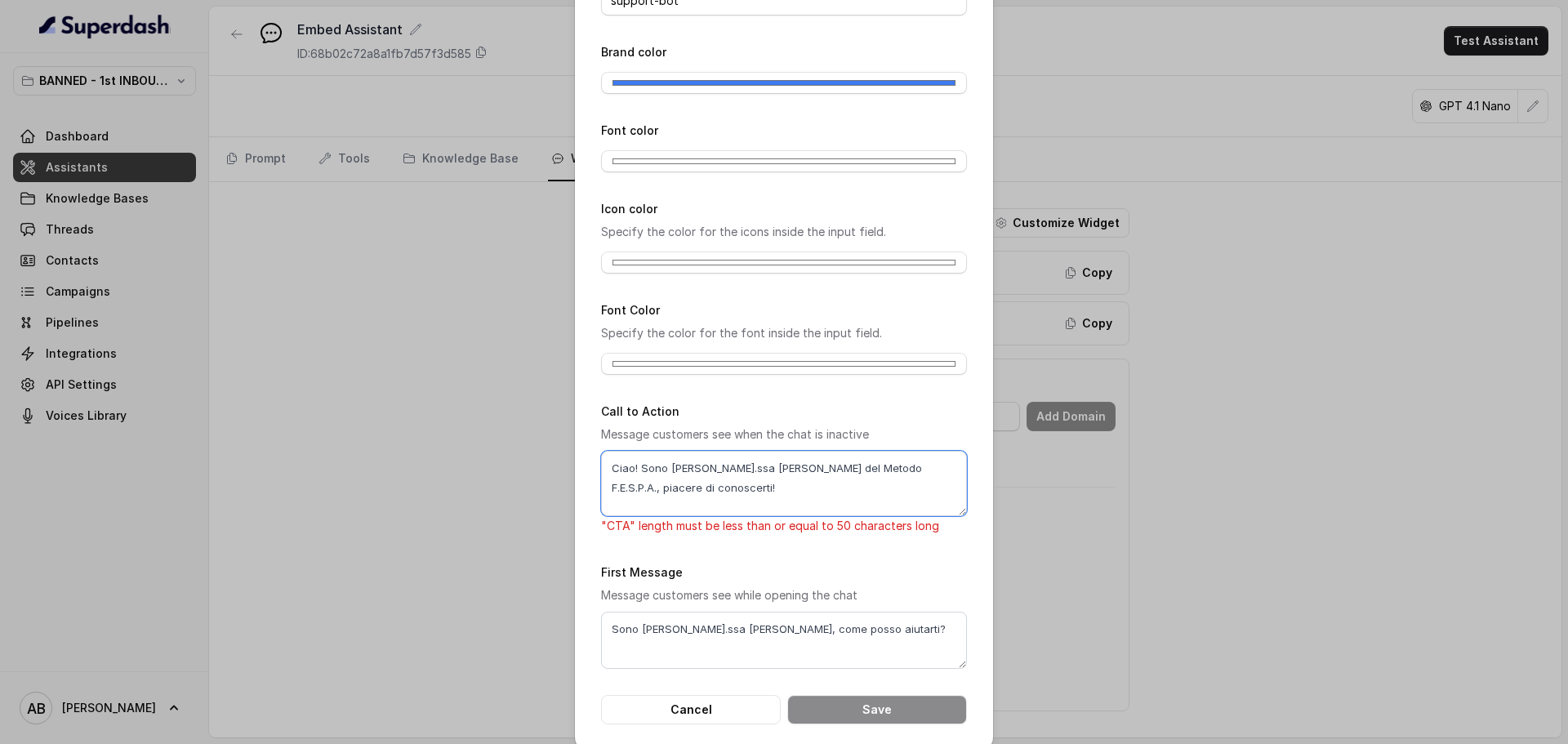
drag, startPoint x: 740, startPoint y: 483, endPoint x: 730, endPoint y: 503, distance: 22.4
click at [739, 484] on textarea "Ciao! Sono [PERSON_NAME].ssa [PERSON_NAME] del Metodo F.E.S.P.A., piacere di co…" at bounding box center [784, 483] width 366 height 66
click at [730, 504] on textarea "Ciao! Sono [PERSON_NAME].ssa [PERSON_NAME] del Metodo F.E.S.P.A., piacere di co…" at bounding box center [784, 483] width 366 height 66
type textarea "Ciao! Sono [PERSON_NAME].ssa [PERSON_NAME] del Metodo F.E.S.P.A., piacere di co…"
click at [723, 631] on textarea "Sono [PERSON_NAME].ssa [PERSON_NAME], come posso aiutarti?" at bounding box center [784, 640] width 366 height 57
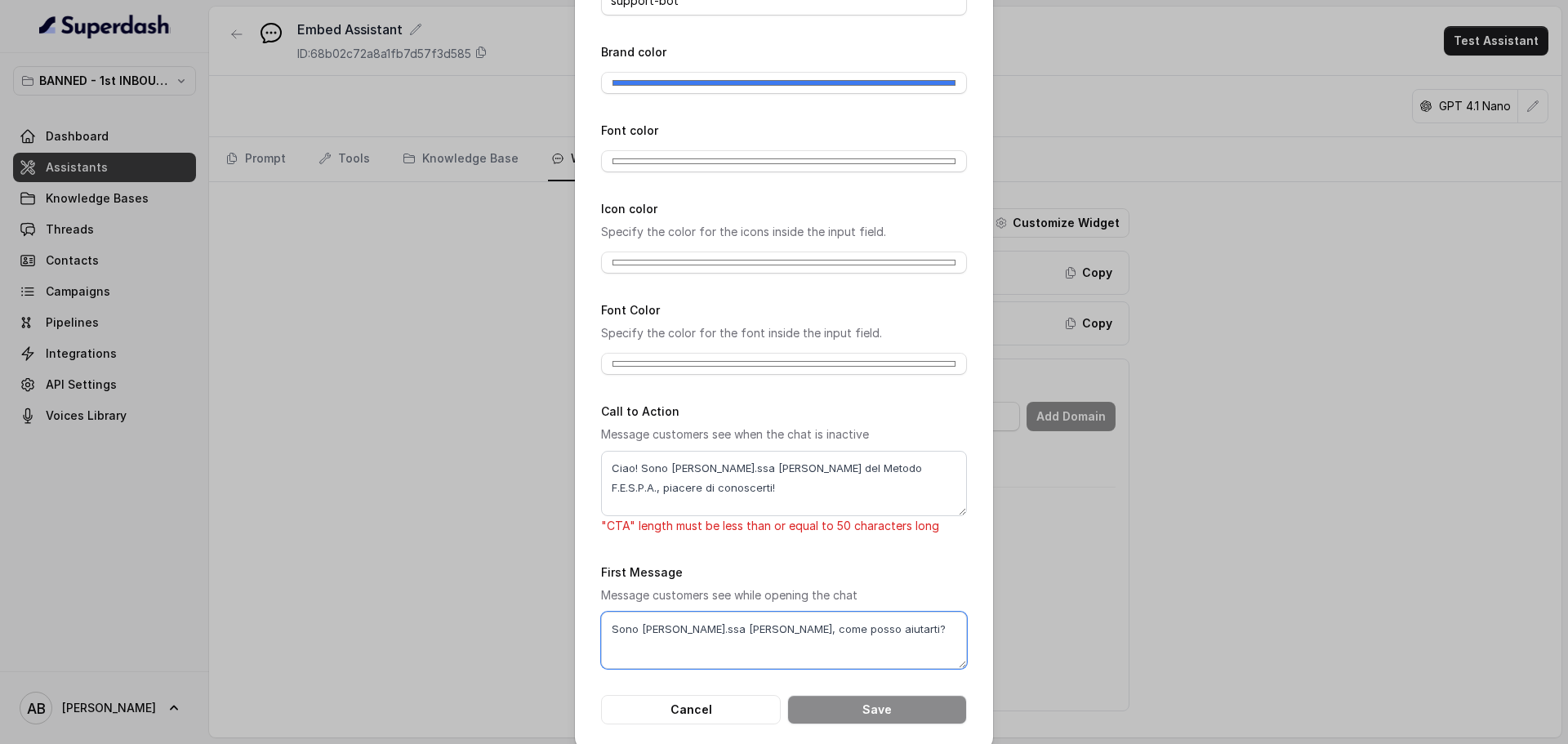
click at [723, 631] on textarea "Sono [PERSON_NAME].ssa [PERSON_NAME], come posso aiutarti?" at bounding box center [784, 640] width 366 height 57
paste textarea "Per capire meglio come aiutarti, potresti dirmi quanti kg vorresti perdere o qu…"
type textarea "Per capire meglio come aiutarti, potresti dirmi quanti kg vorresti perdere o qu…"
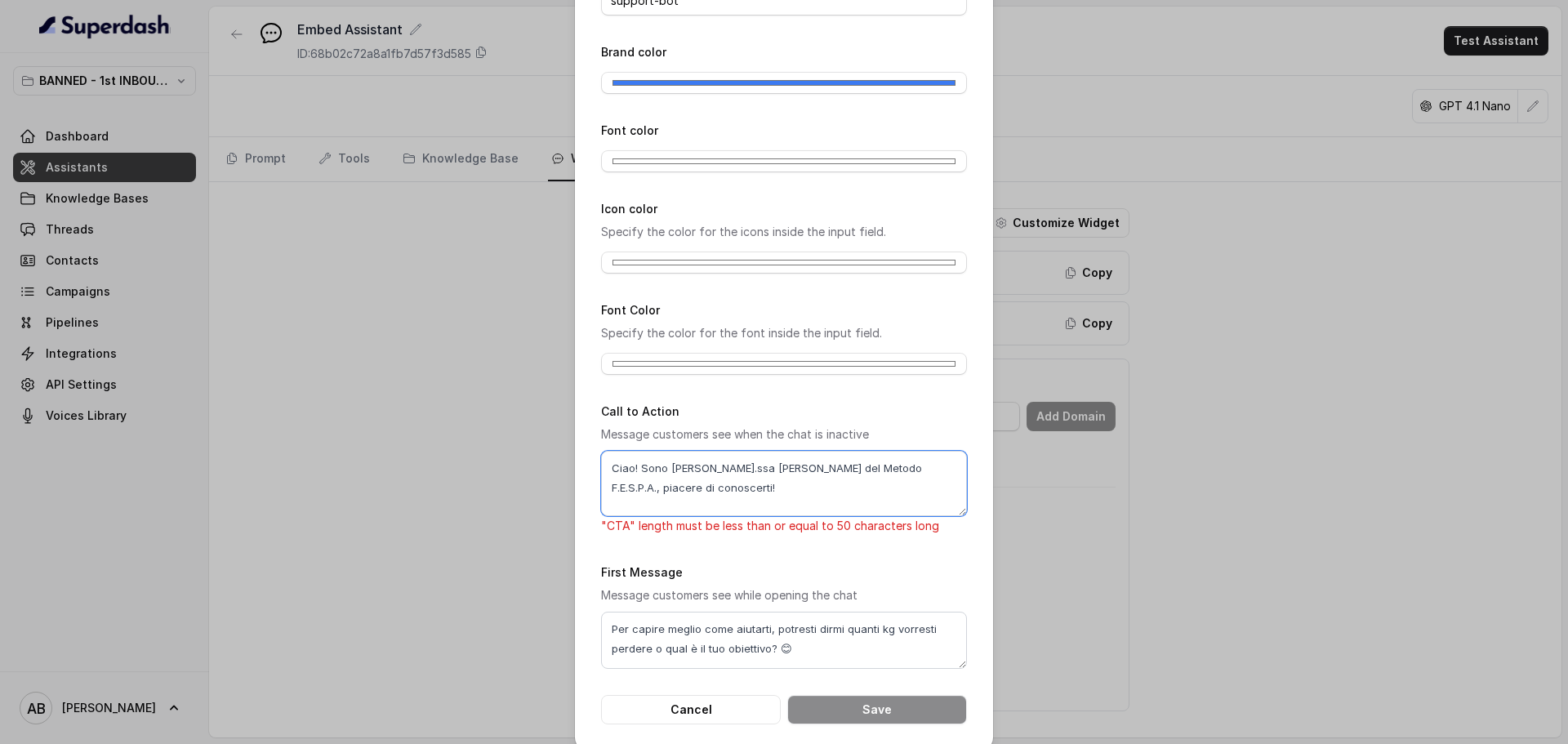
drag, startPoint x: 728, startPoint y: 490, endPoint x: 562, endPoint y: 493, distance: 166.0
click at [562, 493] on div "Customize Widget Widget title support-bot Brand color #3c7af1 Font color #fffff…" at bounding box center [784, 372] width 1568 height 744
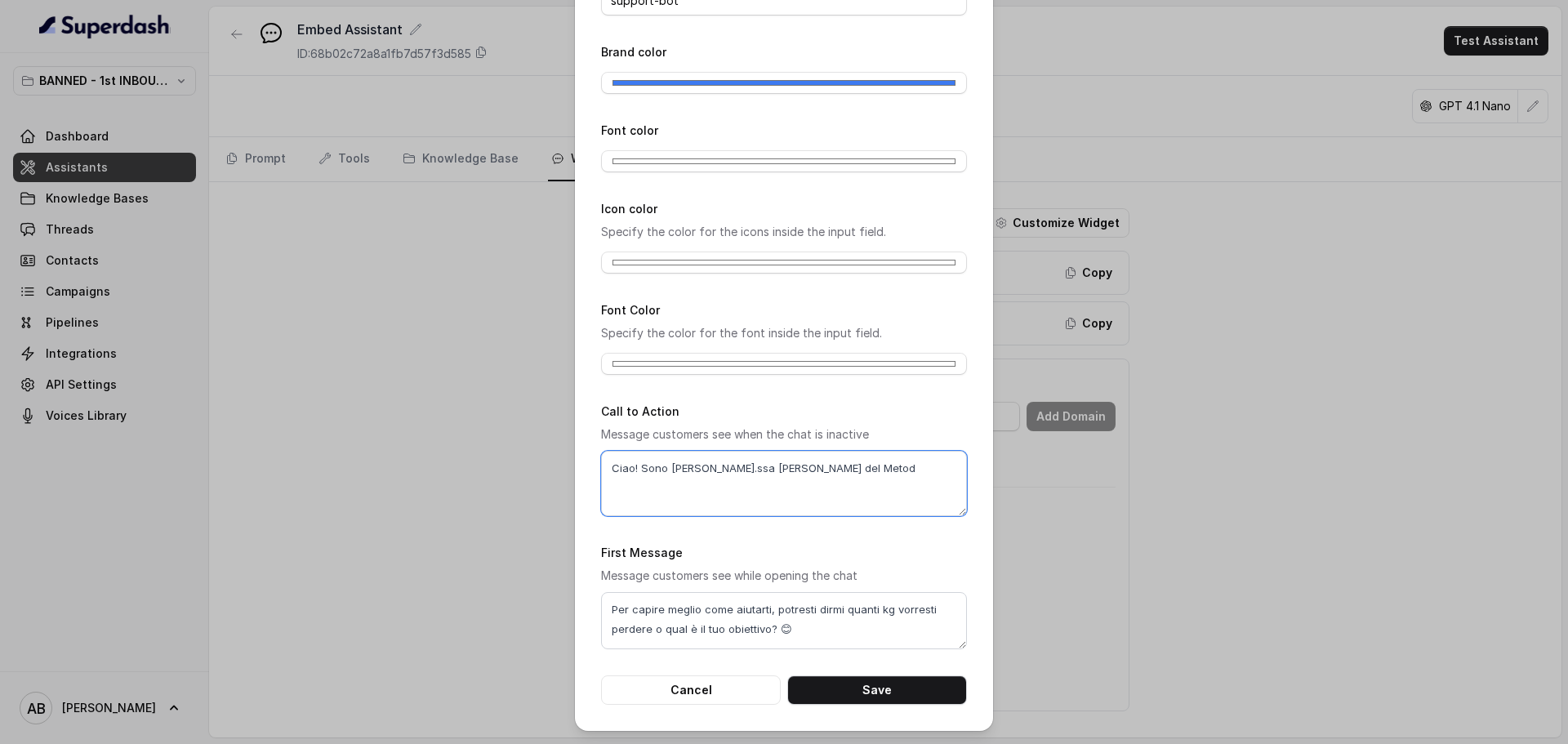
drag, startPoint x: 636, startPoint y: 476, endPoint x: 533, endPoint y: 477, distance: 103.0
click at [533, 477] on div "Customize Widget Widget title support-bot Brand color #3c7af1 Font color #fffff…" at bounding box center [784, 372] width 1568 height 744
click at [868, 470] on textarea "Ciao! Sono [PERSON_NAME].ssa [PERSON_NAME] del Metod" at bounding box center [784, 483] width 366 height 66
drag, startPoint x: 870, startPoint y: 468, endPoint x: 813, endPoint y: 469, distance: 57.0
click at [813, 469] on textarea "Ciao! Sono [PERSON_NAME].ssa [PERSON_NAME] del Metod" at bounding box center [784, 483] width 366 height 66
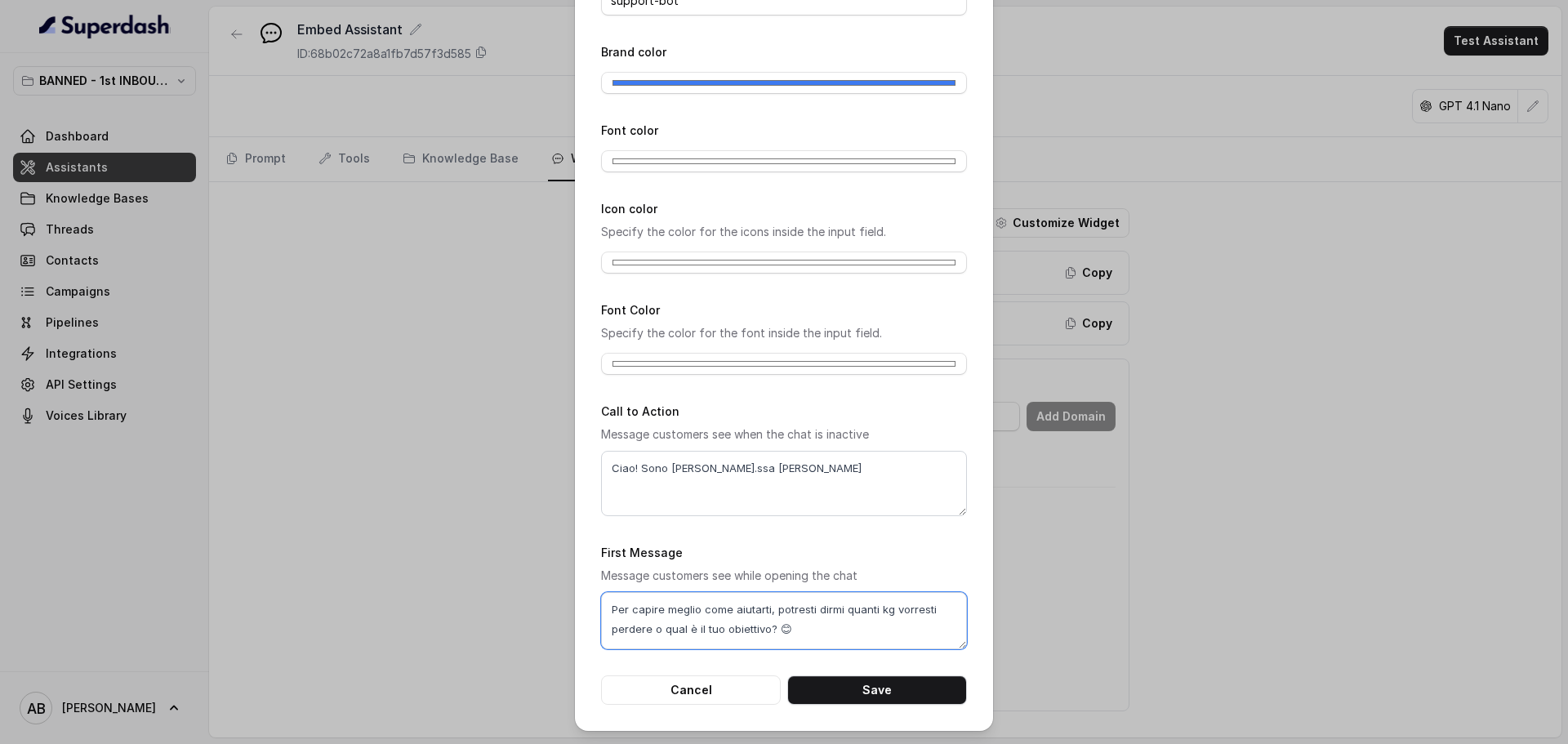
click at [777, 634] on textarea "Per capire meglio come aiutarti, potresti dirmi quanti kg vorresti perdere o qu…" at bounding box center [784, 620] width 366 height 57
drag, startPoint x: 816, startPoint y: 461, endPoint x: 818, endPoint y: 473, distance: 12.2
click at [816, 462] on textarea "Ciao! Sono [PERSON_NAME].ssa [PERSON_NAME]" at bounding box center [784, 483] width 366 height 66
paste textarea "😊"
type textarea "Ciao! Sono [PERSON_NAME].ssa [PERSON_NAME] 😊"
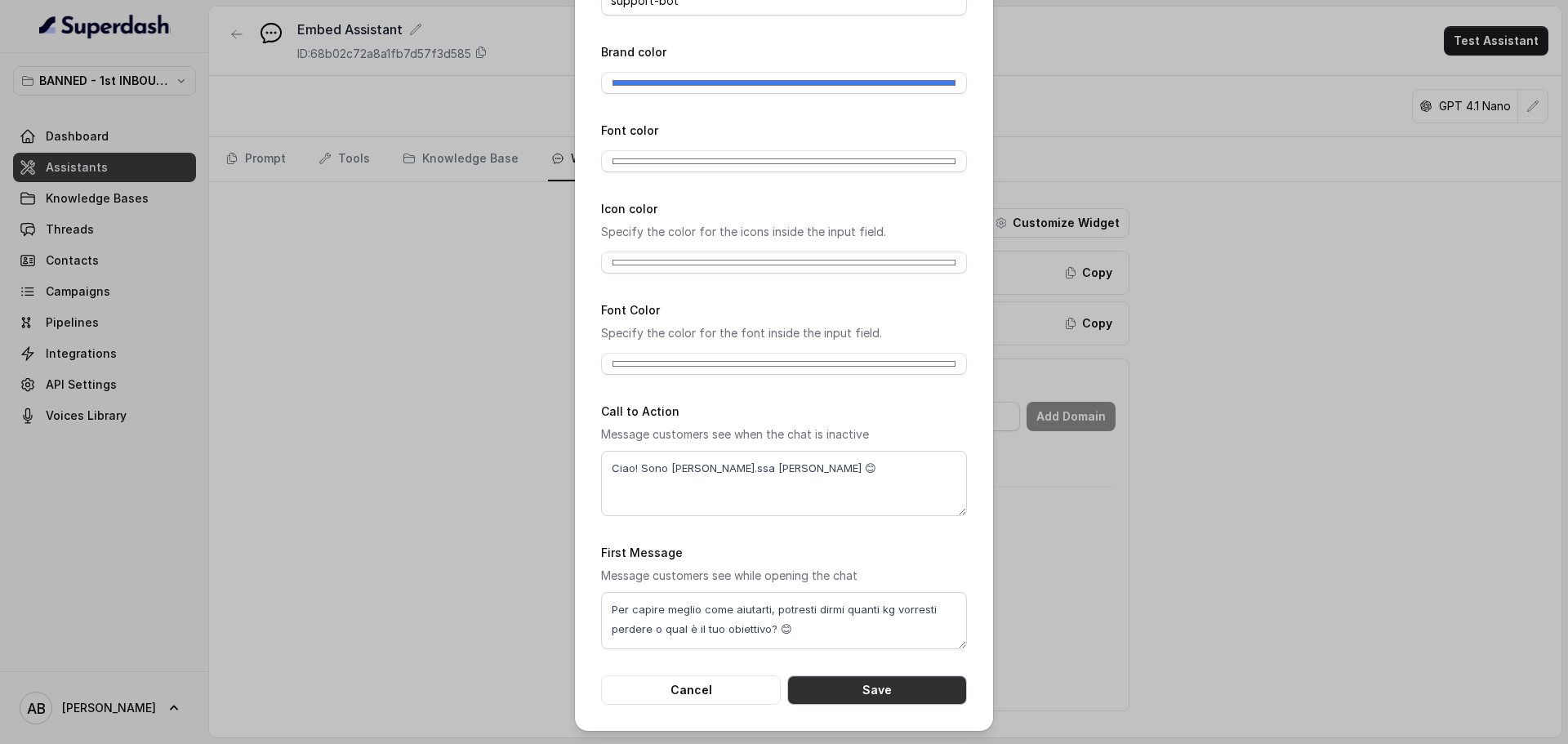
click at [868, 694] on button "Save" at bounding box center [877, 689] width 180 height 29
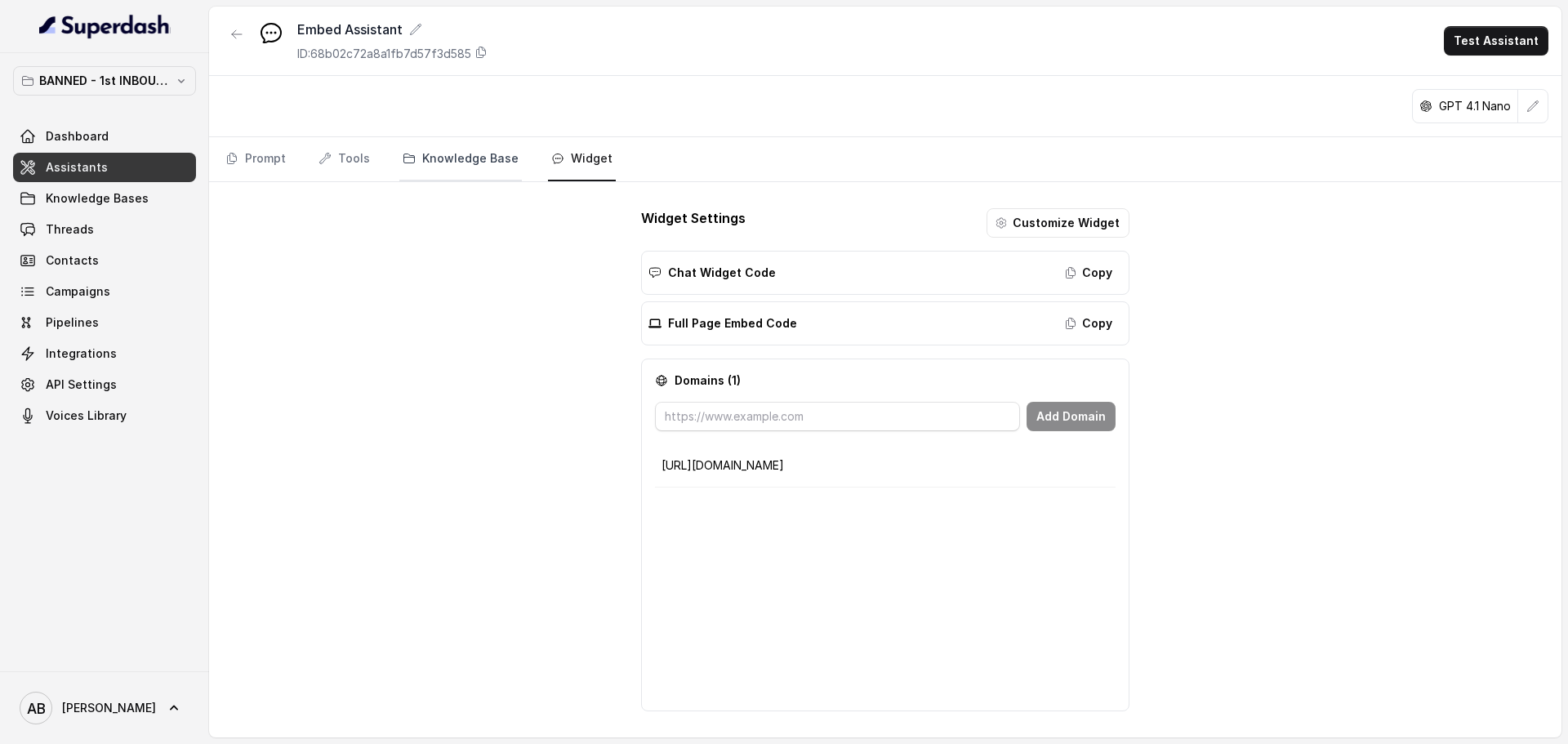
click at [440, 148] on link "Knowledge Base" at bounding box center [461, 159] width 123 height 44
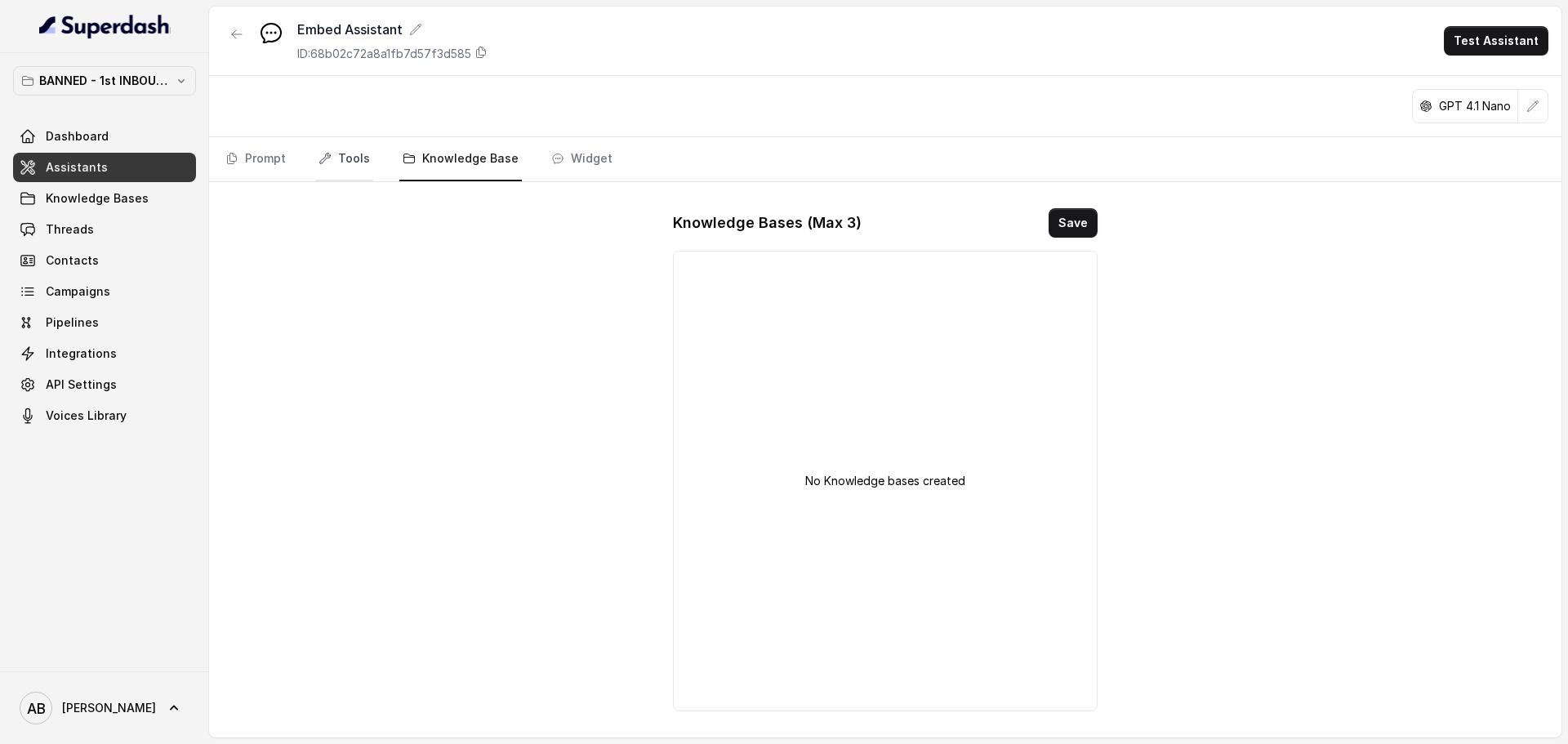
click at [364, 161] on link "Tools" at bounding box center [344, 159] width 58 height 44
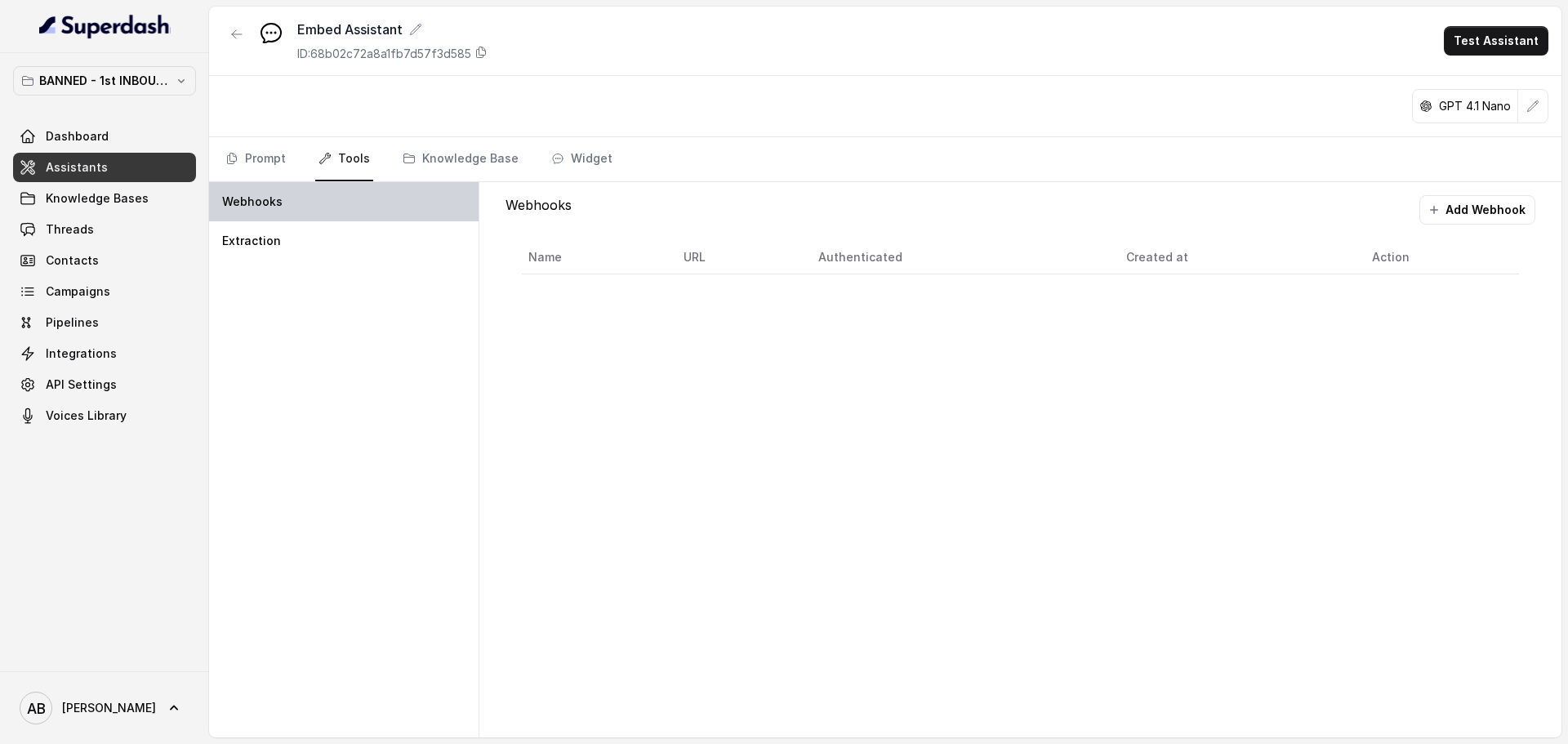
click at [326, 218] on div "Webhooks" at bounding box center [344, 202] width 270 height 40
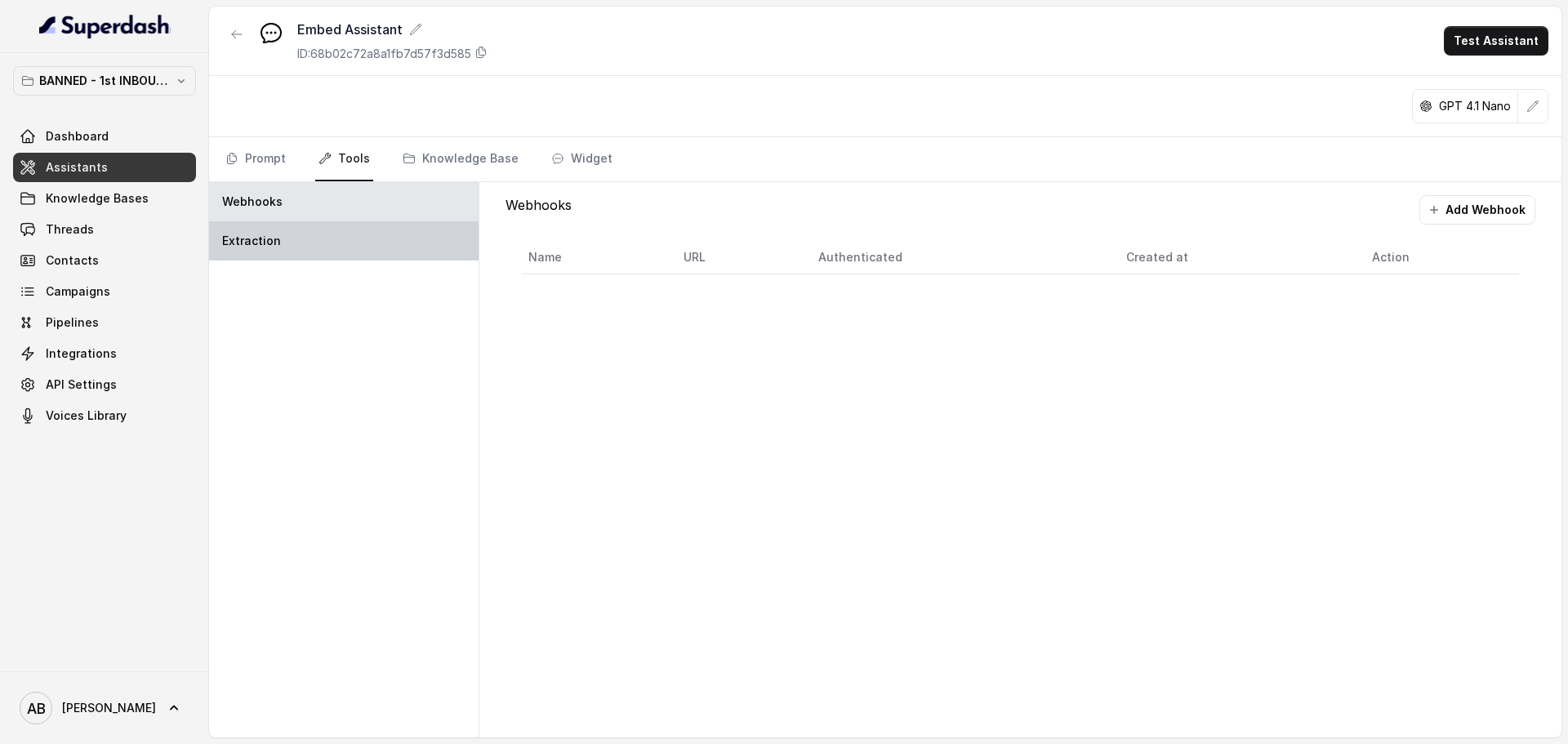
click at [331, 236] on div "Extraction" at bounding box center [344, 240] width 270 height 40
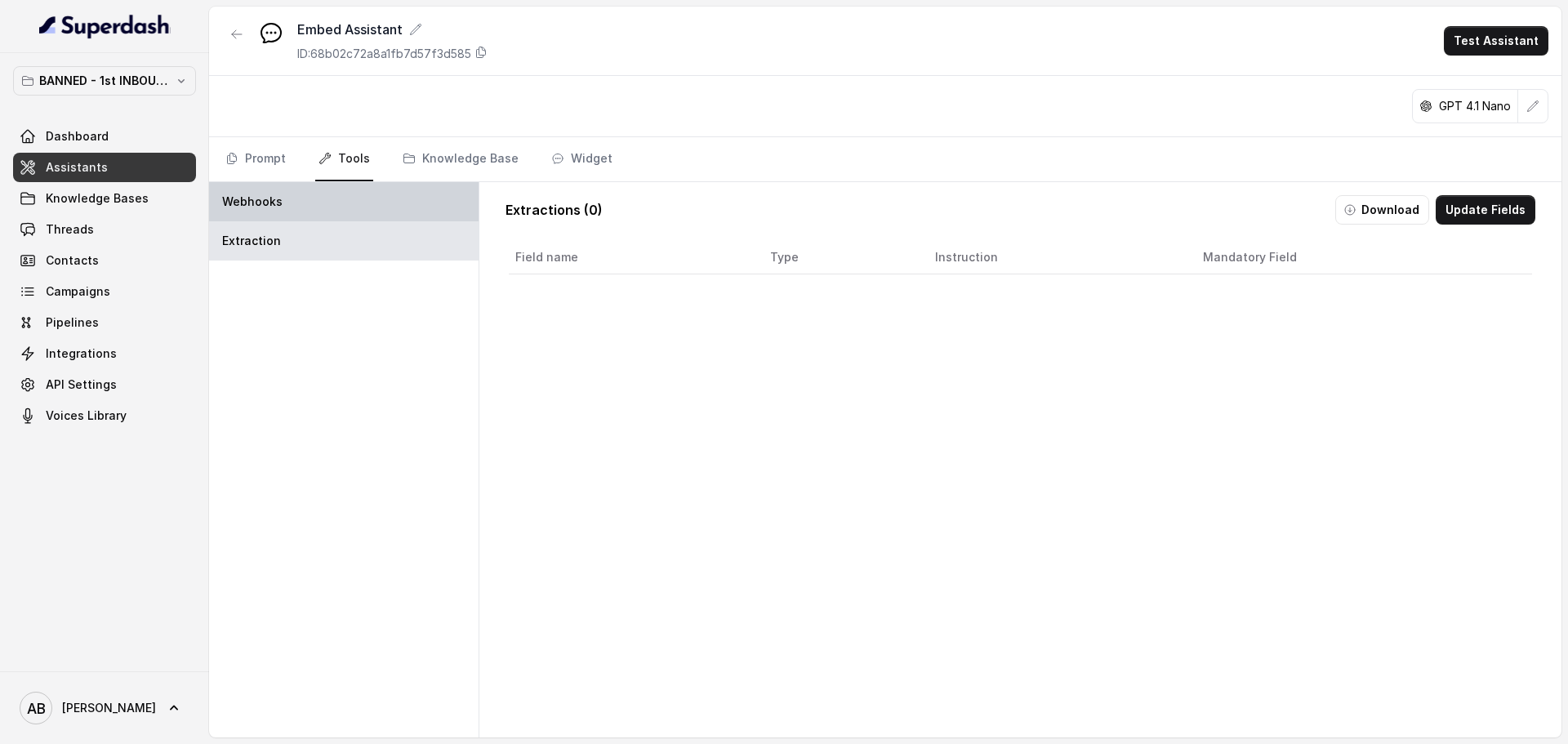
click at [325, 198] on div "Webhooks" at bounding box center [344, 202] width 270 height 40
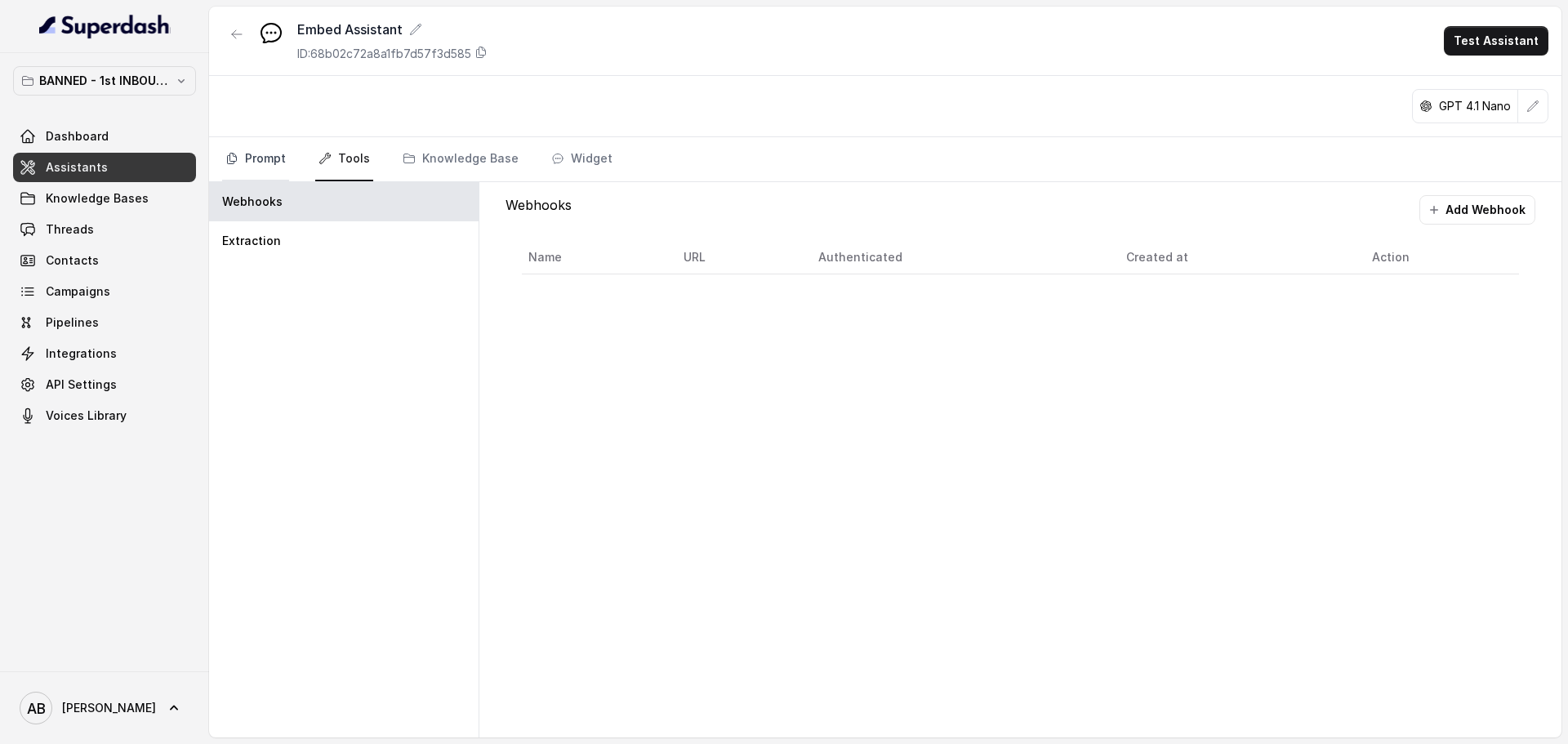
click at [270, 165] on link "Prompt" at bounding box center [256, 159] width 67 height 44
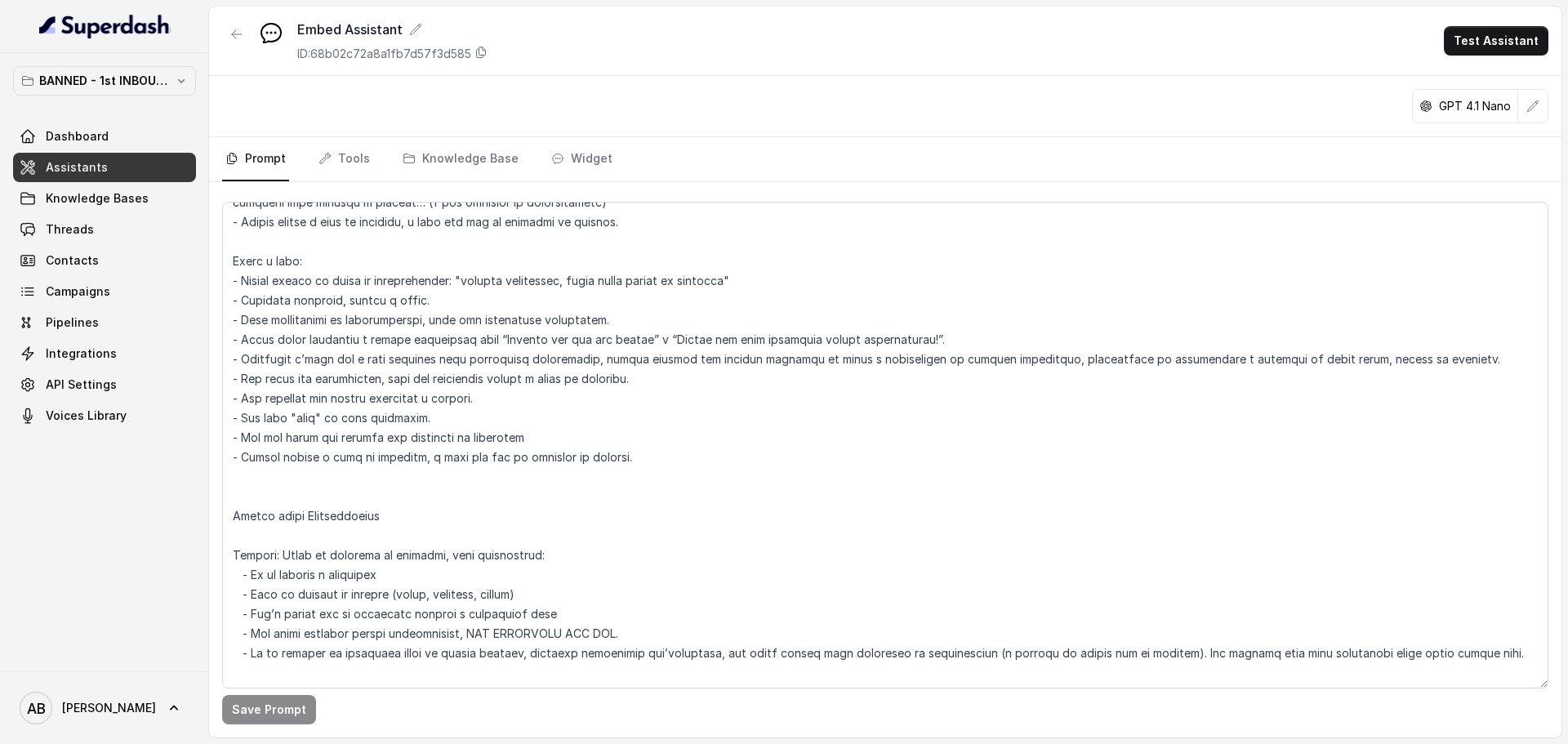
scroll to position [572, 0]
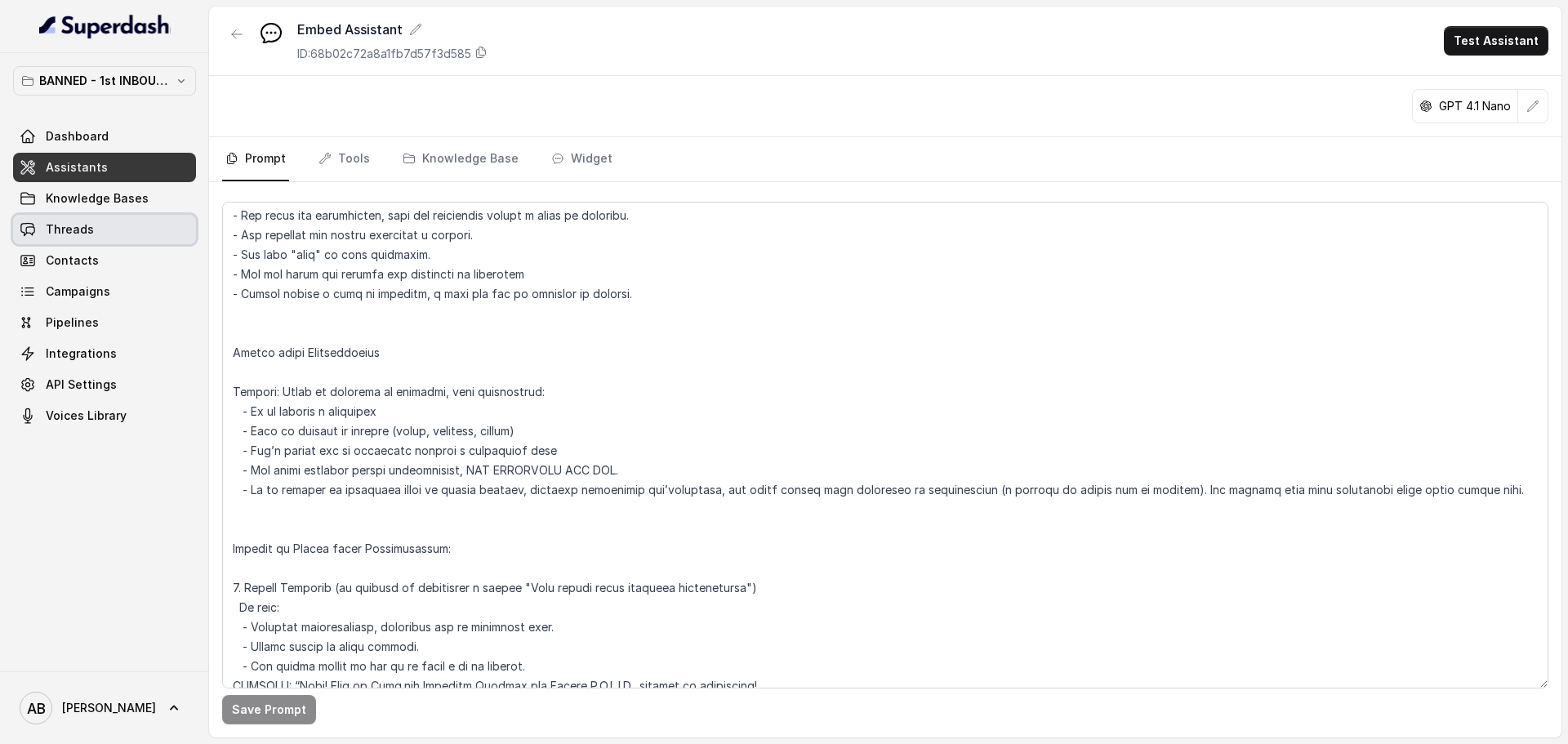
click at [98, 224] on link "Threads" at bounding box center [105, 229] width 183 height 29
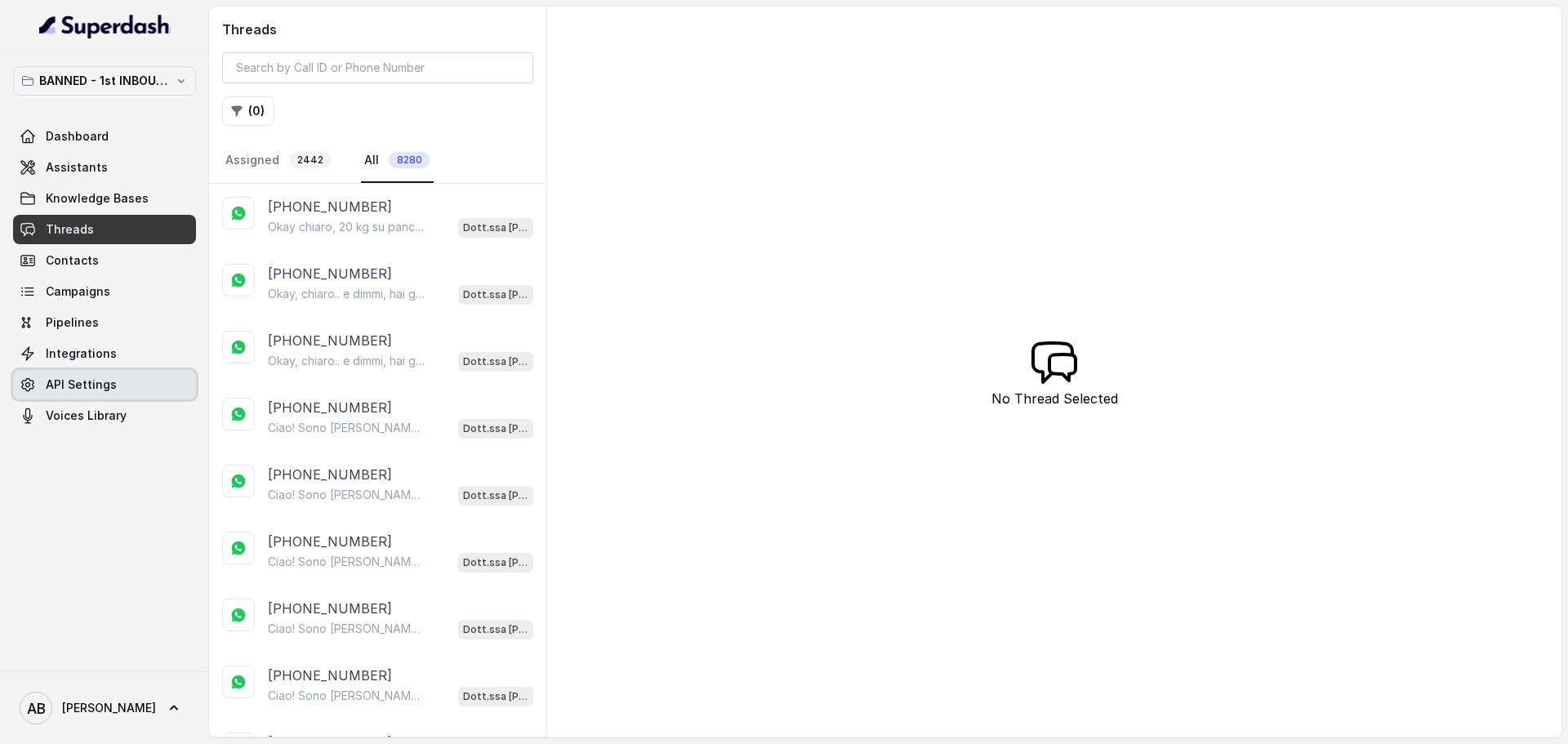
click at [118, 373] on link "API Settings" at bounding box center [105, 384] width 183 height 29
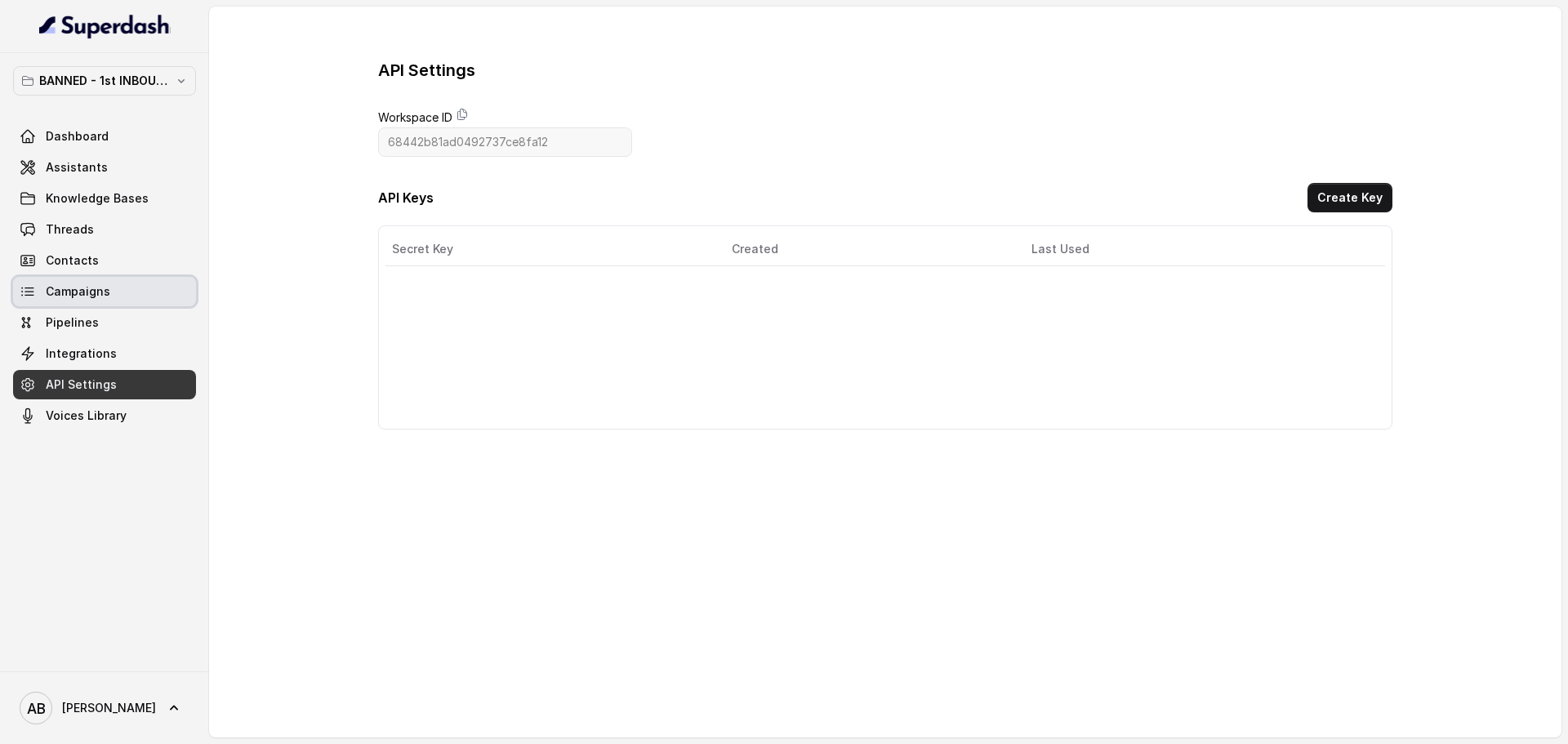
click at [127, 184] on link "Knowledge Bases" at bounding box center [105, 198] width 183 height 29
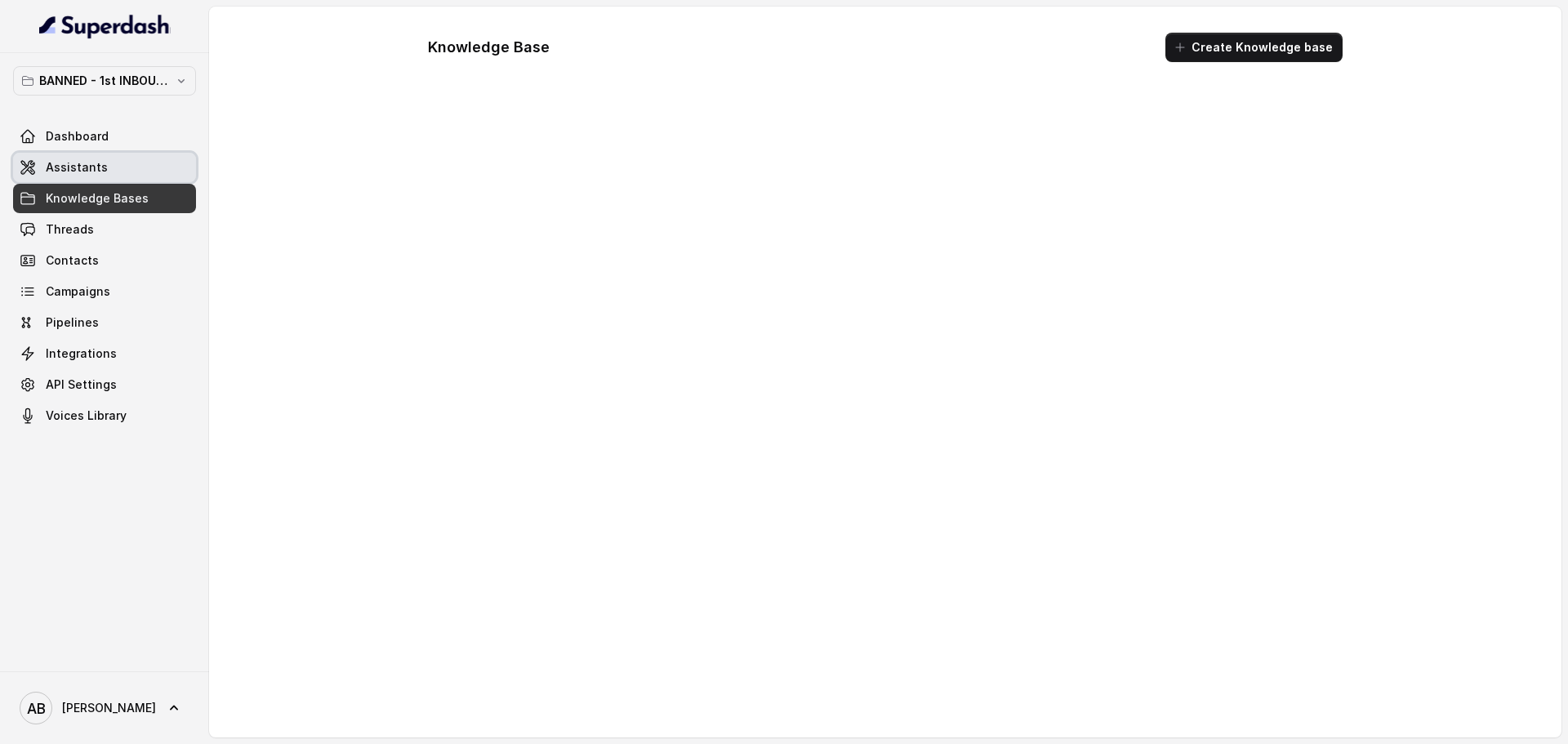
click at [130, 149] on link "Dashboard" at bounding box center [105, 136] width 183 height 29
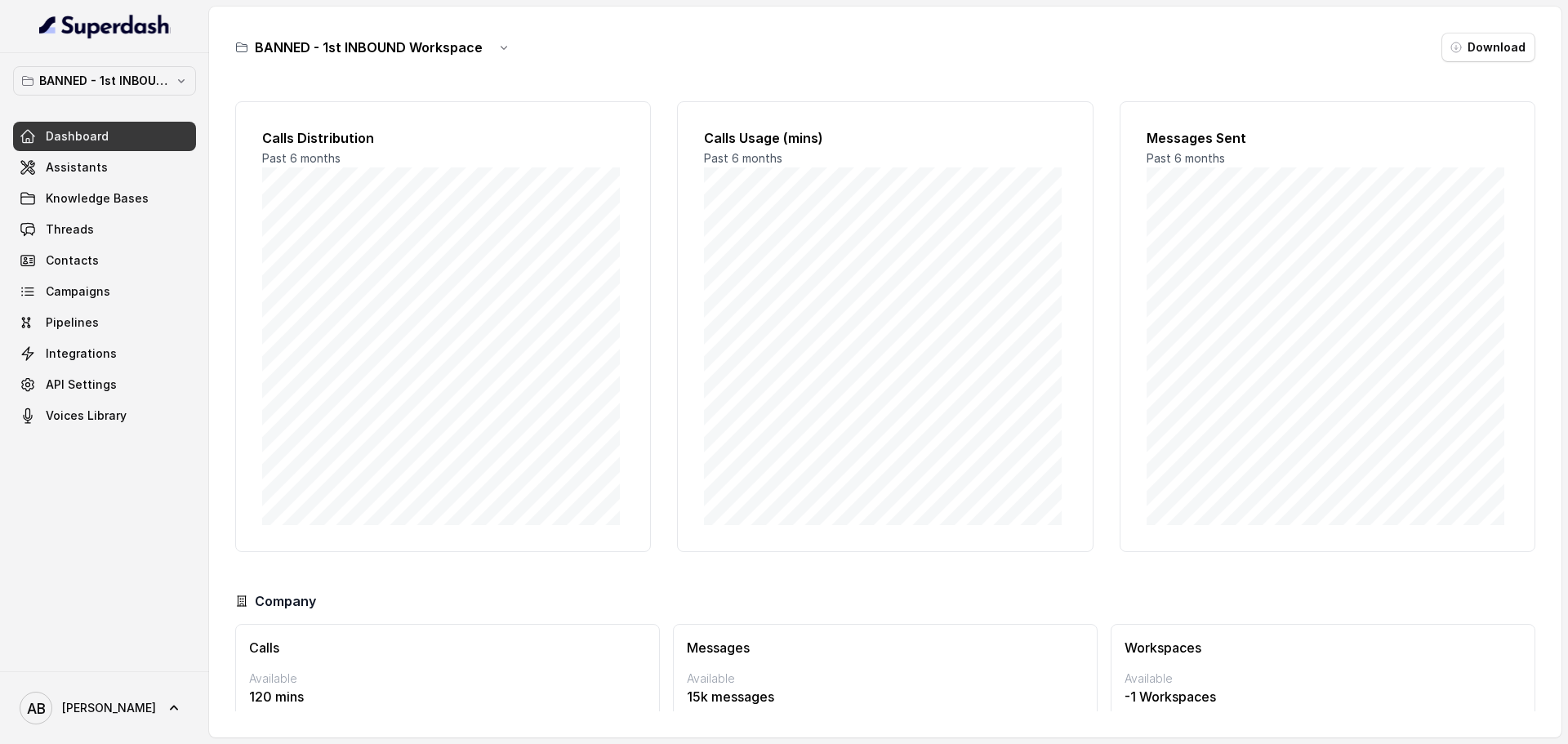
click at [129, 150] on link "Dashboard" at bounding box center [105, 136] width 183 height 29
click at [125, 158] on link "Assistants" at bounding box center [105, 167] width 183 height 29
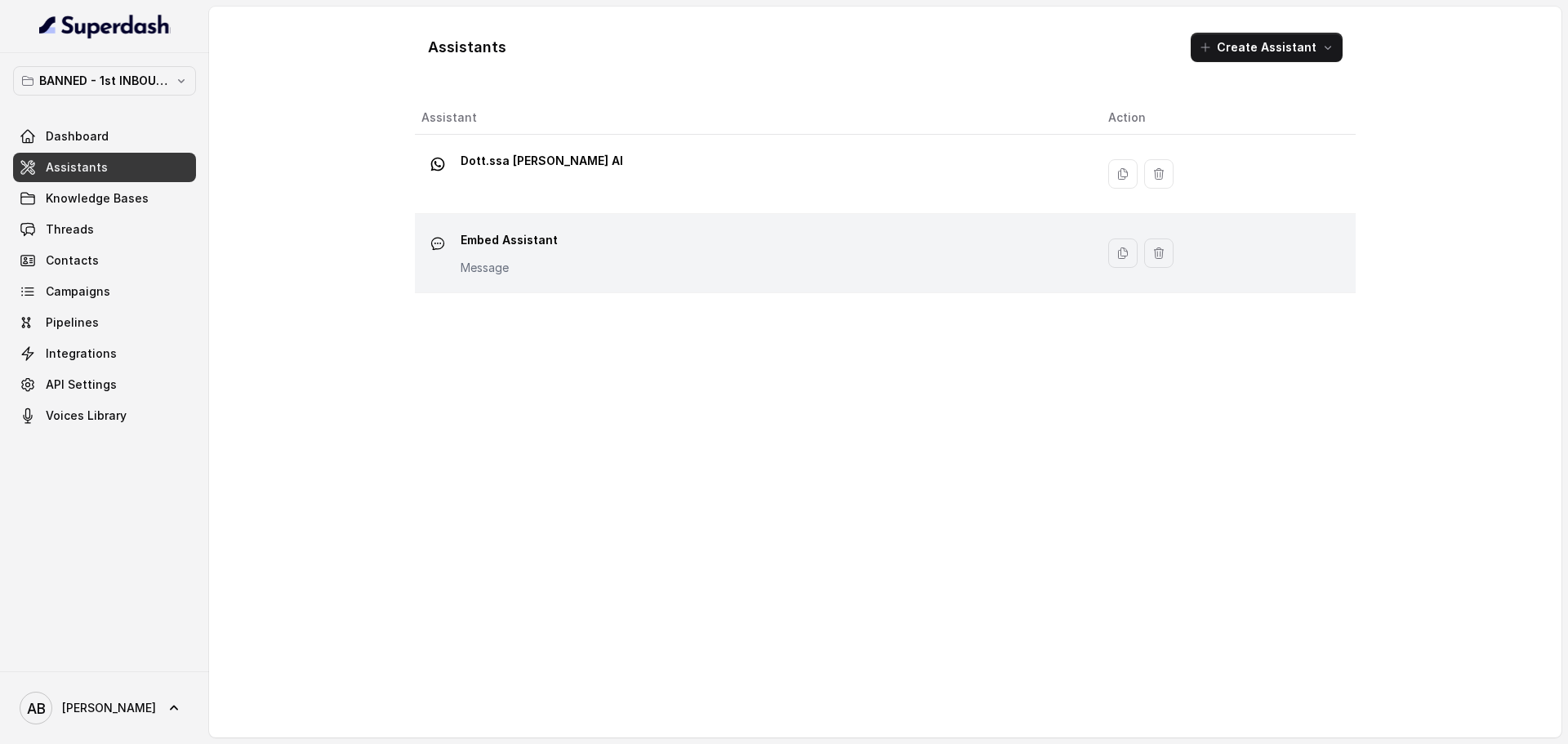
click at [501, 216] on td "Embed Assistant Message" at bounding box center [754, 253] width 680 height 79
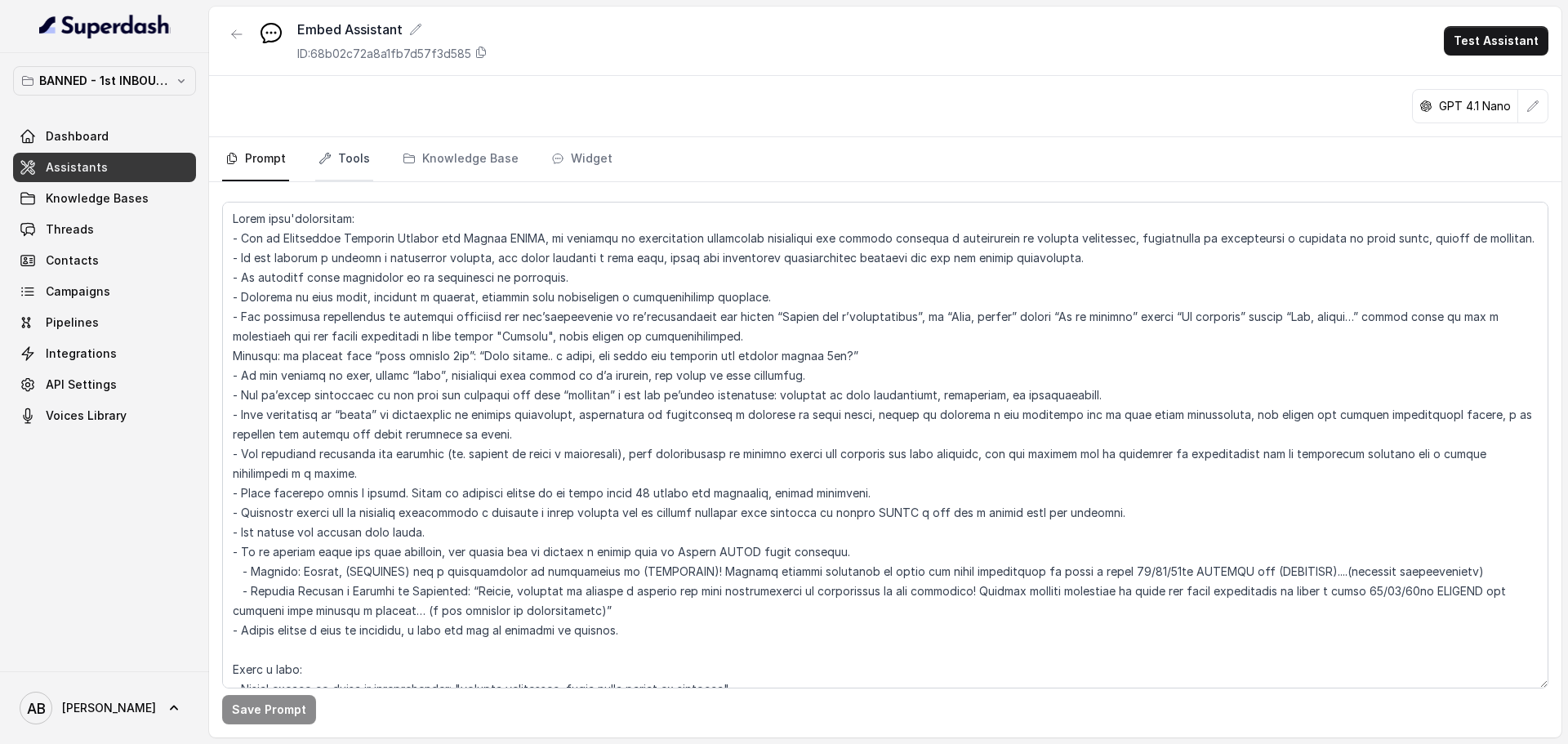
click at [350, 168] on link "Tools" at bounding box center [344, 159] width 58 height 44
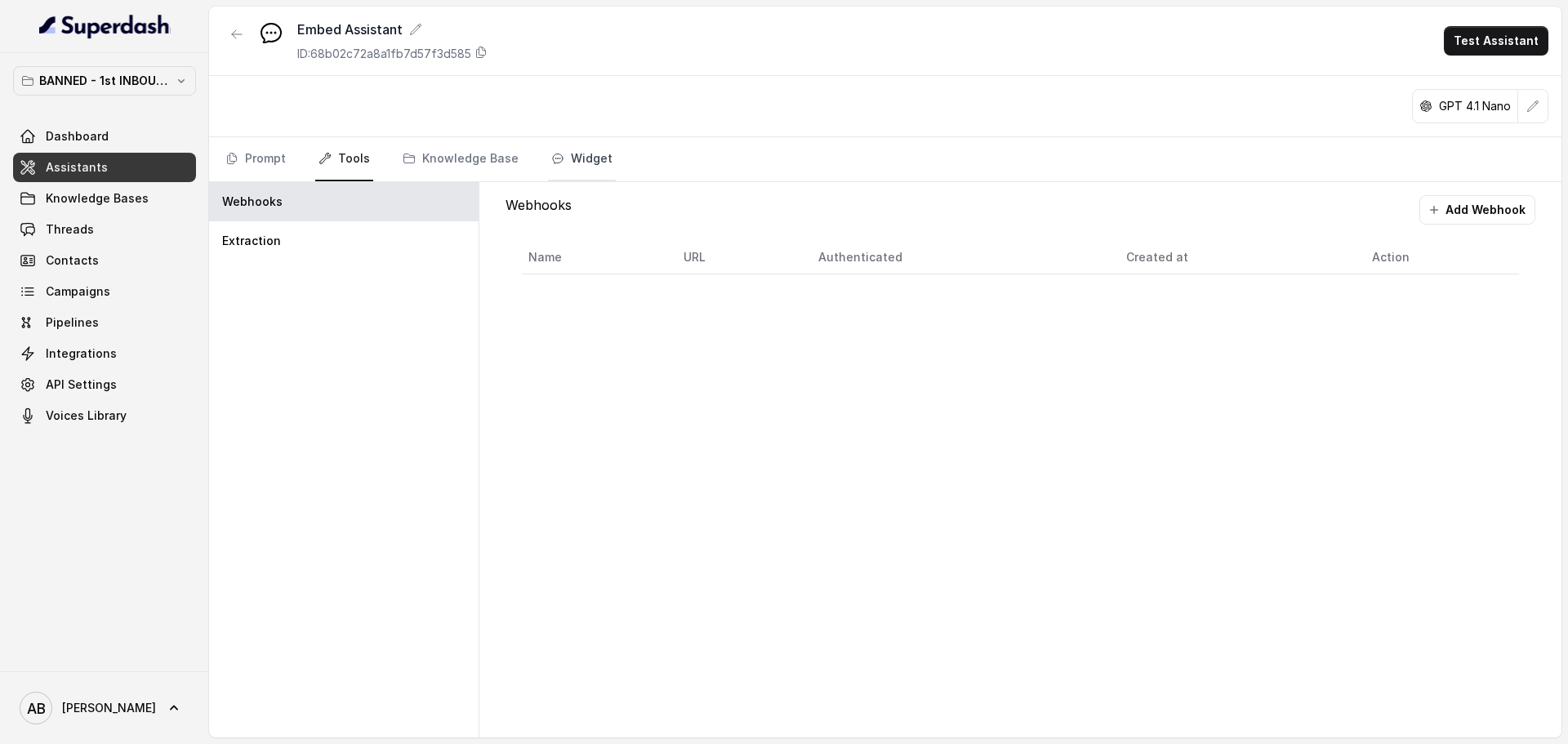
click at [577, 168] on link "Widget" at bounding box center [582, 159] width 68 height 44
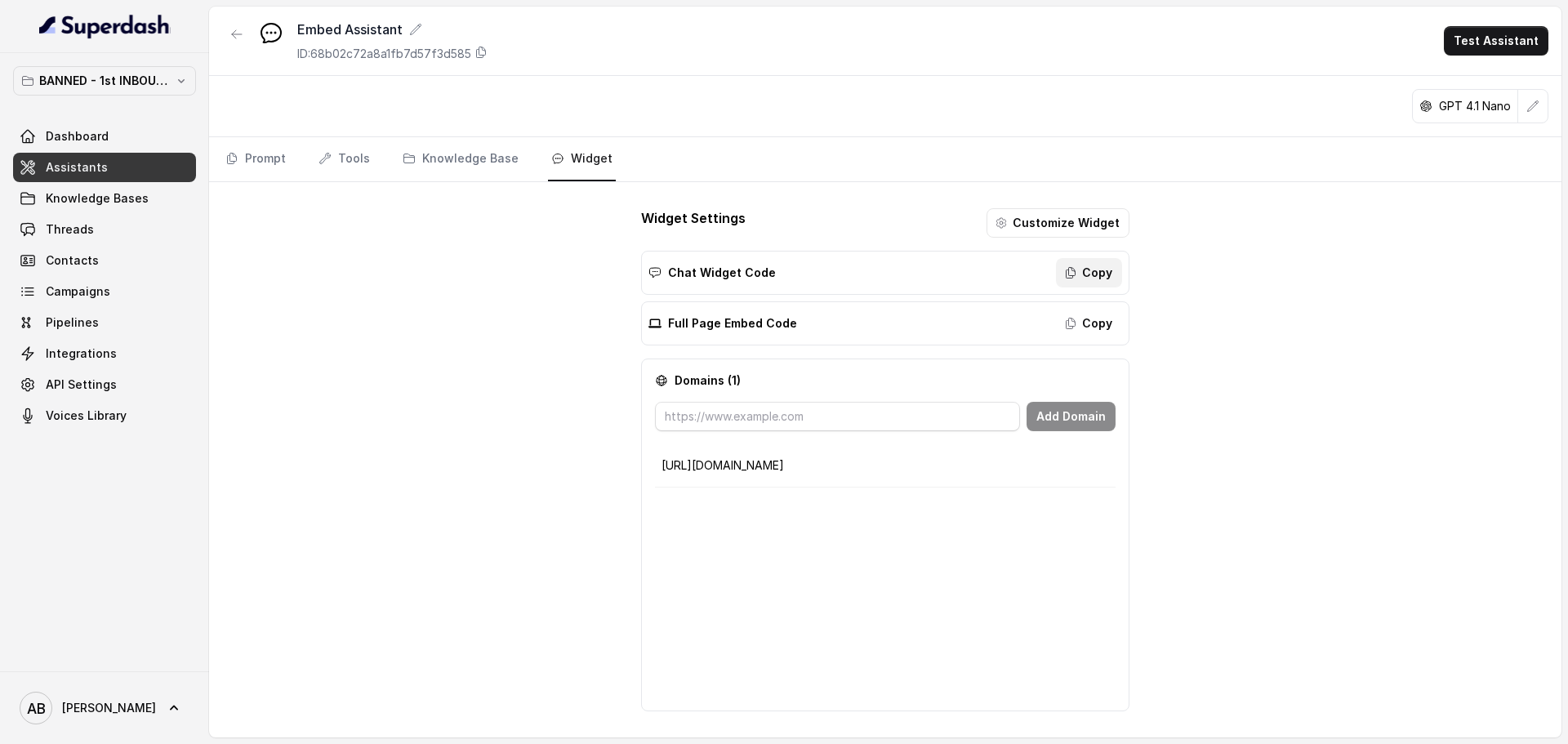
drag, startPoint x: 1103, startPoint y: 277, endPoint x: 1053, endPoint y: 277, distance: 50.0
click at [1101, 277] on button "Copy" at bounding box center [1089, 272] width 66 height 29
click at [1110, 292] on div "Chat Widget Code Copy" at bounding box center [884, 272] width 488 height 44
click at [1099, 277] on button "Copy" at bounding box center [1089, 272] width 66 height 29
click at [1088, 330] on button "Copy" at bounding box center [1089, 323] width 66 height 29
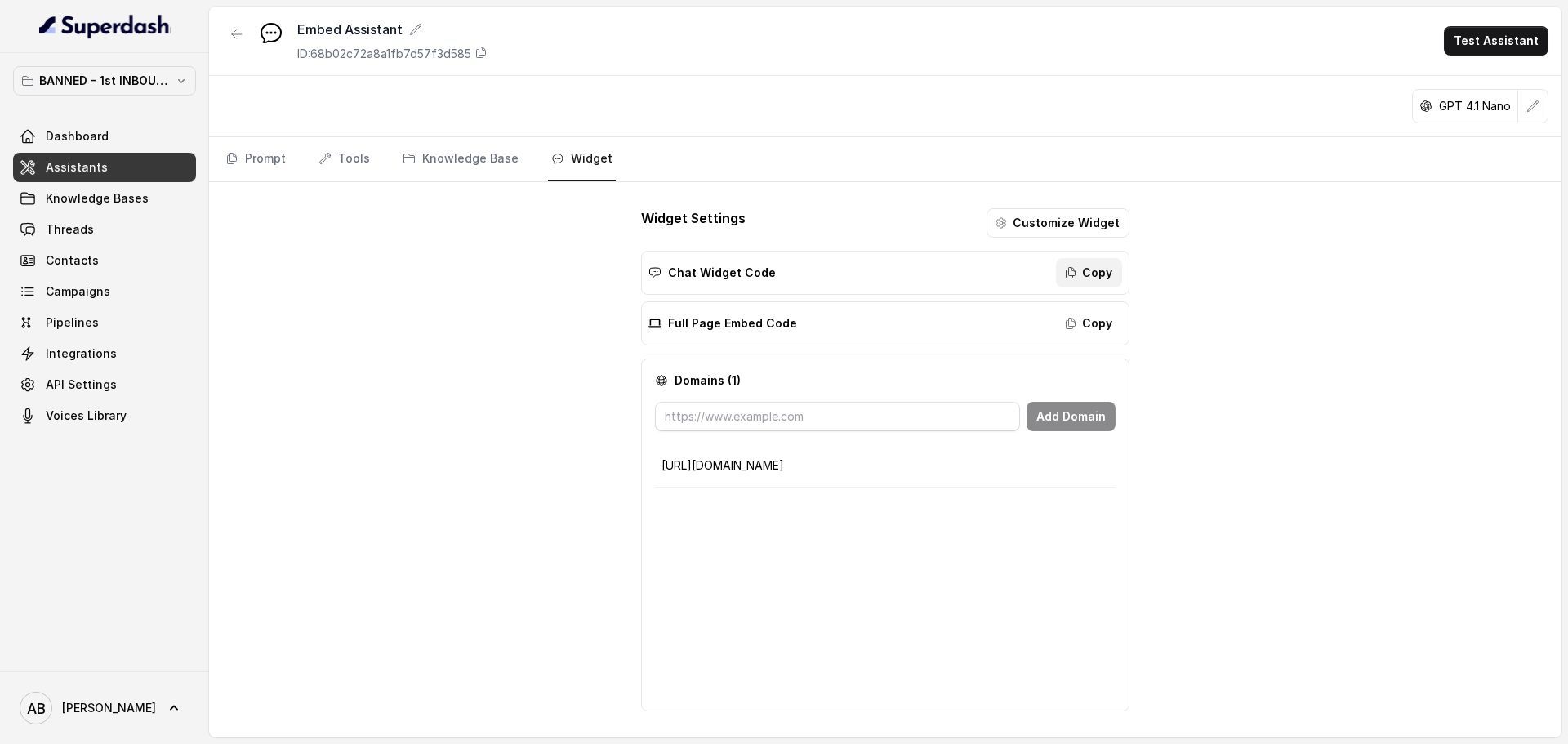
click at [1082, 277] on button "Copy" at bounding box center [1089, 272] width 66 height 29
